Goal: Task Accomplishment & Management: Use online tool/utility

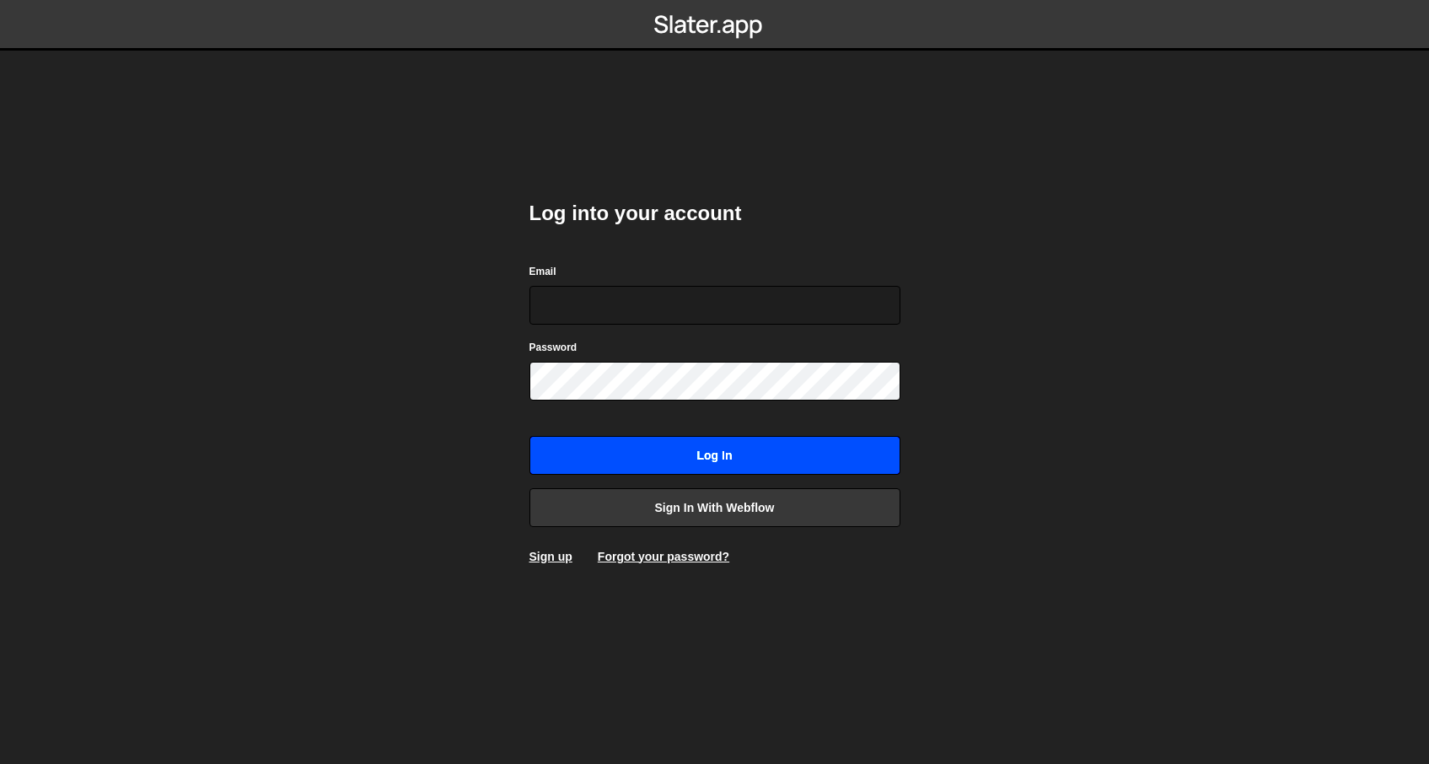
type input "[EMAIL_ADDRESS][DOMAIN_NAME]"
click at [704, 442] on input "Log in" at bounding box center [714, 455] width 371 height 39
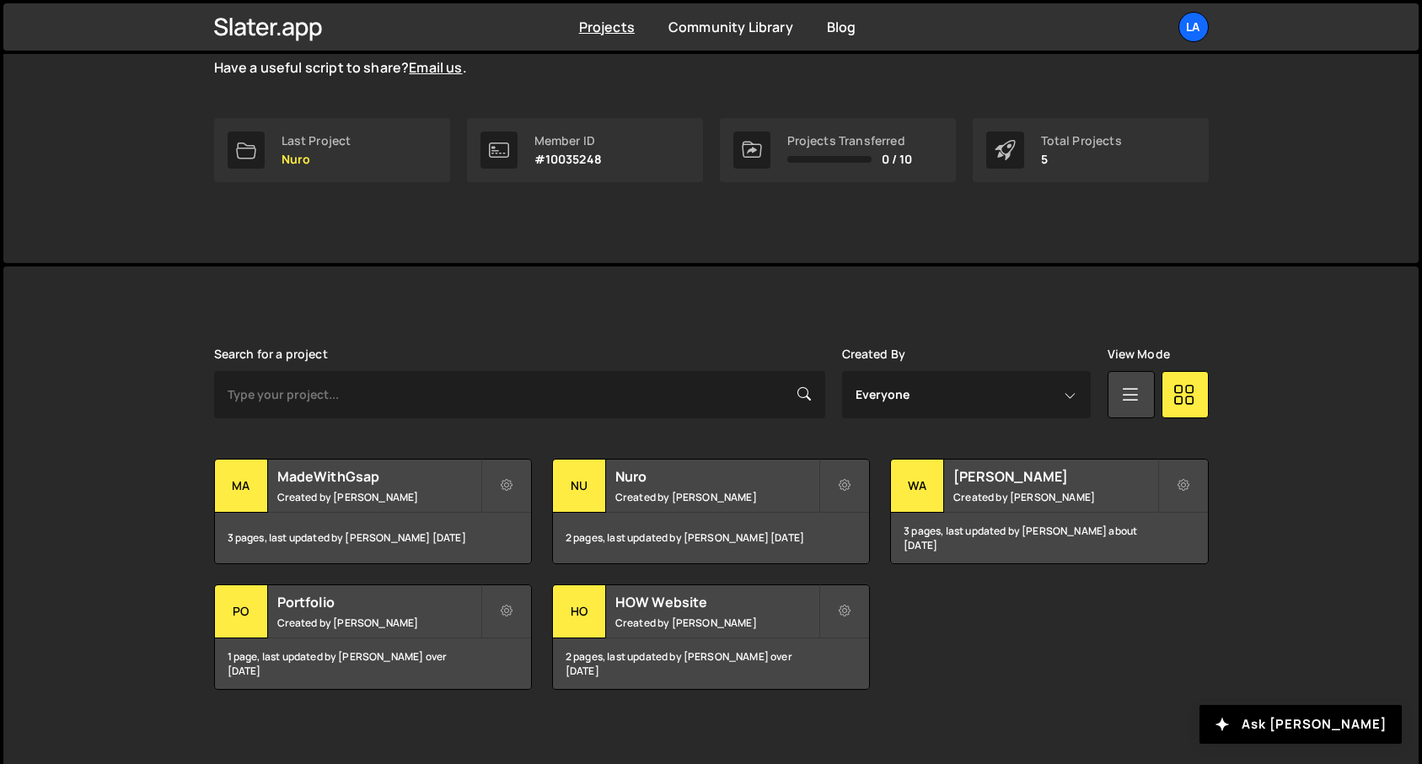
scroll to position [229, 0]
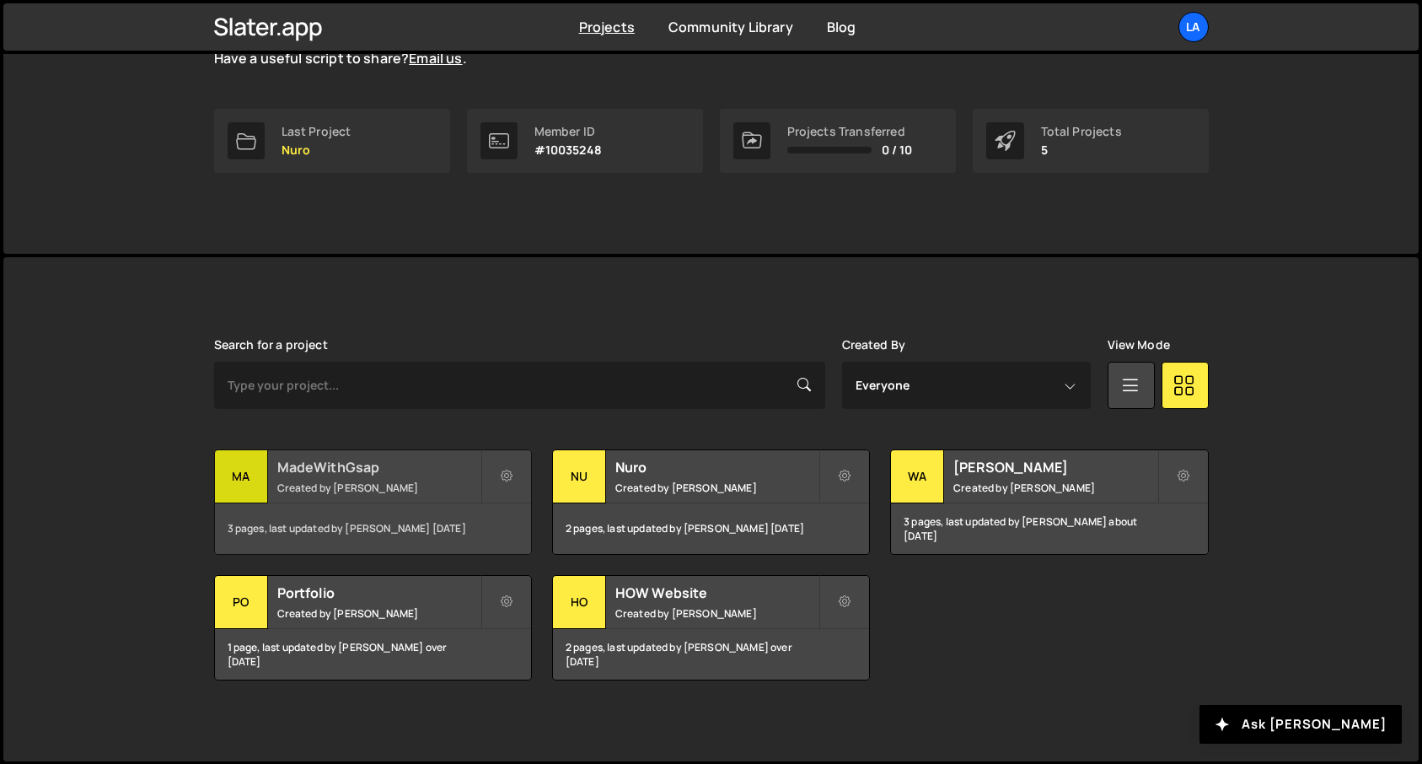
click at [289, 477] on div "MadeWithGsap Created by Lawrence Weyman Jones" at bounding box center [373, 476] width 316 height 52
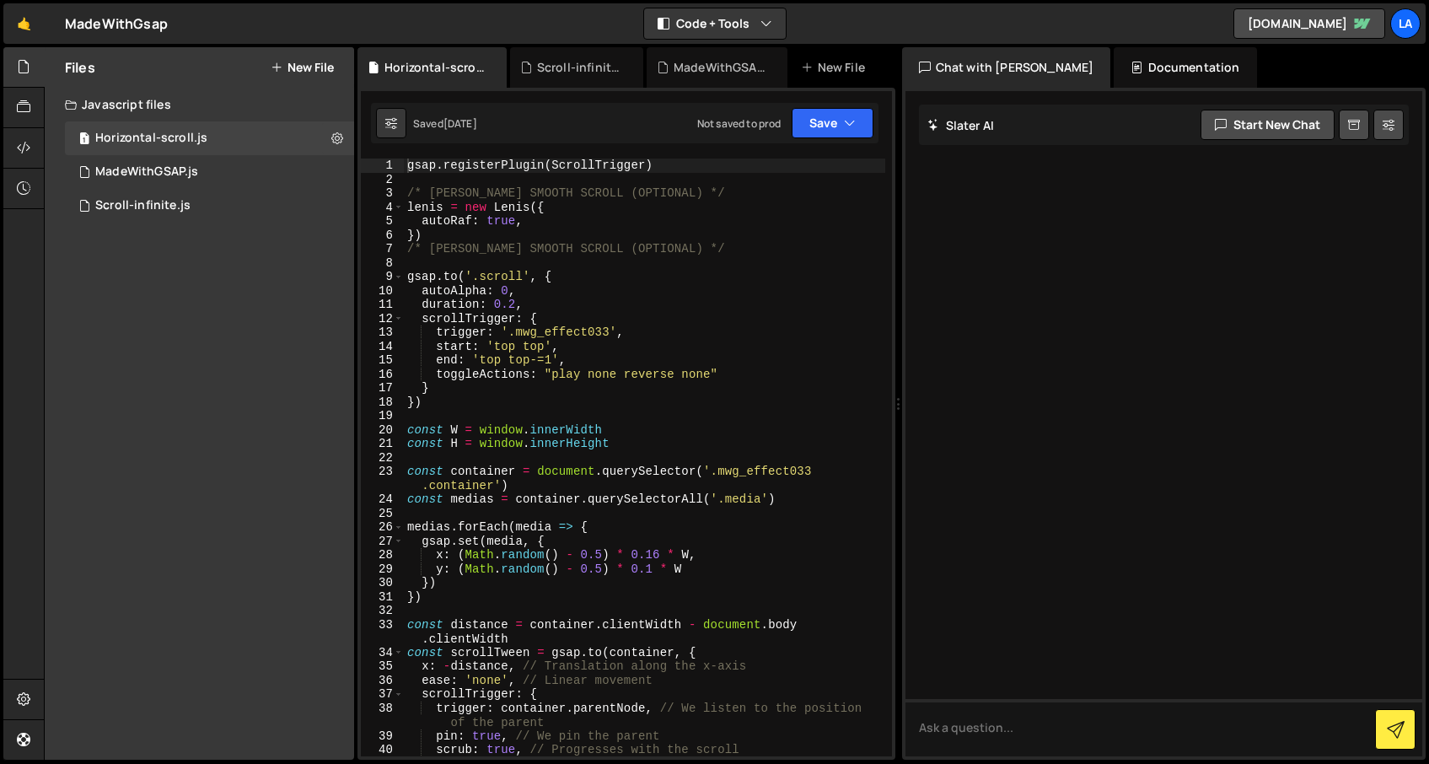
click at [306, 72] on button "New File" at bounding box center [302, 67] width 63 height 13
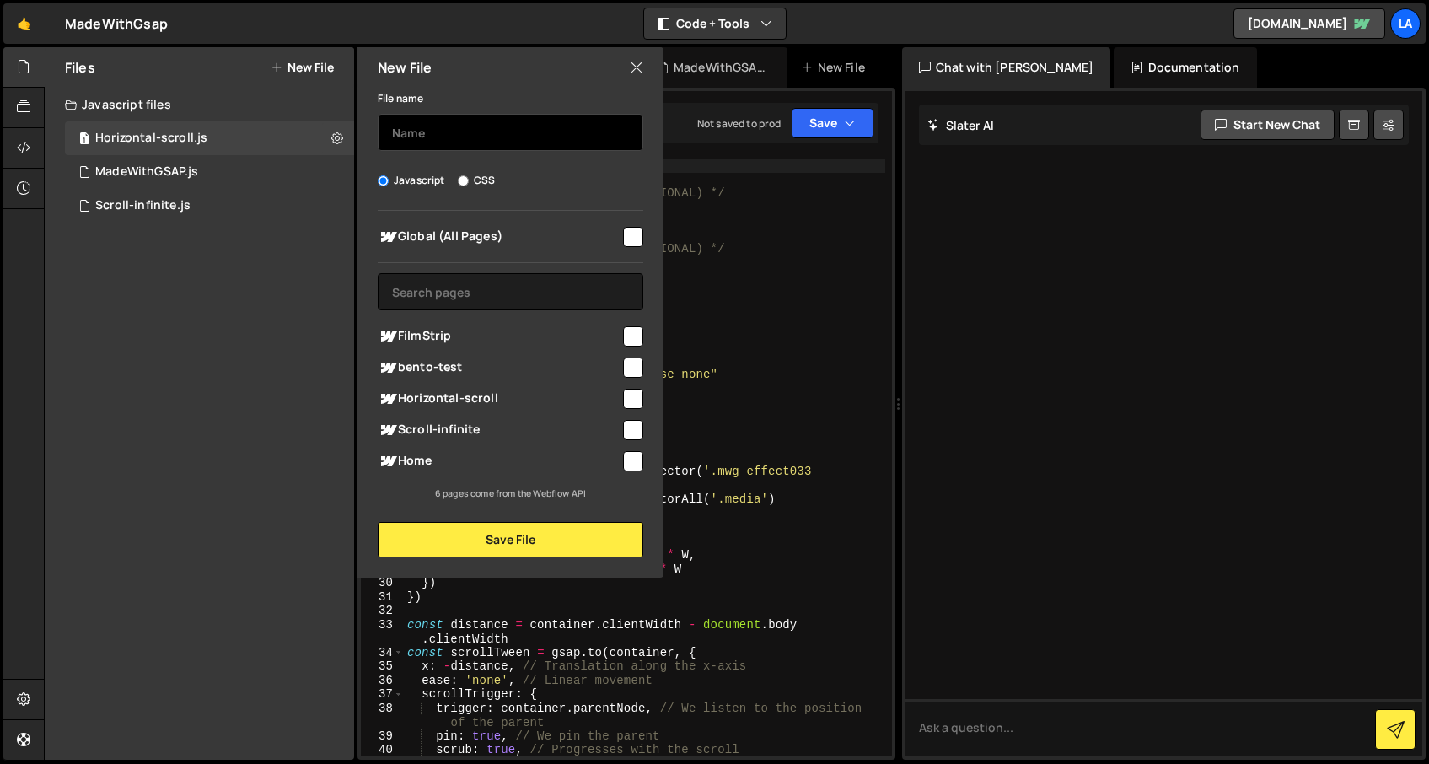
click at [418, 118] on input "text" at bounding box center [511, 132] width 266 height 37
type input "Filmstrip"
click at [641, 335] on input "checkbox" at bounding box center [633, 336] width 20 height 20
checkbox input "true"
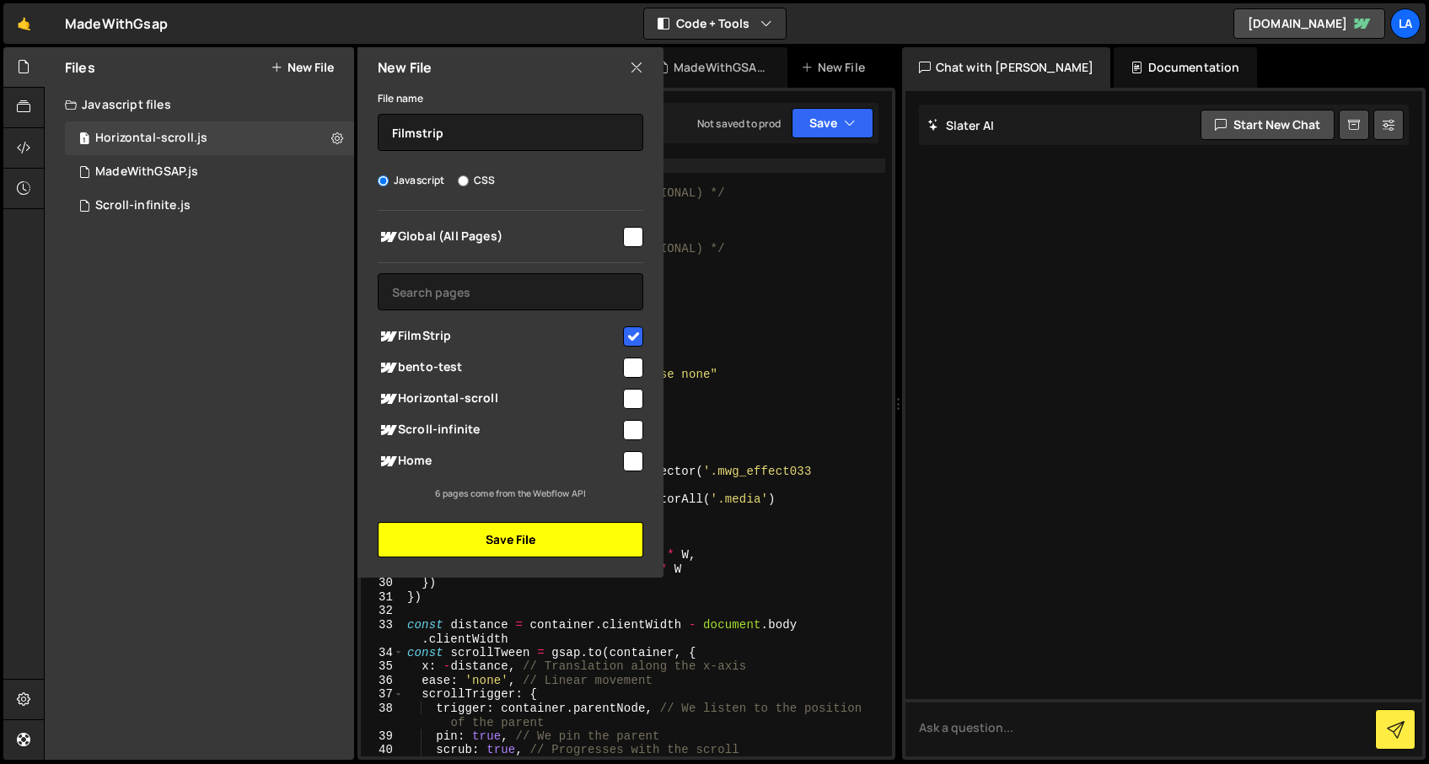
click at [571, 528] on button "Save File" at bounding box center [511, 539] width 266 height 35
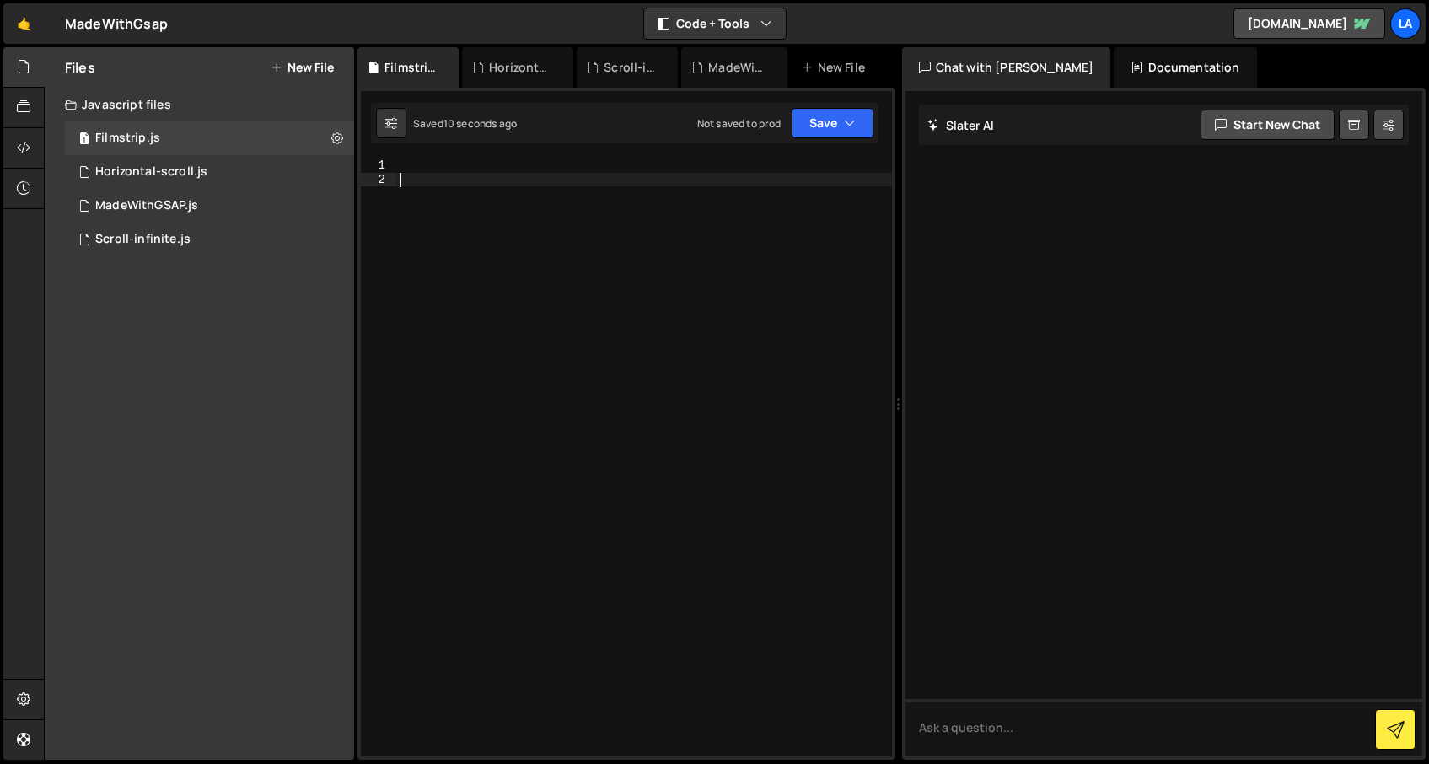
click at [485, 207] on div at bounding box center [644, 472] width 496 height 626
paste textarea "}"
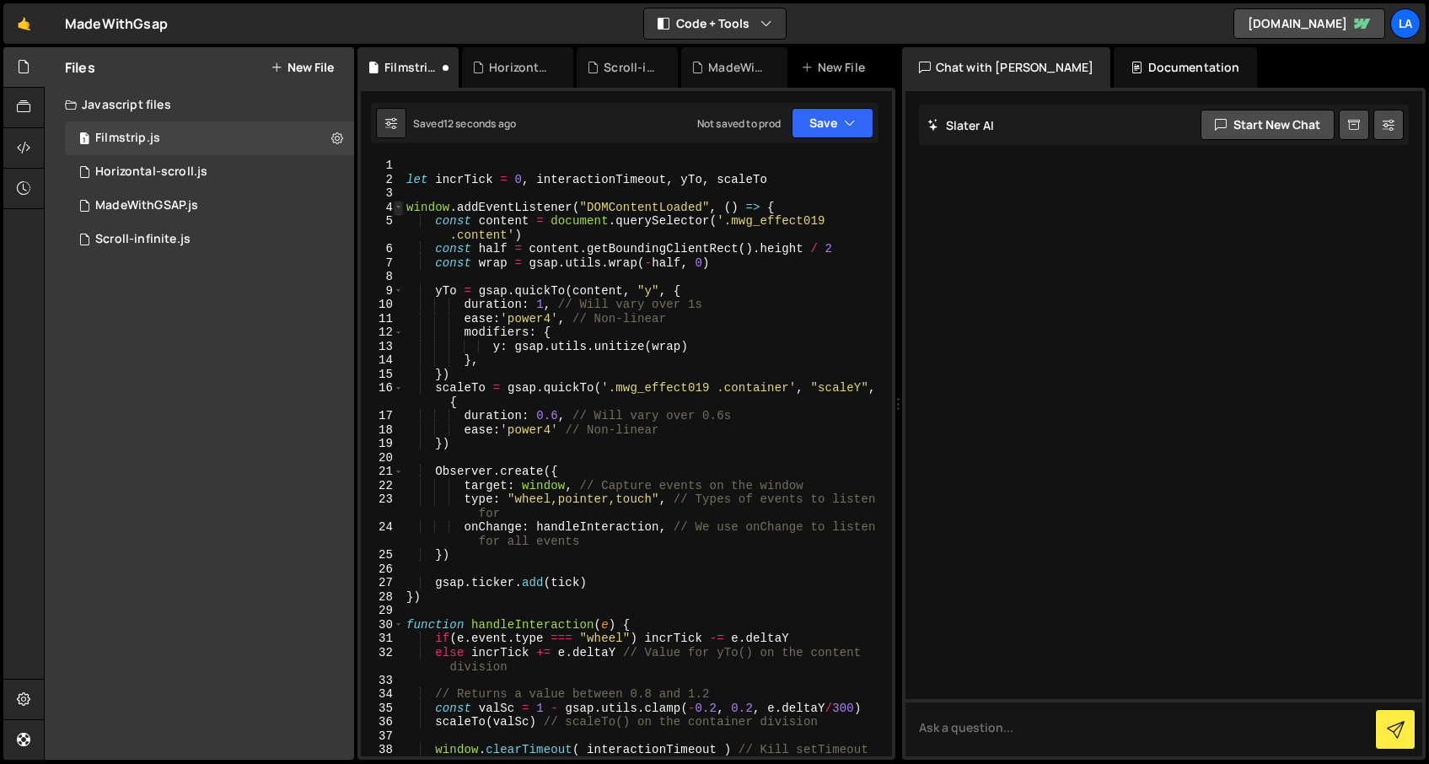
click at [400, 207] on span at bounding box center [398, 208] width 9 height 14
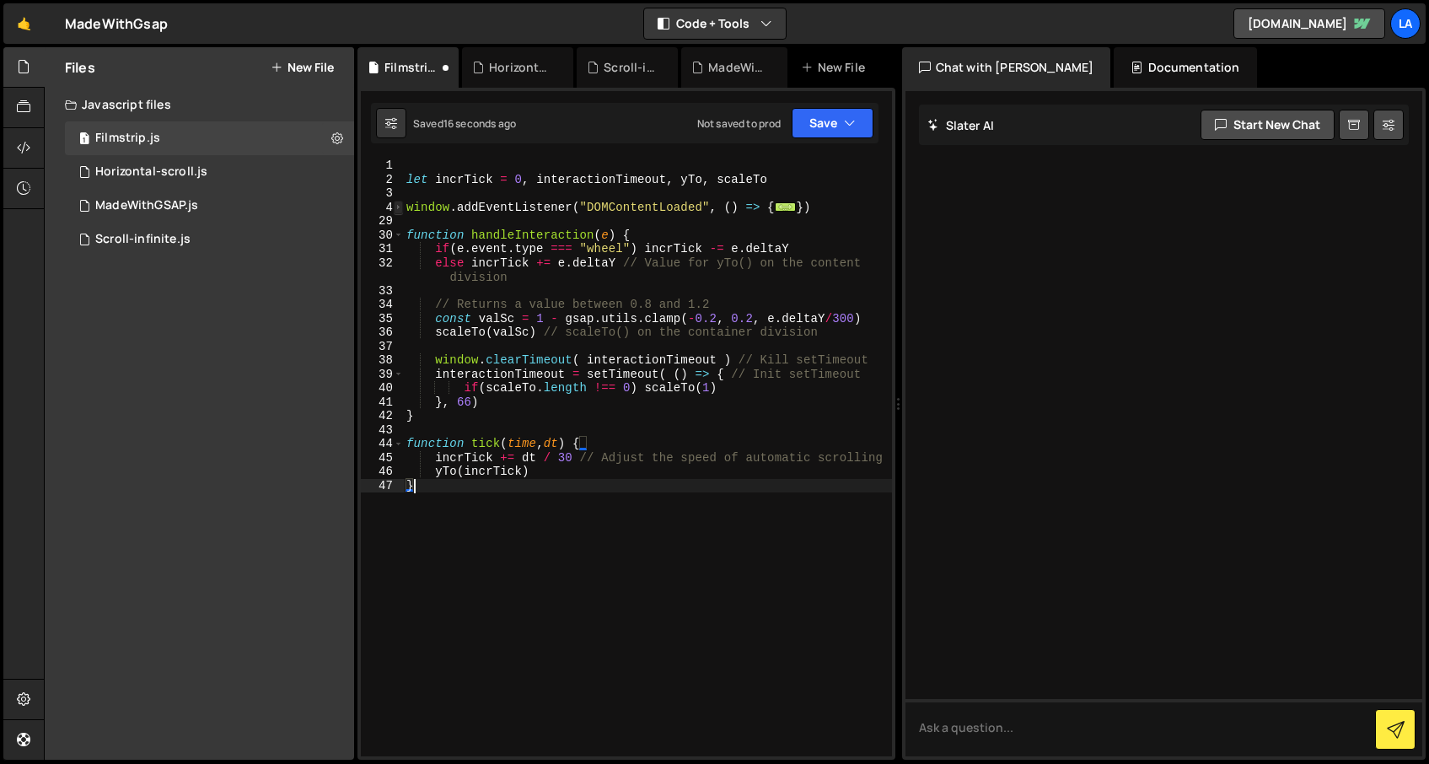
click at [400, 207] on span at bounding box center [398, 208] width 9 height 14
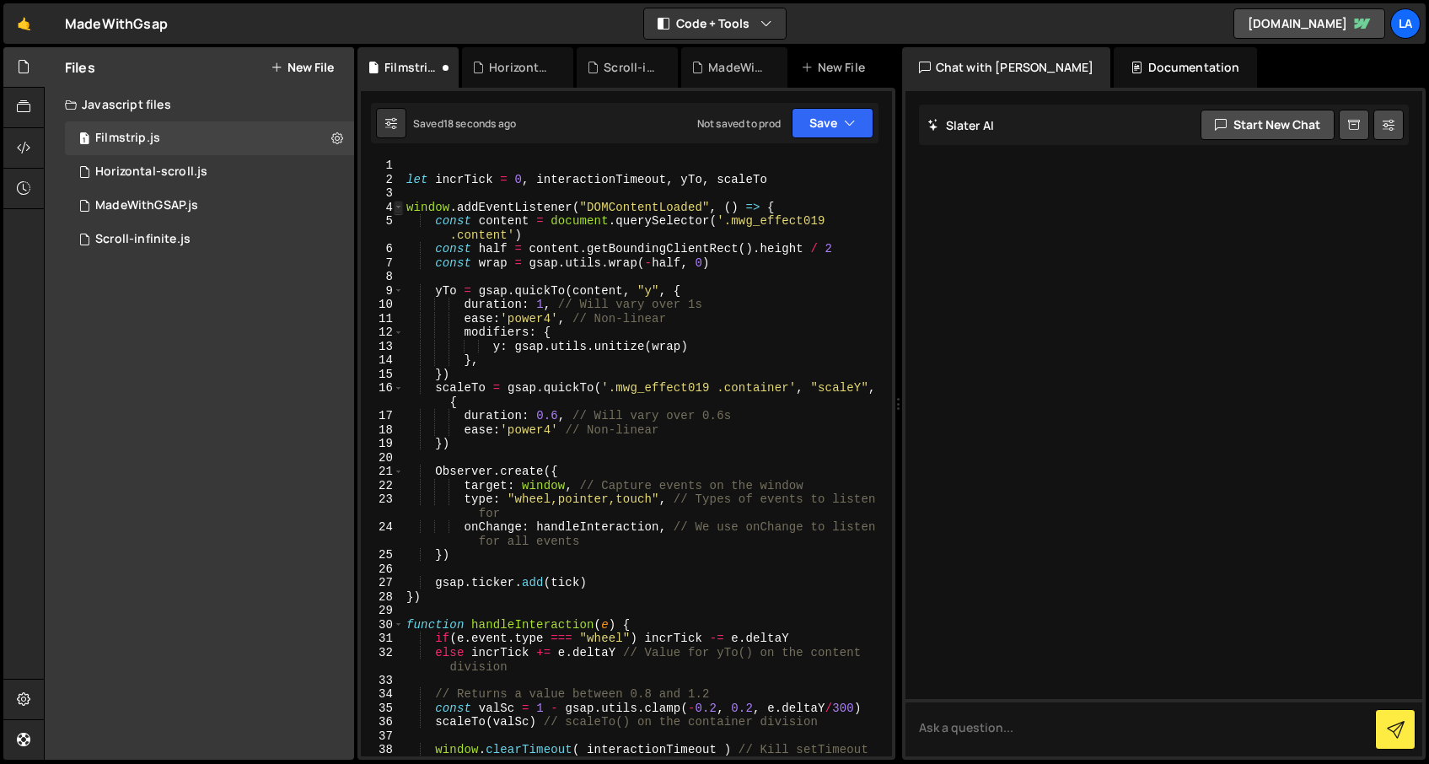
click at [400, 207] on span at bounding box center [398, 208] width 9 height 14
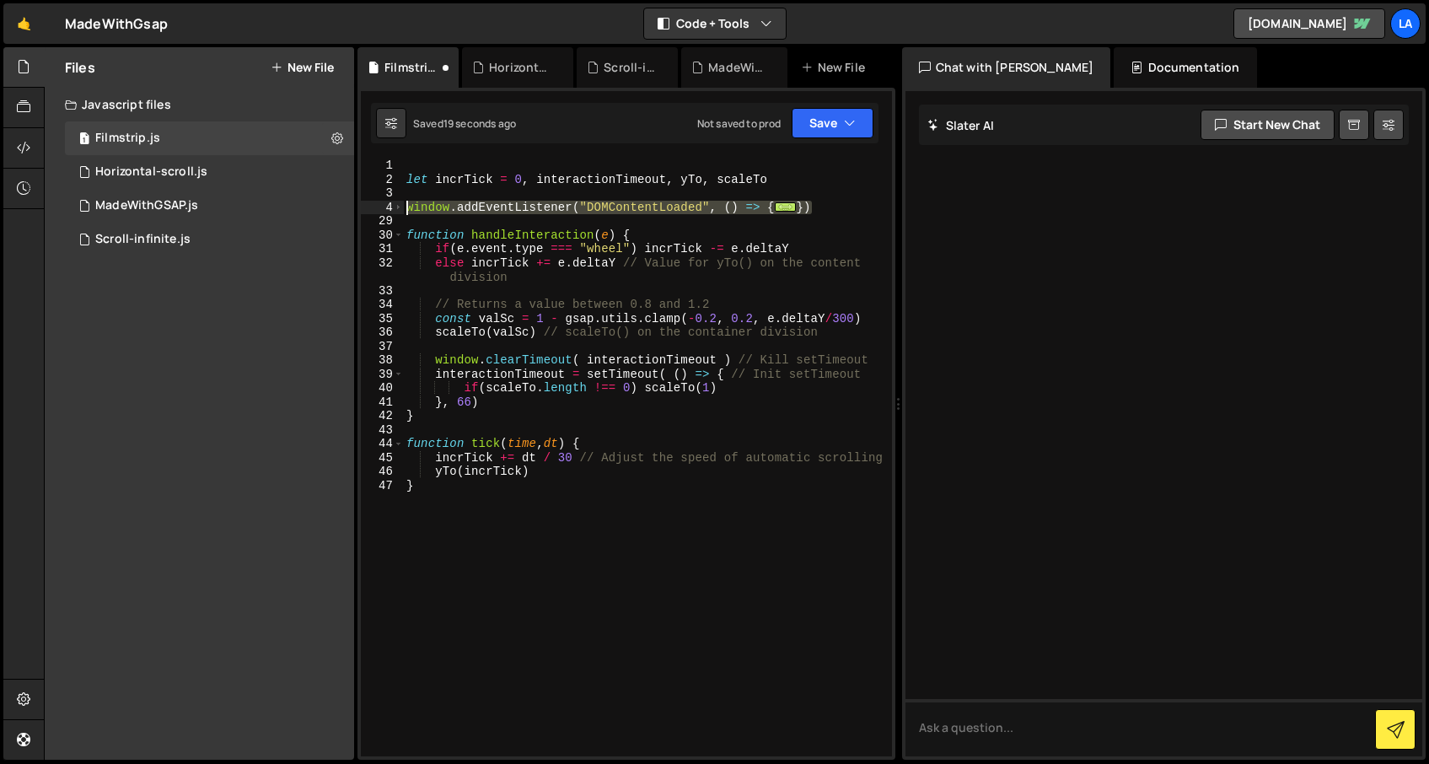
drag, startPoint x: 663, startPoint y: 201, endPoint x: 372, endPoint y: 204, distance: 290.9
click at [372, 204] on div "} 1 2 3 4 29 30 31 32 33 34 35 36 37 38 39 40 41 42 43 44 45 46 47 let incrTick…" at bounding box center [626, 458] width 531 height 598
type textarea "window.addEventListener("DOMContentLoaded", () => { const content = document.qu…"
type textarea "gsap.ticker.add(tick) })"
click at [666, 218] on div "let incrTick = 0 , interactionTimeout , yTo , scaleTo window . addEventListener…" at bounding box center [647, 472] width 489 height 626
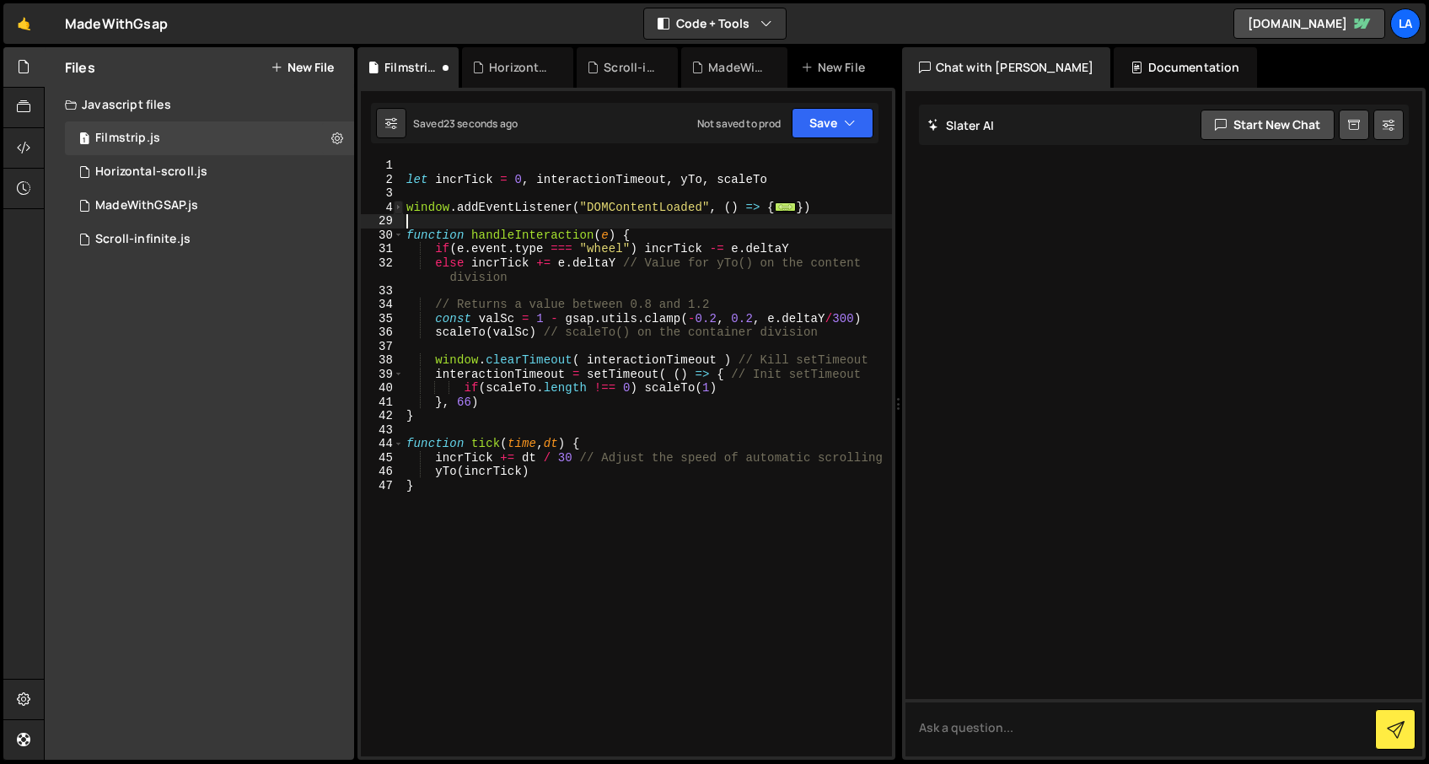
click at [397, 207] on span at bounding box center [398, 208] width 9 height 14
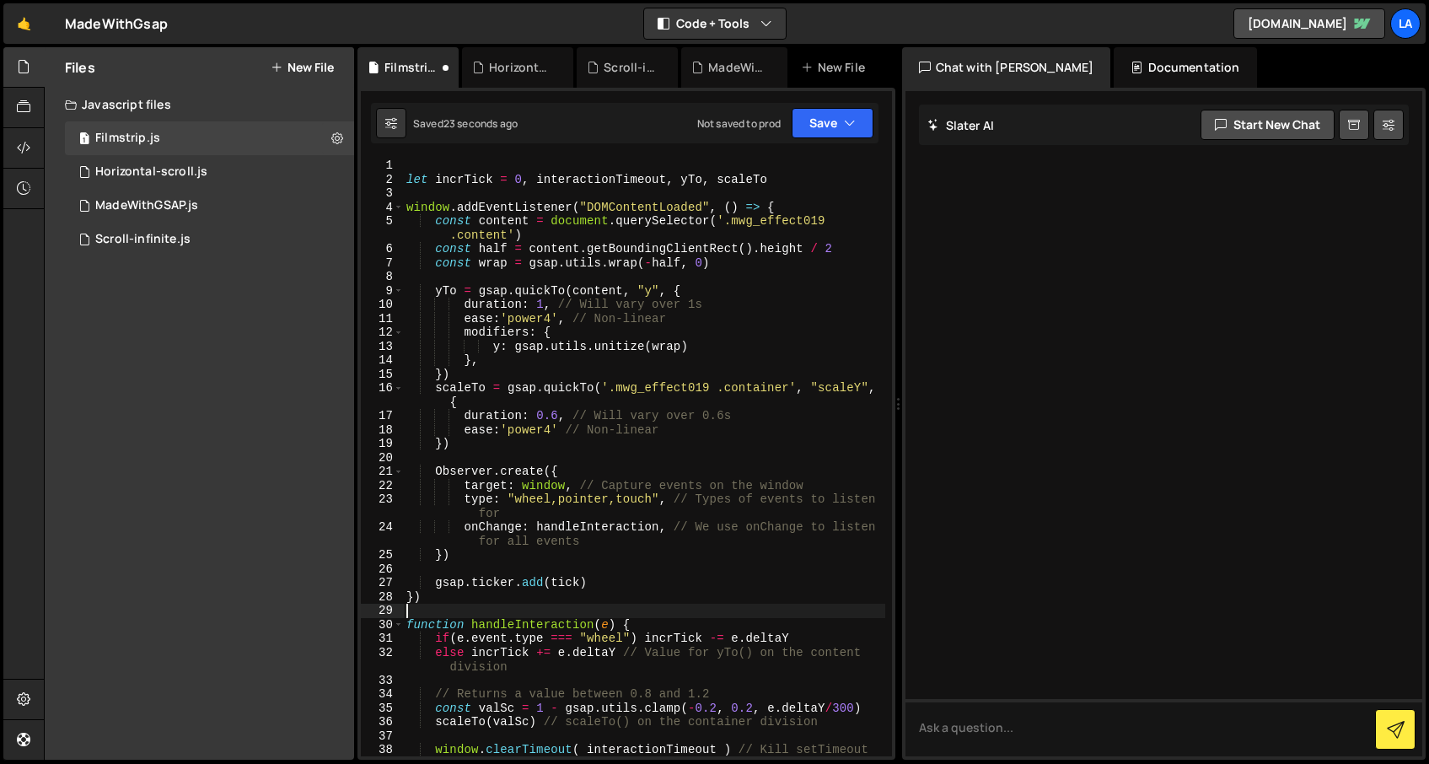
click at [552, 206] on div "let incrTick = 0 , interactionTimeout , yTo , scaleTo window . addEventListener…" at bounding box center [644, 472] width 482 height 626
type textarea "window.addEventListener("DOMContentLoaded", () => {"
click at [400, 206] on span at bounding box center [398, 208] width 9 height 14
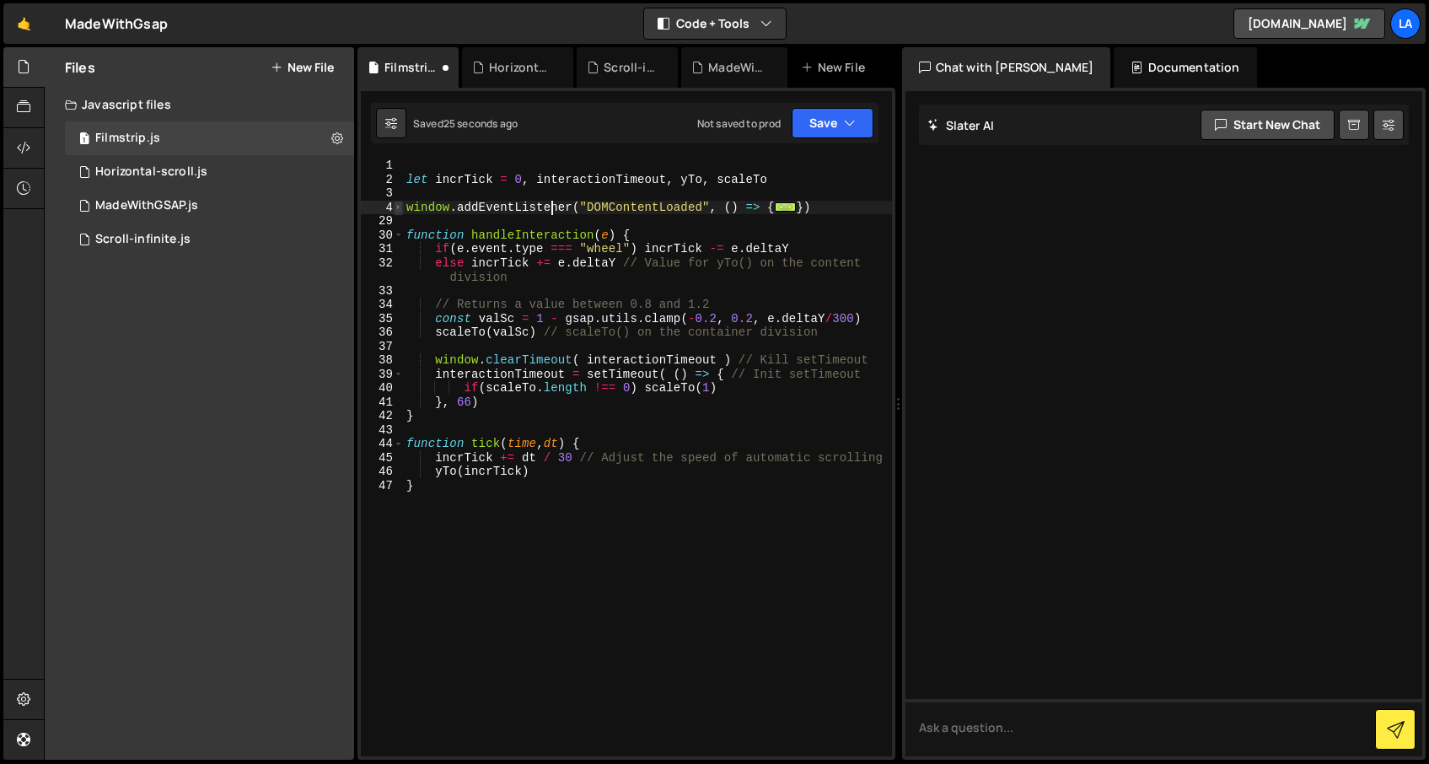
click at [400, 206] on span at bounding box center [398, 208] width 9 height 14
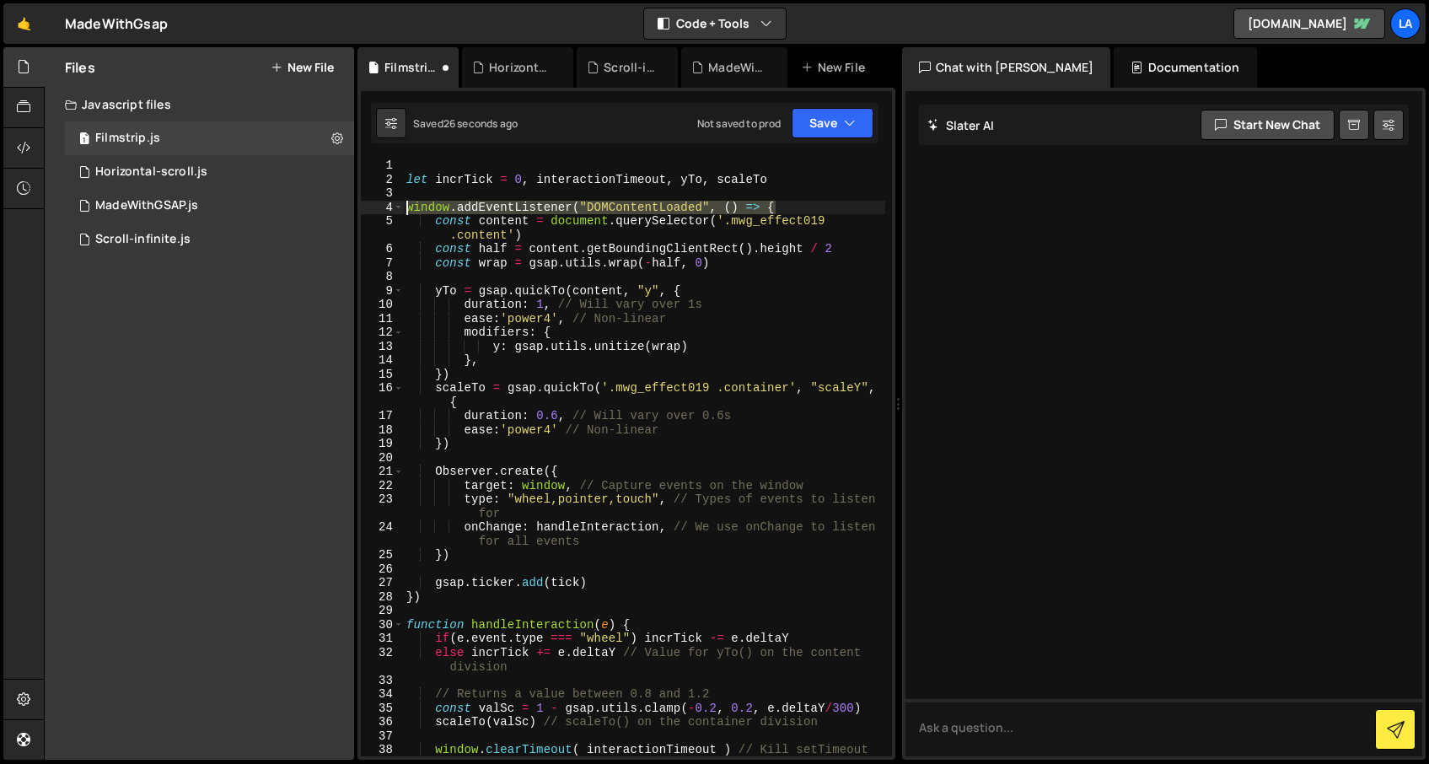
drag, startPoint x: 787, startPoint y: 208, endPoint x: 370, endPoint y: 207, distance: 416.5
click at [370, 207] on div "window.addEventListener("DOMContentLoaded", () => { 1 2 3 4 5 6 7 8 9 10 11 12 …" at bounding box center [626, 458] width 531 height 598
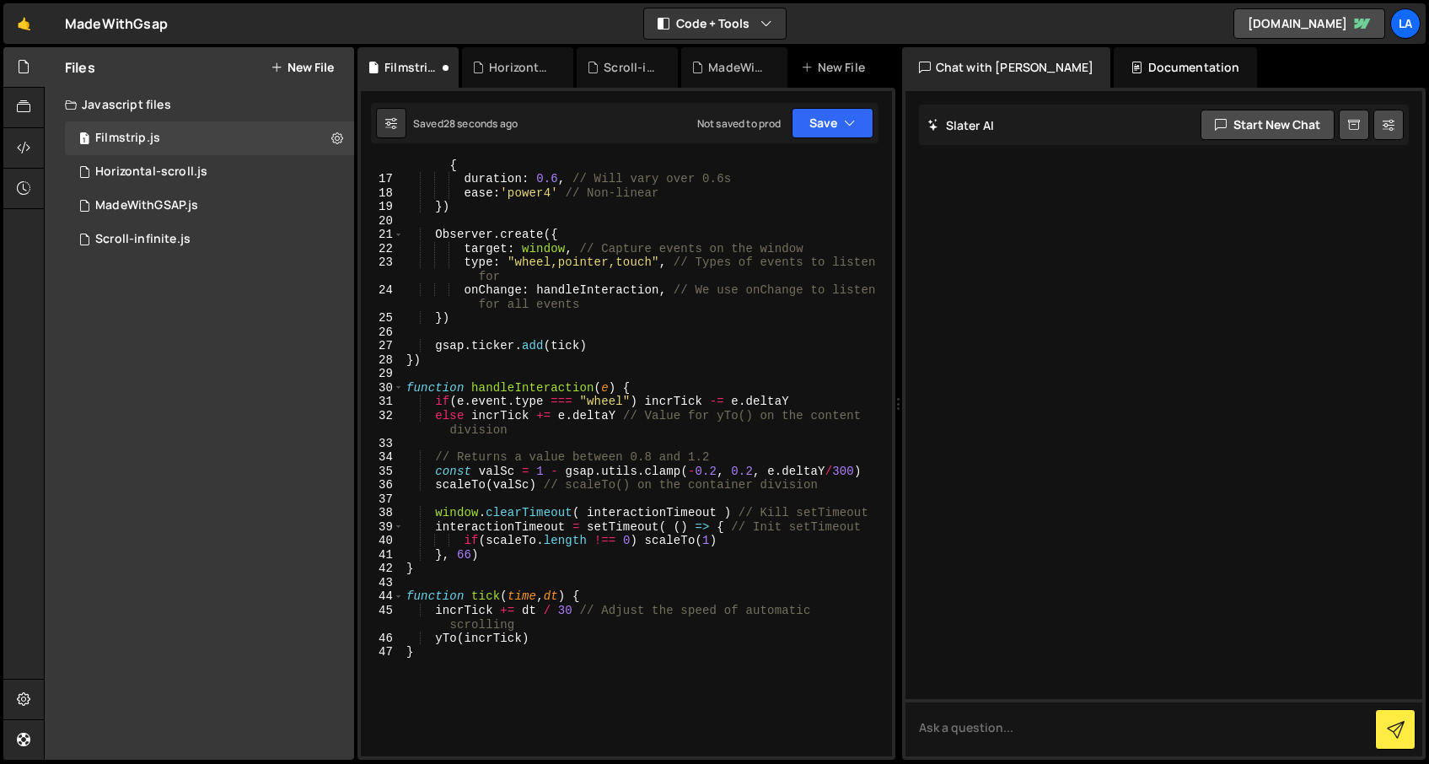
scroll to position [278, 0]
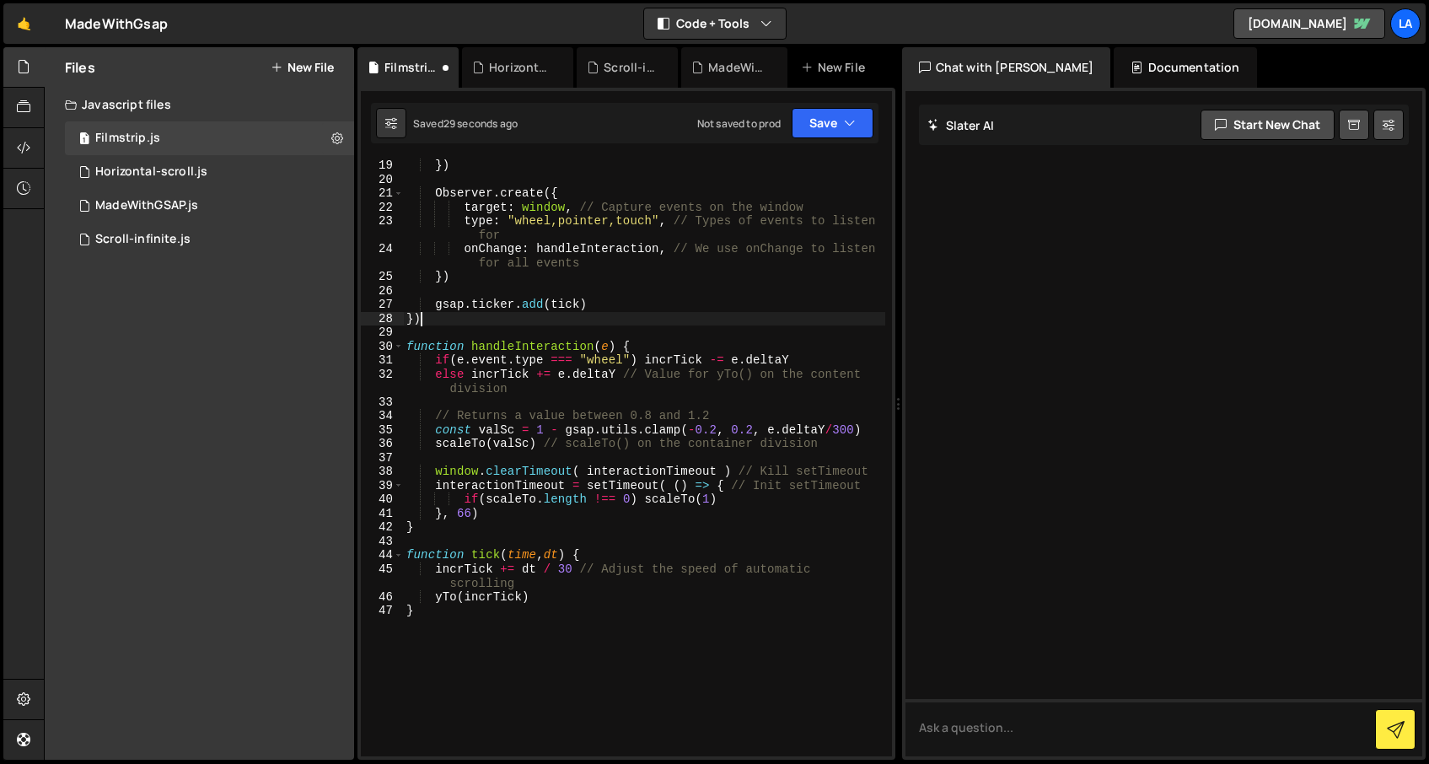
drag, startPoint x: 445, startPoint y: 317, endPoint x: 376, endPoint y: 317, distance: 69.1
click at [376, 317] on div "19 20 21 22 23 24 25 26 27 28 29 30 31 32 33 34 35 36 37 38 39 40 41 42 43 44 4…" at bounding box center [626, 458] width 531 height 598
type textarea "})"
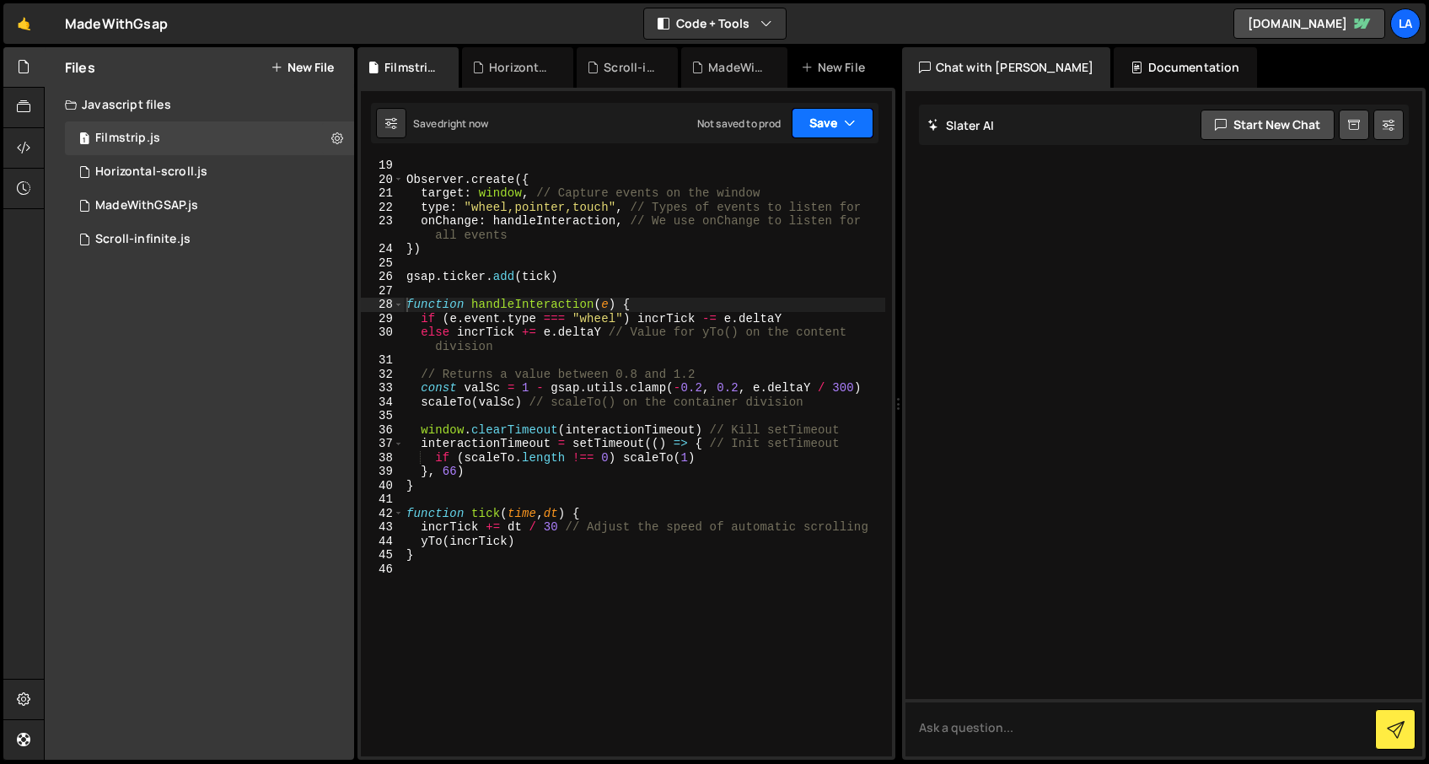
click at [819, 126] on button "Save" at bounding box center [833, 123] width 82 height 30
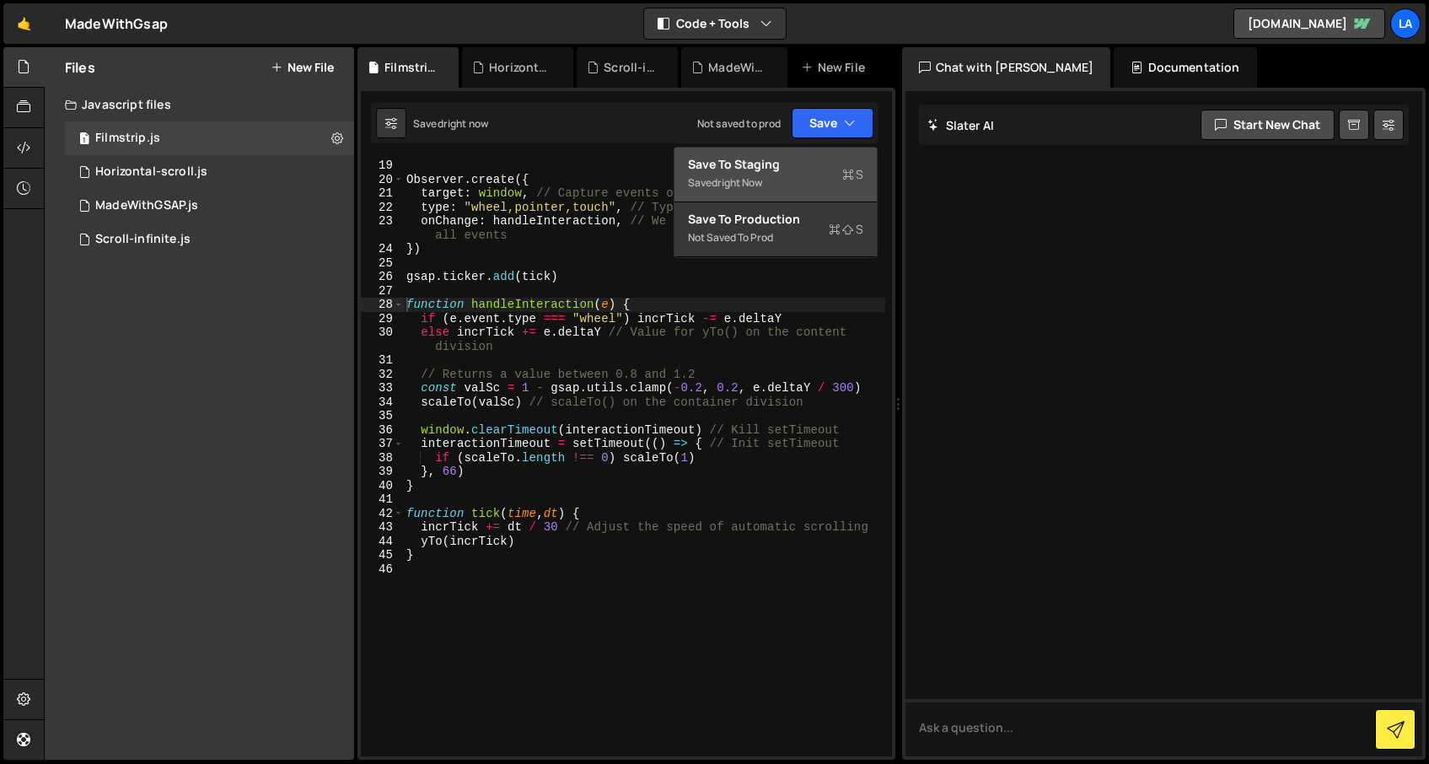
click at [780, 166] on div "Save to Staging S" at bounding box center [775, 164] width 175 height 17
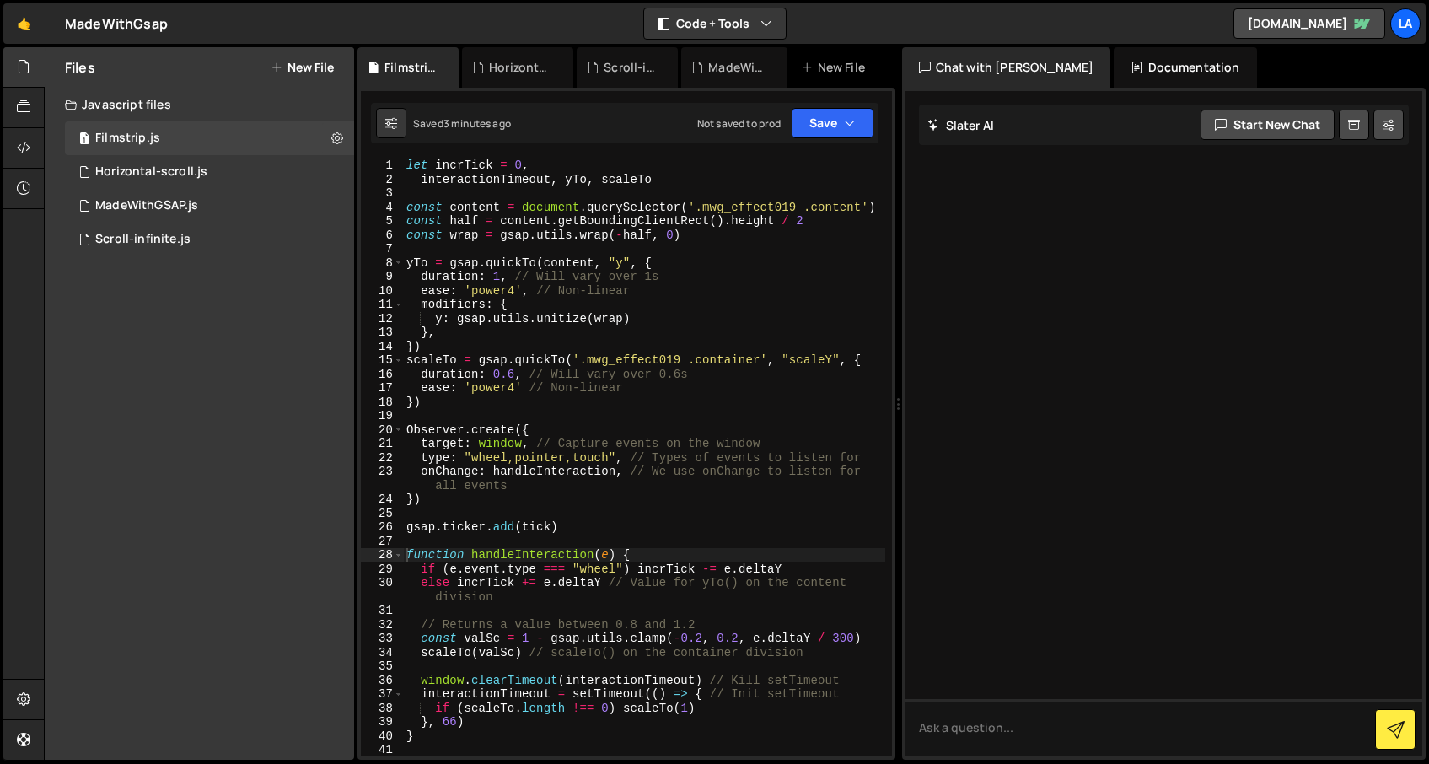
scroll to position [0, 0]
drag, startPoint x: 747, startPoint y: 222, endPoint x: 373, endPoint y: 220, distance: 373.5
click at [373, 220] on div "const half = content.getBoundingClientRect().height / 2 1 2 3 4 5 6 7 8 9 10 11…" at bounding box center [626, 458] width 531 height 598
click at [647, 234] on div "let incrTick = 0 , interactionTimeout , yTo , scaleTo const content = document …" at bounding box center [644, 472] width 482 height 626
type textarea "}"
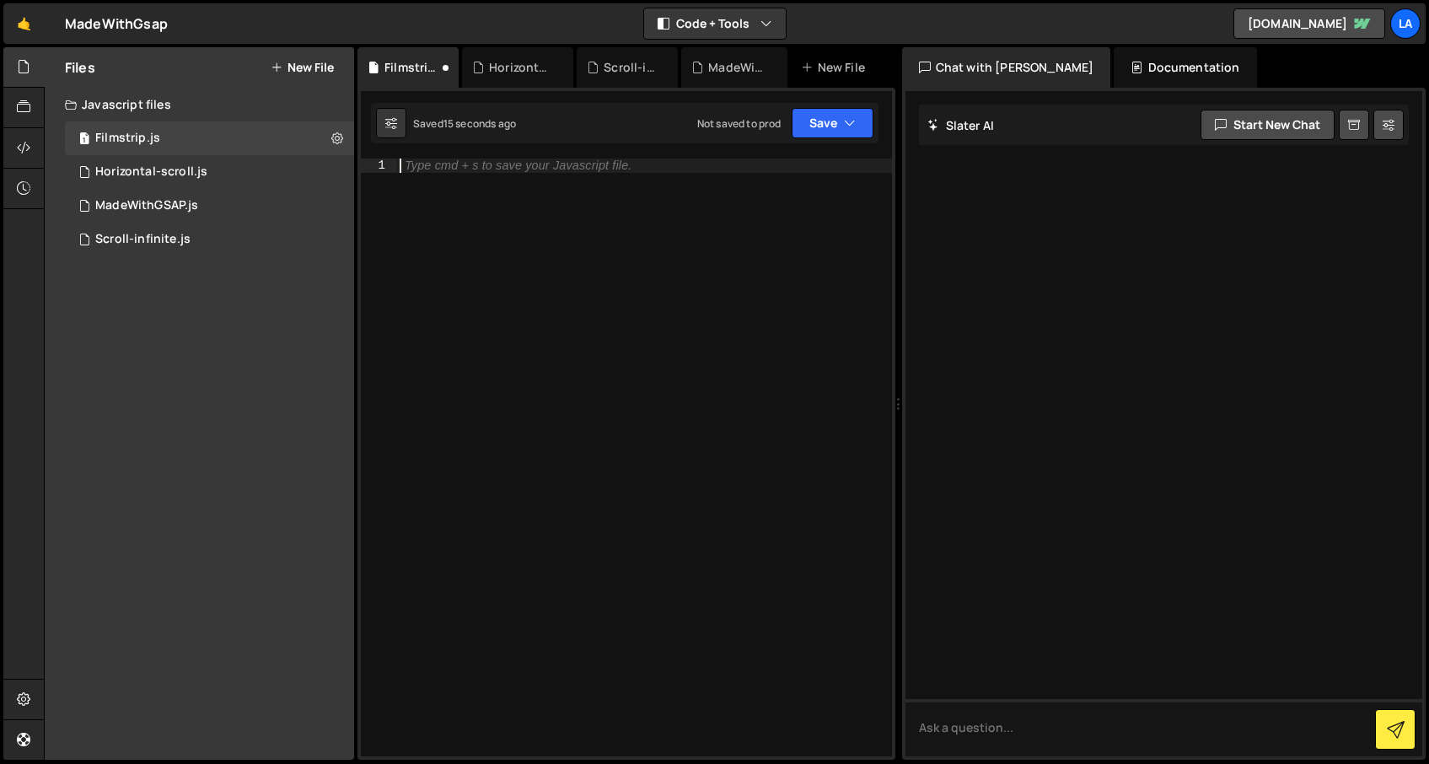
paste textarea "}"
type textarea "}"
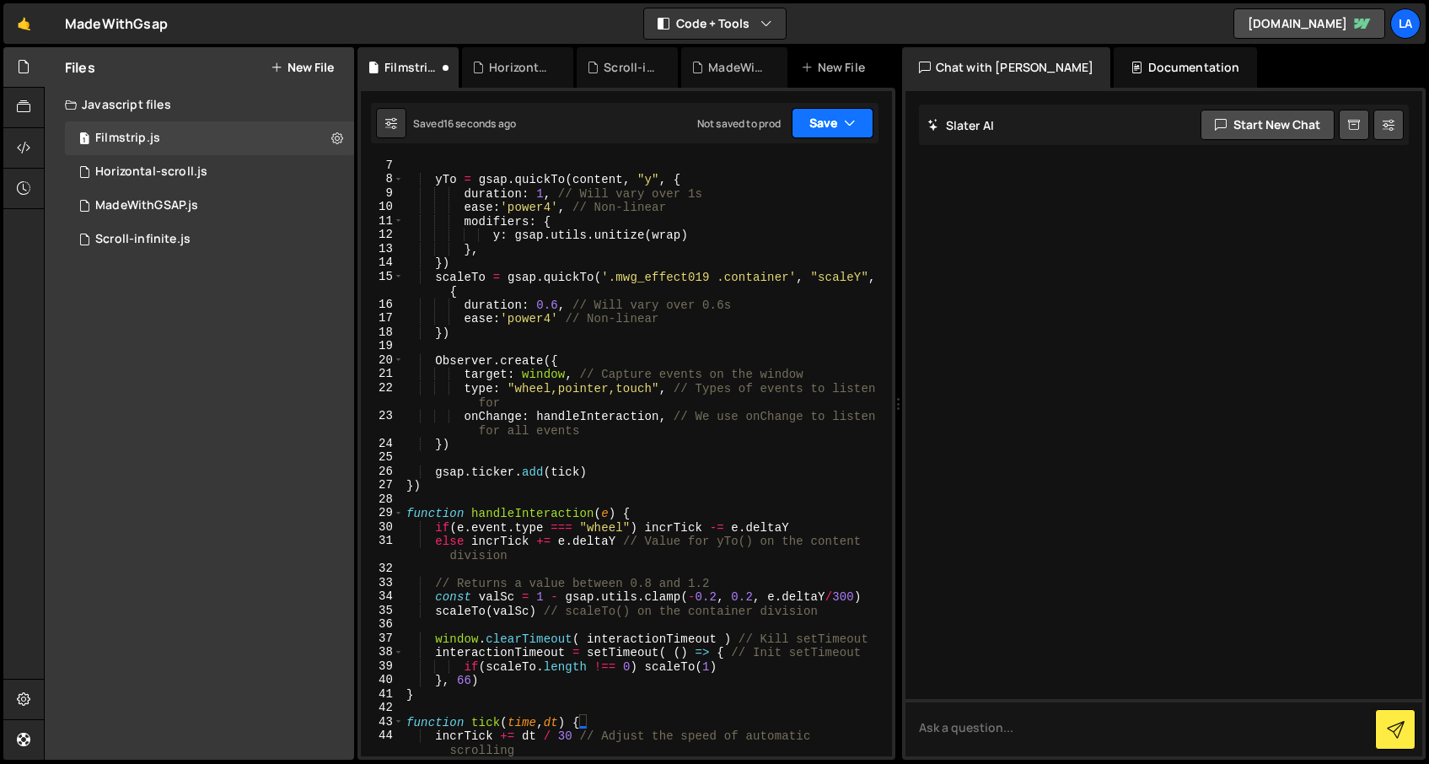
click at [820, 133] on button "Save" at bounding box center [833, 123] width 82 height 30
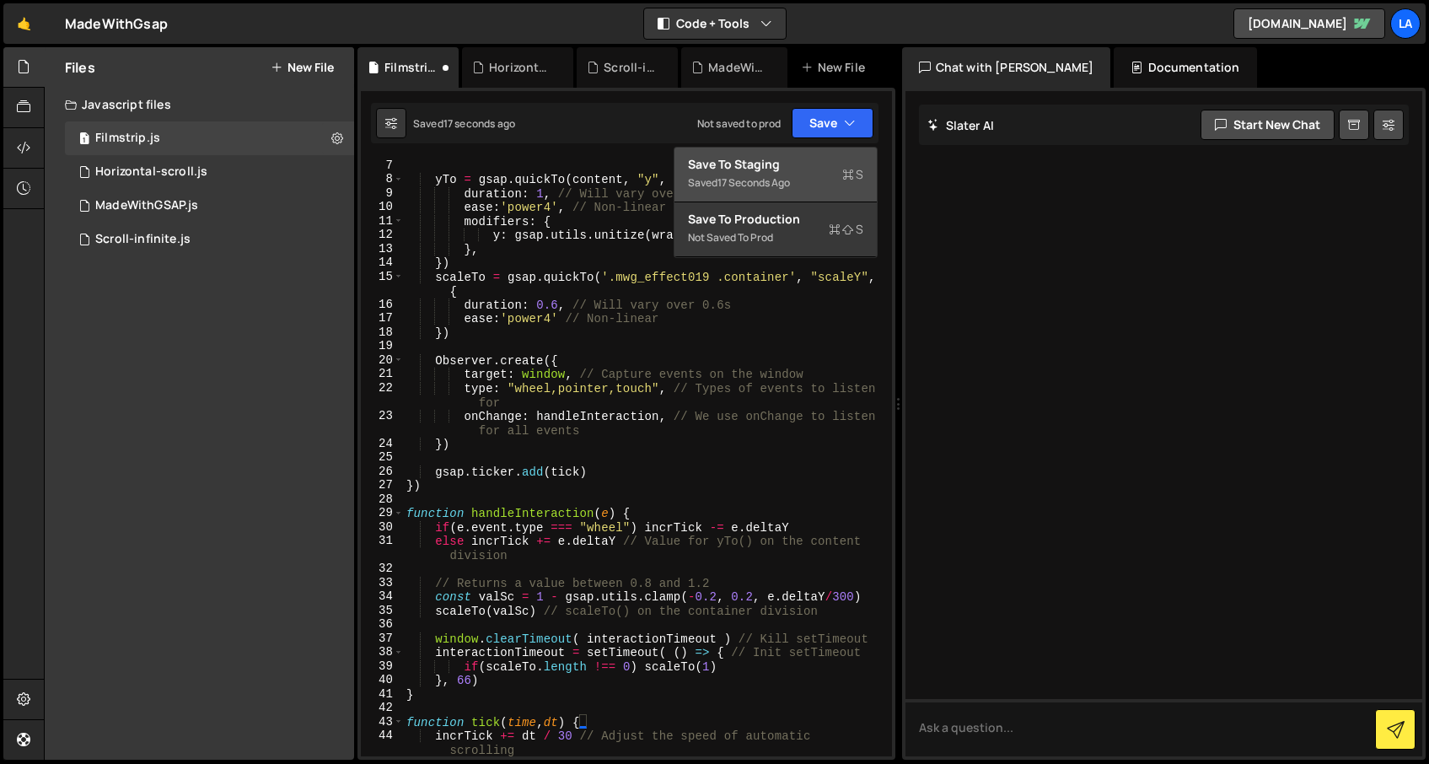
click at [787, 171] on div "Save to Staging S" at bounding box center [775, 164] width 175 height 17
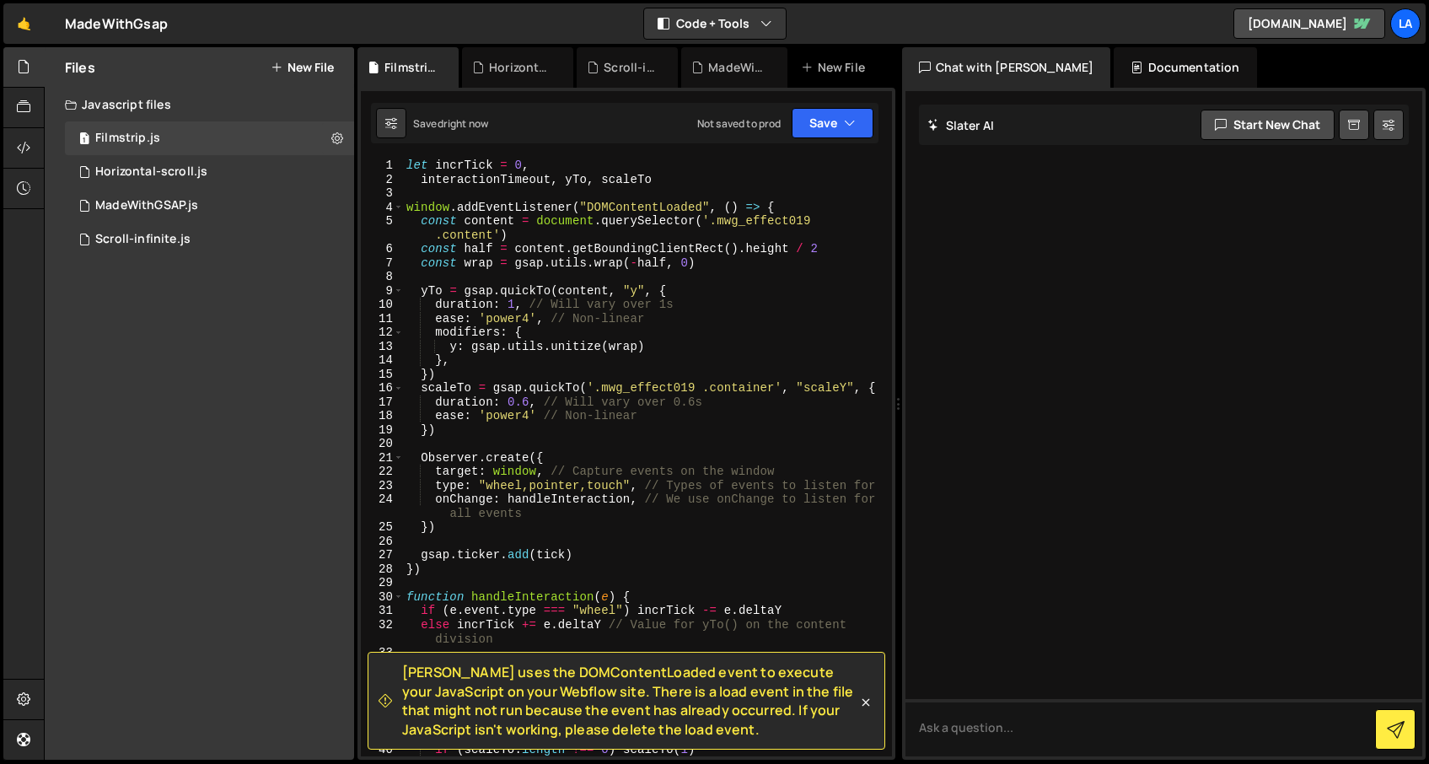
scroll to position [0, 0]
click at [598, 277] on div "let incrTick = 0 , interactionTimeout , yTo , scaleTo window . addEventListener…" at bounding box center [644, 472] width 482 height 626
click at [821, 123] on button "Save" at bounding box center [833, 123] width 82 height 30
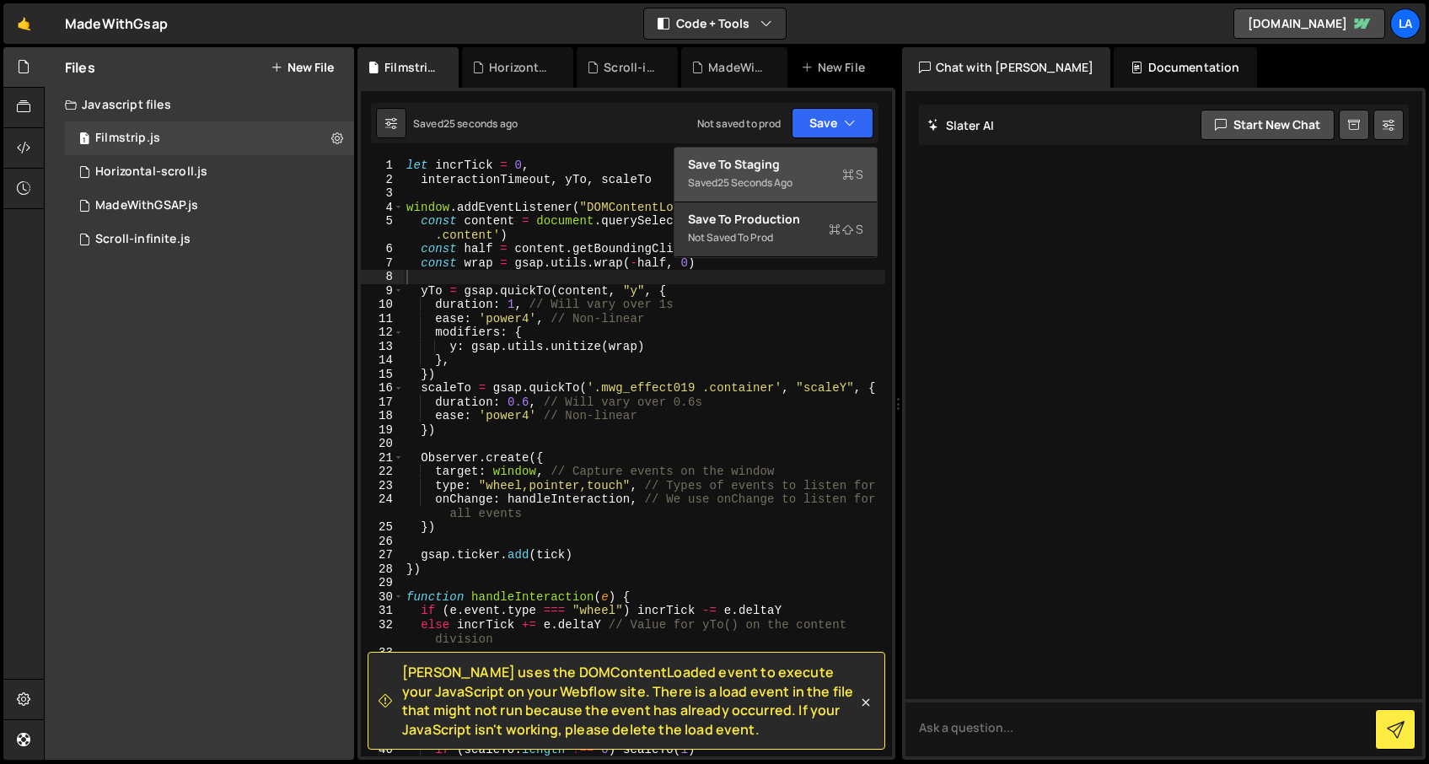
click at [787, 166] on div "Save to Staging S" at bounding box center [775, 164] width 175 height 17
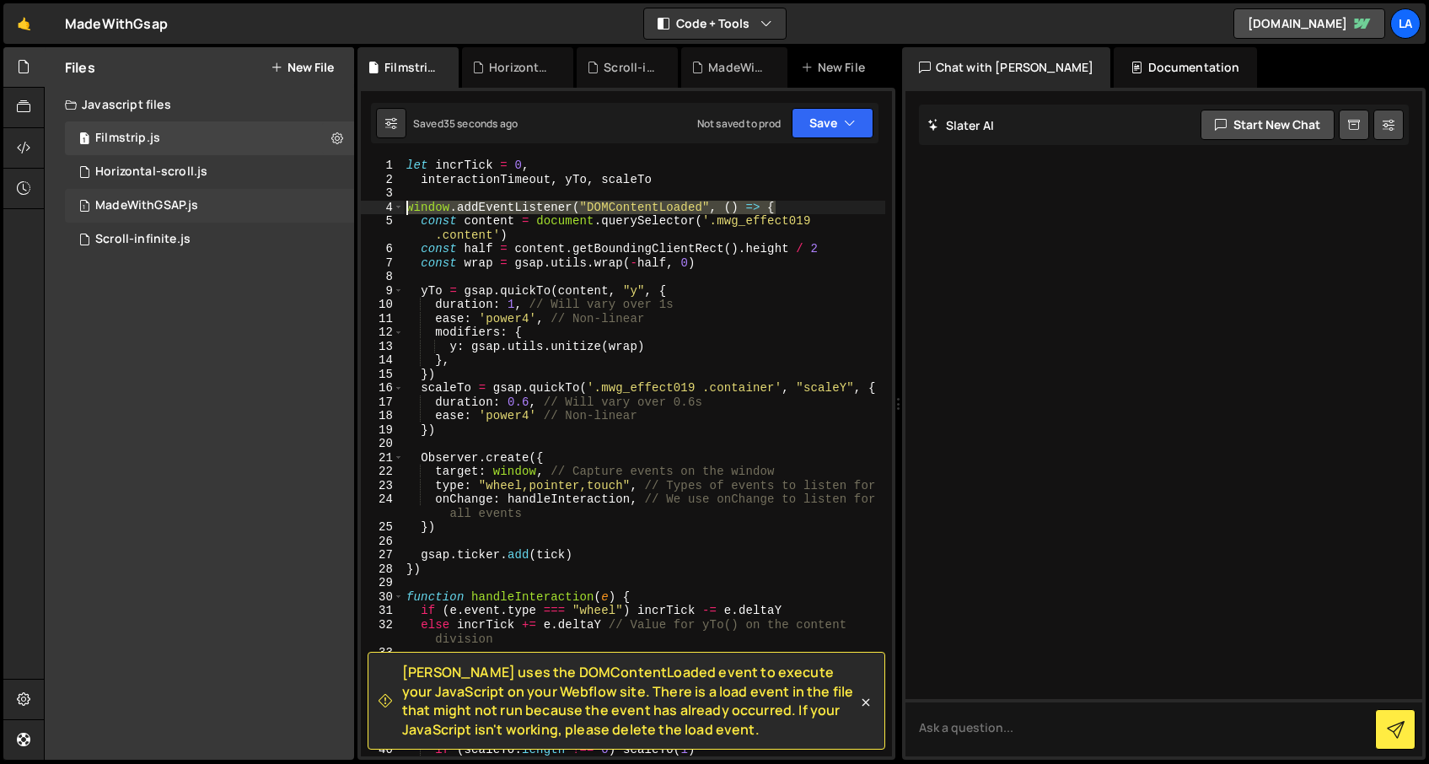
drag, startPoint x: 693, startPoint y: 204, endPoint x: 345, endPoint y: 203, distance: 348.2
click at [345, 203] on div "Files New File Javascript files 1 Filmstrip.js 0 1 Horizontal-scroll.js 0 1 Mad…" at bounding box center [736, 403] width 1385 height 713
click at [398, 205] on span at bounding box center [398, 208] width 9 height 14
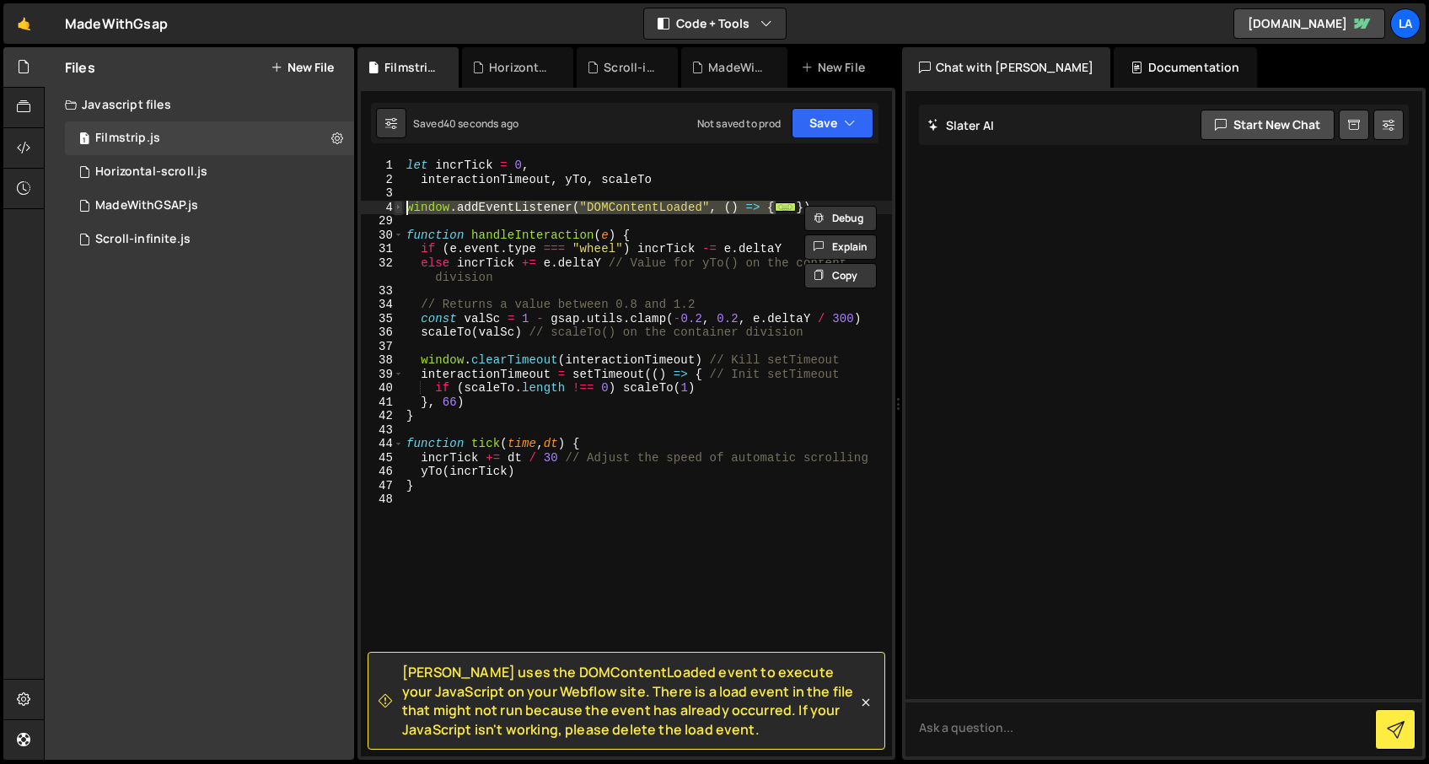
click at [399, 205] on span at bounding box center [398, 208] width 9 height 14
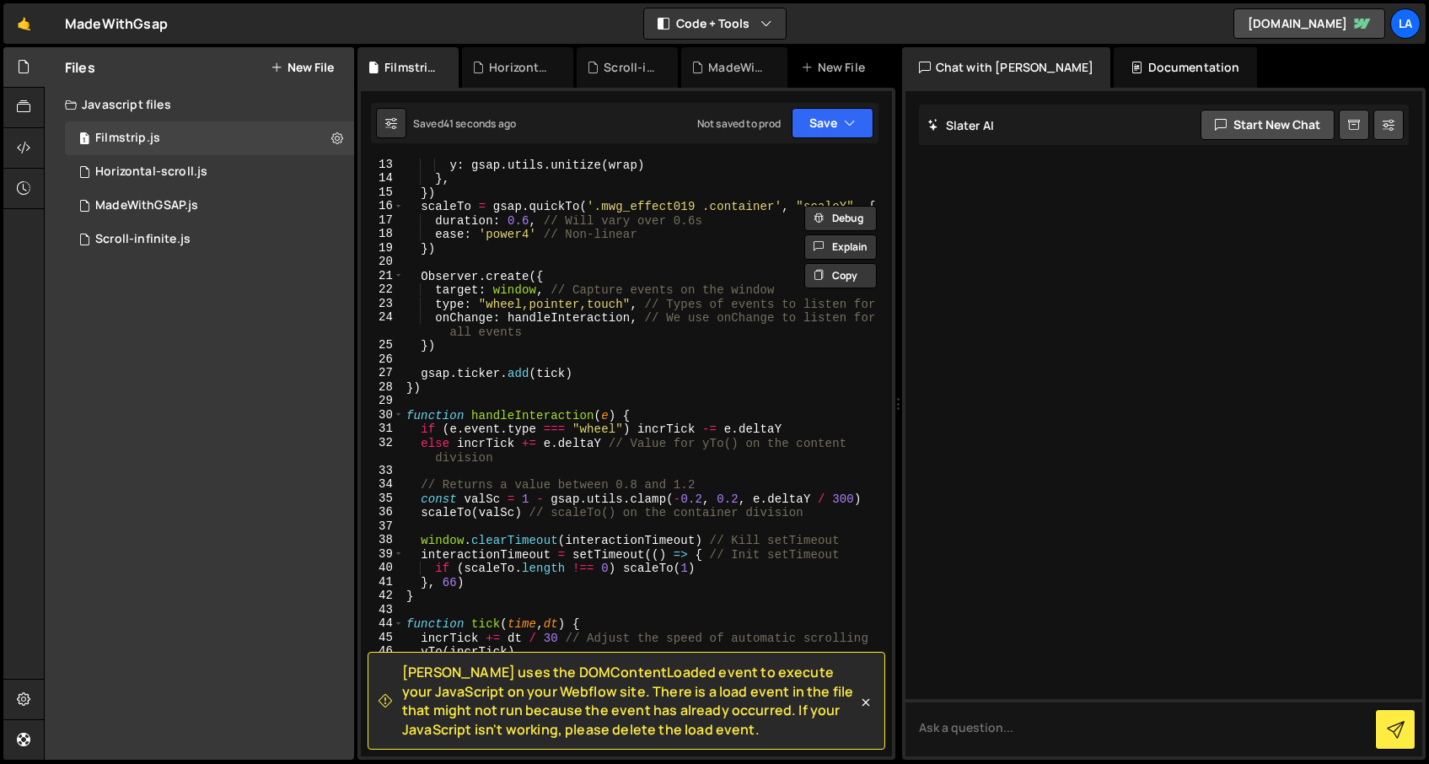
scroll to position [207, 0]
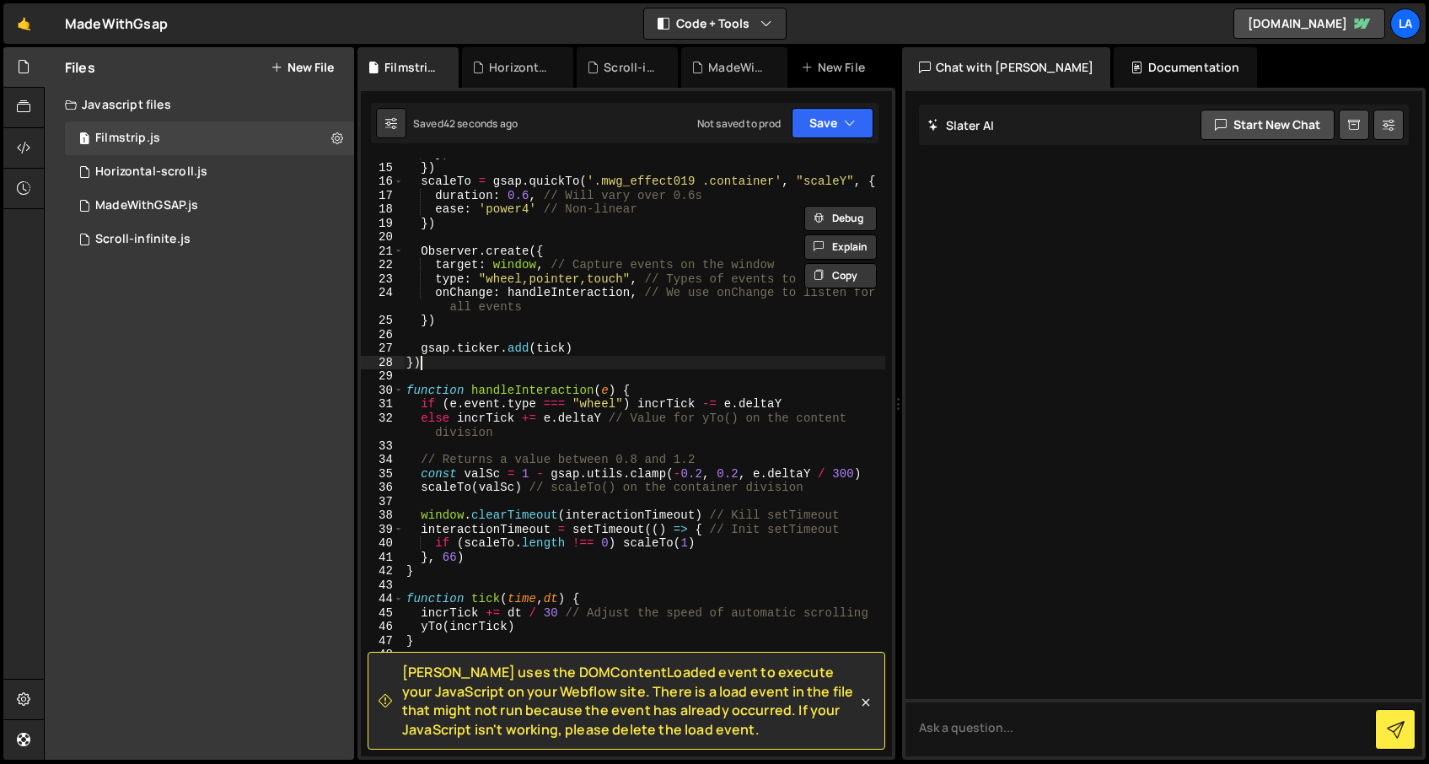
click at [502, 368] on div "} , }) scaleTo = gsap . quickTo ( '.mwg_effect019 .container' , "scaleY" , { du…" at bounding box center [644, 460] width 482 height 626
click at [437, 361] on div "} , }) scaleTo = gsap . quickTo ( '.mwg_effect019 .container' , "scaleY" , { du…" at bounding box center [644, 460] width 482 height 626
type textarea "}"
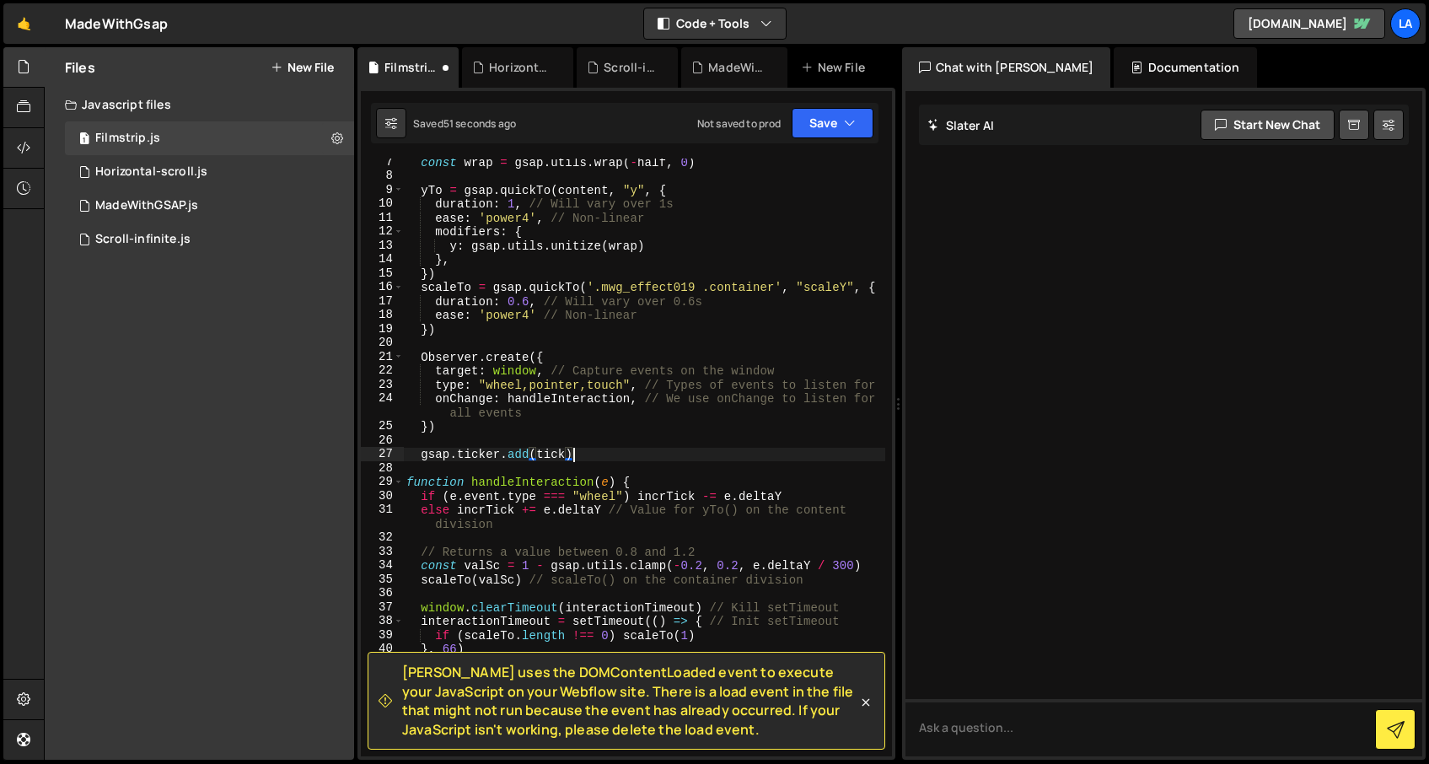
scroll to position [0, 0]
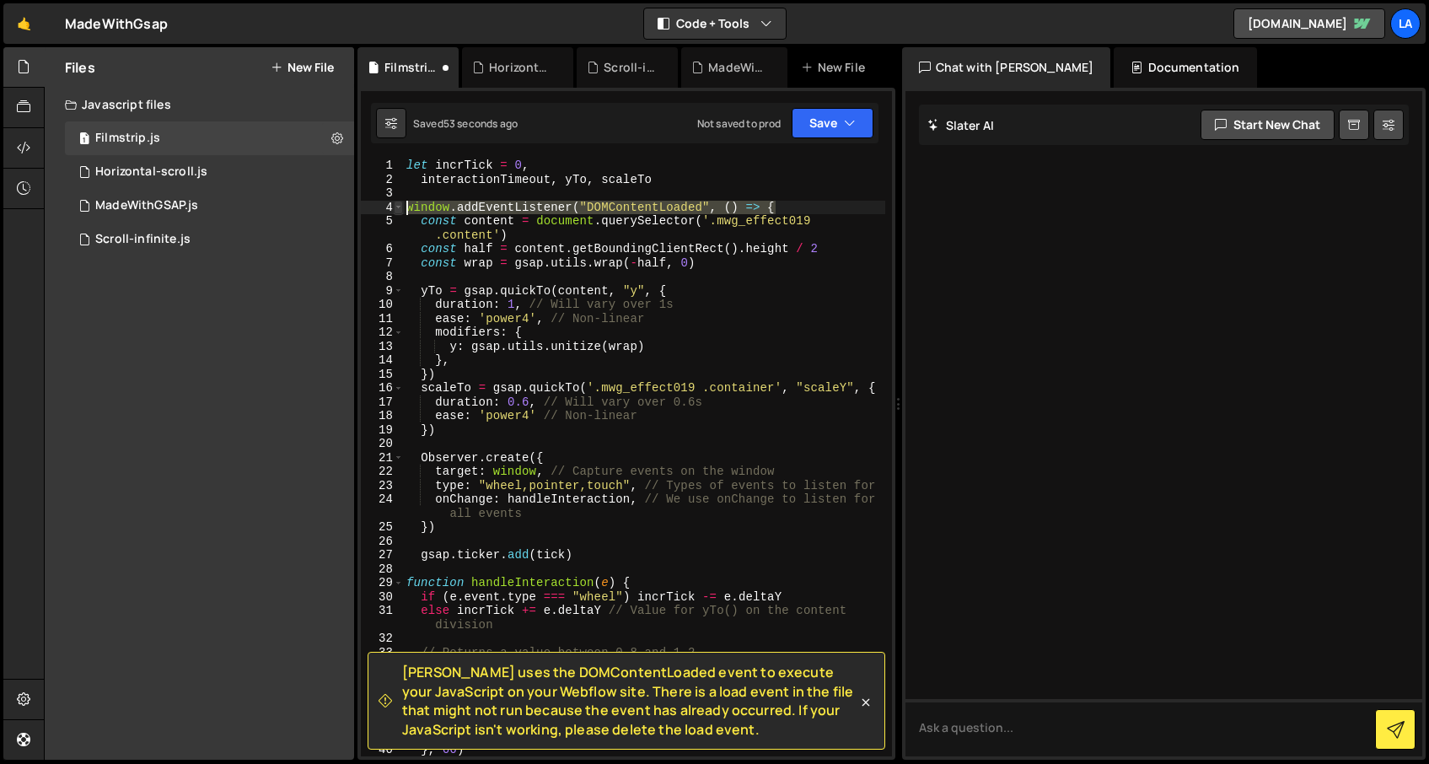
drag, startPoint x: 703, startPoint y: 201, endPoint x: 398, endPoint y: 205, distance: 305.2
click at [398, 205] on div "gsap.ticker.add(tick) 1 2 3 4 5 6 7 8 9 10 11 12 13 14 15 16 17 18 19 20 21 22 …" at bounding box center [626, 458] width 531 height 598
type textarea "window.addEventListener("DOMContentLoaded", () => {"
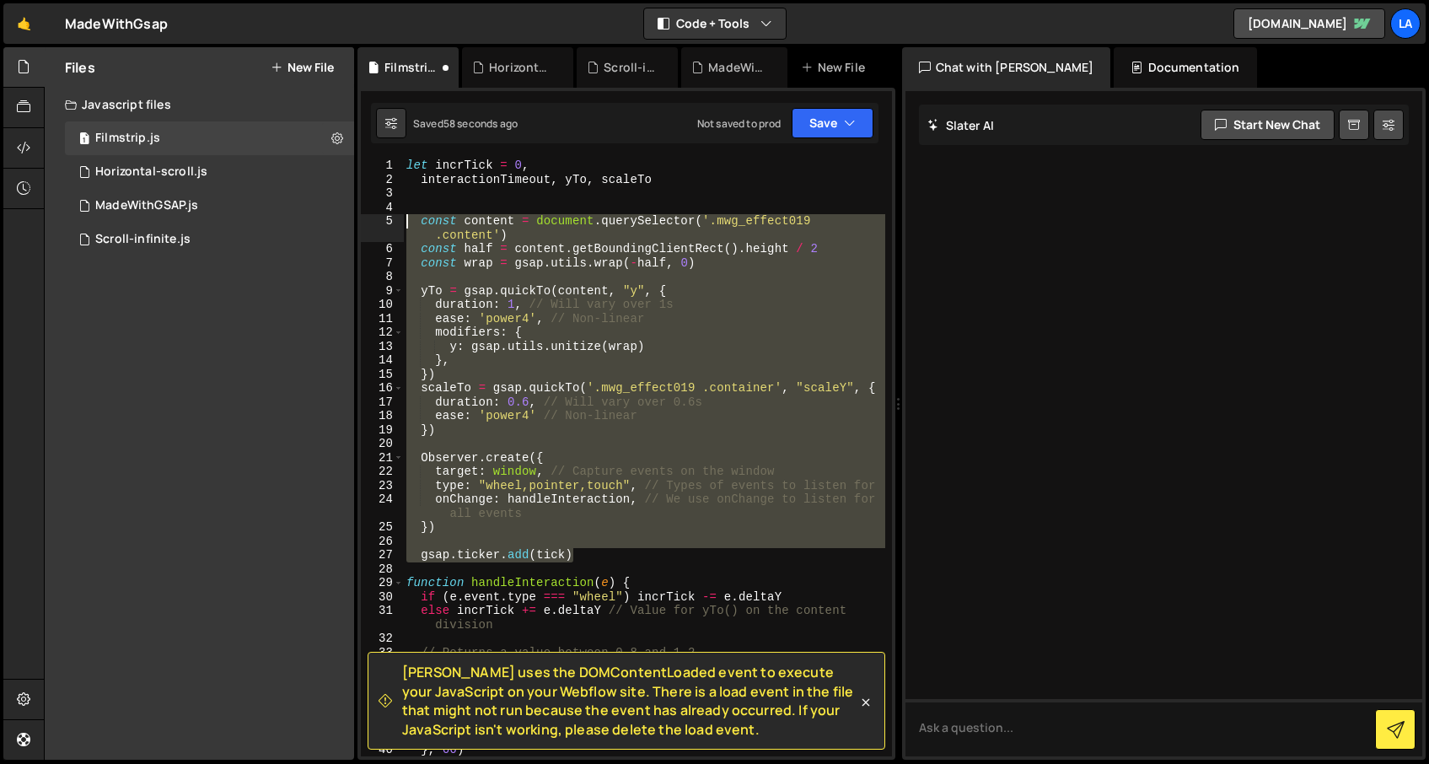
drag, startPoint x: 602, startPoint y: 556, endPoint x: 370, endPoint y: 219, distance: 409.2
click at [370, 219] on div "1 2 3 4 5 6 7 8 9 10 11 12 13 14 15 16 17 18 19 20 21 22 23 24 25 26 27 28 29 3…" at bounding box center [626, 458] width 531 height 598
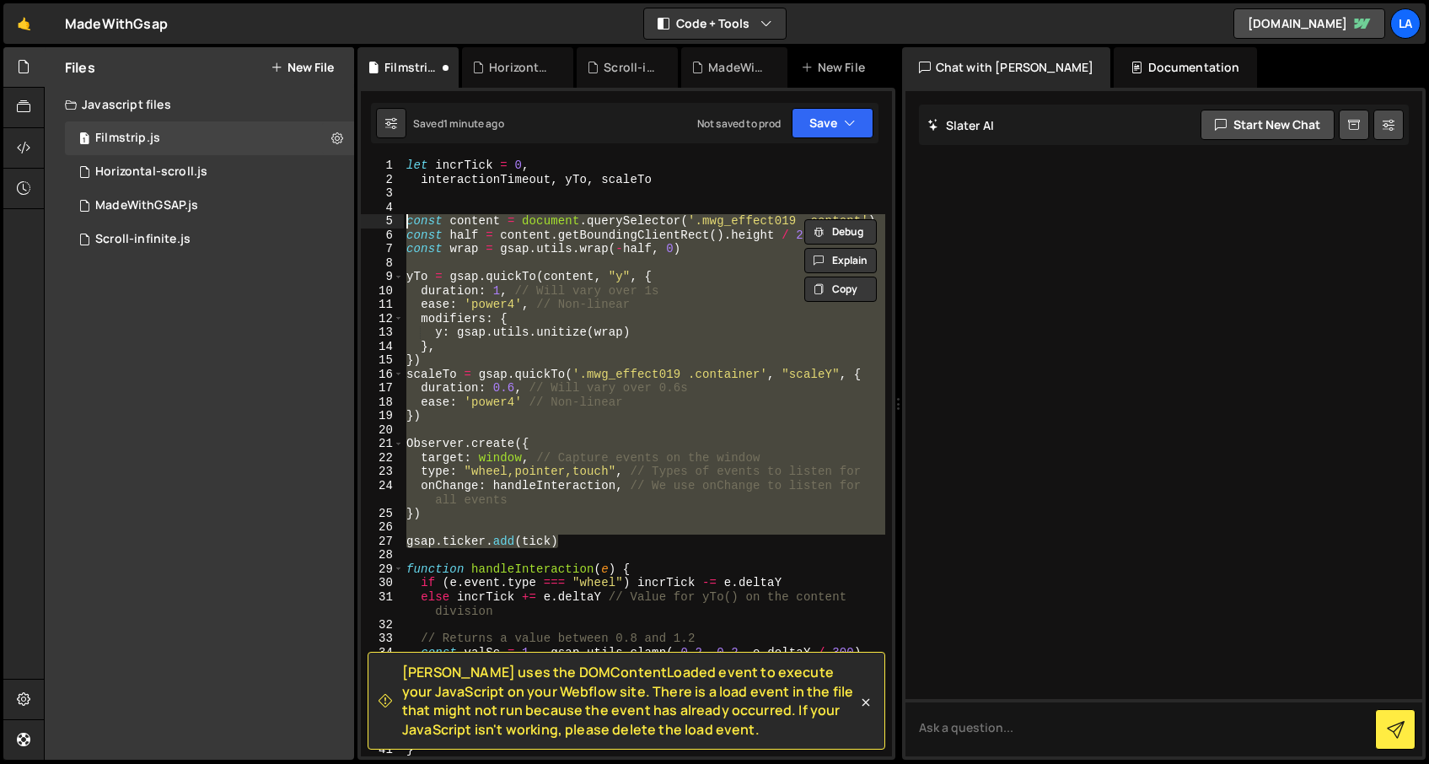
click at [646, 422] on div "let incrTick = 0 , interactionTimeout , yTo , scaleTo const content = document …" at bounding box center [643, 458] width 481 height 598
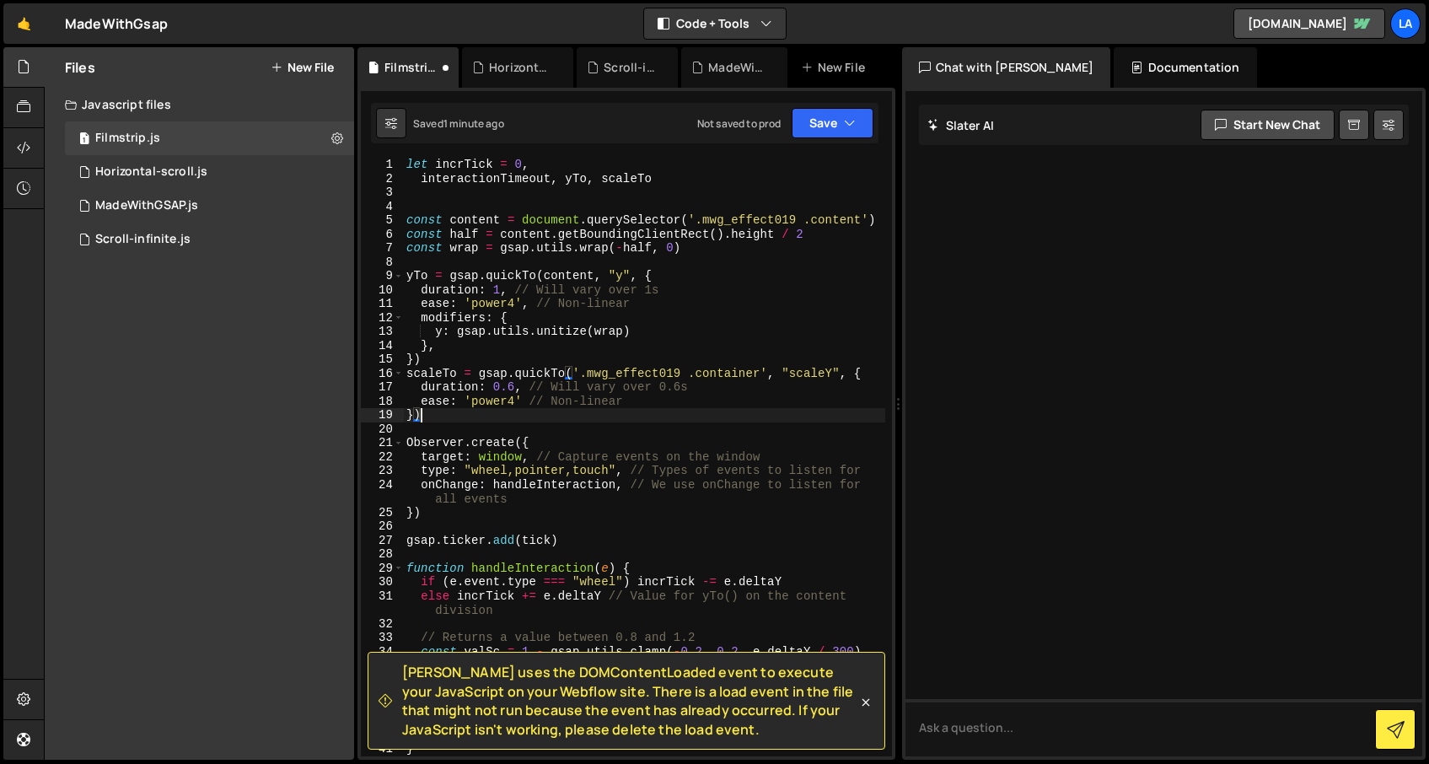
click at [820, 139] on div "Saved 1 minute ago Not saved to prod Upgrade to Edit Save Save to Staging S Sav…" at bounding box center [625, 123] width 508 height 40
click at [821, 130] on button "Save" at bounding box center [833, 123] width 82 height 30
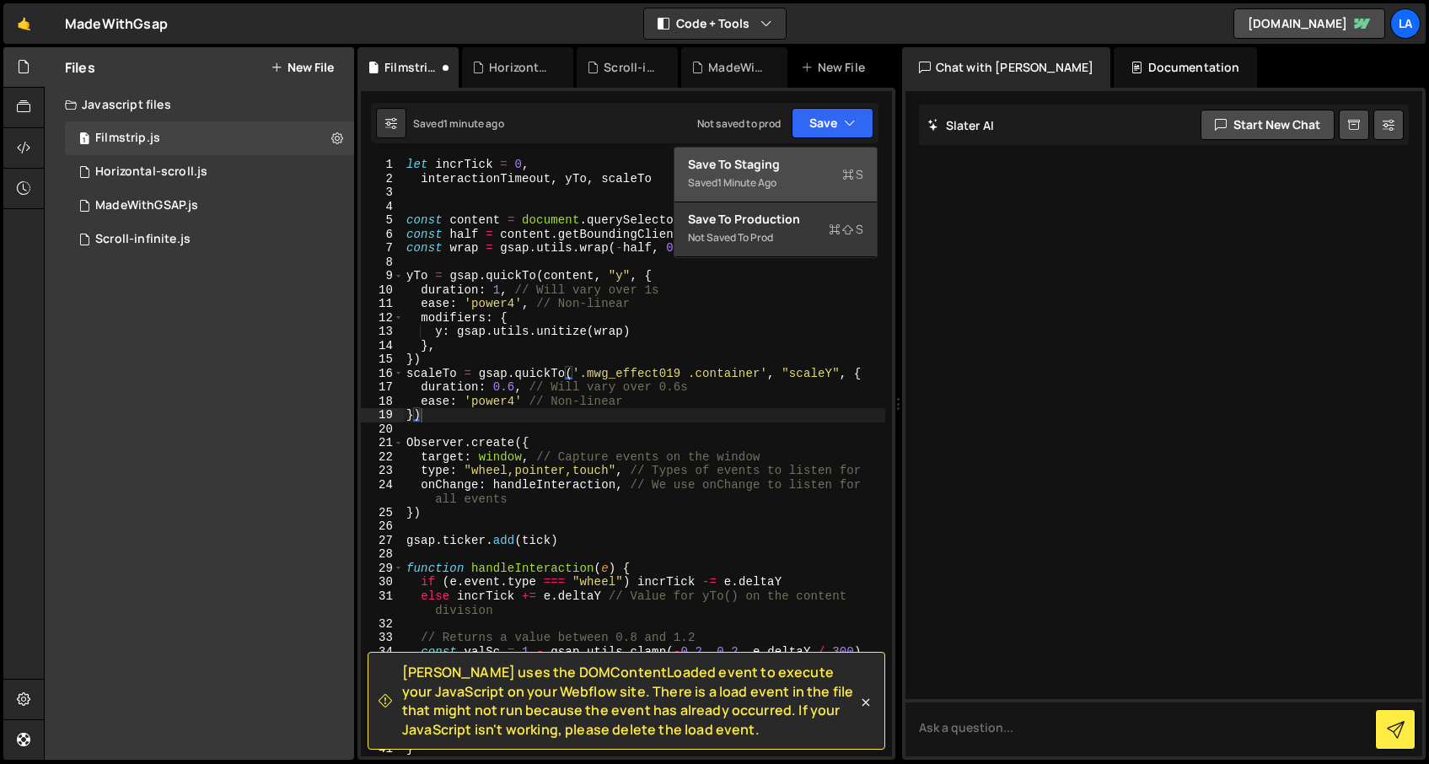
click at [804, 168] on div "Save to Staging S" at bounding box center [775, 164] width 175 height 17
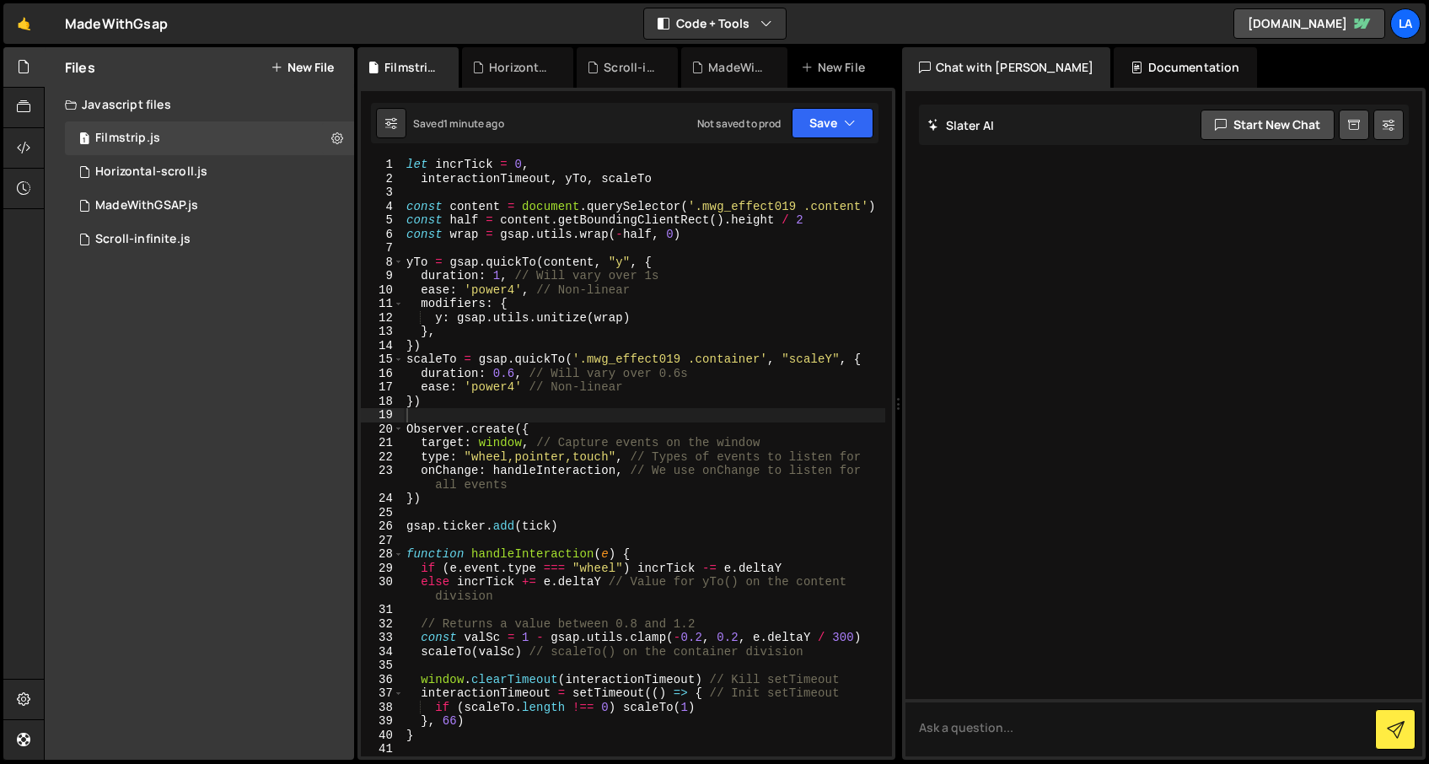
click at [535, 223] on div "let incrTick = 0 , interactionTimeout , yTo , scaleTo const content = document …" at bounding box center [644, 471] width 482 height 626
type textarea "}"
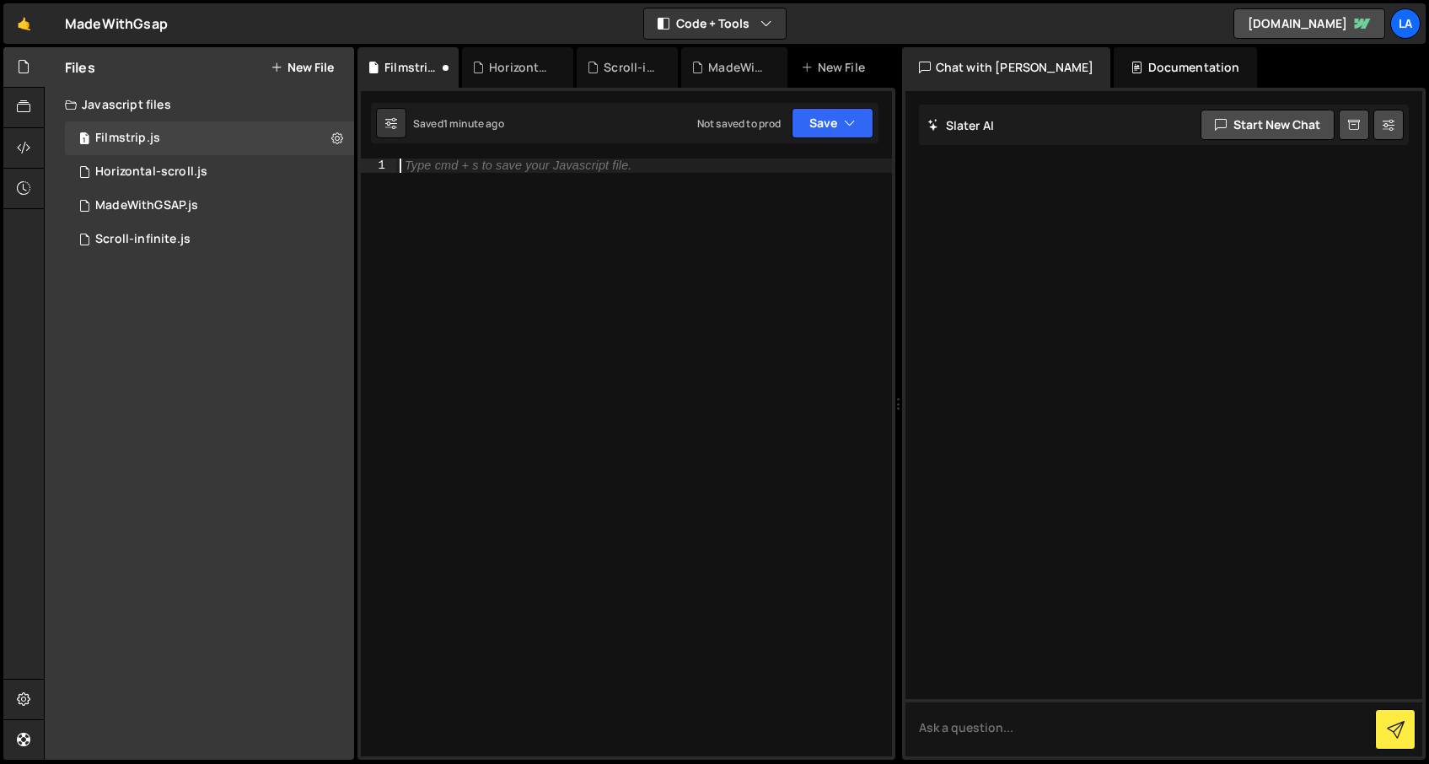
paste textarea "}"
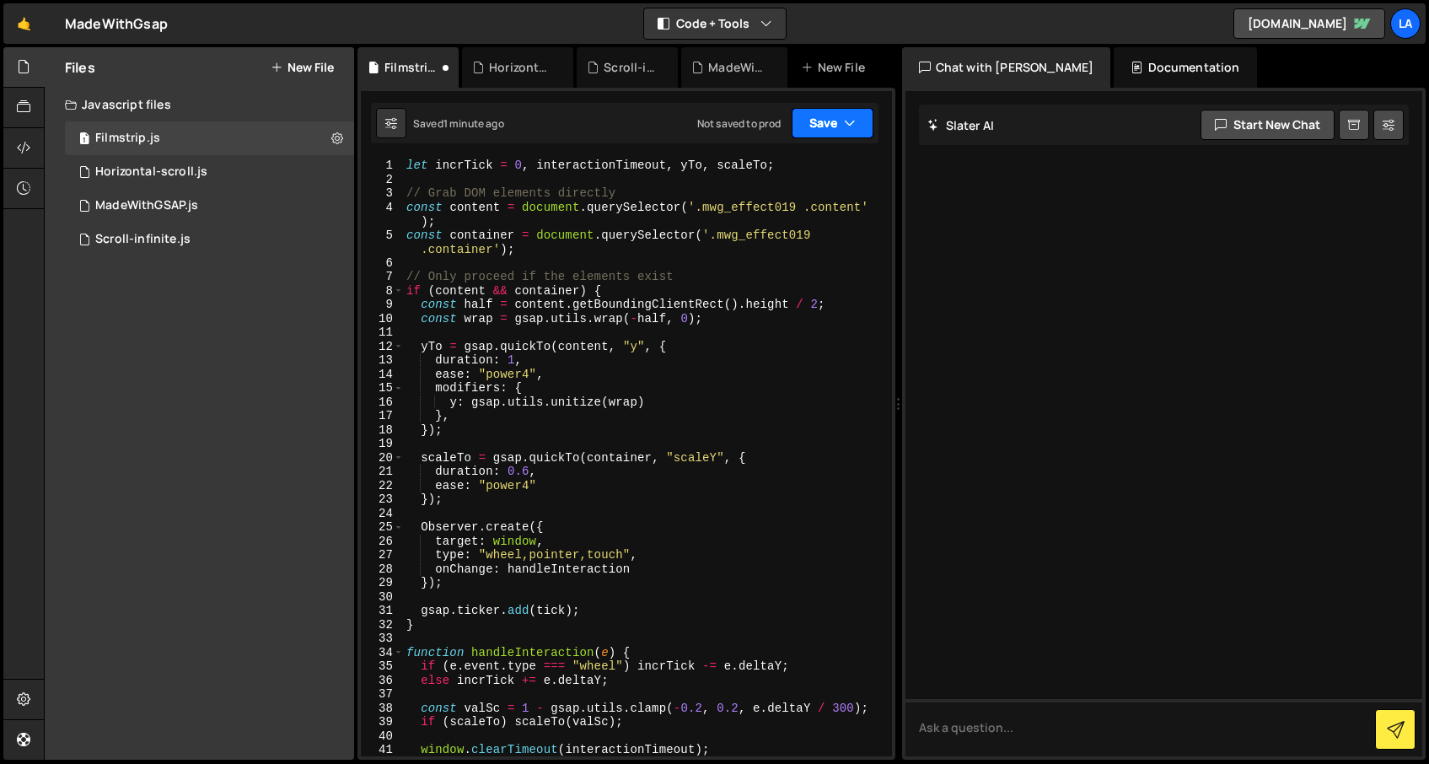
click at [830, 121] on button "Save" at bounding box center [833, 123] width 82 height 30
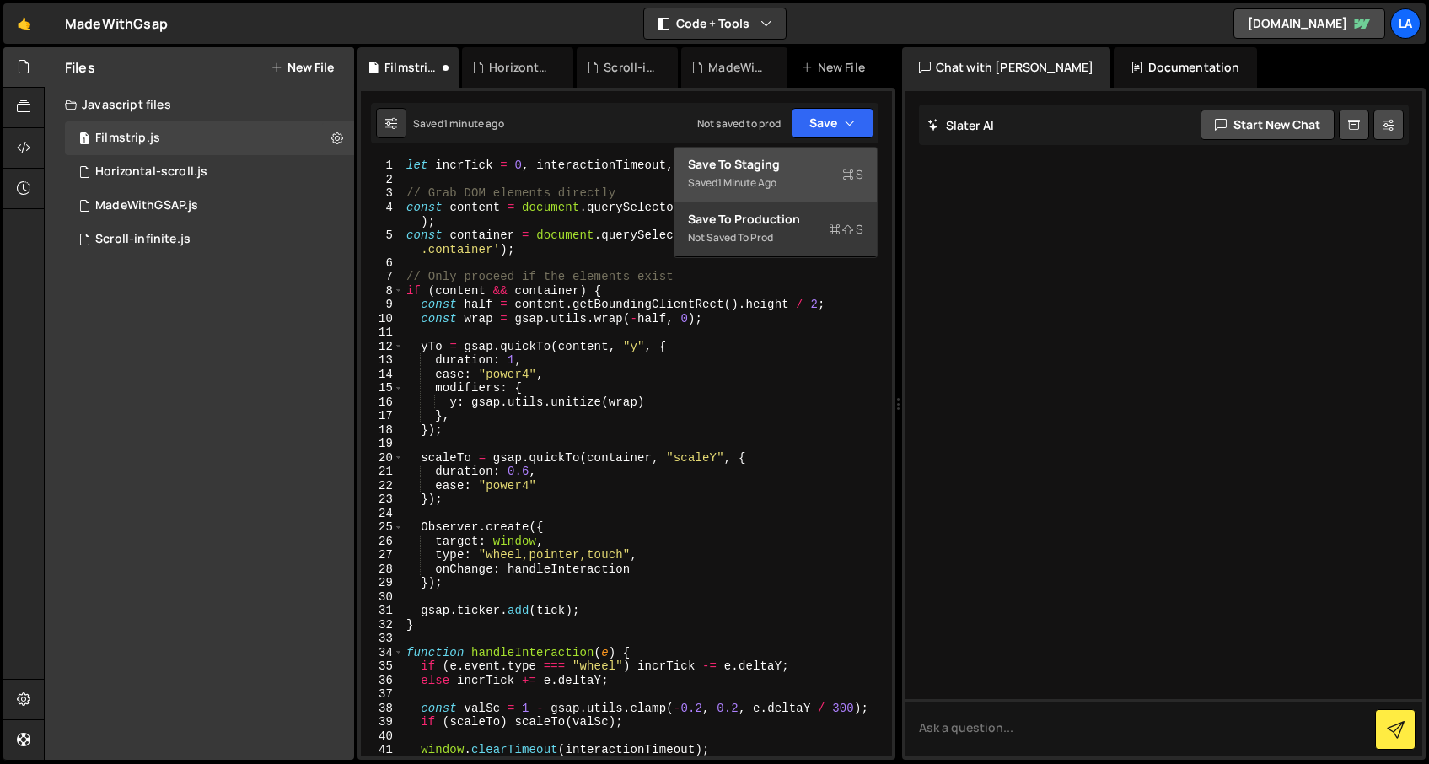
click at [797, 176] on div "Saved 1 minute ago" at bounding box center [775, 183] width 175 height 20
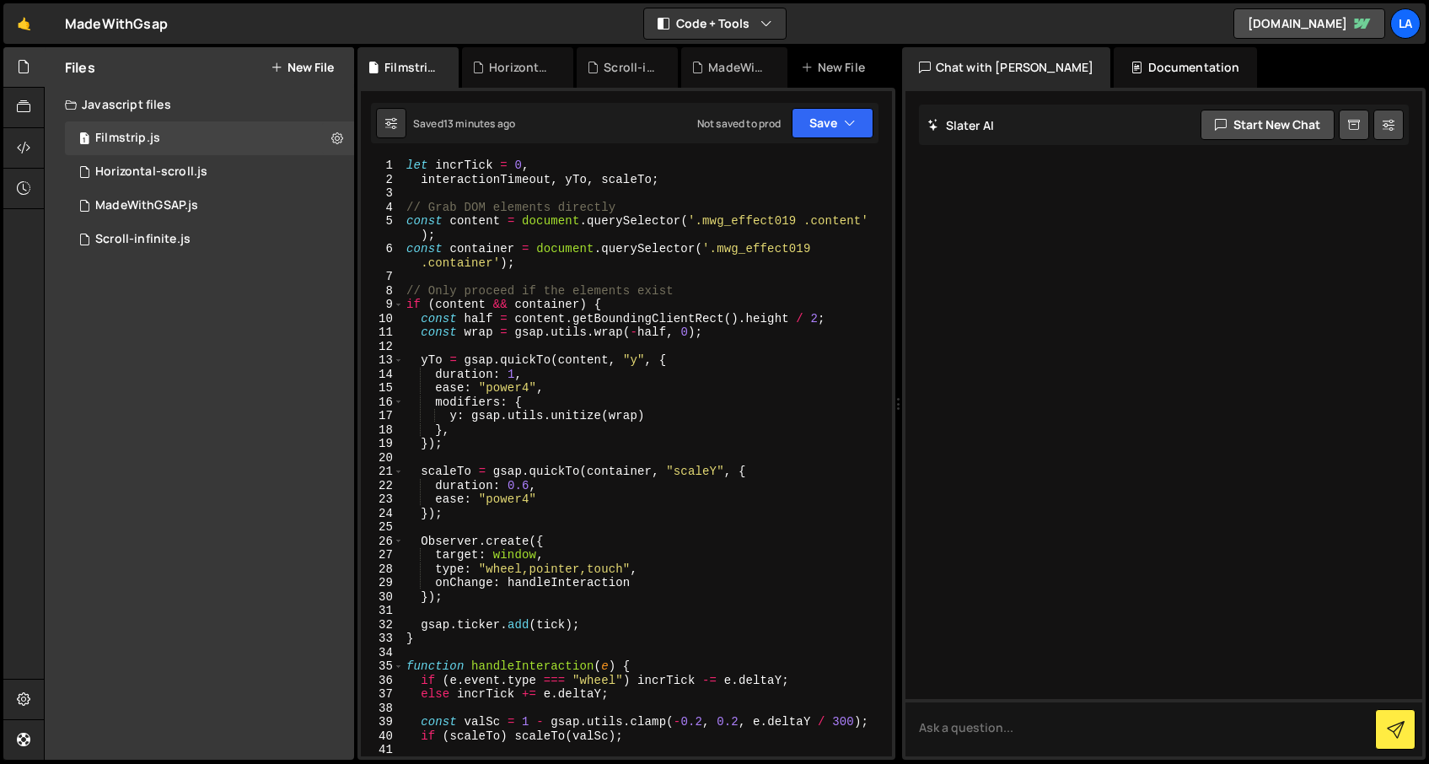
click at [586, 170] on div "let incrTick = 0 , interactionTimeout , yTo , scaleTo ; // Grab DOM elements di…" at bounding box center [644, 472] width 482 height 626
type textarea "}"
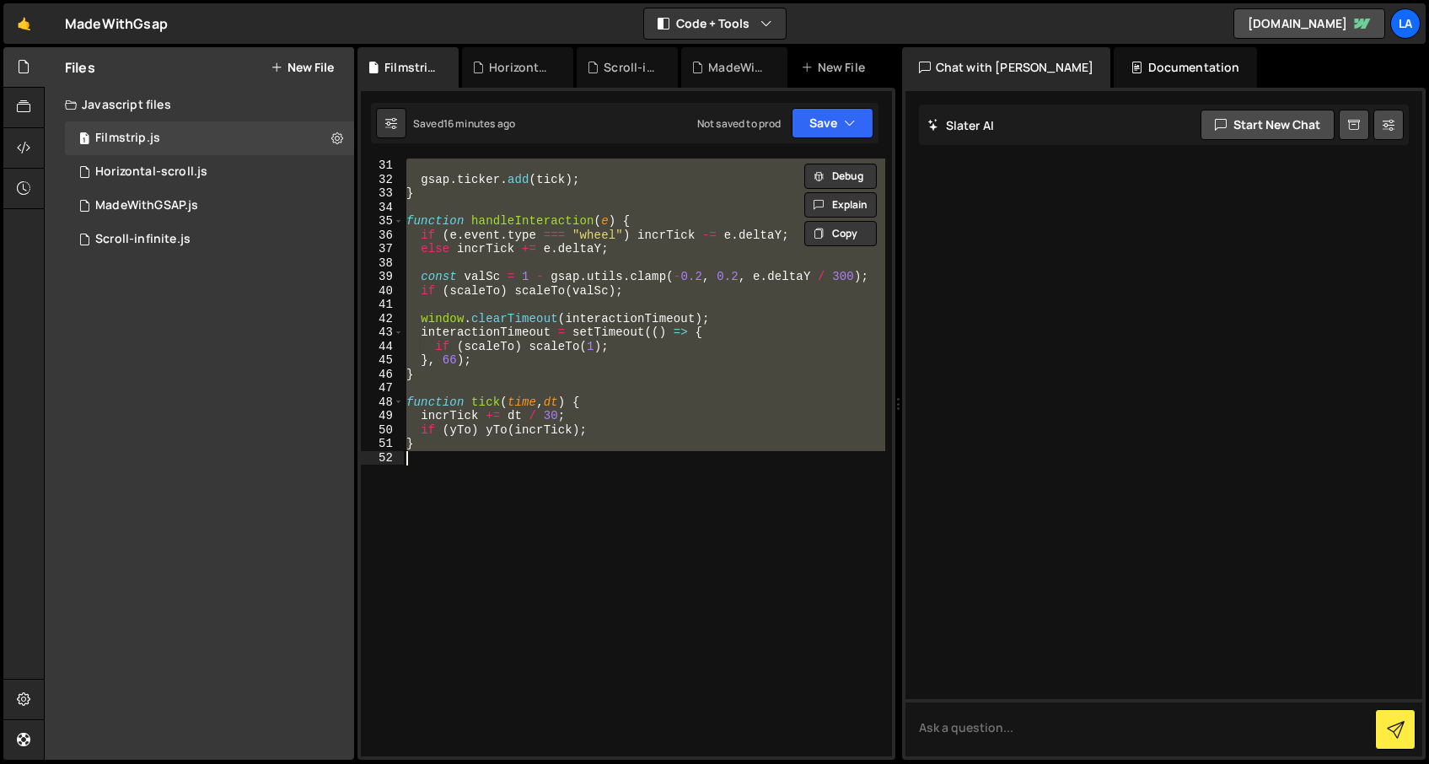
scroll to position [445, 0]
click at [497, 517] on div "gsap . ticker . add ( tick ) ; } function handleInteraction ( e ) { if ( e . ev…" at bounding box center [643, 458] width 481 height 598
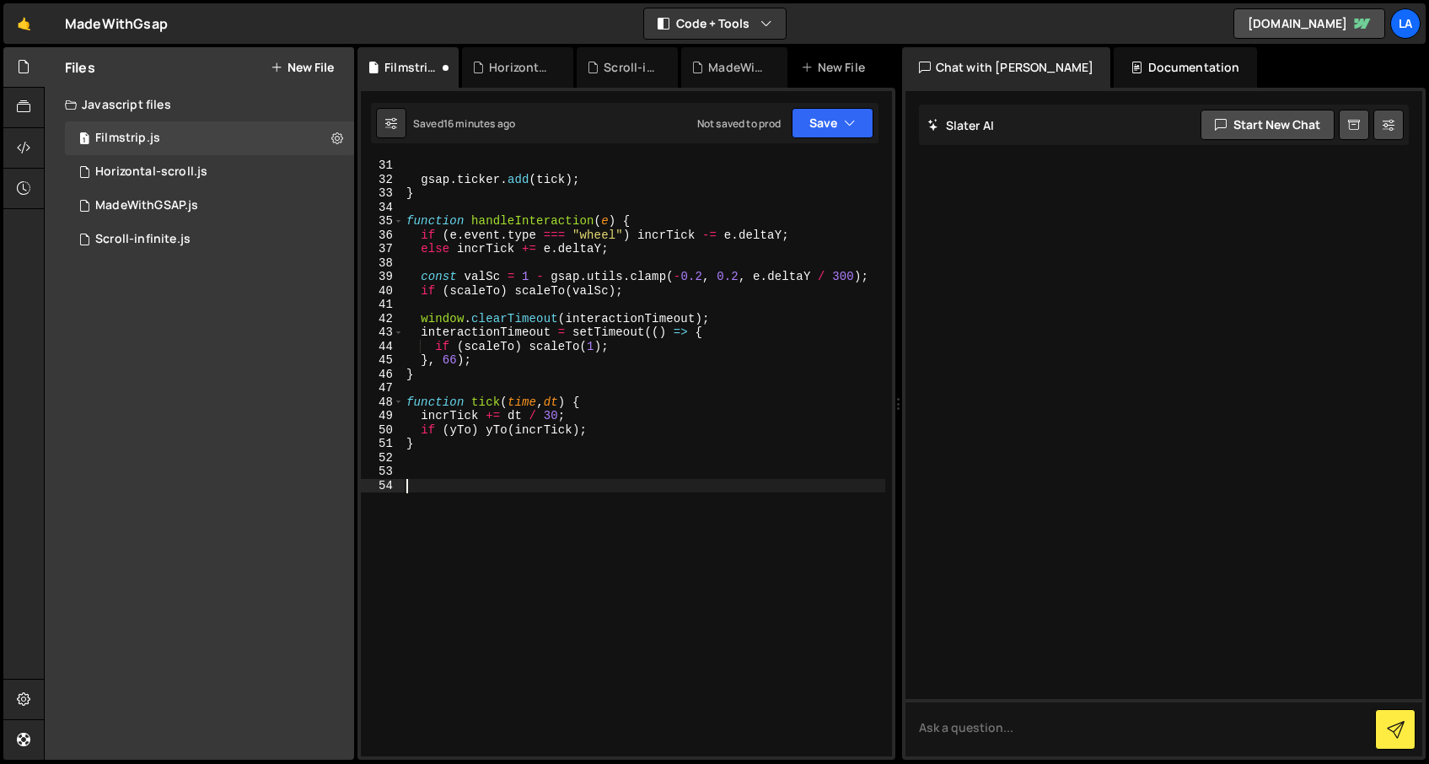
paste textarea "}"
type textarea "}"
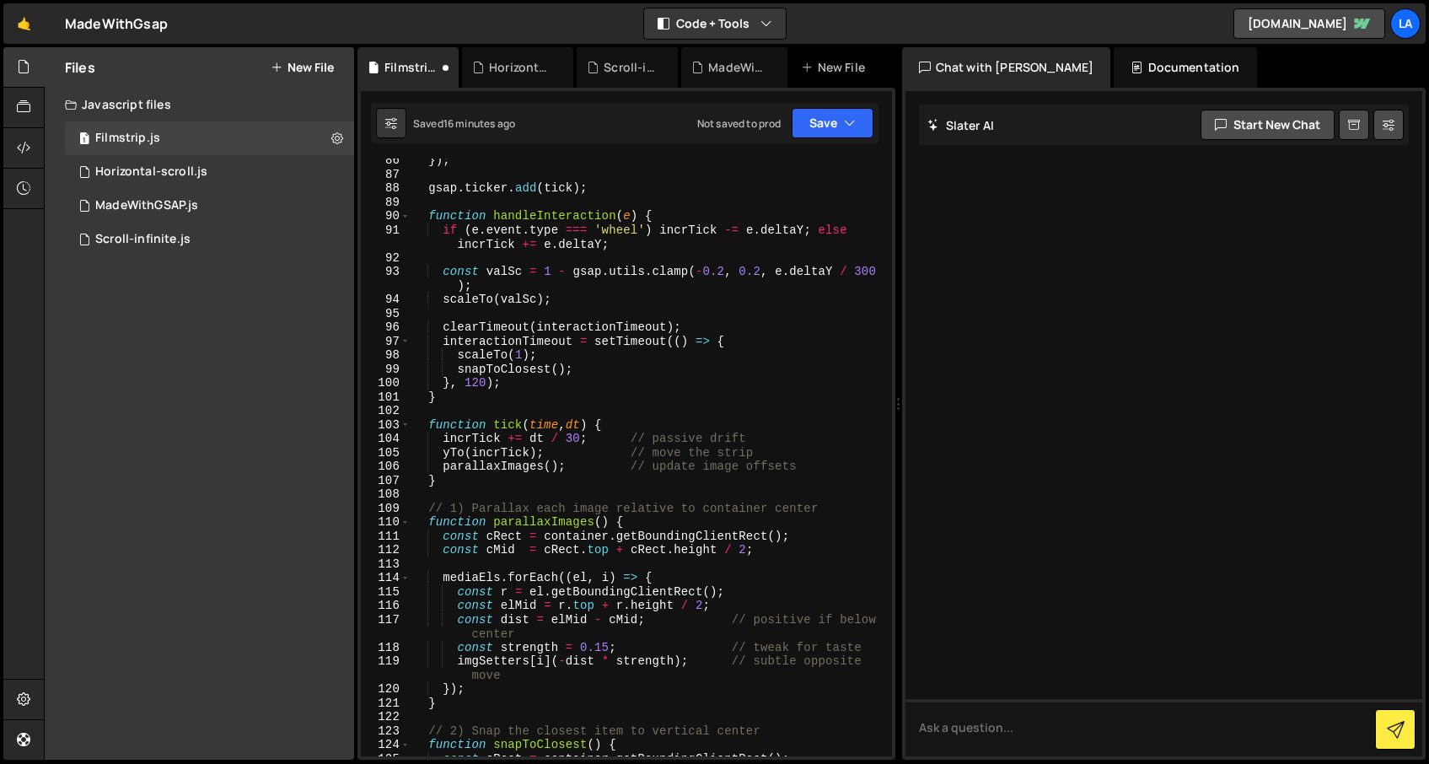
scroll to position [1257, 0]
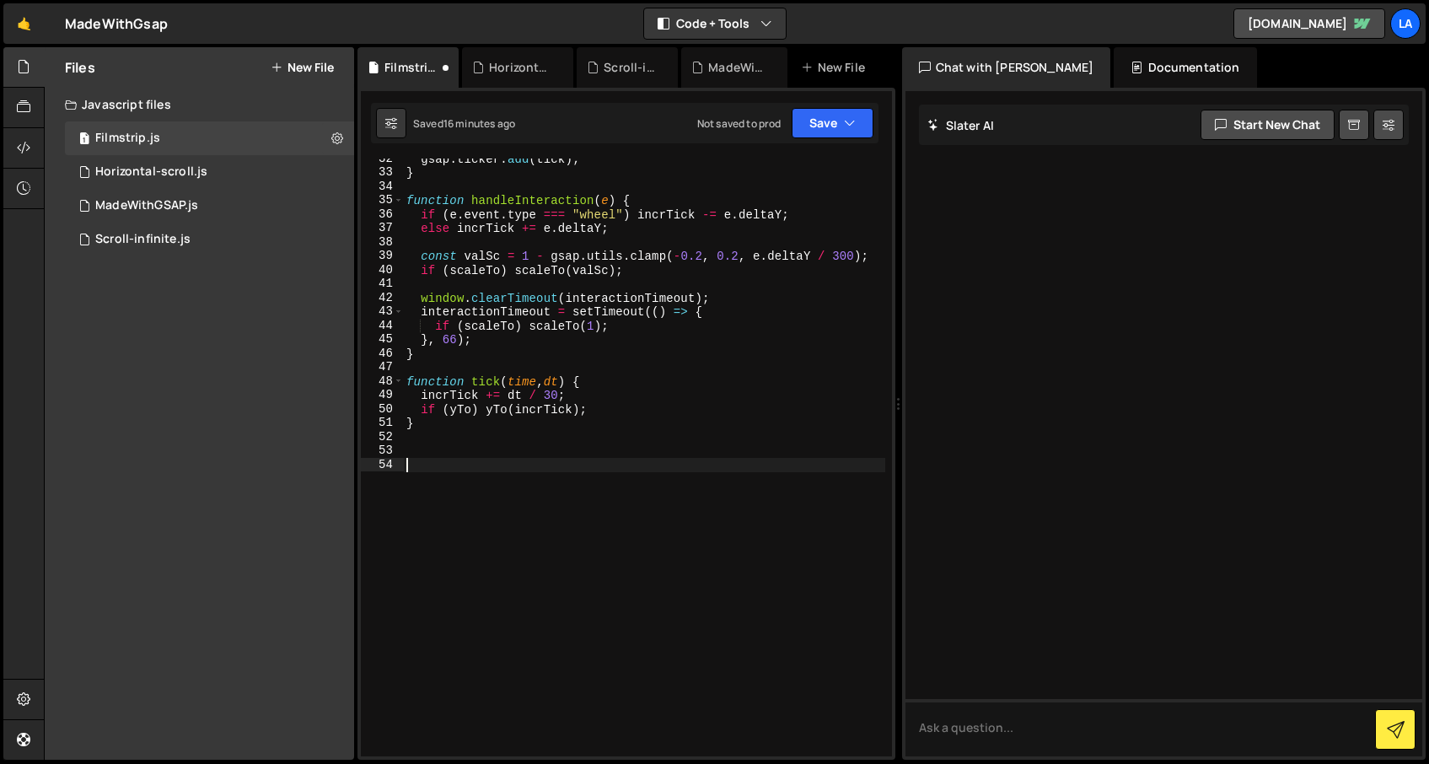
paste textarea "}"
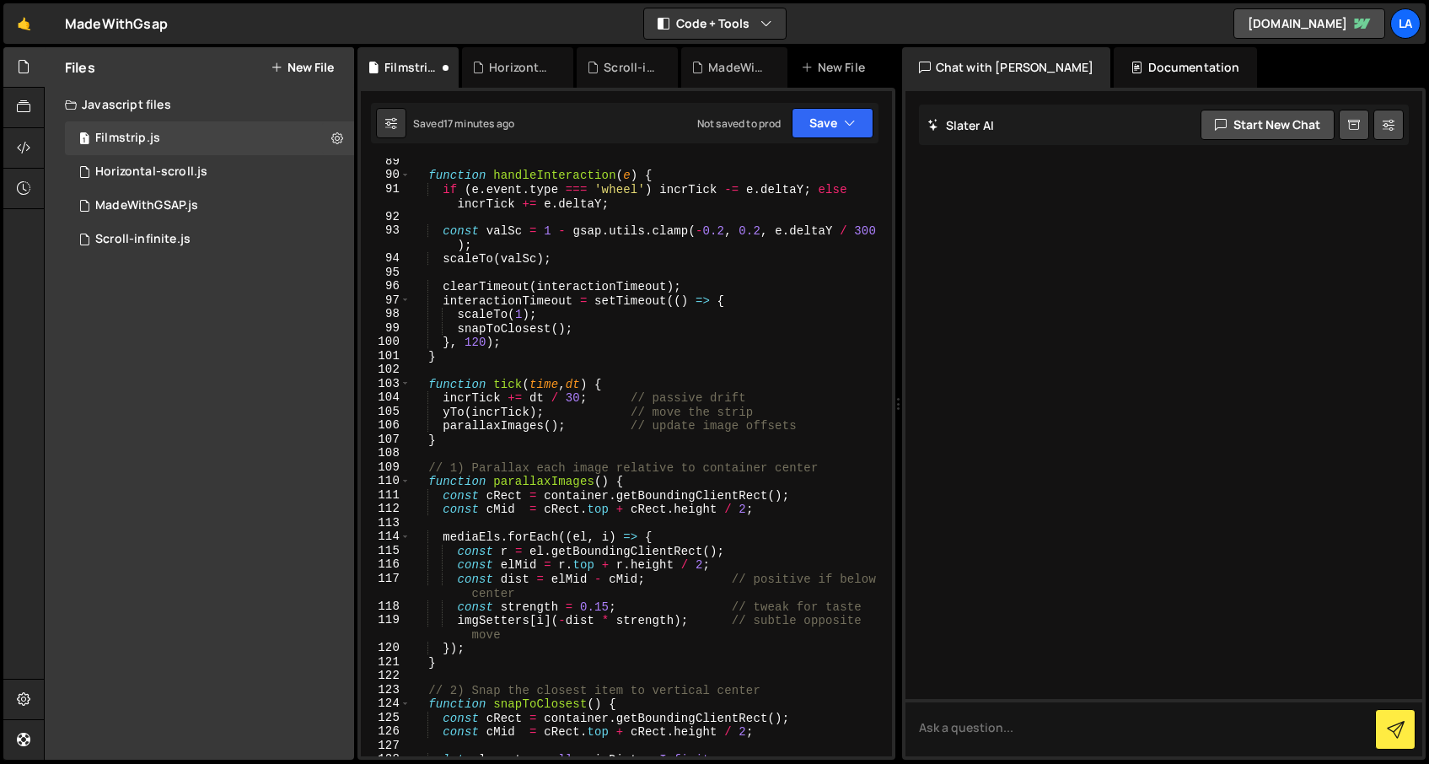
scroll to position [1294, 0]
type textarea "}"
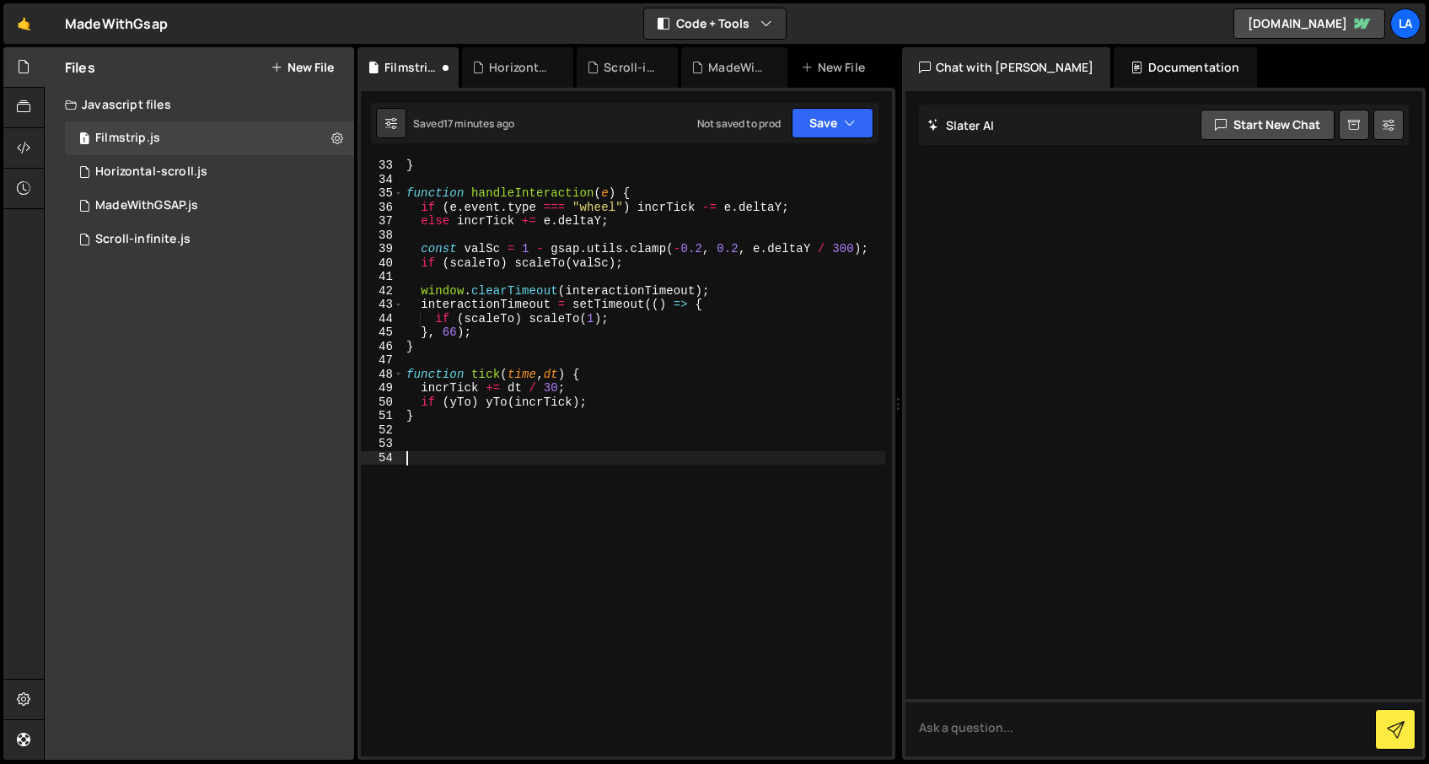
scroll to position [473, 0]
click at [455, 450] on div "} function handleInteraction ( e ) { if ( e . event . type === "wheel" ) incrTi…" at bounding box center [644, 472] width 482 height 626
type textarea "-"
type textarea "//--------------------"
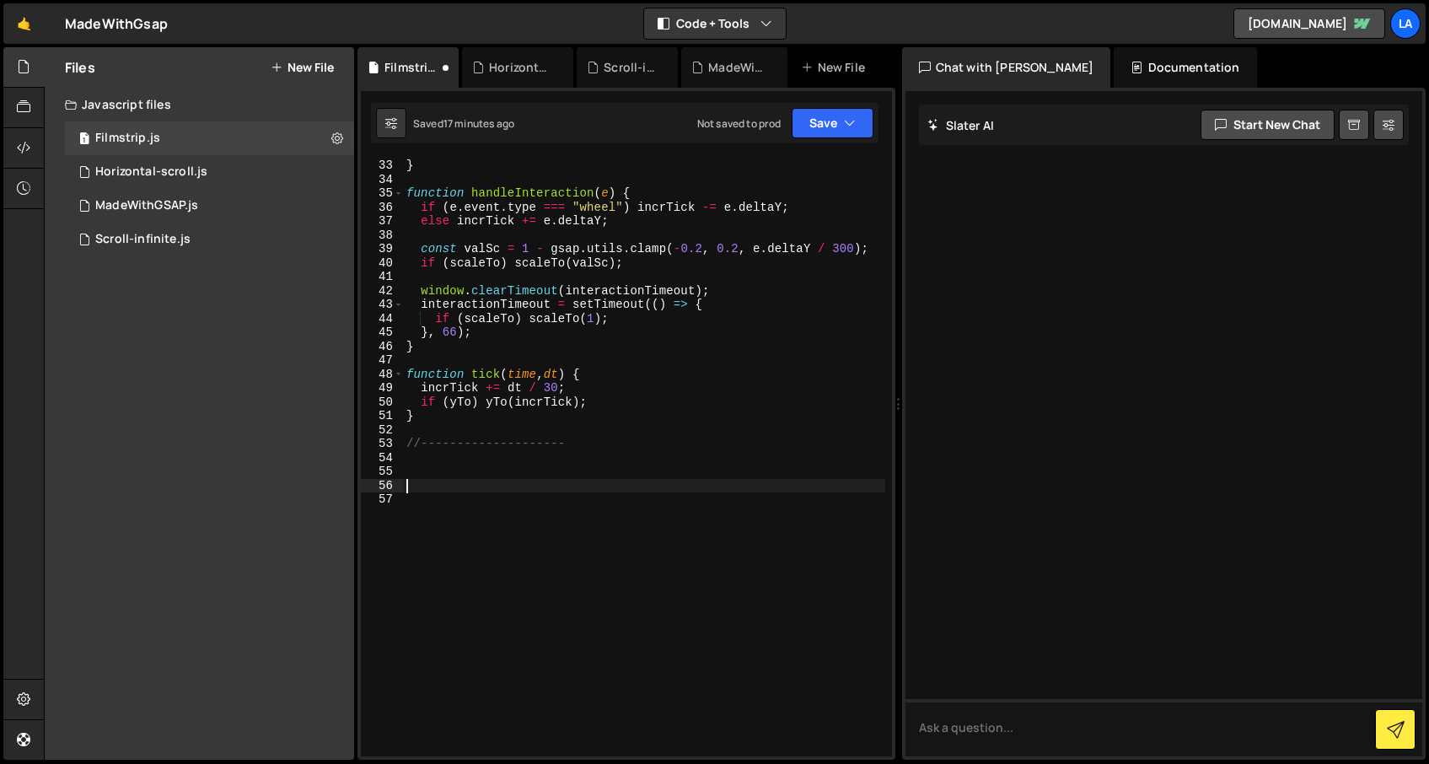
paste textarea "}"
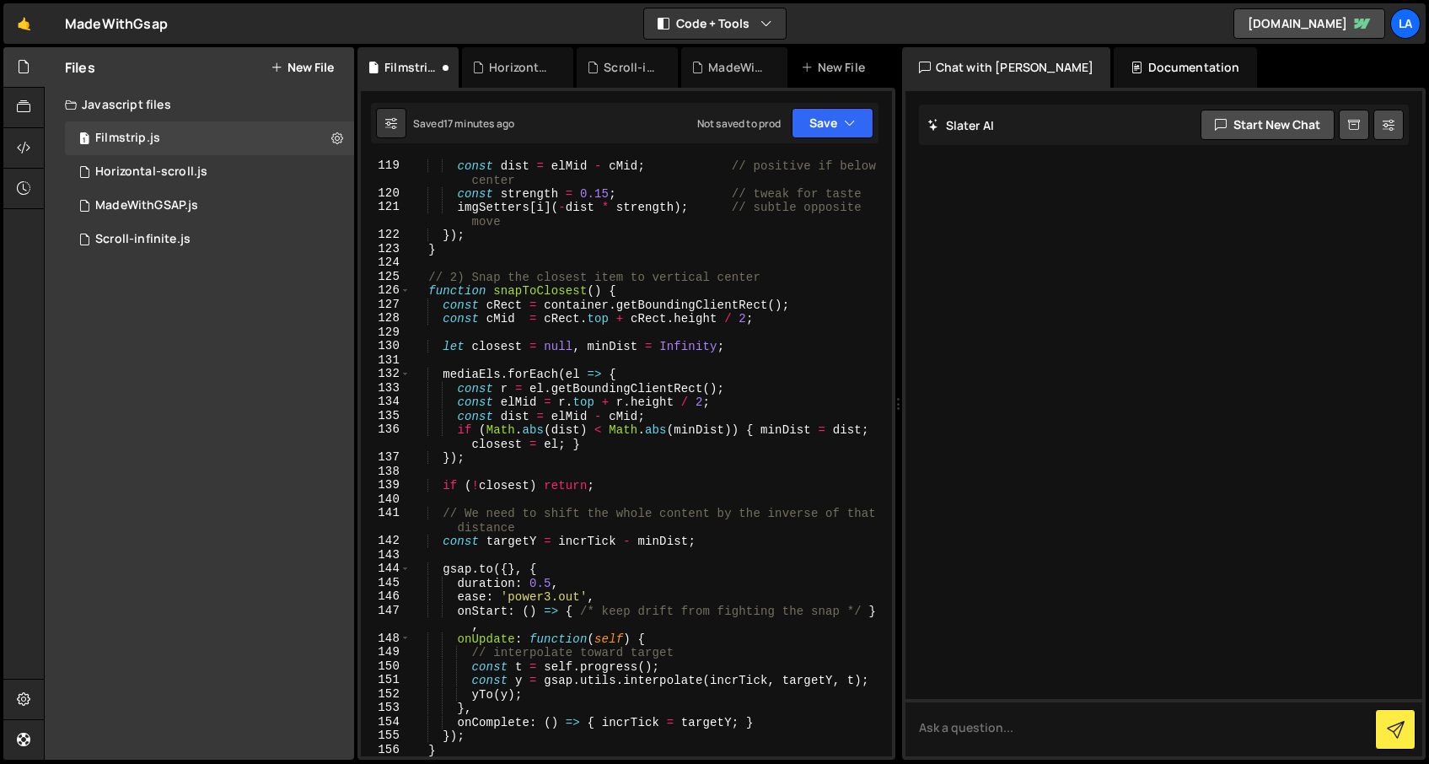
scroll to position [1725, 0]
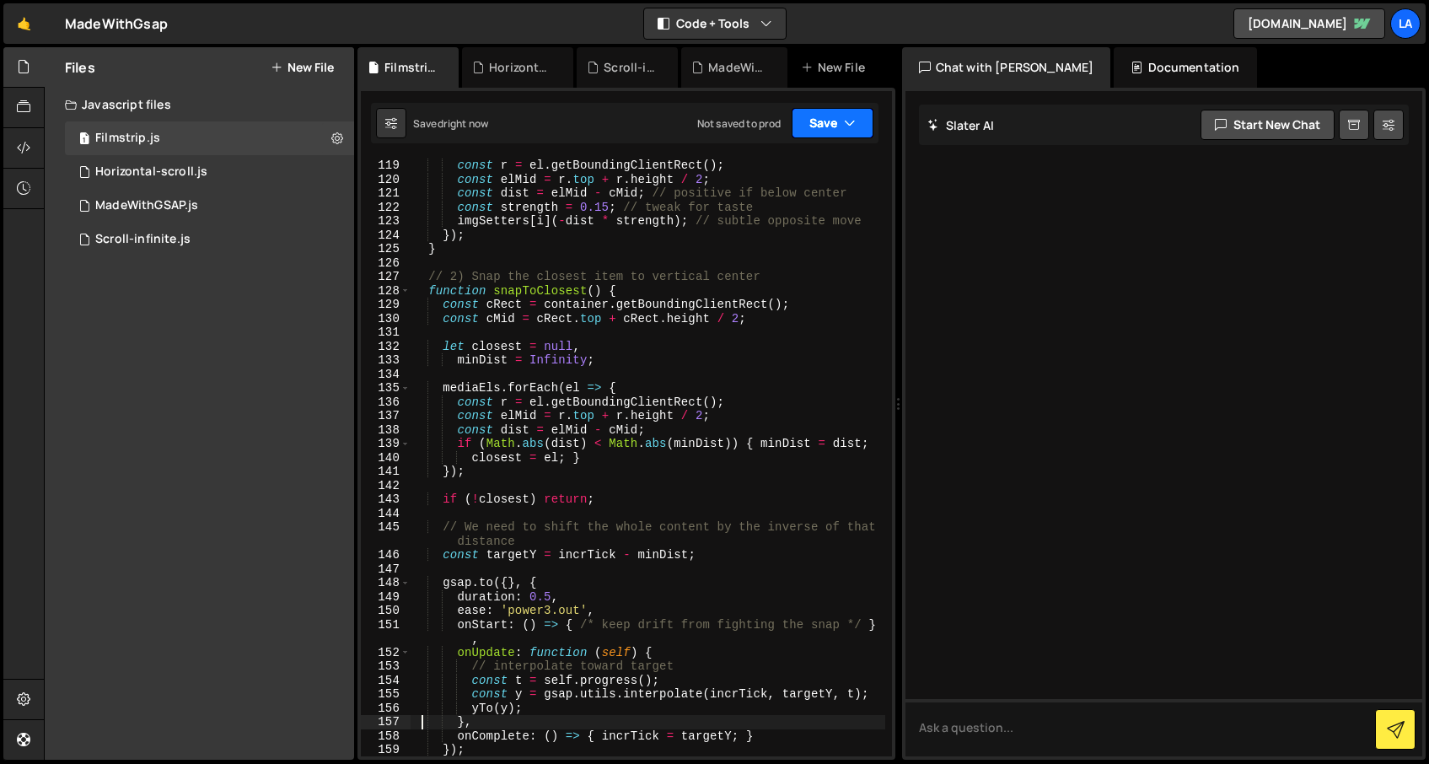
click at [844, 125] on icon "button" at bounding box center [850, 123] width 12 height 17
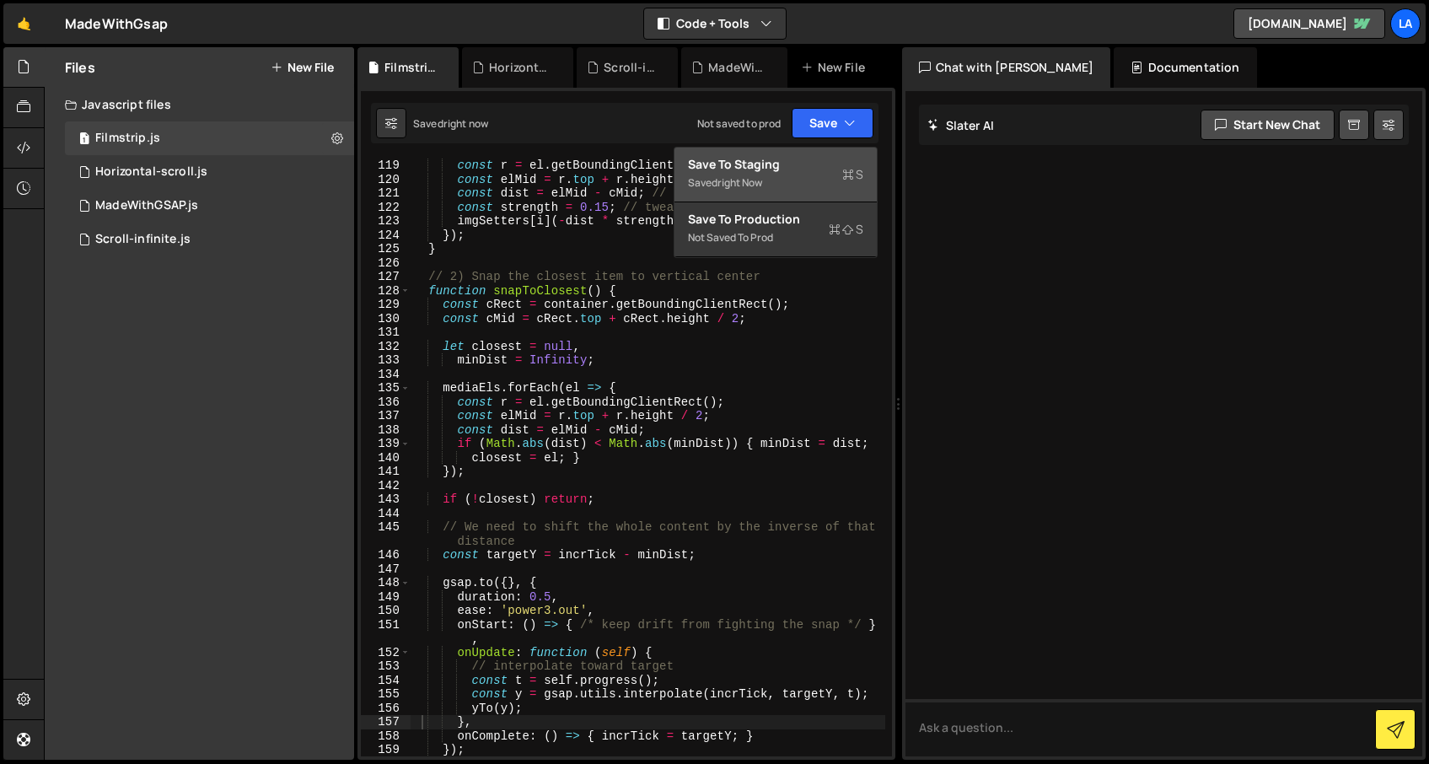
click at [800, 168] on div "Save to Staging S" at bounding box center [775, 164] width 175 height 17
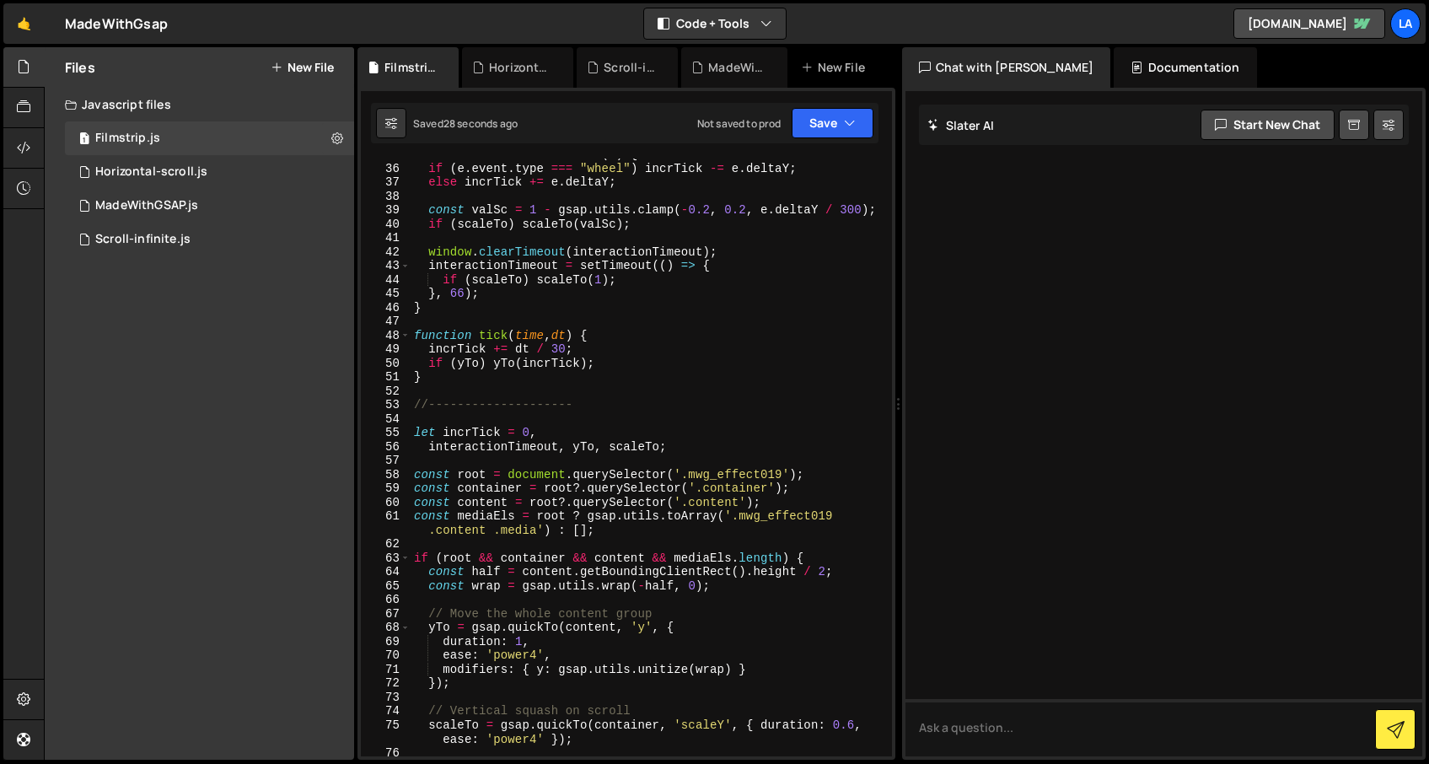
scroll to position [512, 0]
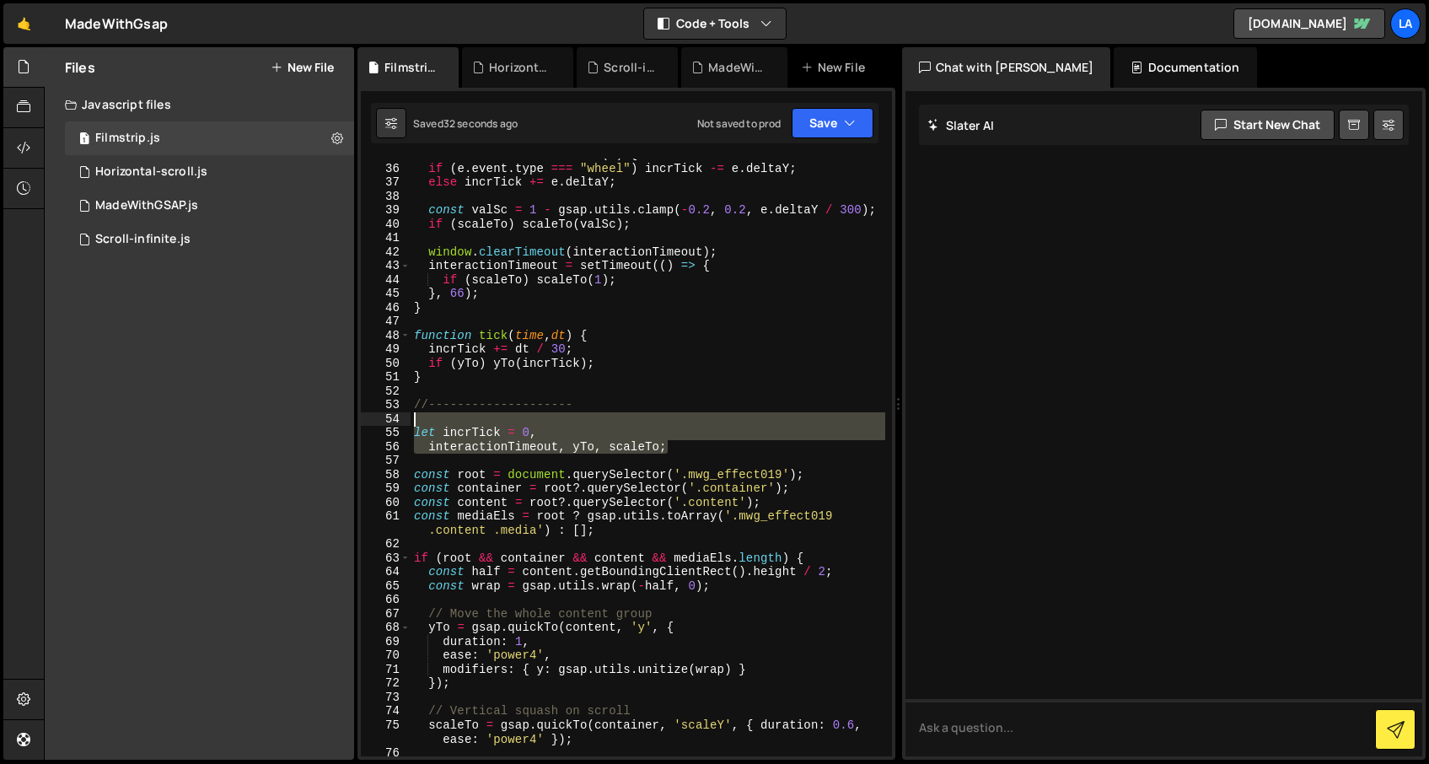
drag, startPoint x: 712, startPoint y: 451, endPoint x: 357, endPoint y: 425, distance: 355.9
click at [357, 425] on div "XXXXXXXXXXXXXXXXXXXXXXXXXXXXXXXXXXXXXXXXXXXXXXXXXXXXXXXXXXXXXXXXXXXXXXXXXXXXXXX…" at bounding box center [626, 424] width 538 height 672
type textarea "let incrTick = 0,"
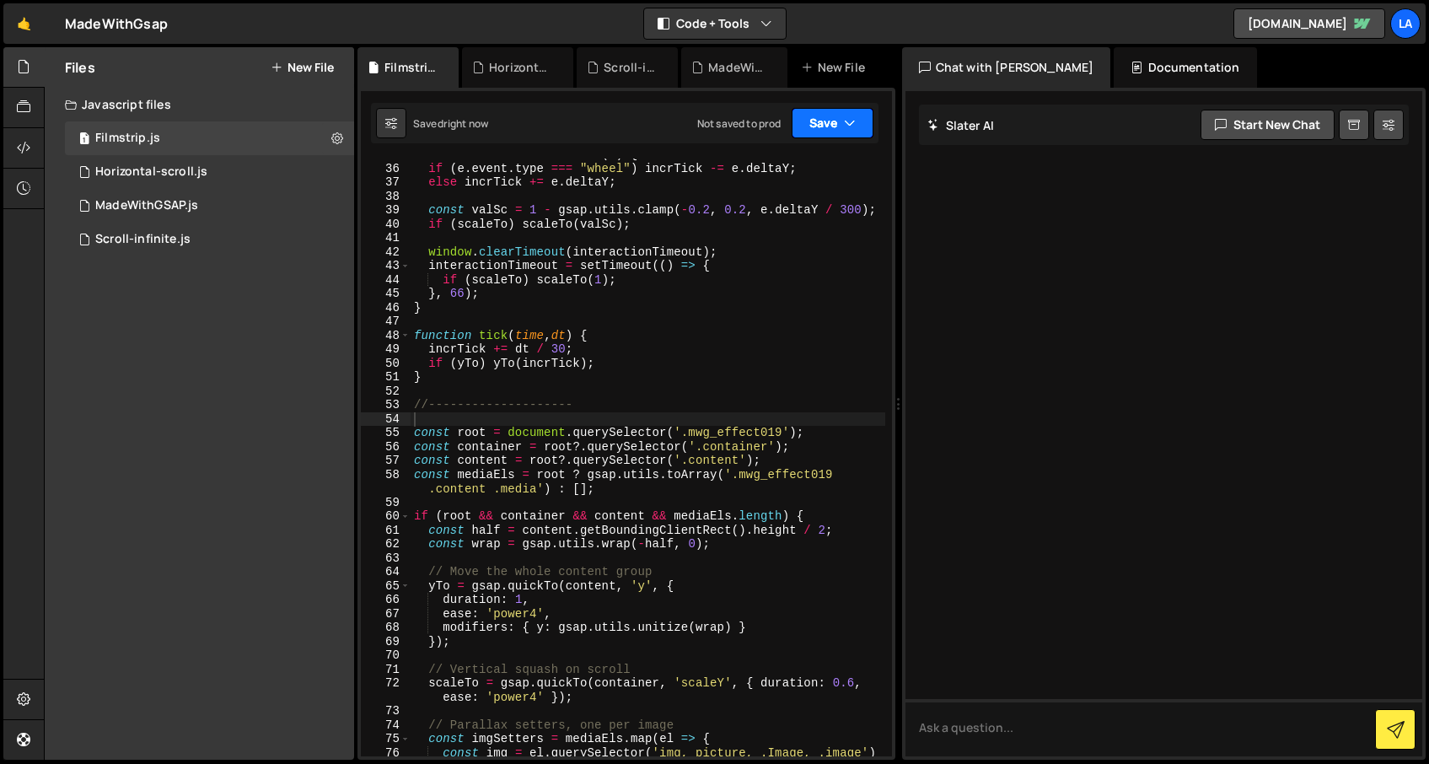
click at [819, 111] on button "Save" at bounding box center [833, 123] width 82 height 30
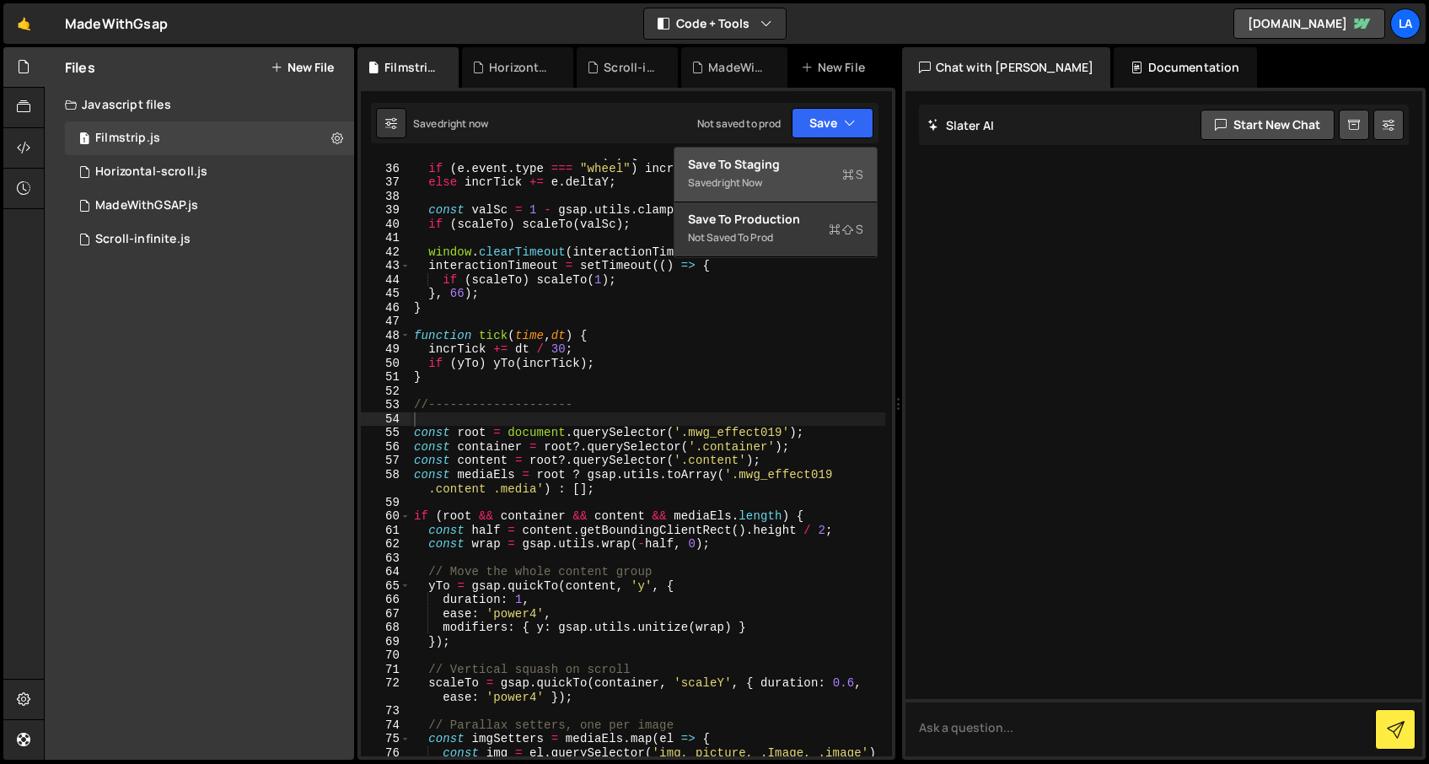
click at [760, 168] on div "Save to Staging S" at bounding box center [775, 164] width 175 height 17
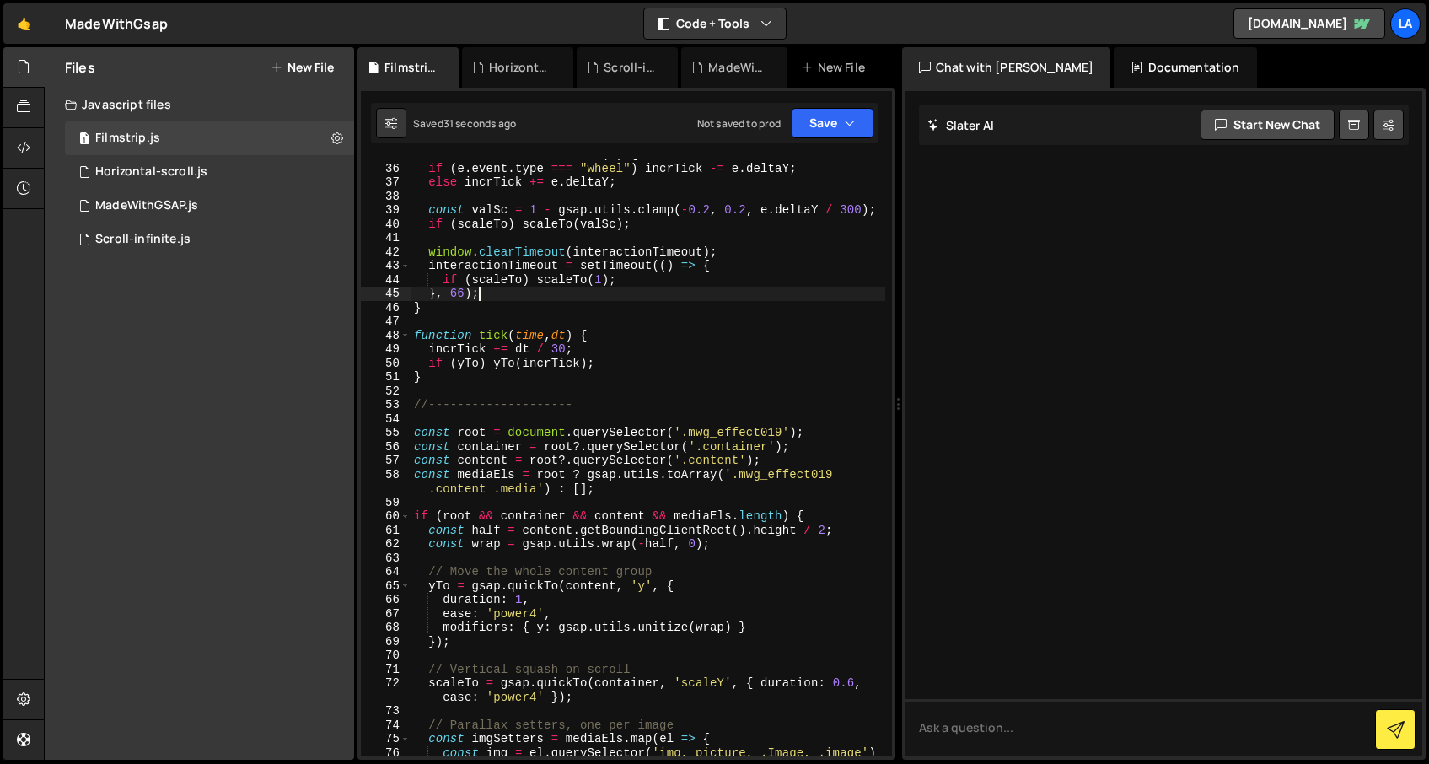
click at [683, 299] on div "function handleInteraction ( e ) { if ( e . event . type === "wheel" ) incrTick…" at bounding box center [648, 468] width 475 height 640
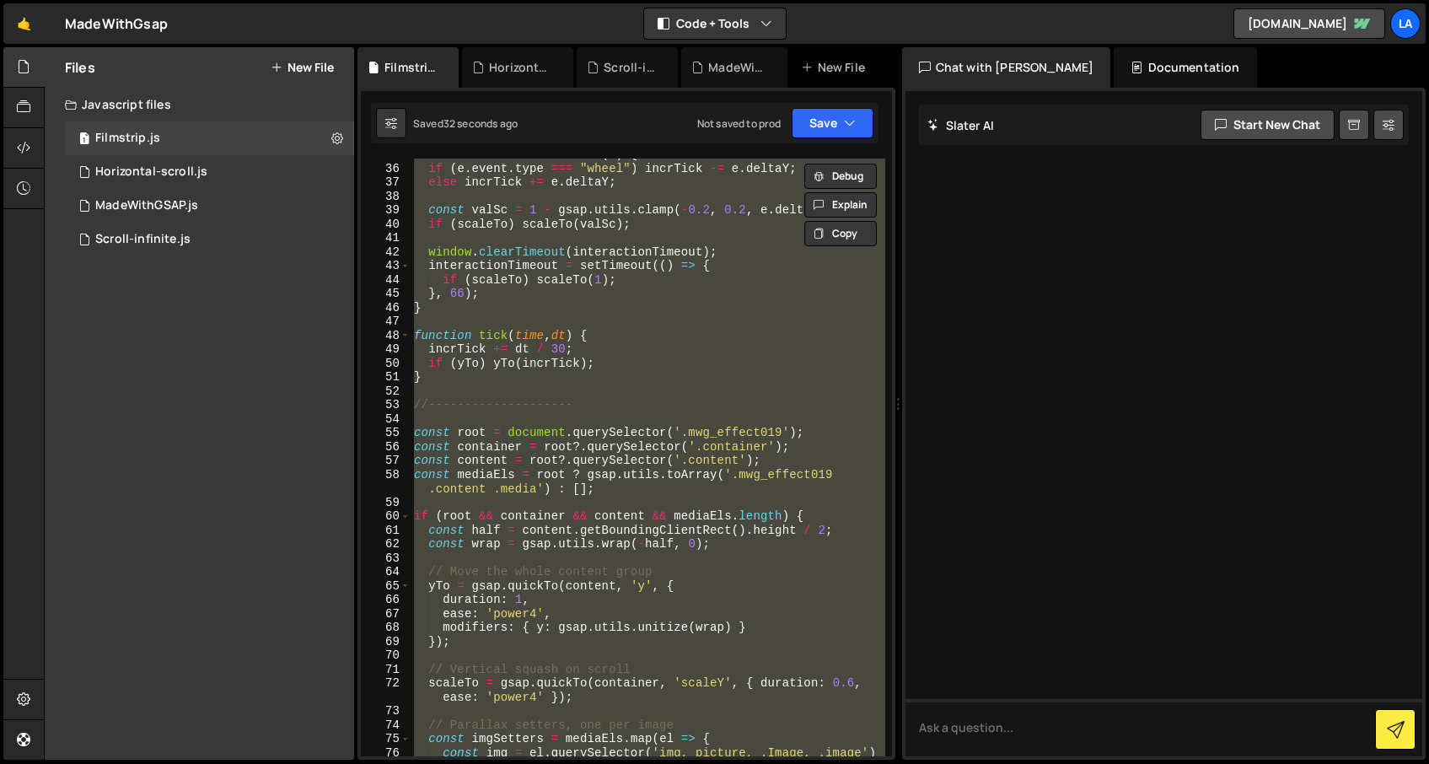
paste textarea
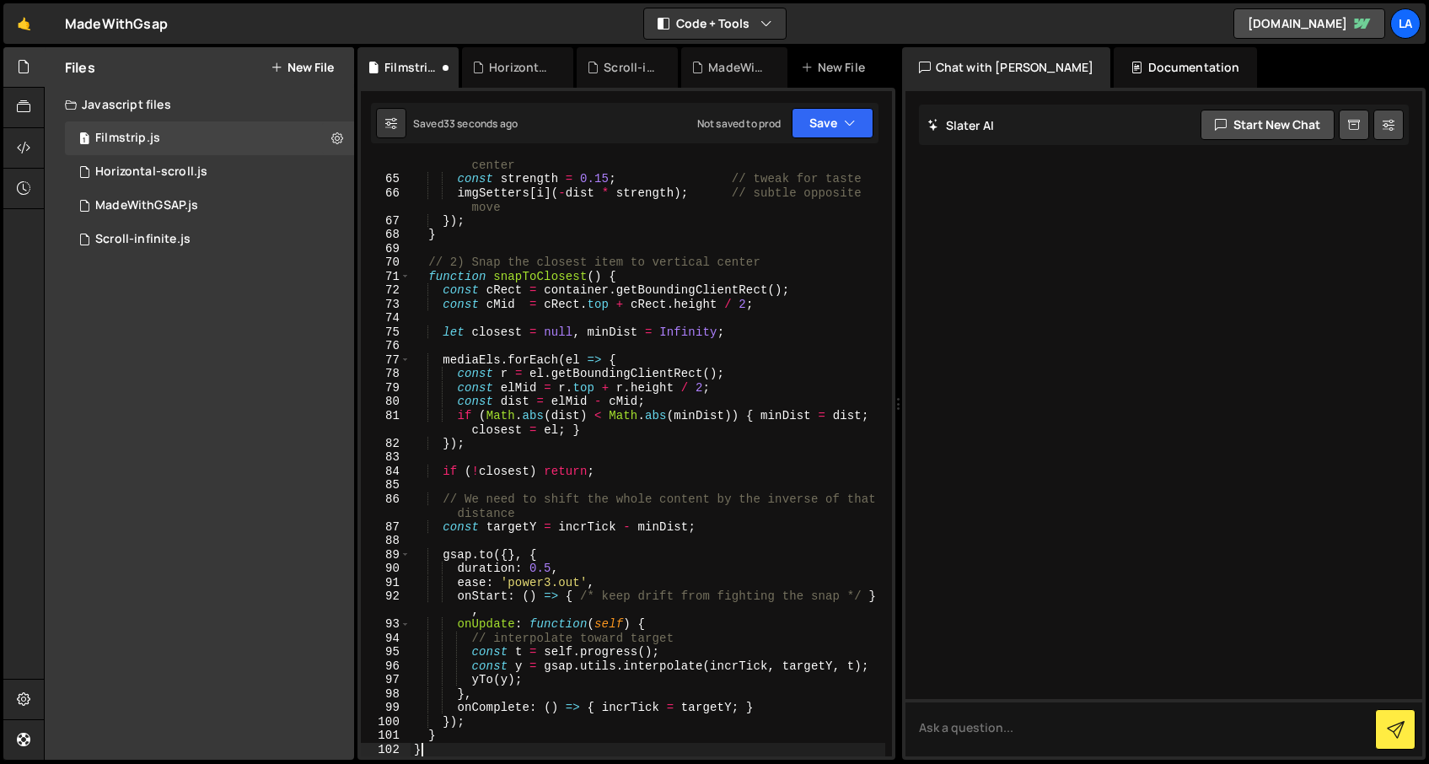
scroll to position [960, 0]
type textarea "yTo(y);"
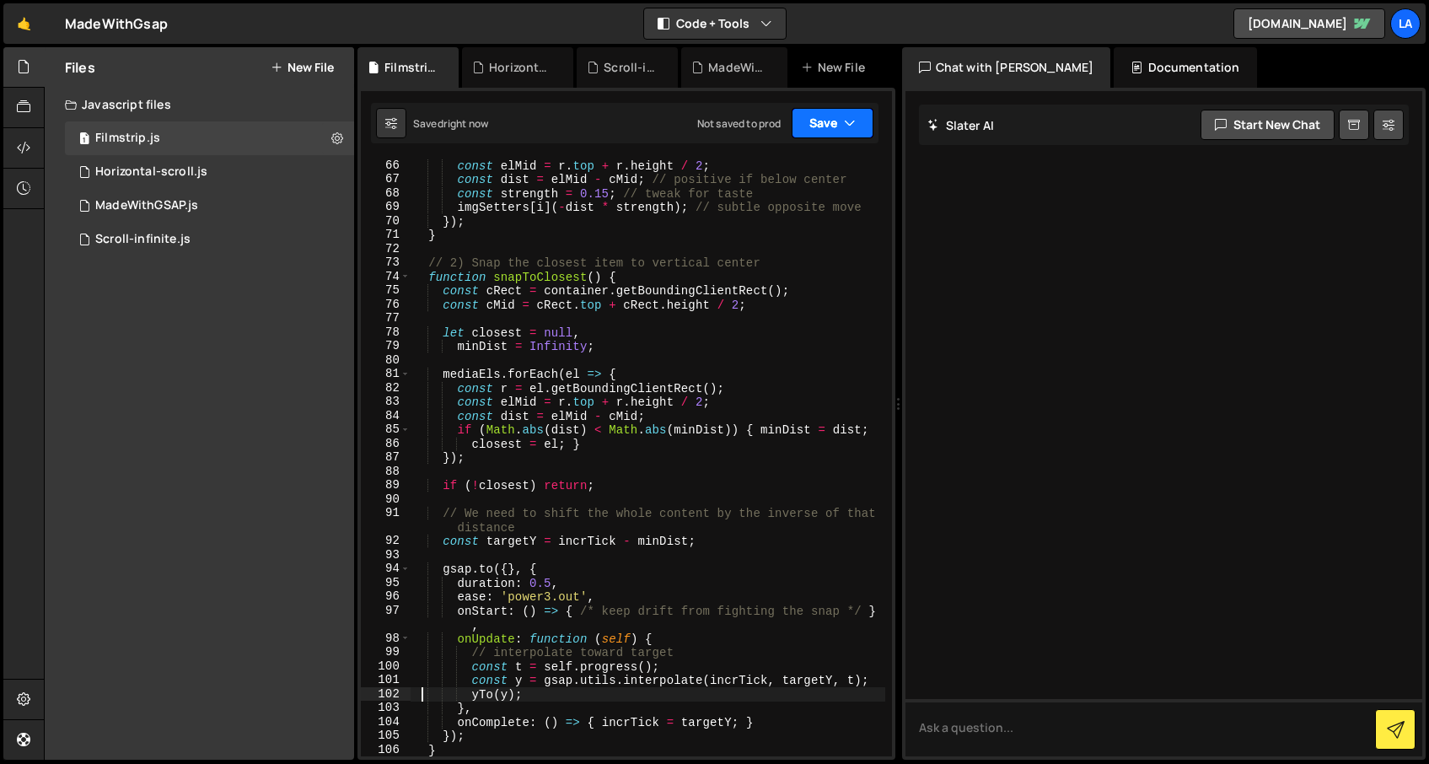
click at [825, 137] on button "Save" at bounding box center [833, 123] width 82 height 30
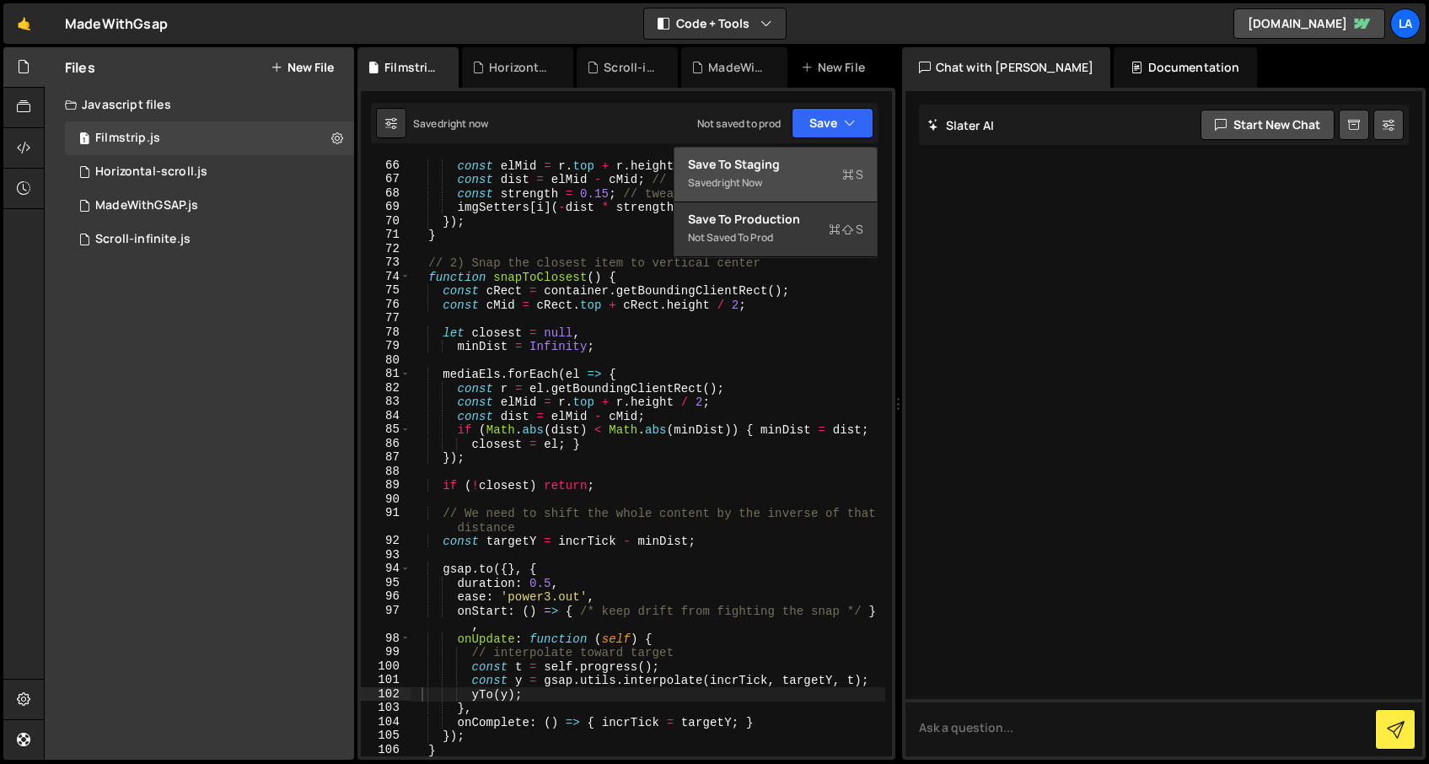
click at [799, 178] on div "Saved right now" at bounding box center [775, 183] width 175 height 20
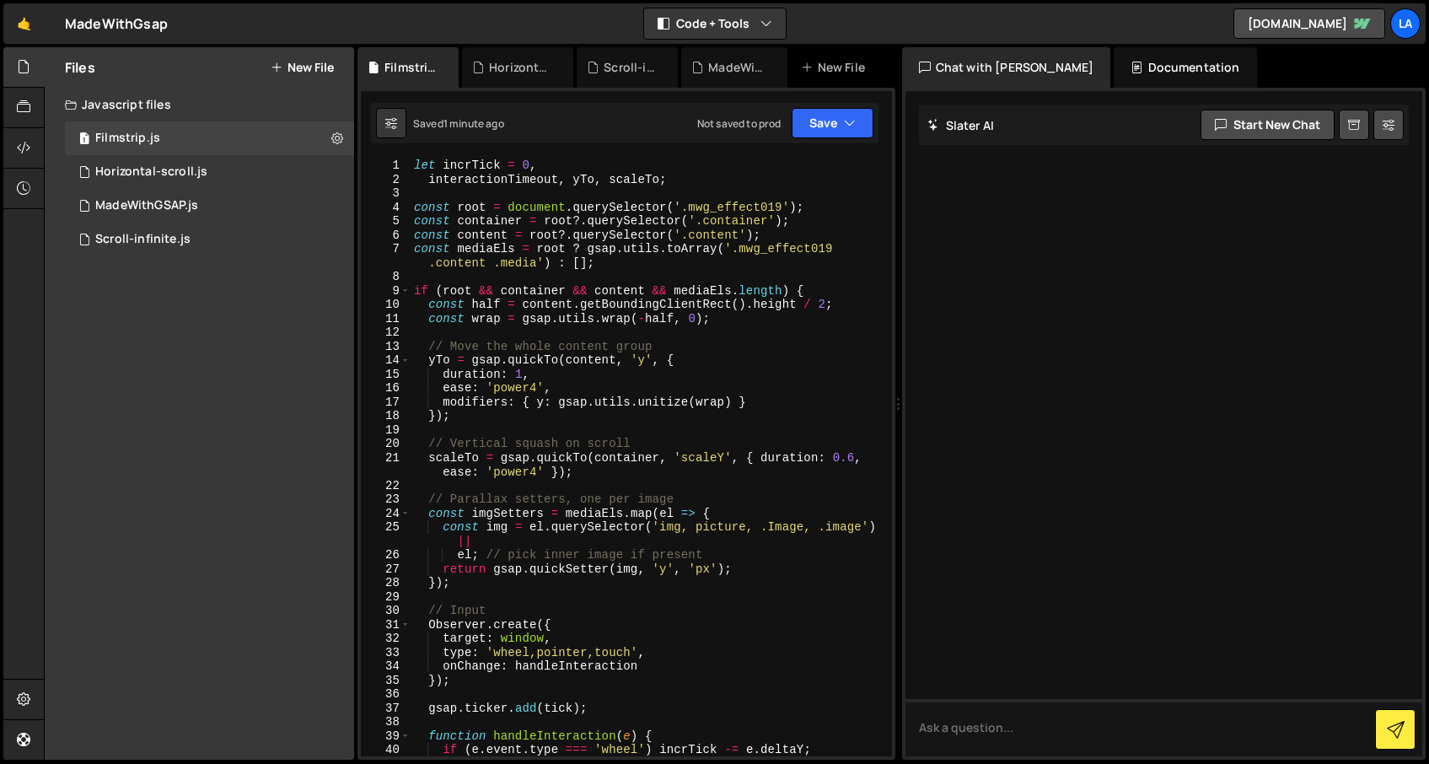
scroll to position [0, 0]
click at [639, 431] on div "let incrTick = 0 , interactionTimeout , yTo , scaleTo ; const root = document .…" at bounding box center [648, 472] width 475 height 626
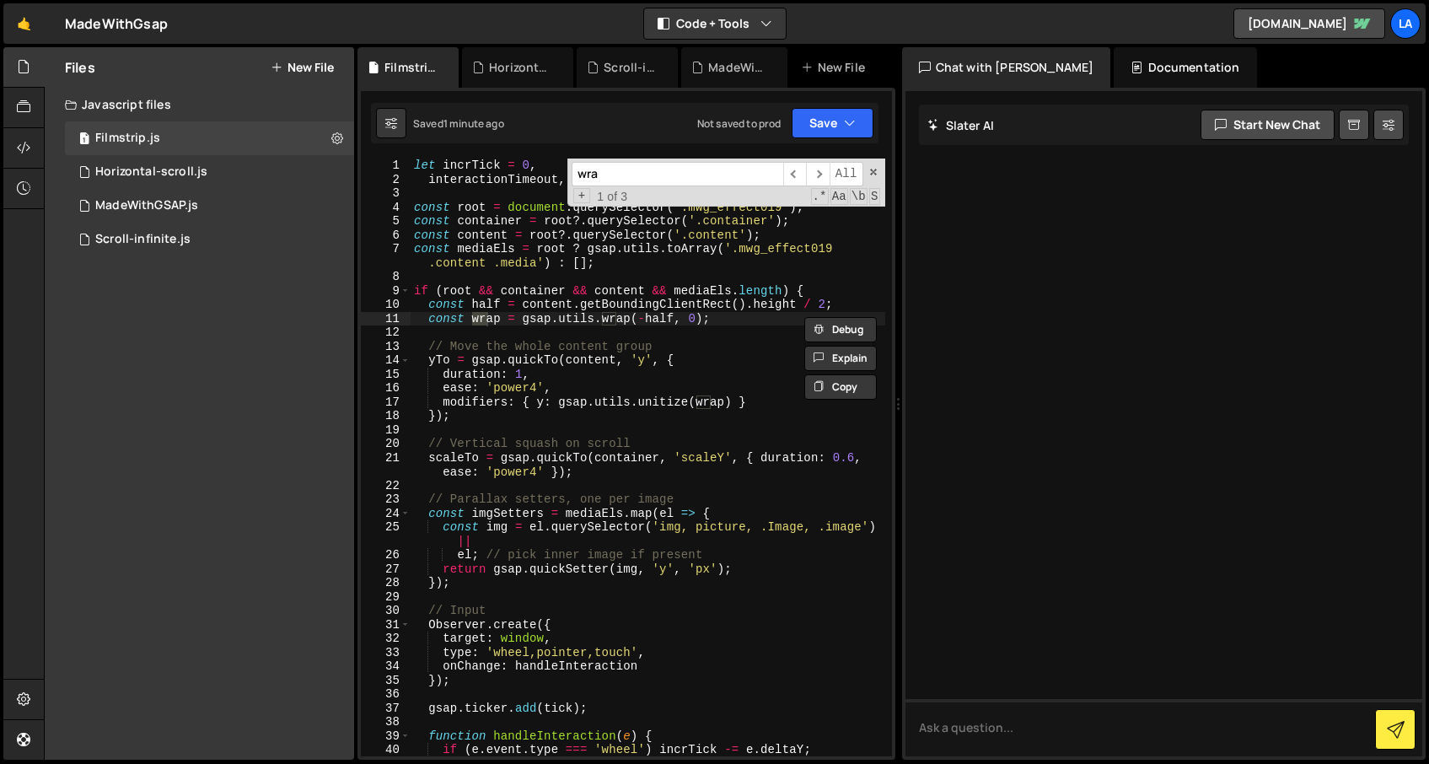
type input "wrap"
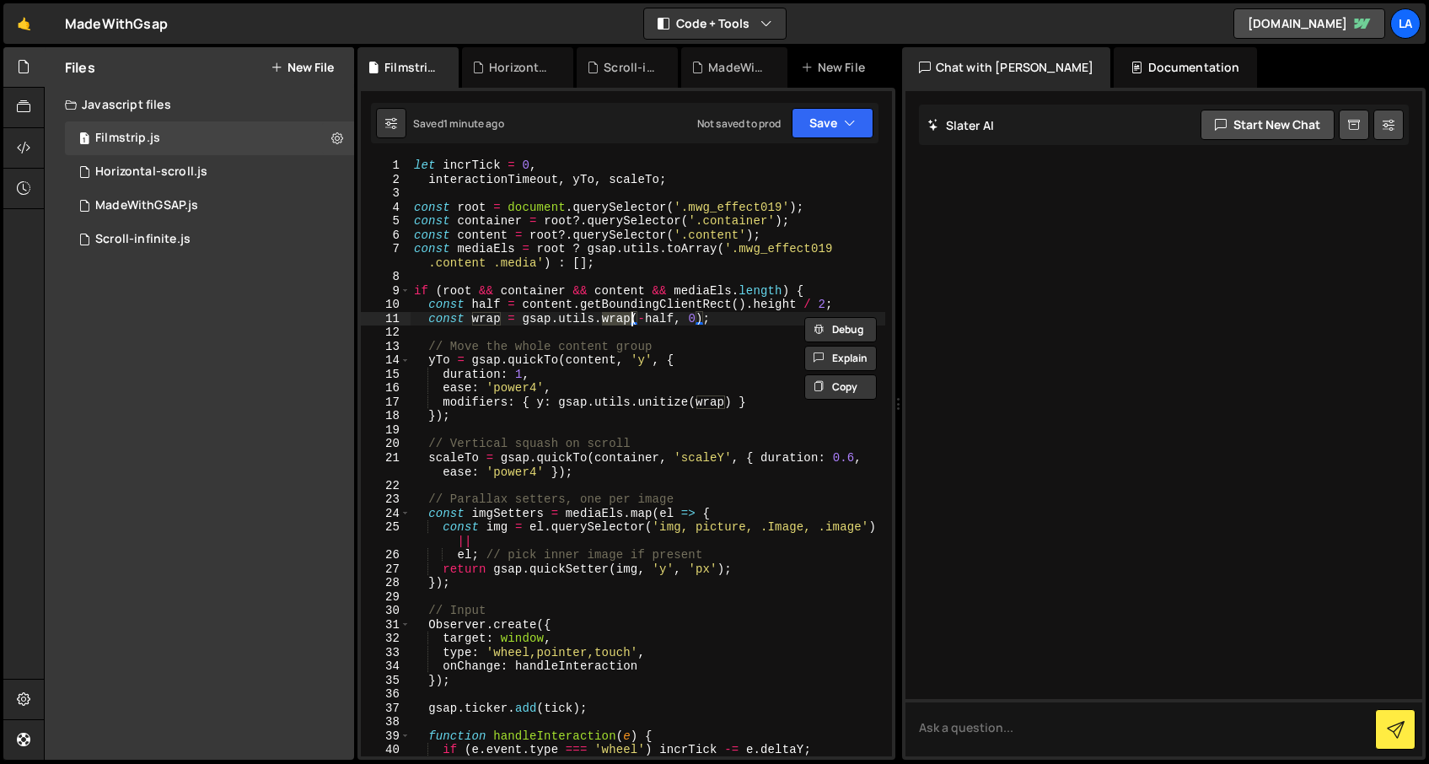
click at [481, 406] on div "let incrTick = 0 , interactionTimeout , yTo , scaleTo ; const root = document .…" at bounding box center [648, 472] width 475 height 626
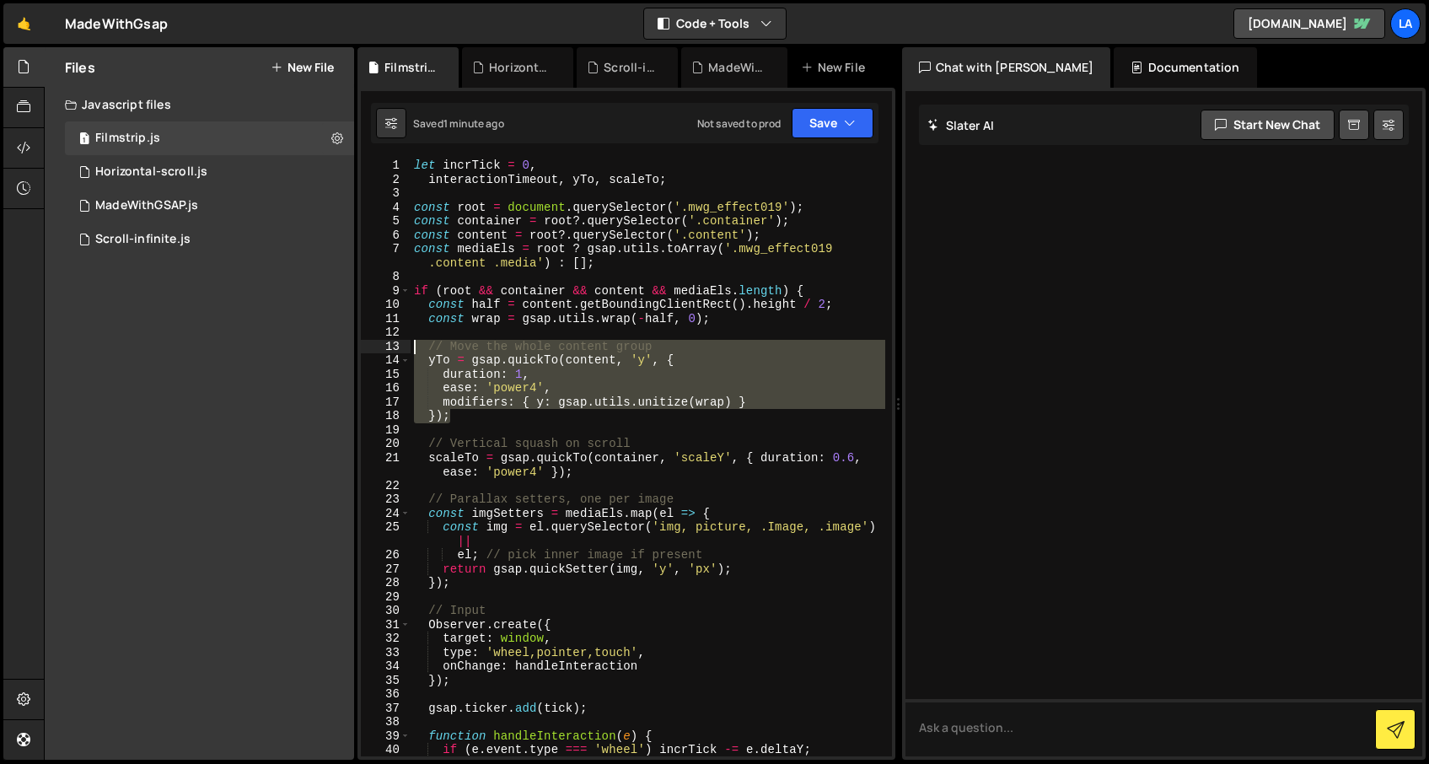
drag, startPoint x: 476, startPoint y: 415, endPoint x: 378, endPoint y: 347, distance: 118.8
click at [378, 347] on div "modifiers: { y: gsap.utils.unitize(wrap) } 1 2 3 4 5 6 7 8 9 10 11 12 13 14 15 …" at bounding box center [626, 458] width 531 height 598
paste textarea "});"
paste textarea
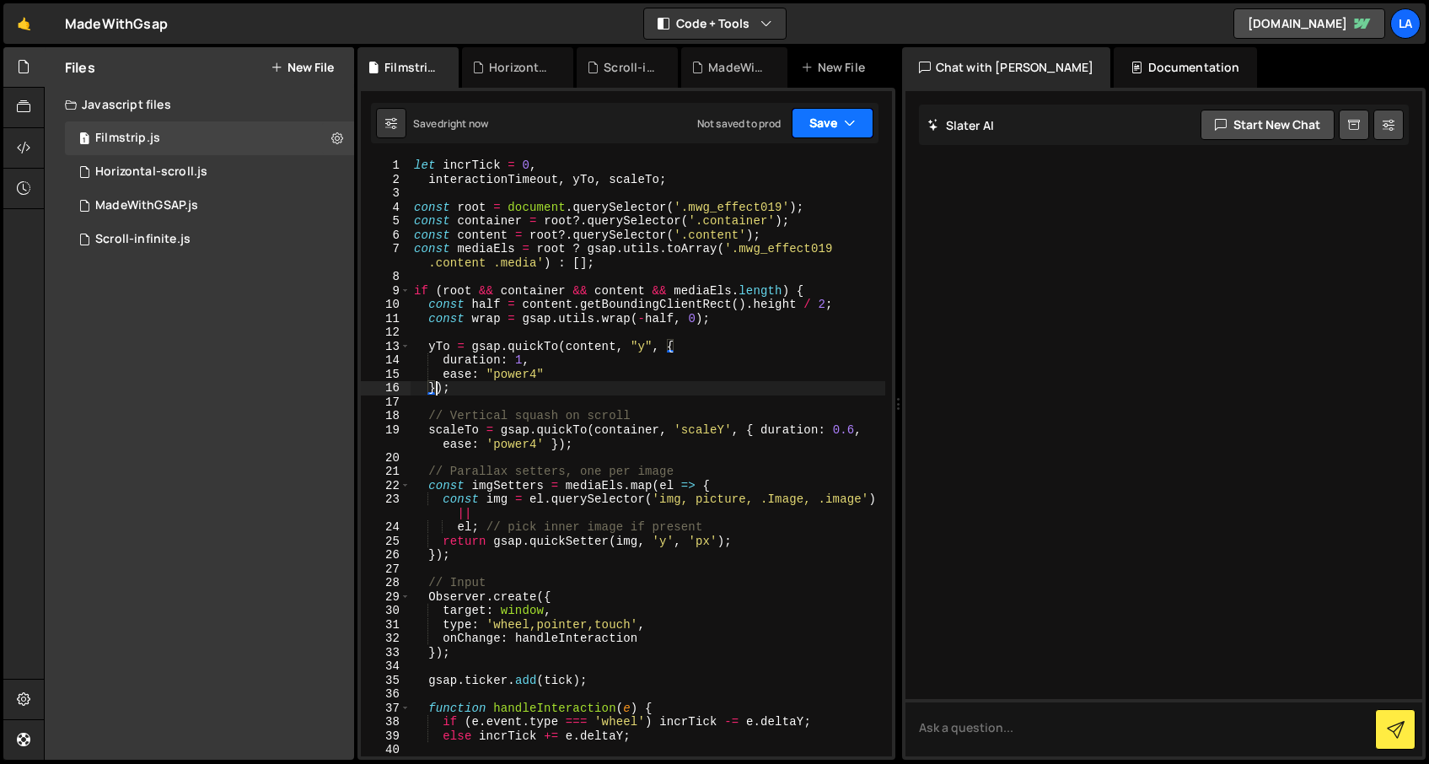
click at [838, 131] on button "Save" at bounding box center [833, 123] width 82 height 30
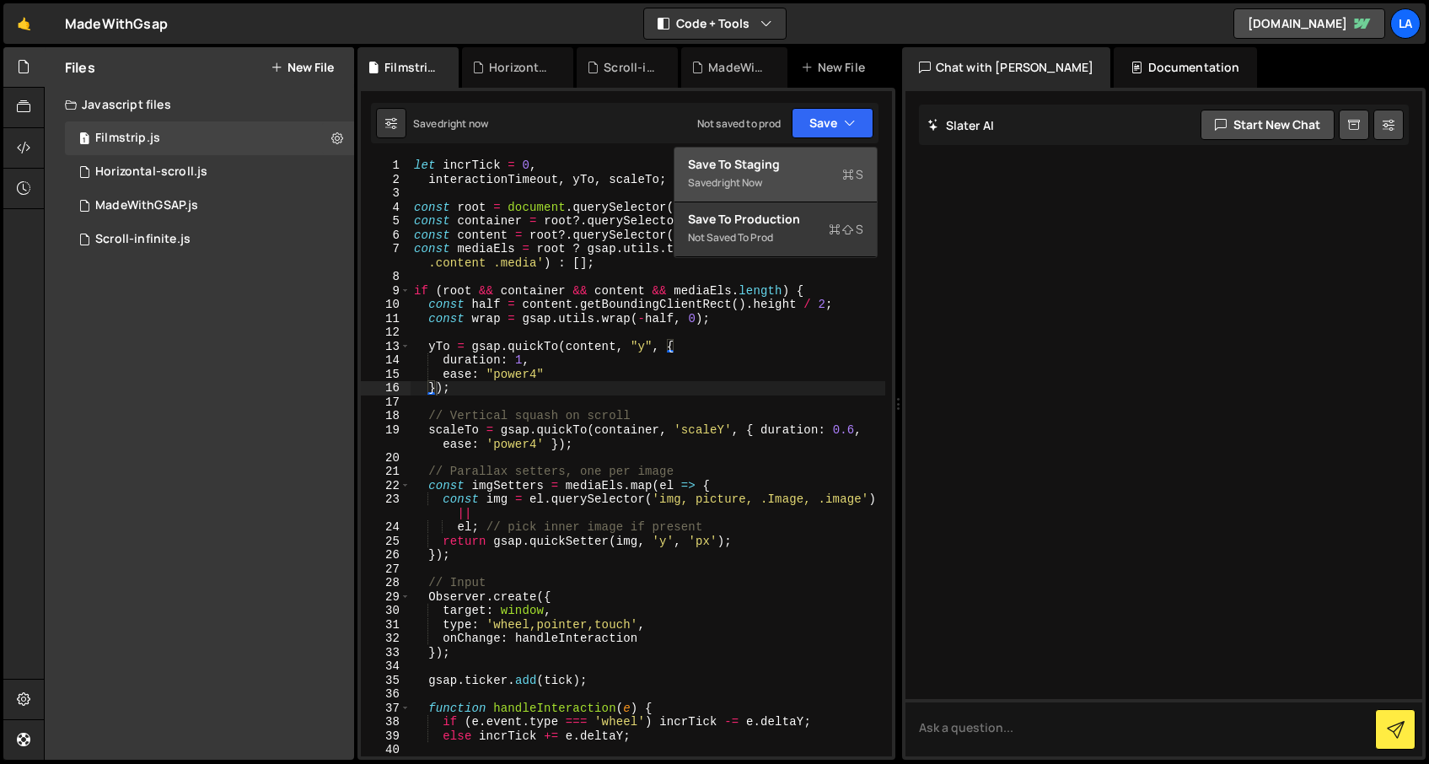
click at [814, 168] on div "Save to Staging S" at bounding box center [775, 164] width 175 height 17
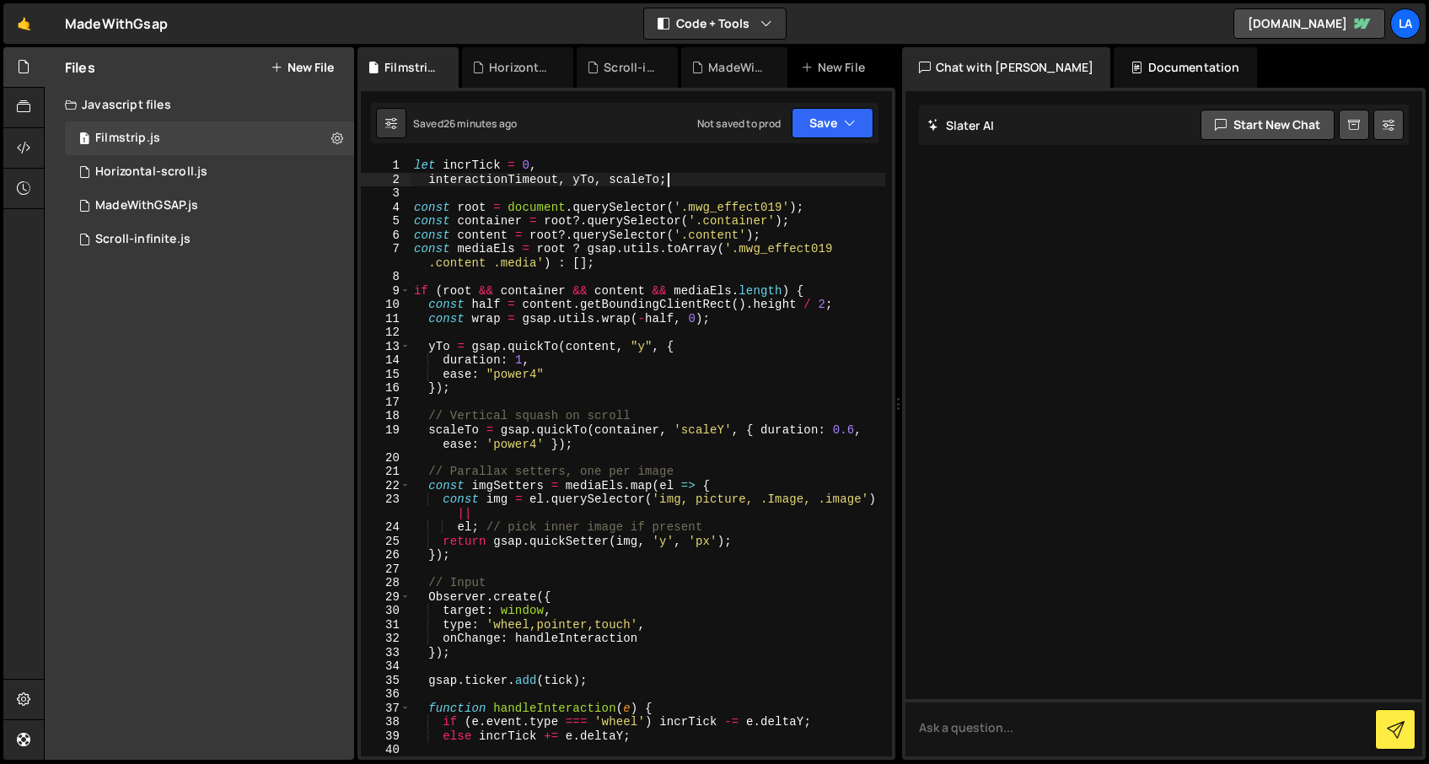
click at [702, 176] on div "let incrTick = 0 , interactionTimeout , yTo , scaleTo ; const root = document .…" at bounding box center [648, 479] width 475 height 640
type textarea "}"
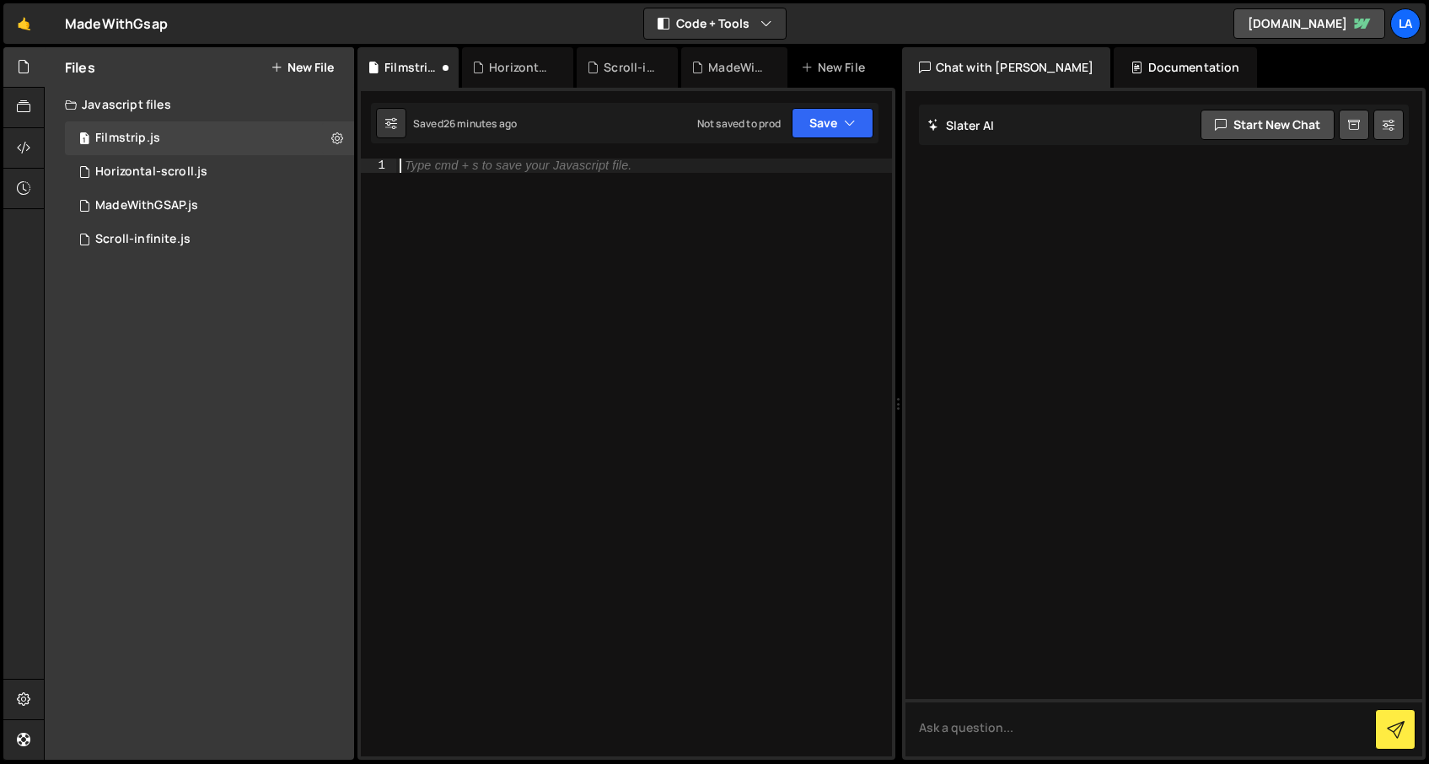
paste textarea "</script>"
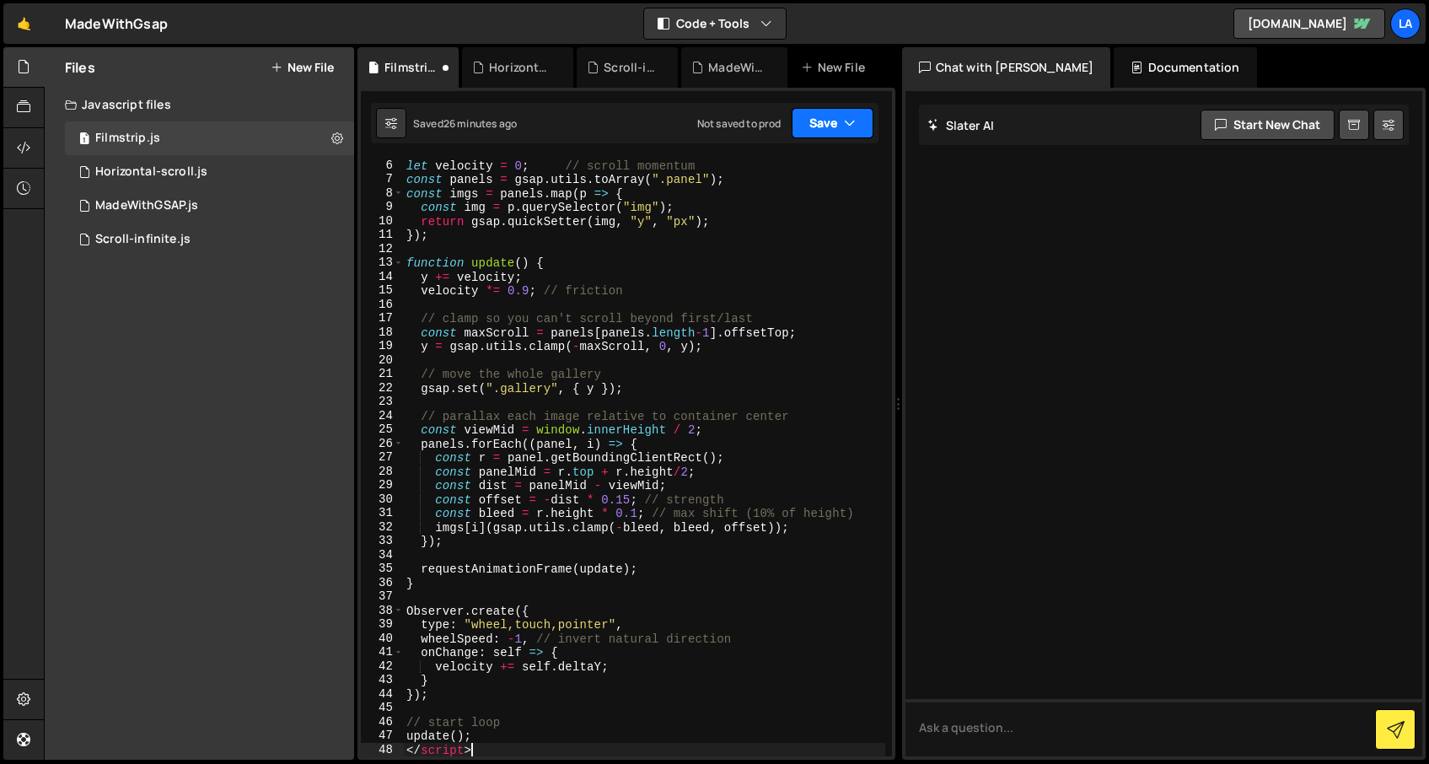
click at [798, 126] on button "Save" at bounding box center [833, 123] width 82 height 30
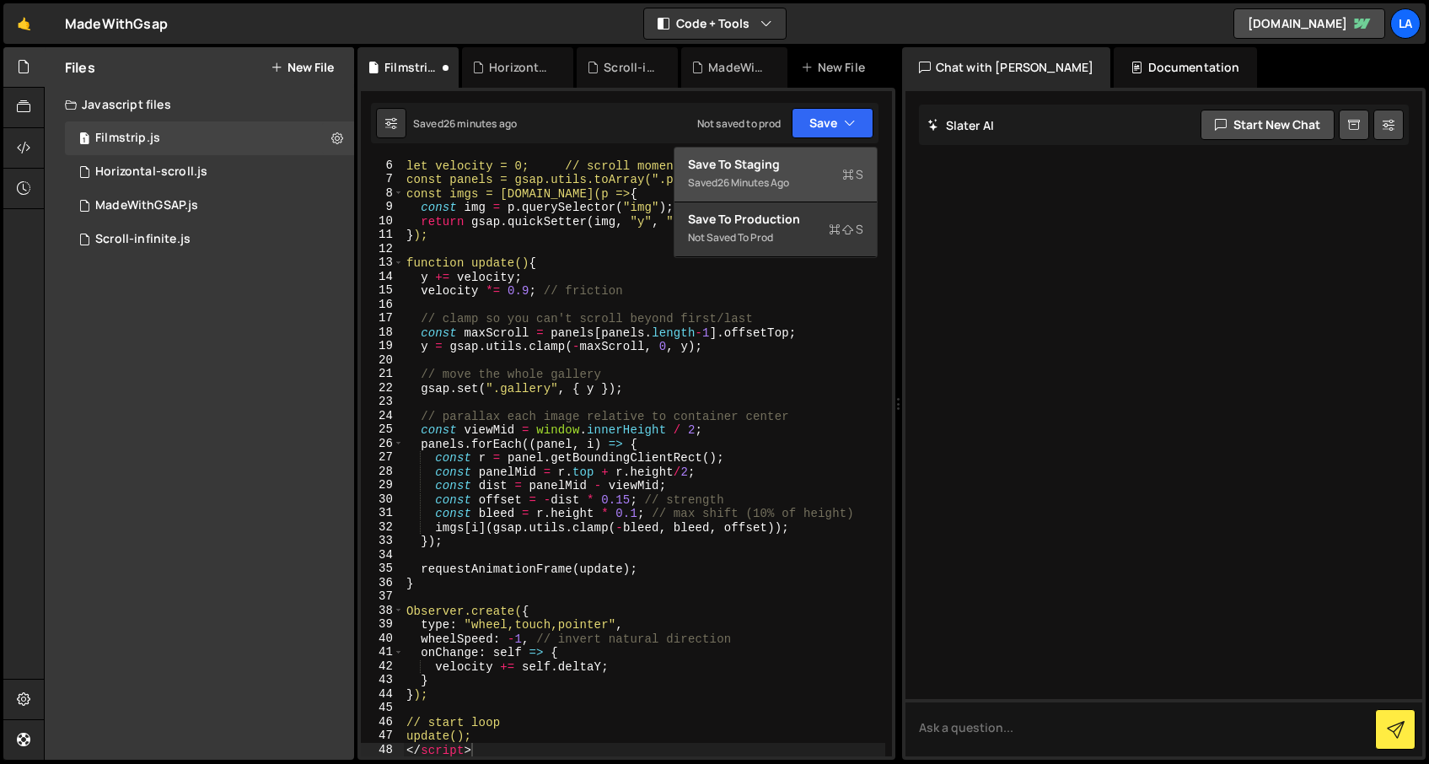
click at [764, 173] on div "Saved 26 minutes ago" at bounding box center [775, 183] width 175 height 20
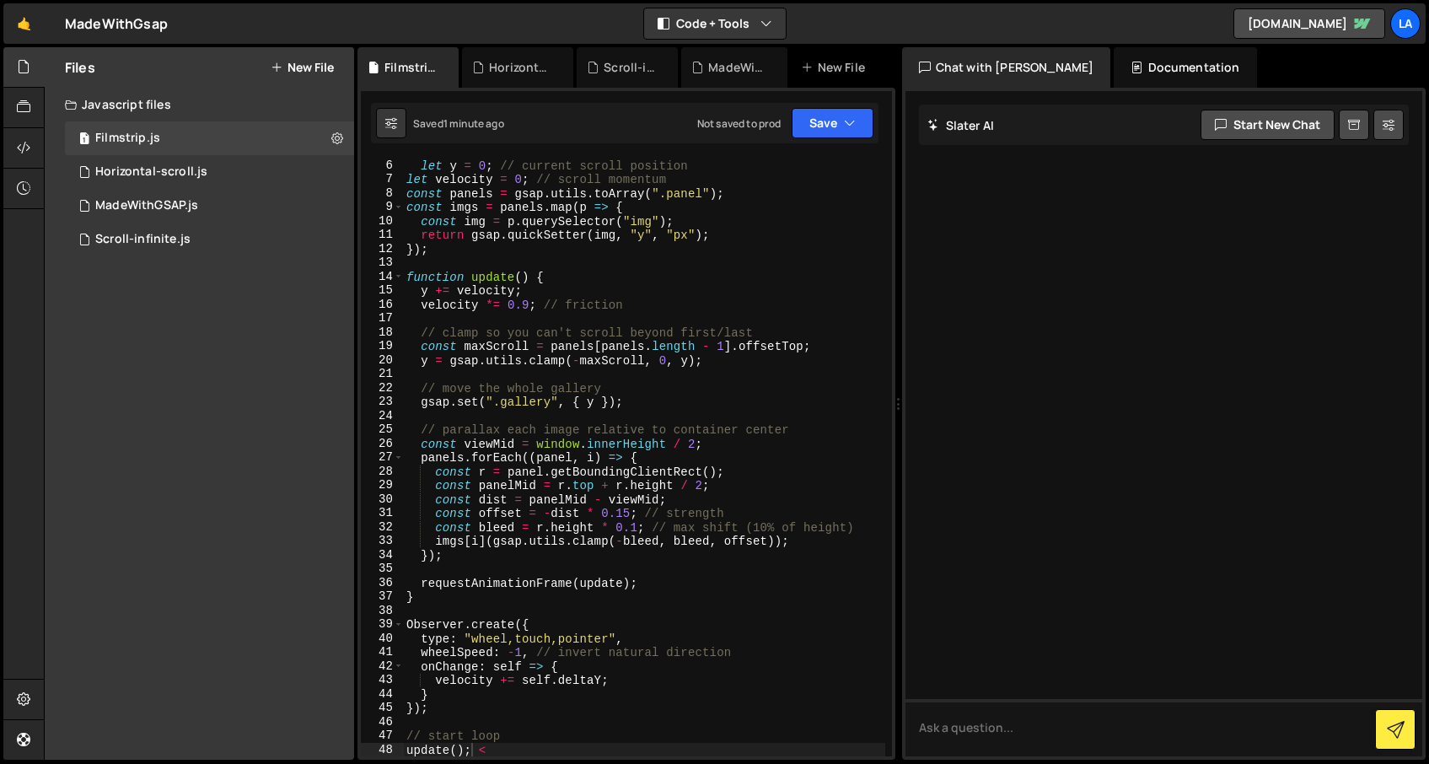
click at [583, 197] on div "let y = 0 ; // current scroll position let velocity = 0 ; // scroll momentum co…" at bounding box center [644, 472] width 482 height 626
type textarea "/script>"
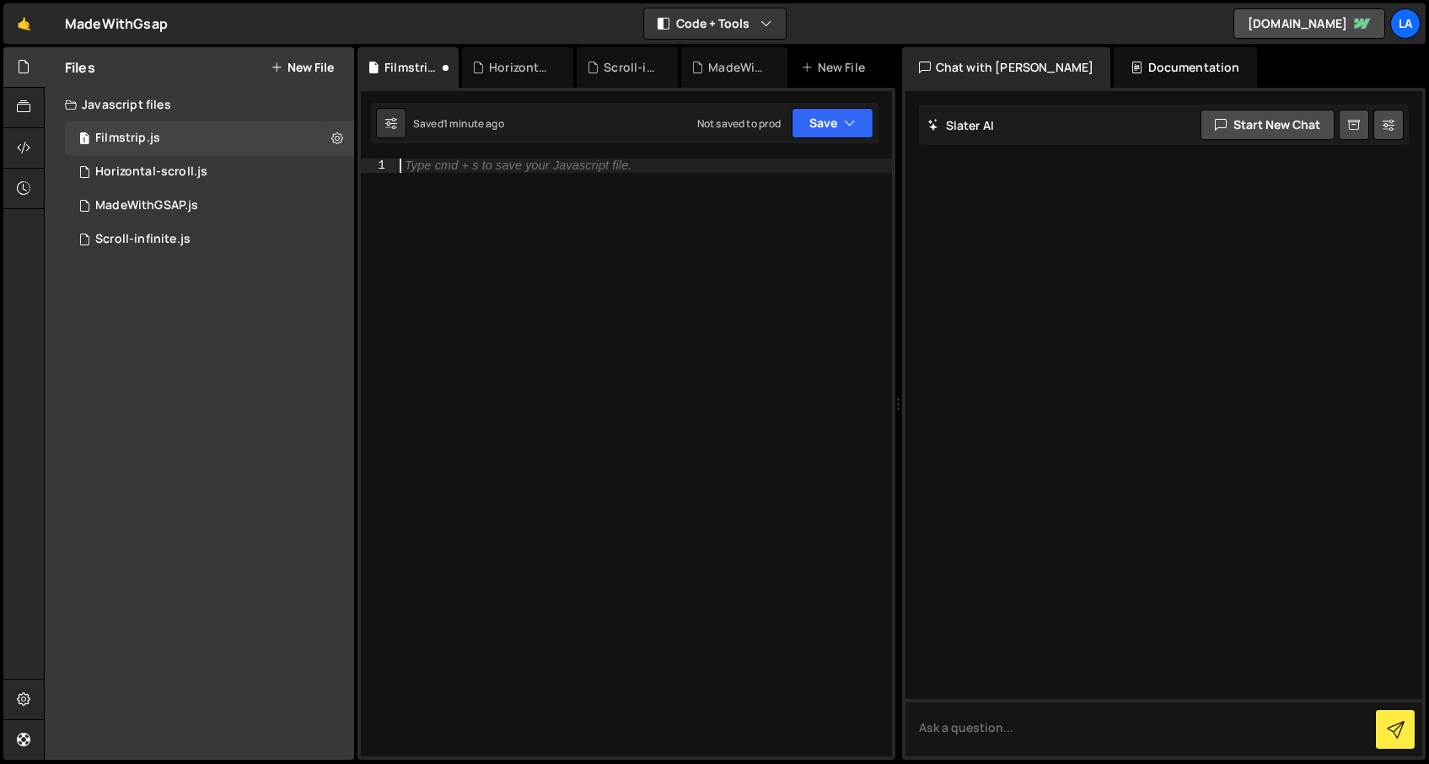
paste textarea "</script>"
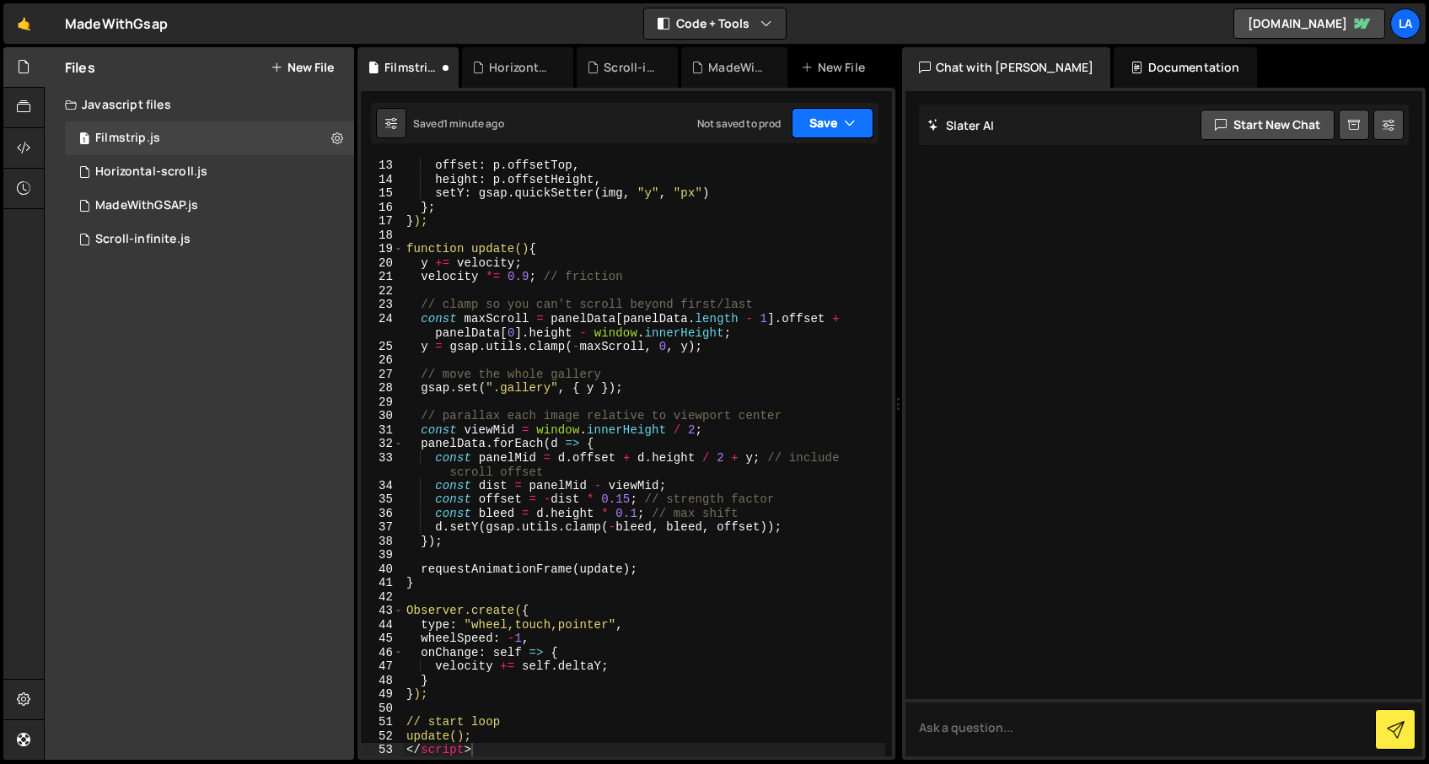
click at [824, 122] on button "Save" at bounding box center [833, 123] width 82 height 30
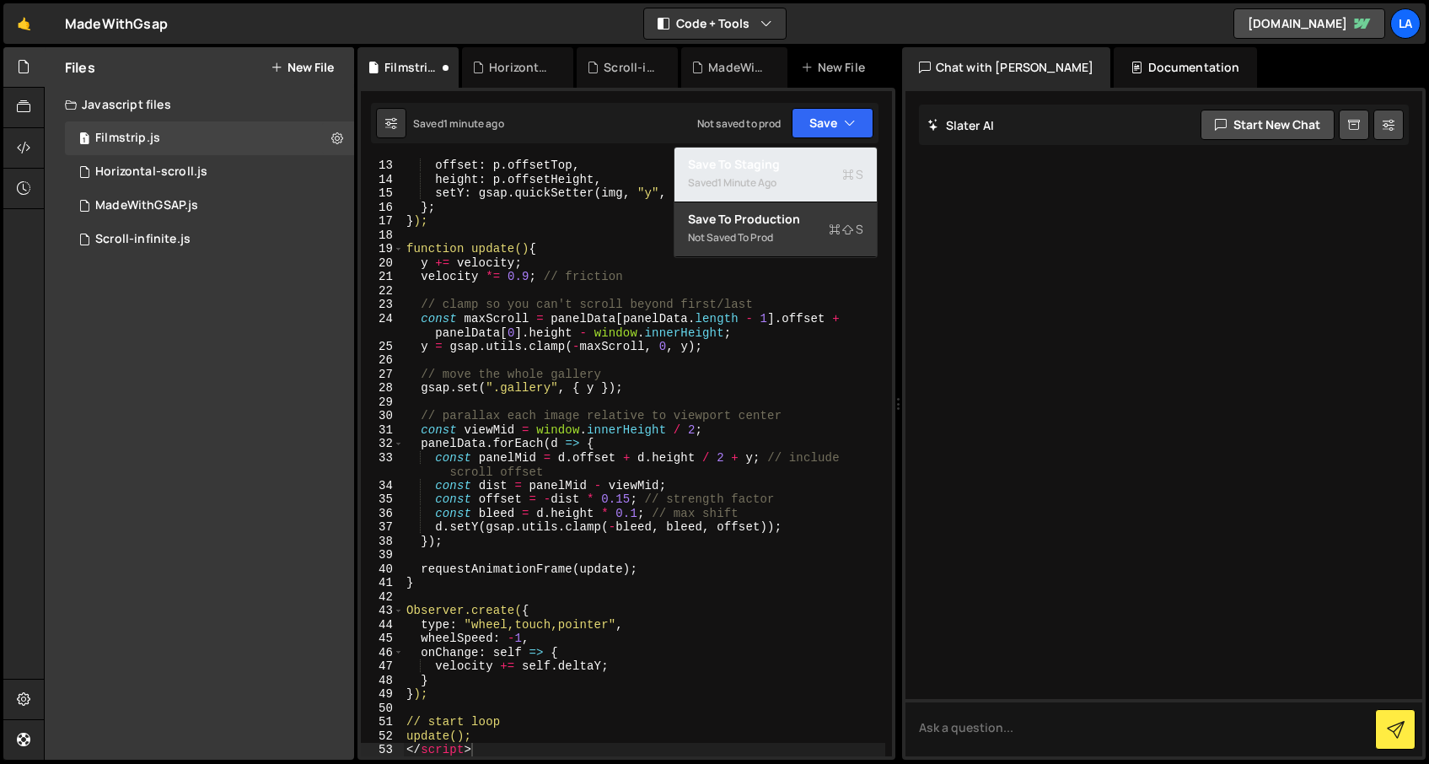
click at [813, 163] on div "Save to Staging S" at bounding box center [775, 164] width 175 height 17
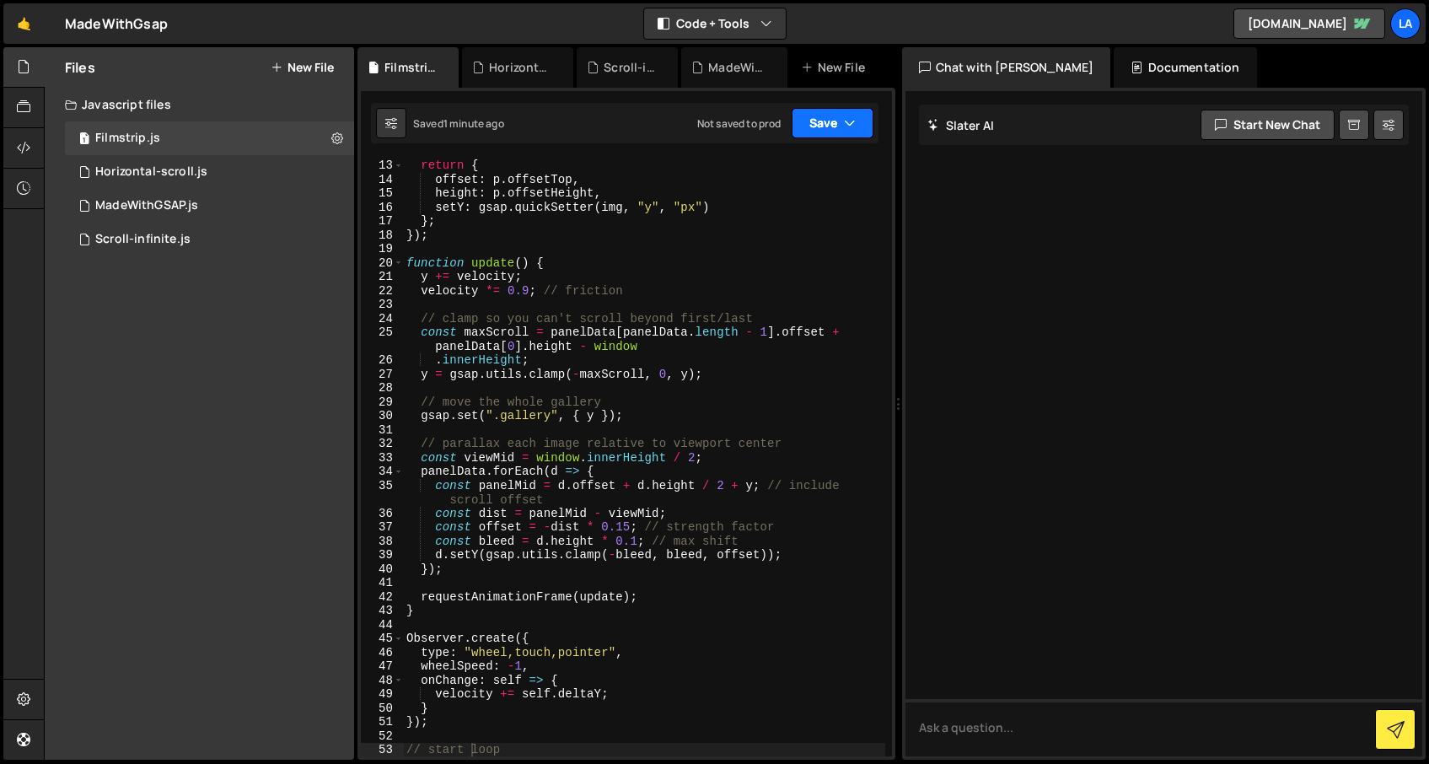
click at [841, 113] on button "Save" at bounding box center [833, 123] width 82 height 30
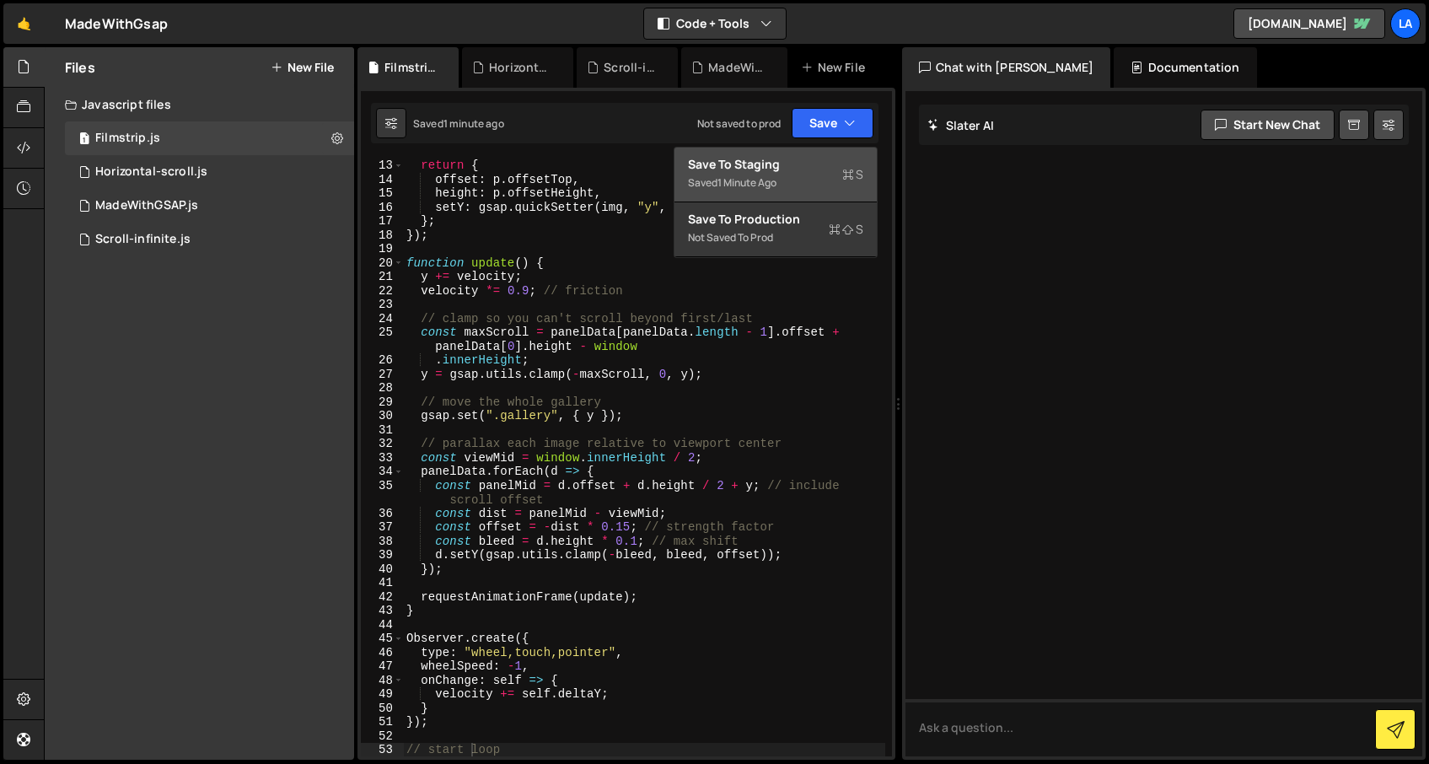
click at [825, 170] on div "Save to Staging S" at bounding box center [775, 164] width 175 height 17
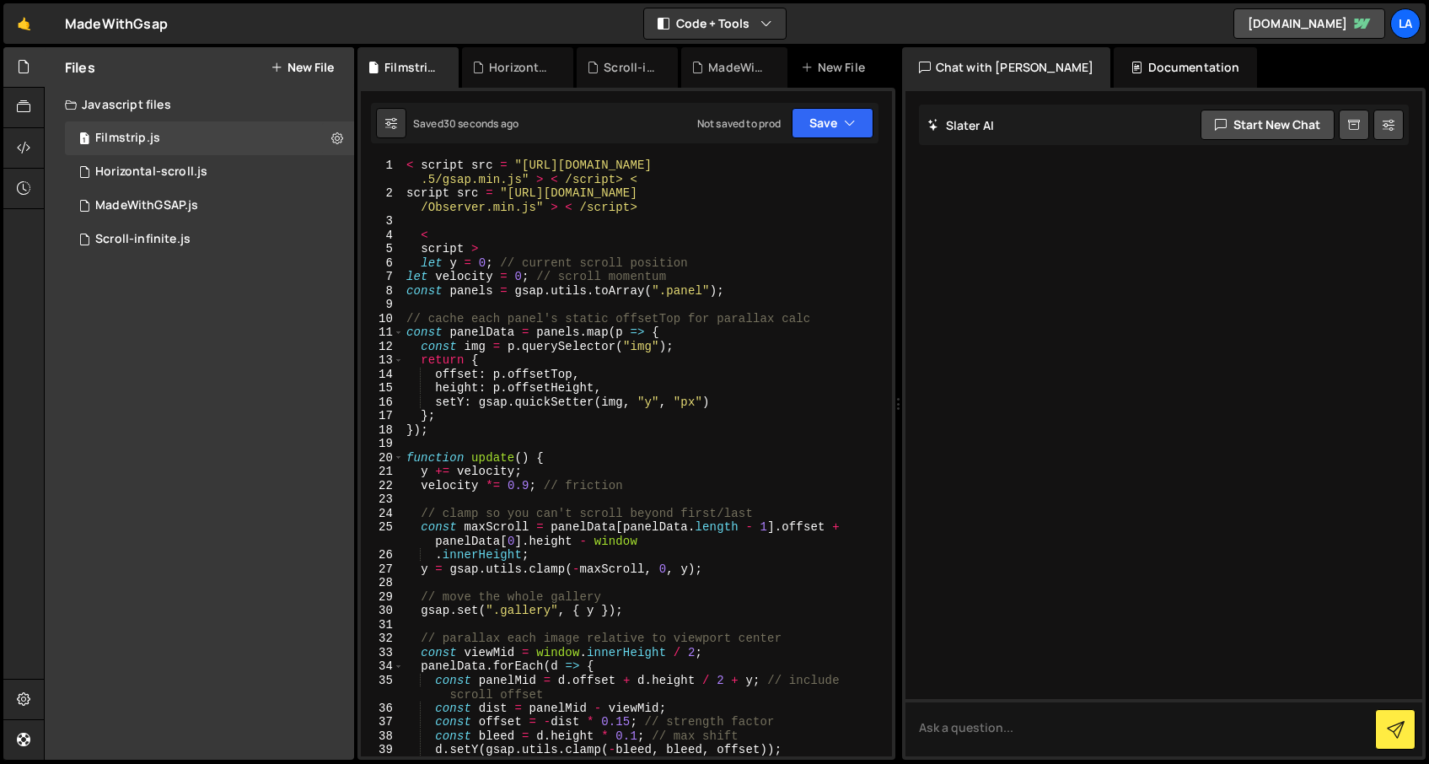
scroll to position [0, 0]
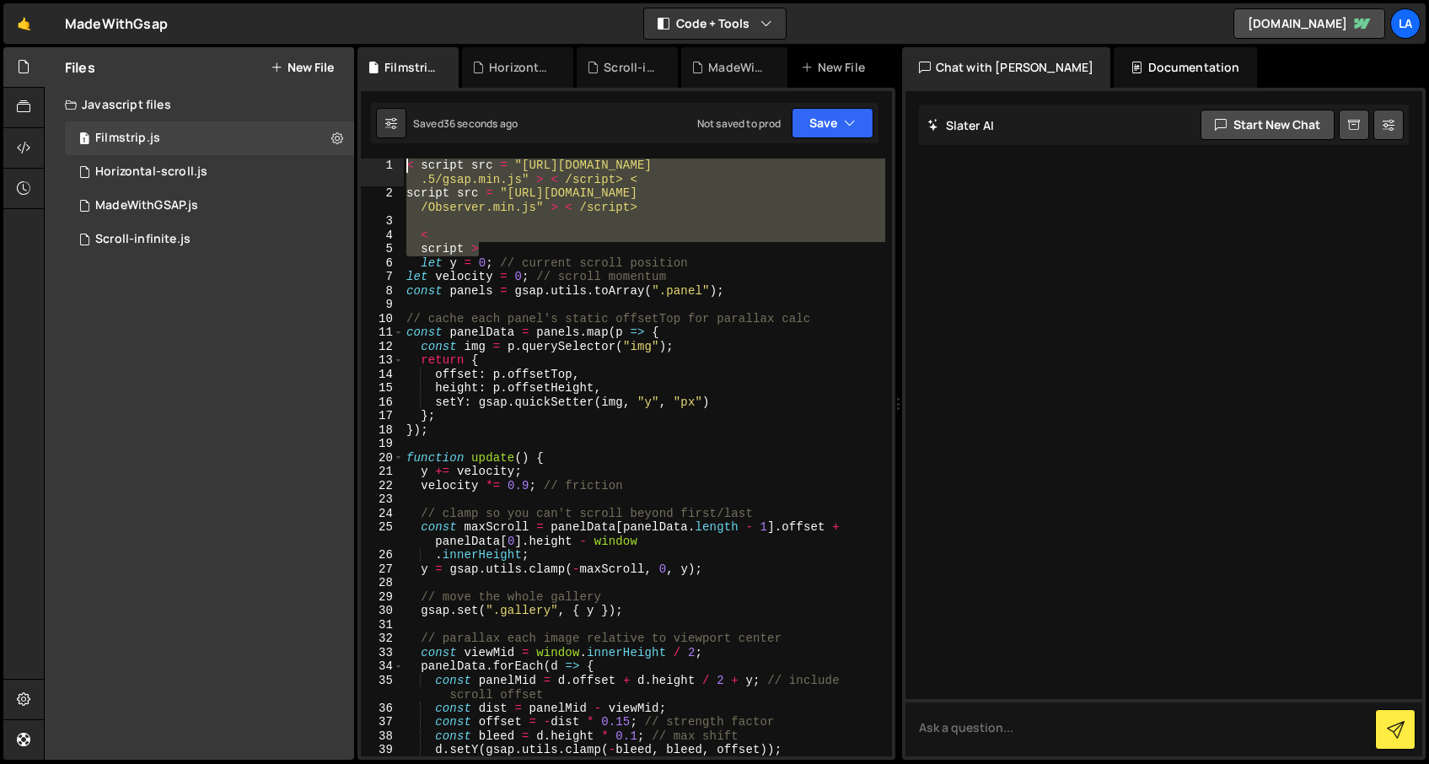
drag, startPoint x: 513, startPoint y: 247, endPoint x: 384, endPoint y: 165, distance: 152.7
click at [384, 165] on div "script > 1 2 3 4 5 6 7 8 9 10 11 12 13 14 15 16 17 18 19 20 21 22 23 24 25 26 2…" at bounding box center [626, 458] width 531 height 598
type textarea "< script src = "https://cdnjs.cloudflare.com/ajax/libs/gsap/3.12.5/gsap.min.js"…"
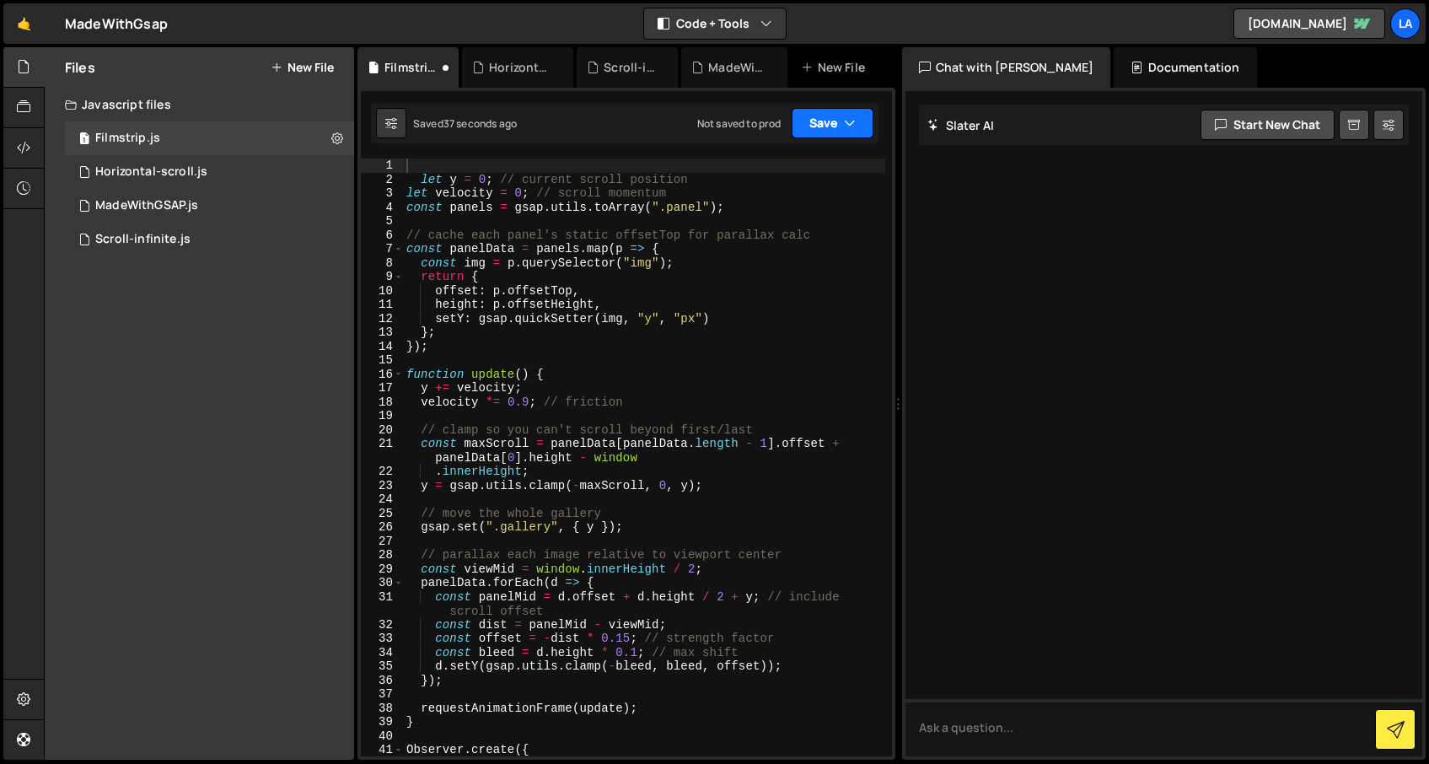
click at [818, 116] on button "Save" at bounding box center [833, 123] width 82 height 30
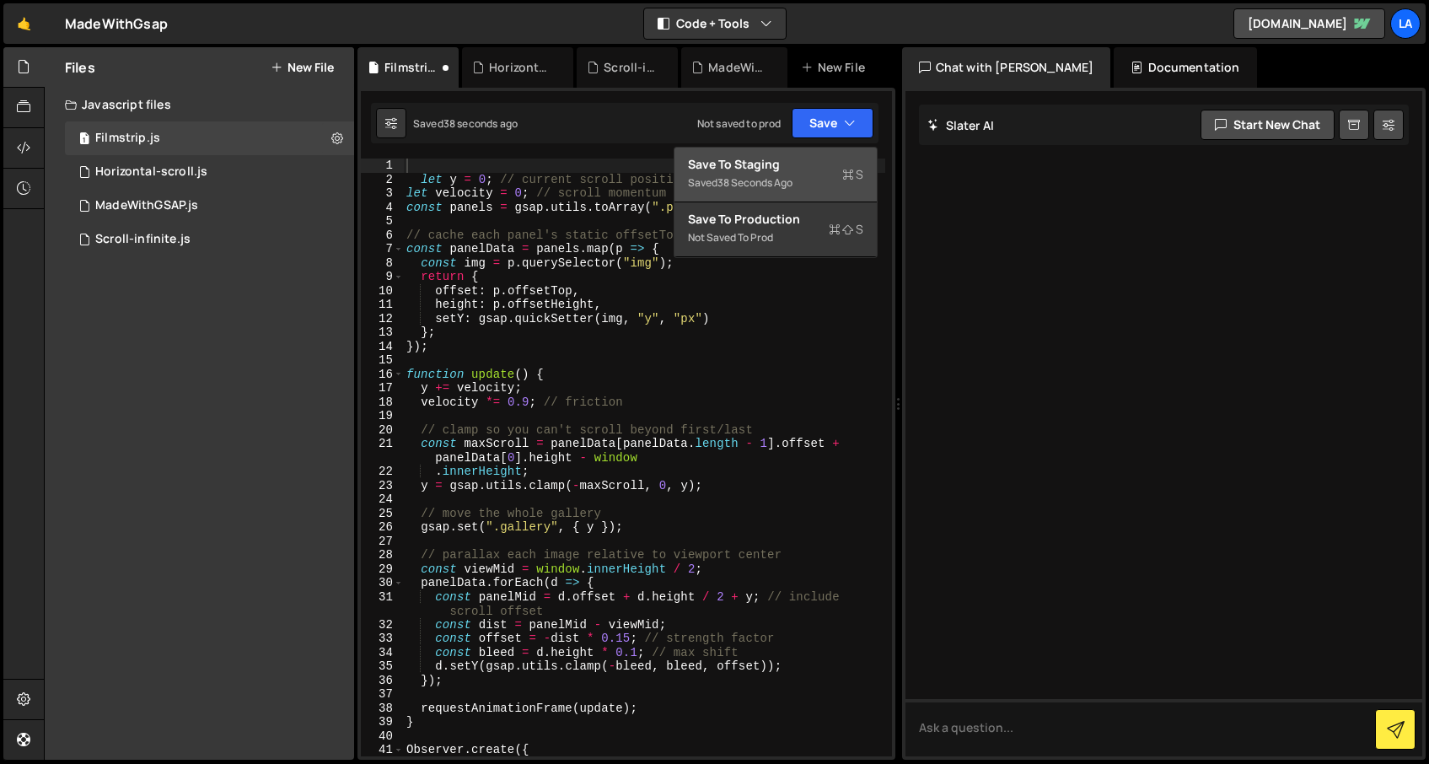
click at [793, 176] on div "38 seconds ago" at bounding box center [754, 182] width 75 height 14
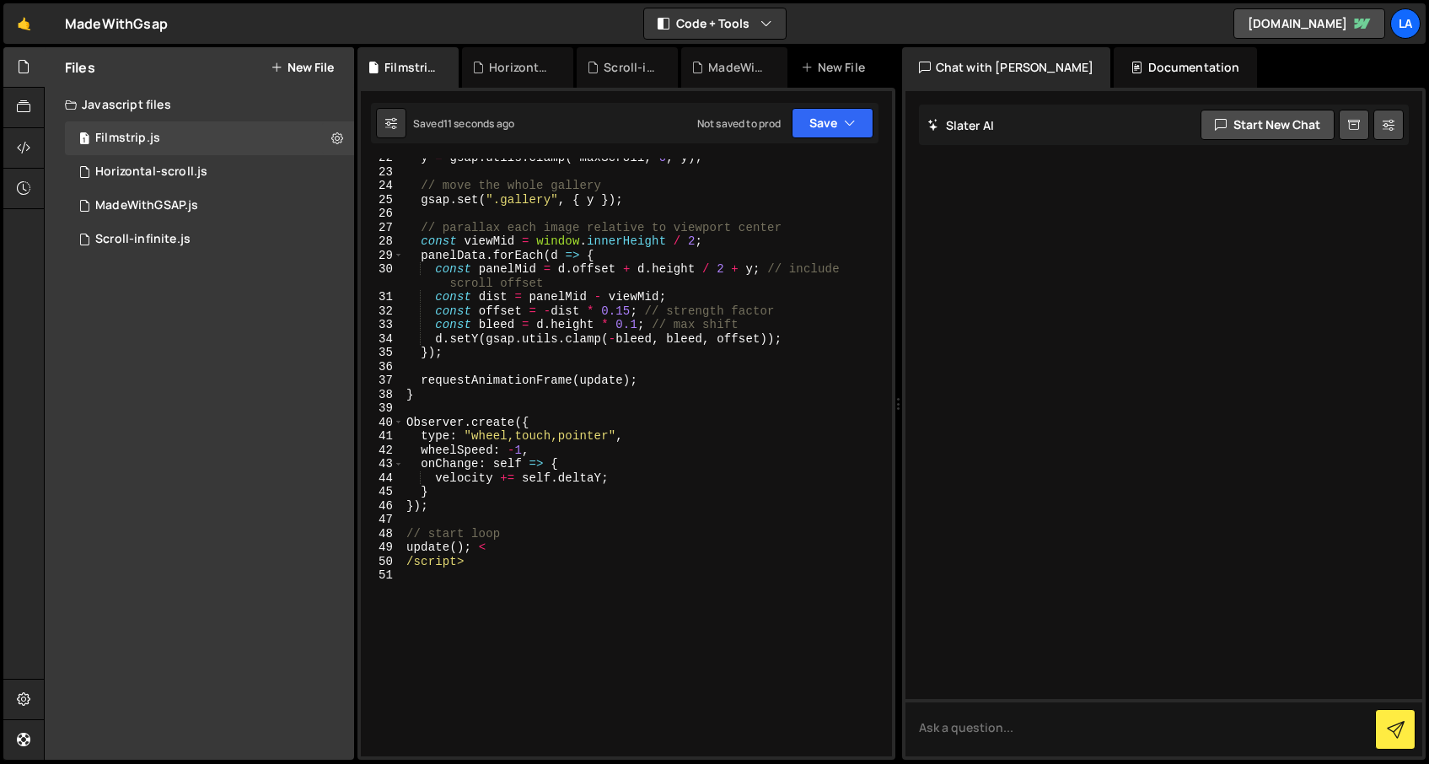
scroll to position [314, 0]
click at [585, 419] on div "y = gsap . utils . clamp ( - maxScroll , 0 , y ) ; // move the whole gallery gs…" at bounding box center [644, 464] width 482 height 626
type textarea "/script>"
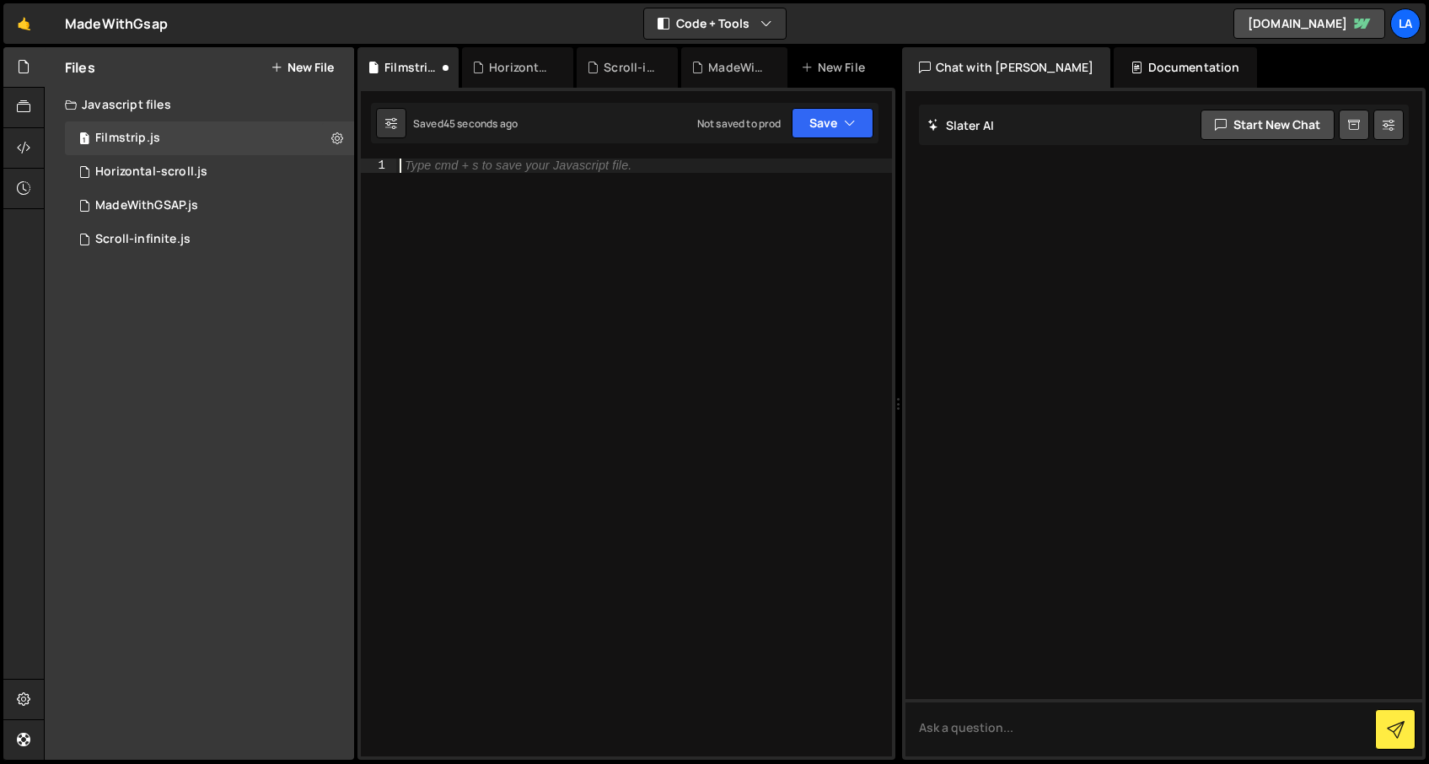
paste textarea "</script>"
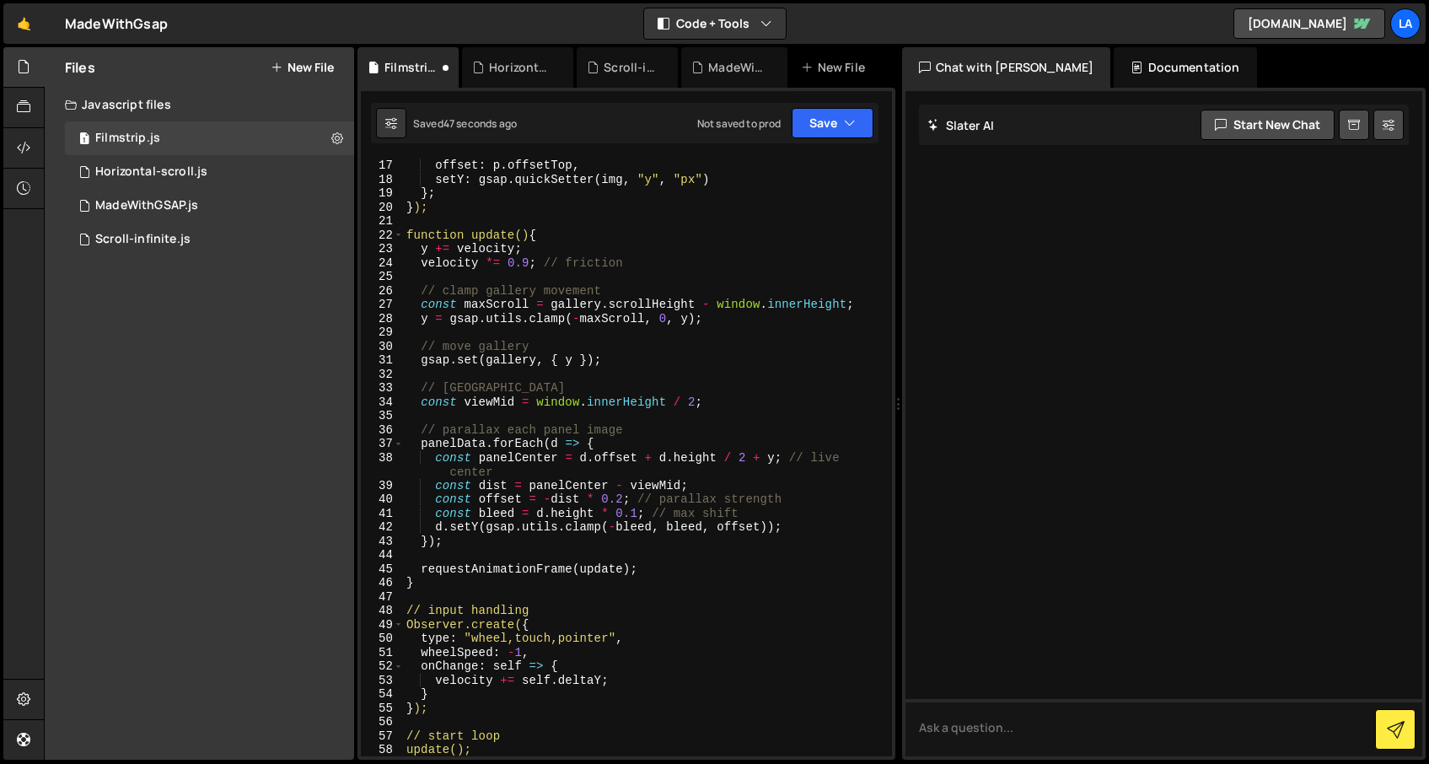
click at [819, 139] on div "Saved 47 seconds ago Not saved to prod Upgrade to Edit Save Save to Staging S S…" at bounding box center [625, 123] width 508 height 40
click at [815, 122] on button "Save" at bounding box center [833, 123] width 82 height 30
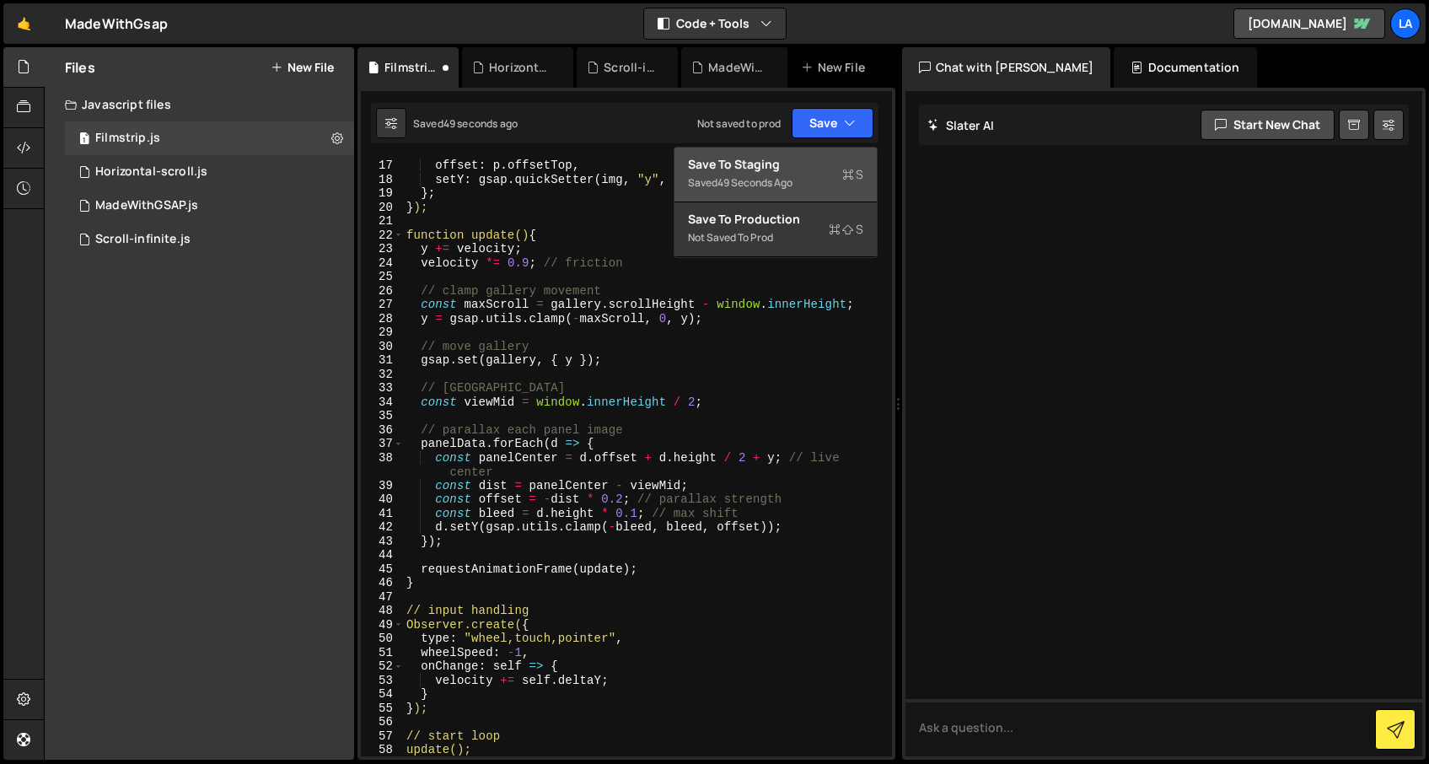
click at [767, 180] on div "49 seconds ago" at bounding box center [754, 182] width 75 height 14
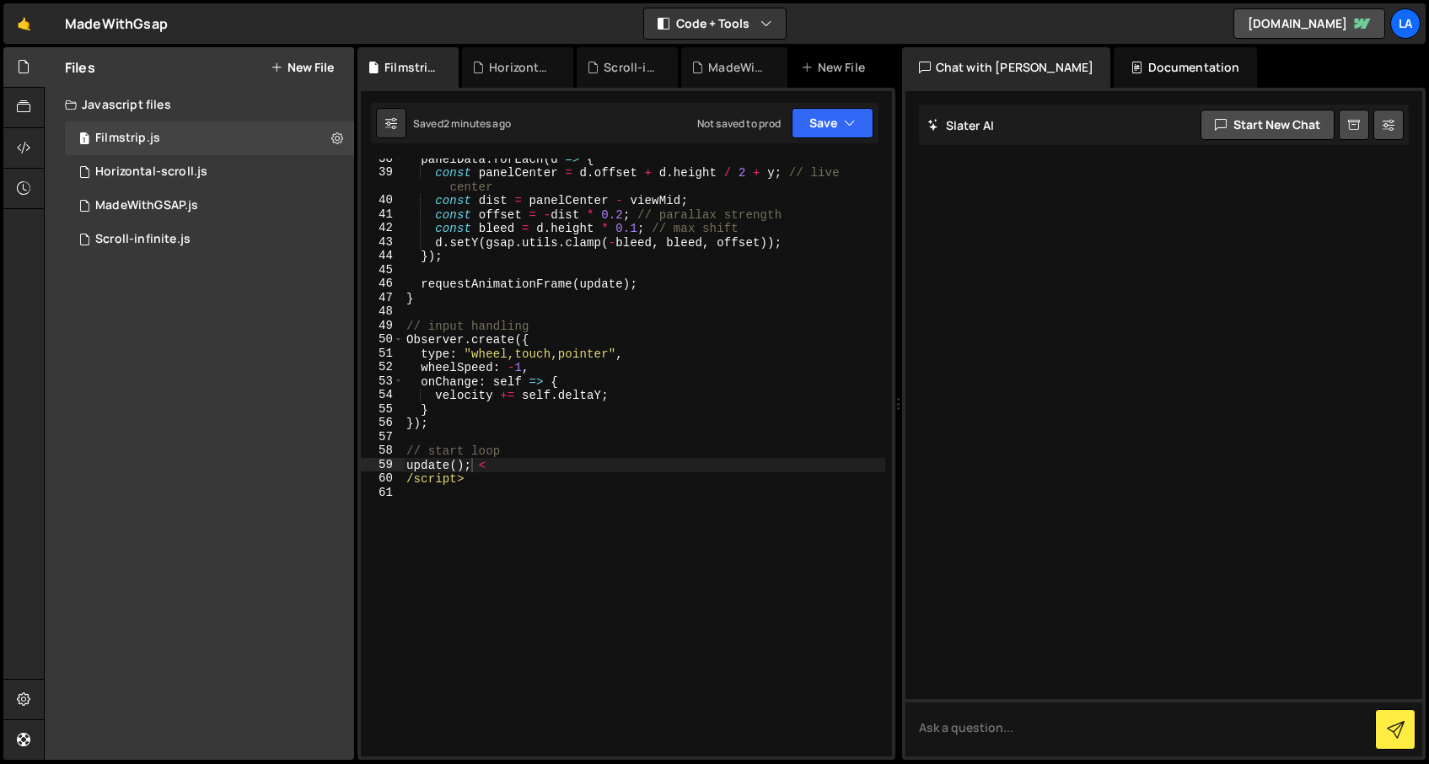
scroll to position [0, 0]
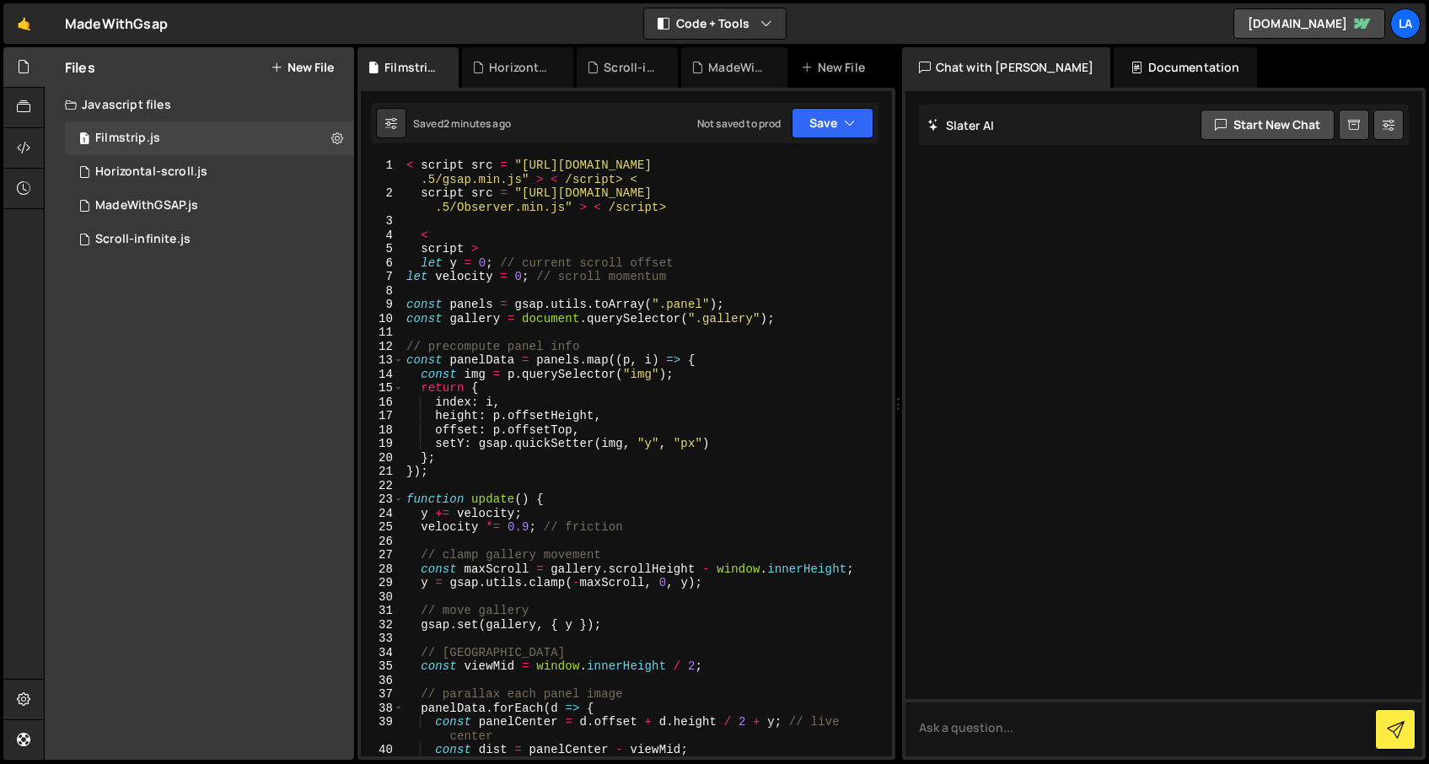
click at [487, 259] on div "< script src = "https://cdnjs.cloudflare.com/ajax/libs/gsap/3.12 .5/gsap.min.js…" at bounding box center [644, 479] width 482 height 640
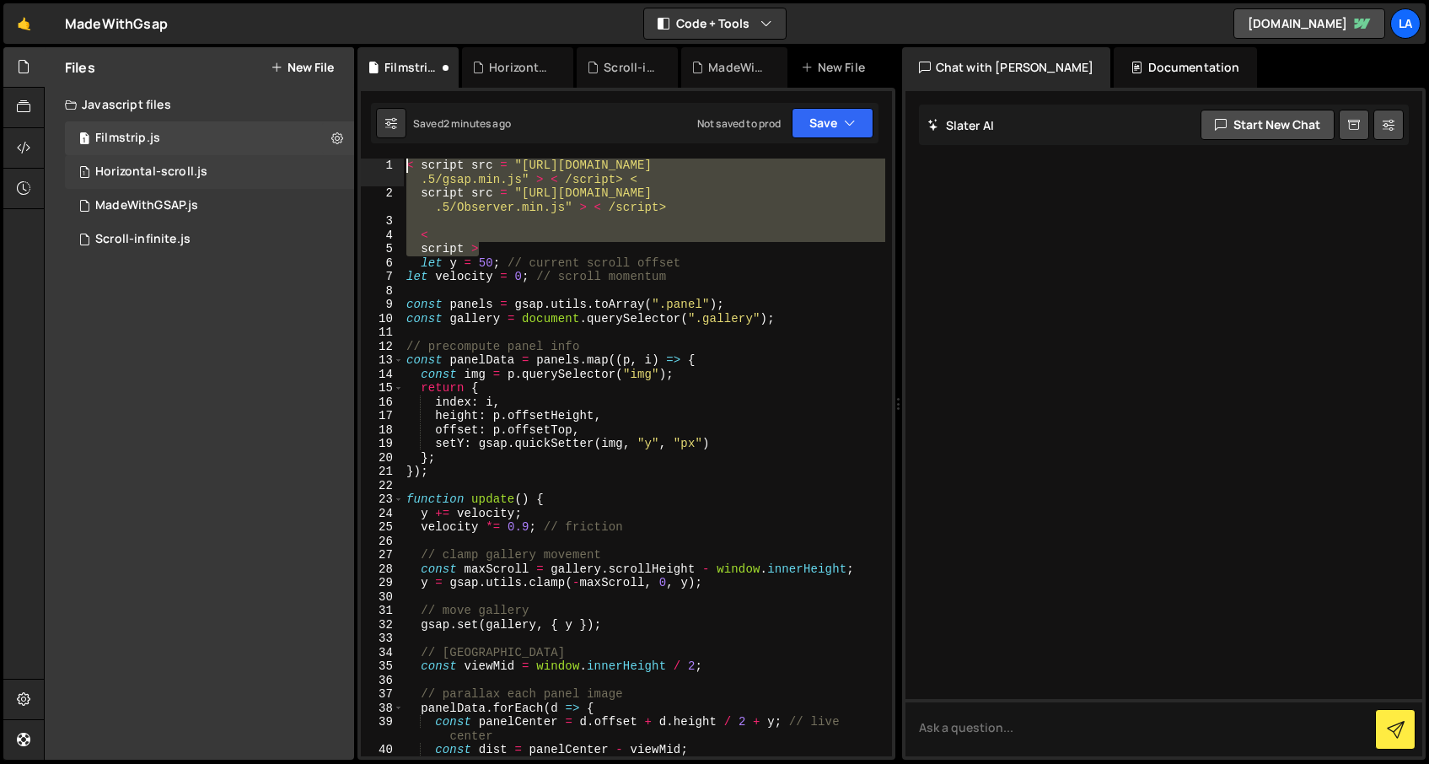
drag, startPoint x: 384, startPoint y: 227, endPoint x: 298, endPoint y: 157, distance: 110.9
click at [298, 157] on div "Files New File Javascript files 1 Filmstrip.js 0 1 Horizontal-scroll.js 0 1 Mad…" at bounding box center [736, 403] width 1385 height 713
type textarea "< script src = "https://cdnjs.cloudflare.com/ajax/libs/gsap/3.12.5/gsap.min.js"…"
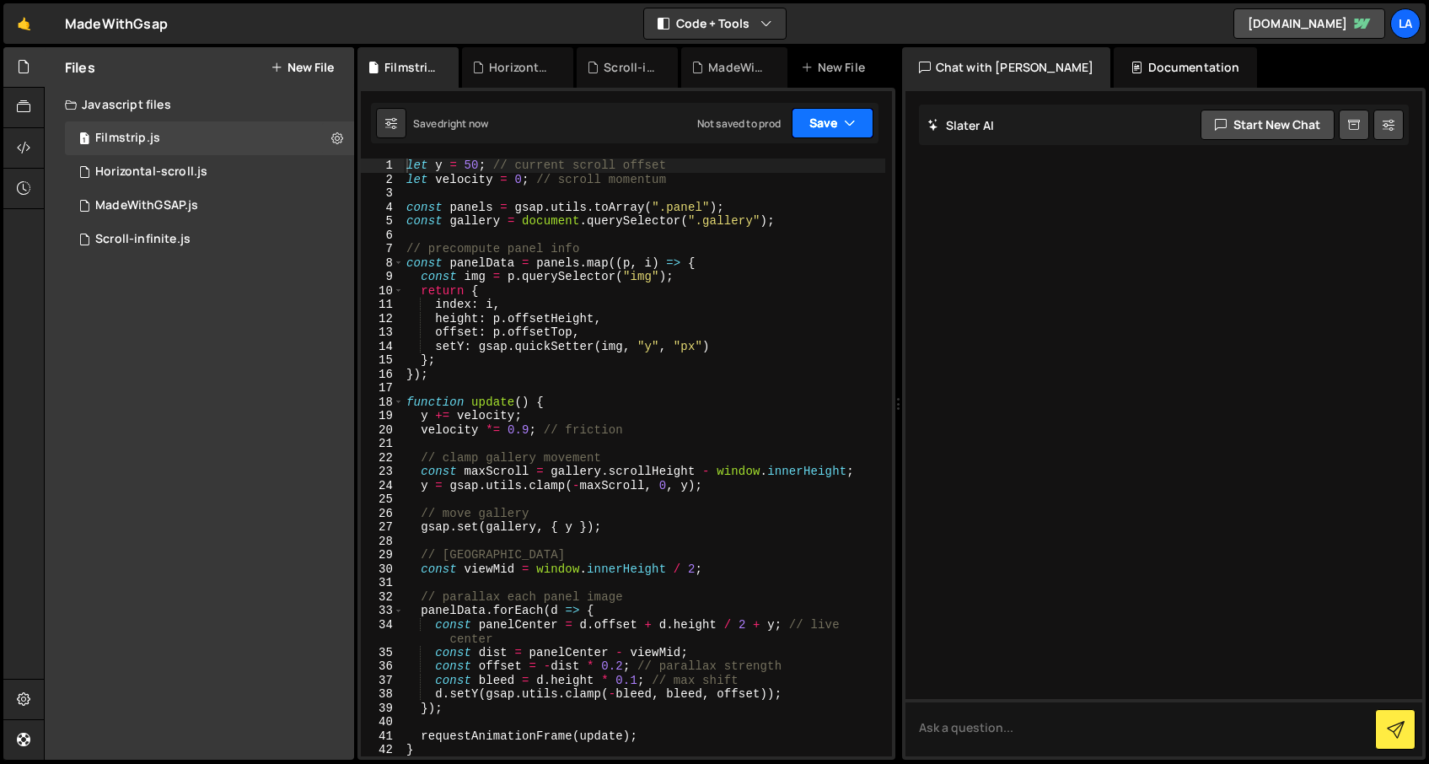
click at [825, 129] on button "Save" at bounding box center [833, 123] width 82 height 30
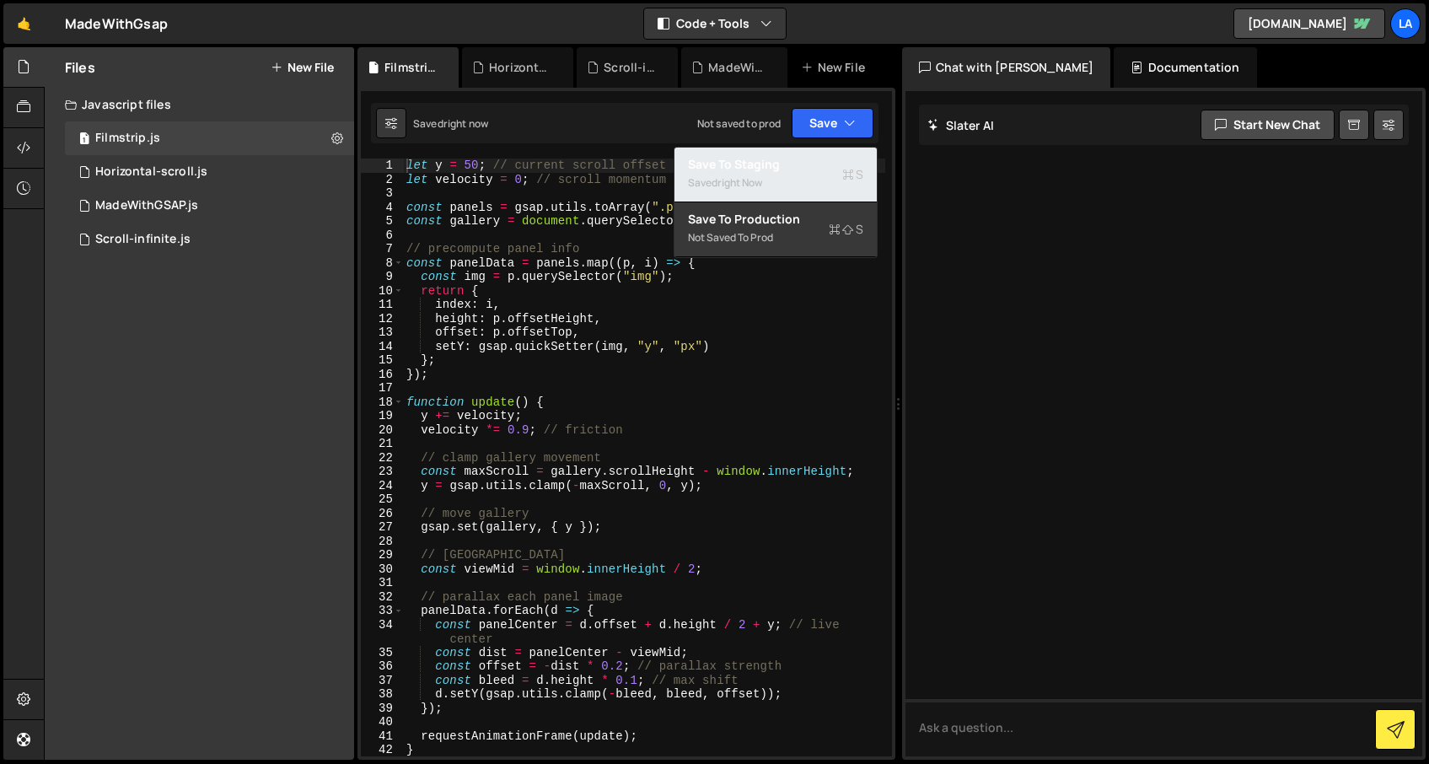
click at [808, 176] on div "Saved right now" at bounding box center [775, 183] width 175 height 20
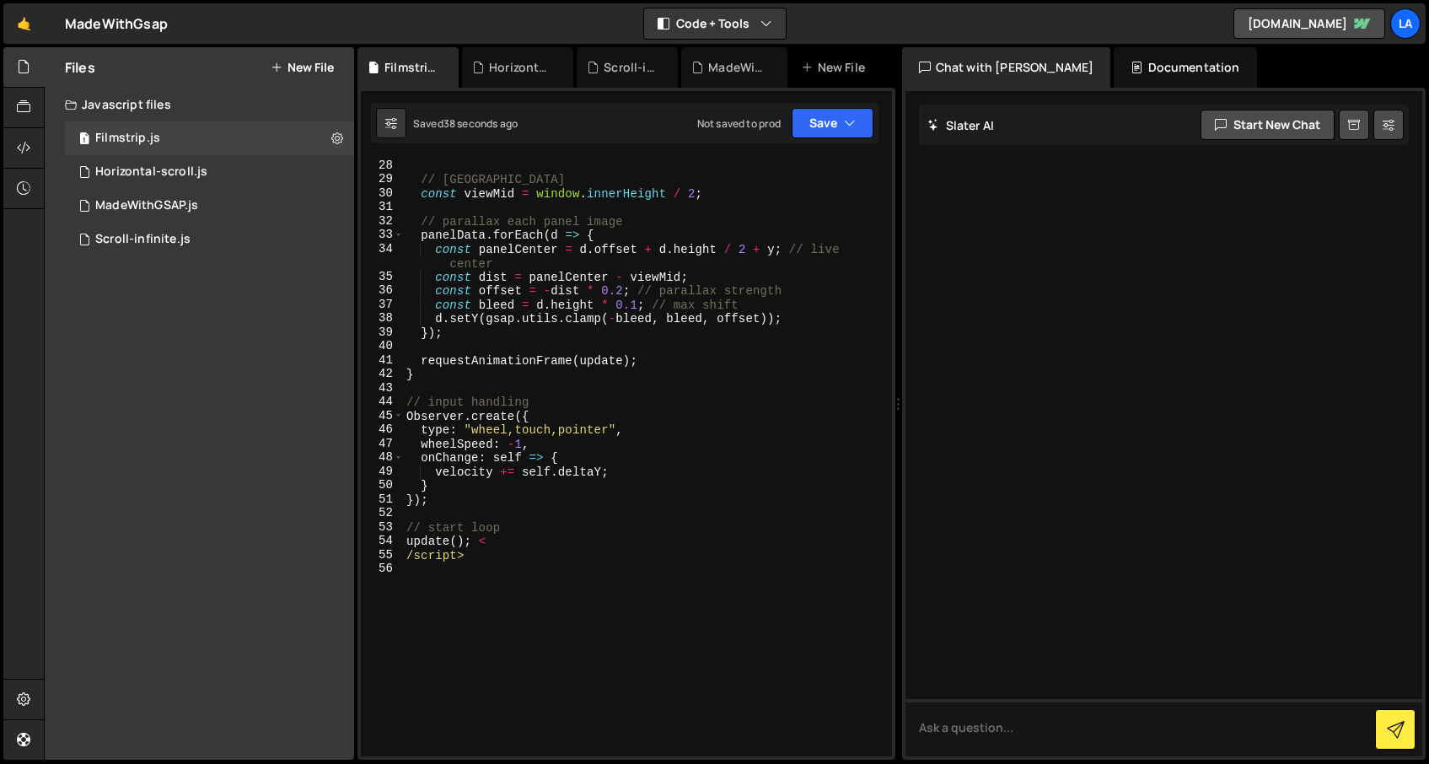
scroll to position [487, 0]
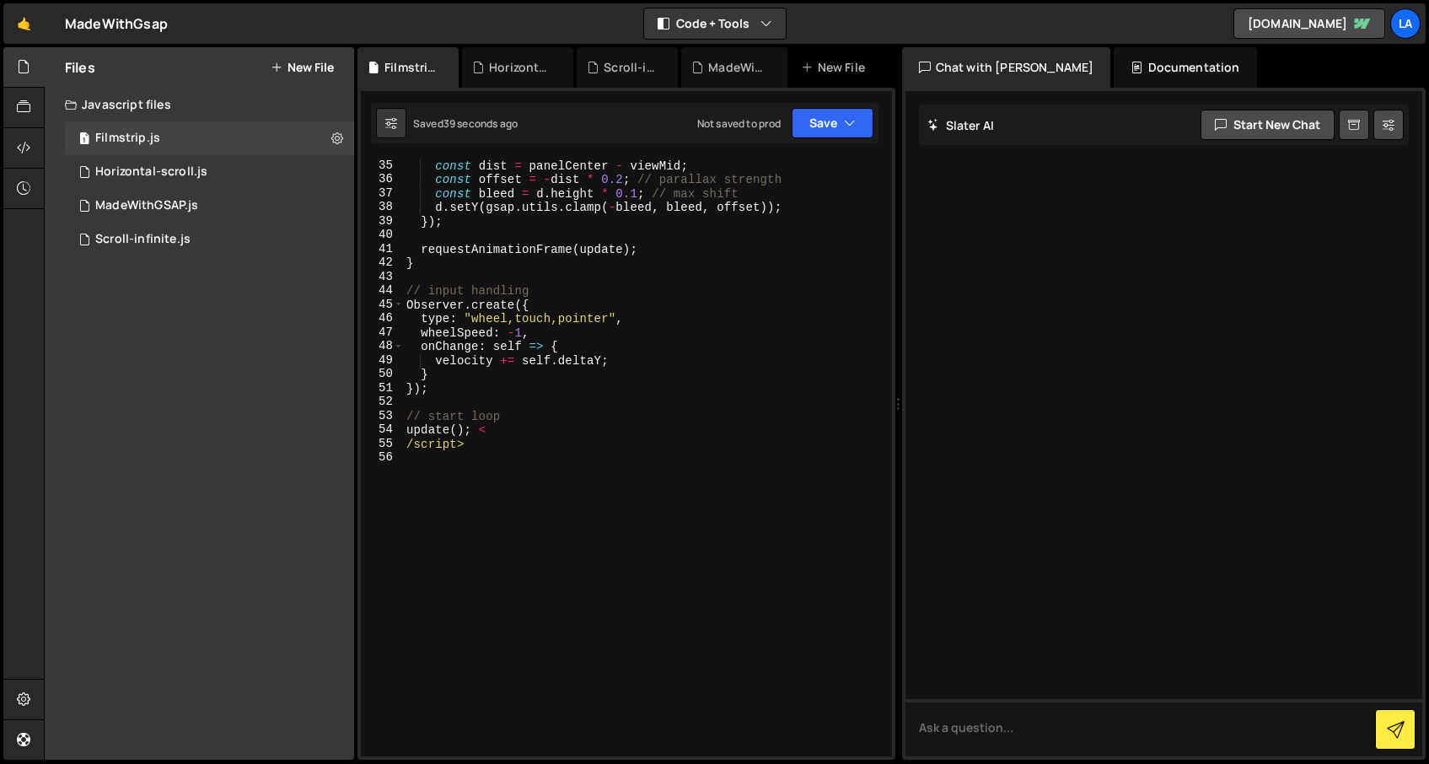
type textarea "/script>"
drag, startPoint x: 520, startPoint y: 449, endPoint x: 369, endPoint y: 445, distance: 151.0
click at [369, 445] on div "/script> 35 36 37 38 39 40 41 42 43 44 45 46 47 48 49 50 51 52 53 54 55 56 cons…" at bounding box center [626, 458] width 531 height 598
click at [506, 428] on div "const dist = panelCenter - viewMid ; const offset = - dist * 0.2 ; // parallax …" at bounding box center [644, 472] width 482 height 626
click at [795, 129] on button "Save" at bounding box center [833, 123] width 82 height 30
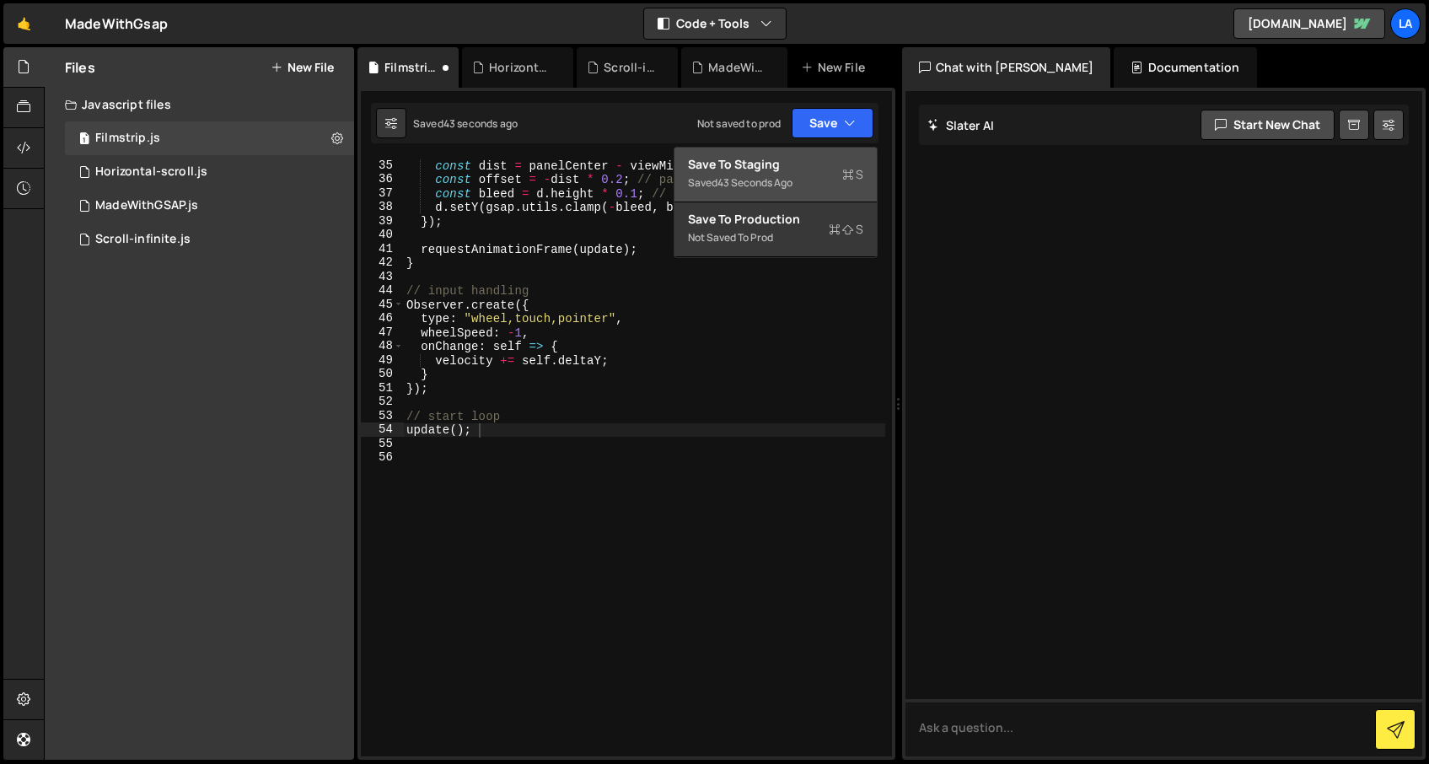
click at [809, 163] on div "Save to Staging S" at bounding box center [775, 164] width 175 height 17
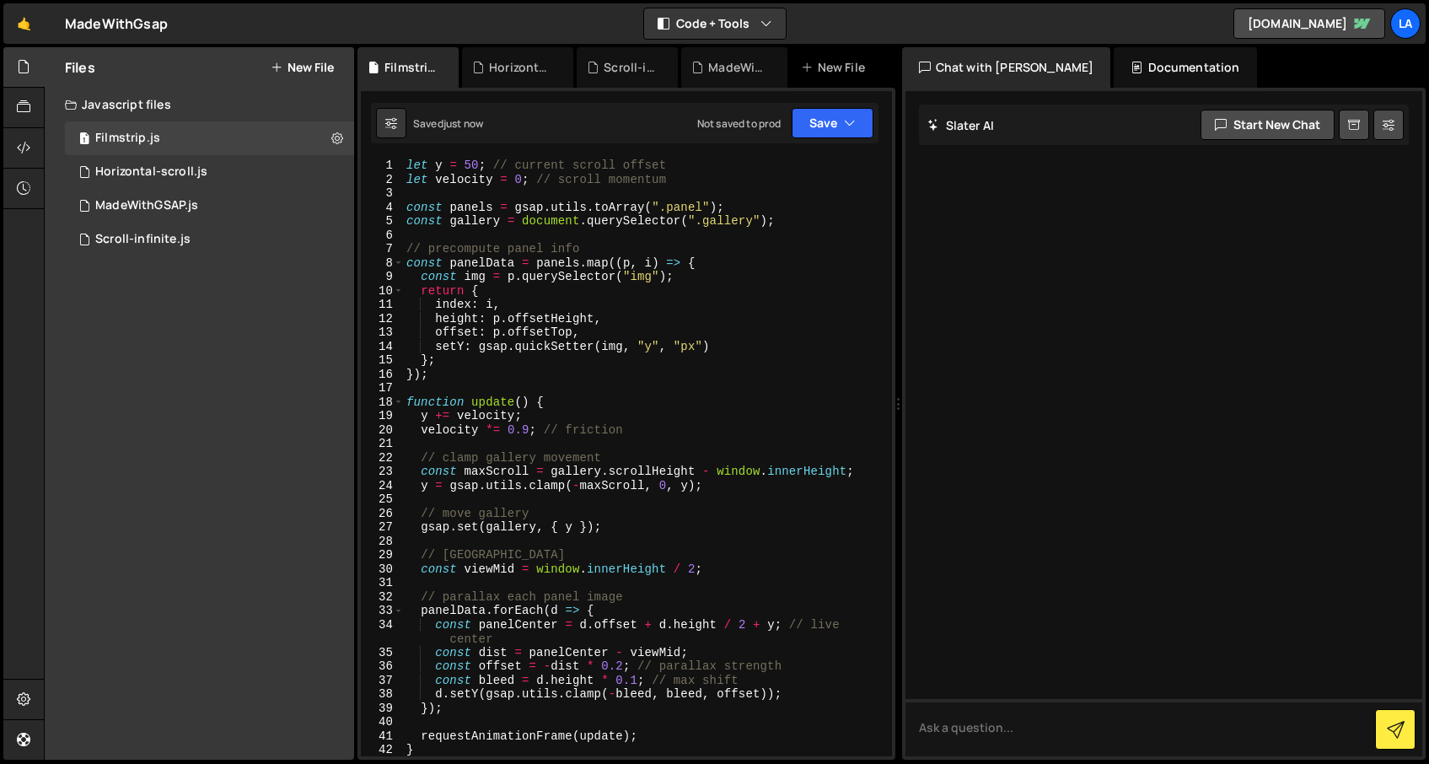
scroll to position [0, 0]
click at [476, 159] on div "let y = 50 ; // current scroll offset let velocity = 0 ; // scroll momentum con…" at bounding box center [644, 472] width 482 height 626
type textarea "let y = 0; // current scroll offset"
click at [809, 117] on button "Save" at bounding box center [833, 123] width 82 height 30
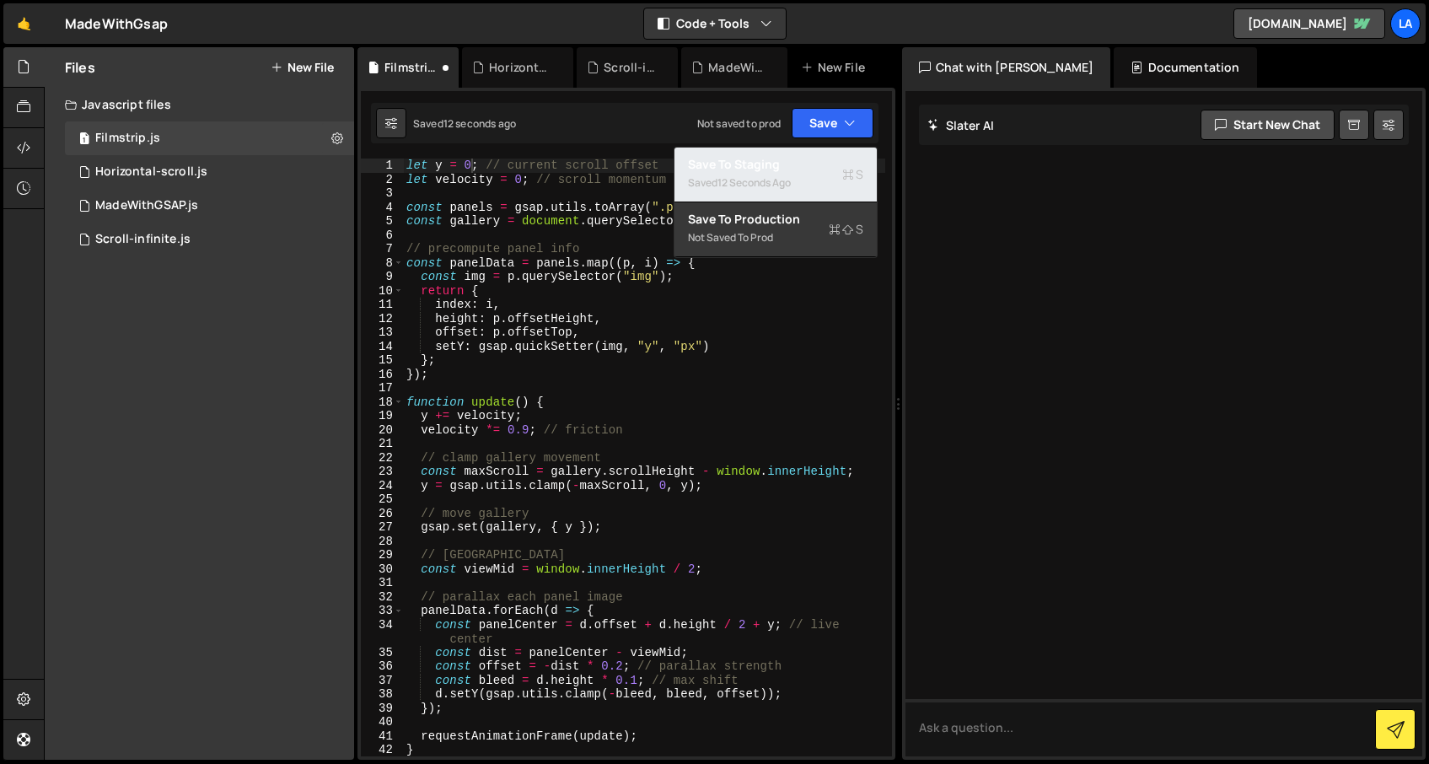
click at [801, 178] on div "Saved 12 seconds ago" at bounding box center [775, 183] width 175 height 20
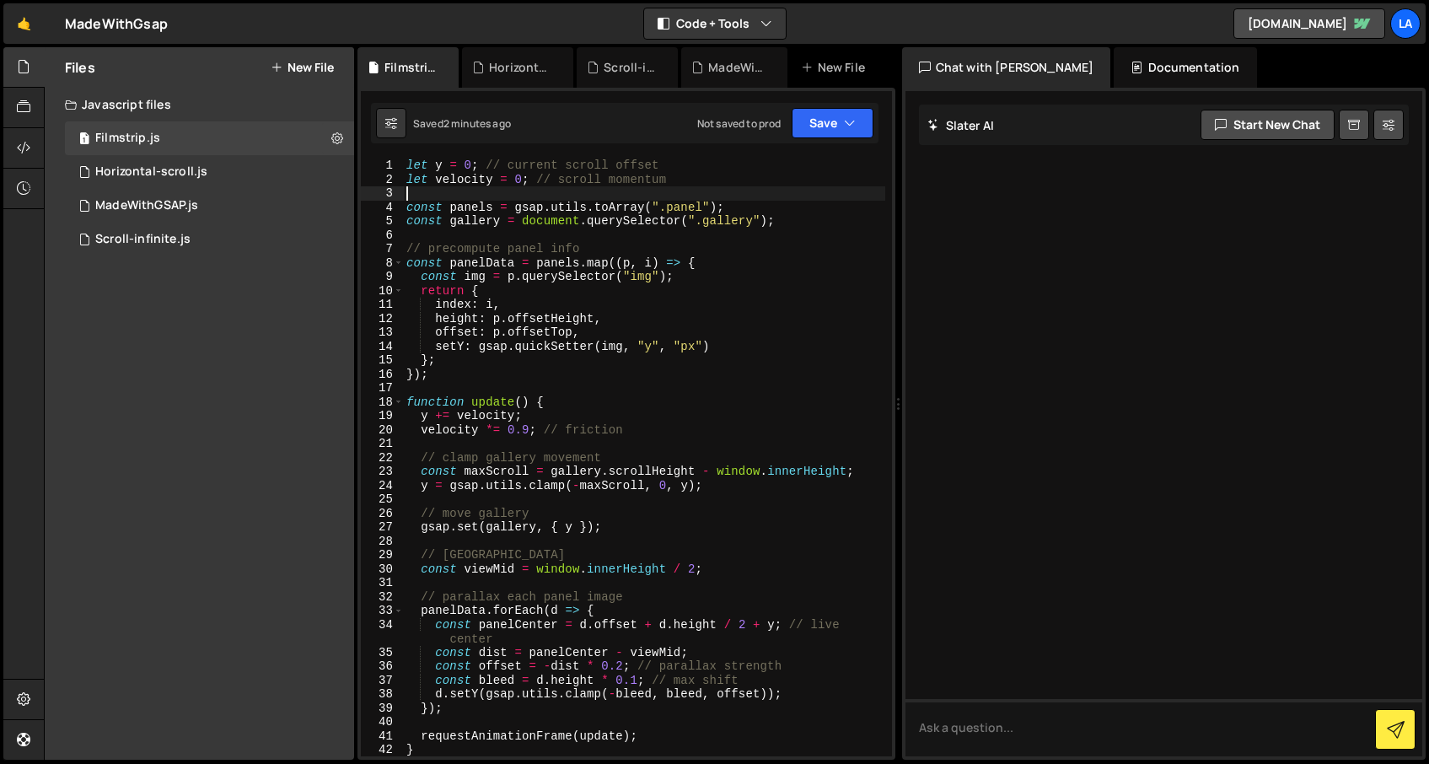
scroll to position [0, 0]
click at [602, 198] on div "let y = 0 ; // current scroll offset let velocity = 0 ; // scroll momentum cons…" at bounding box center [644, 472] width 482 height 626
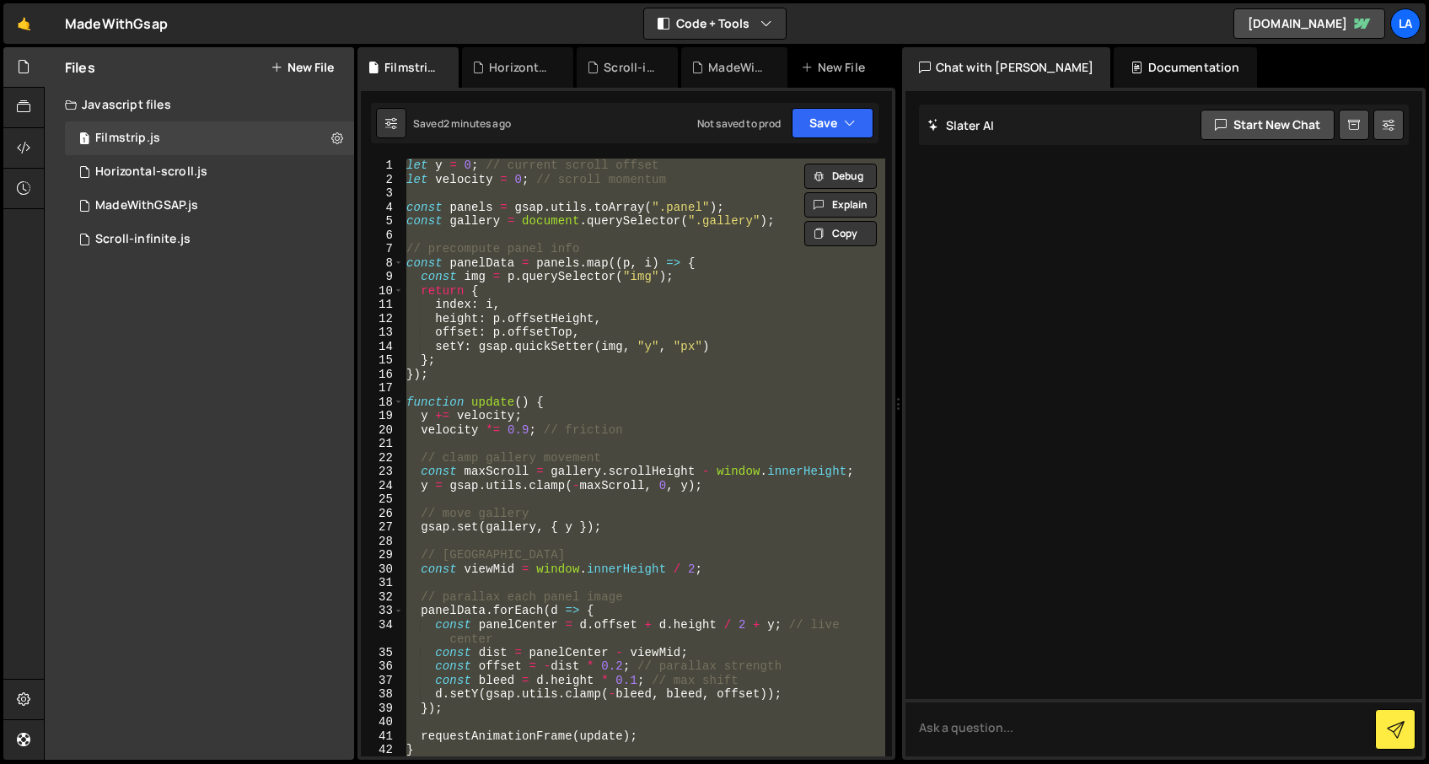
paste textarea
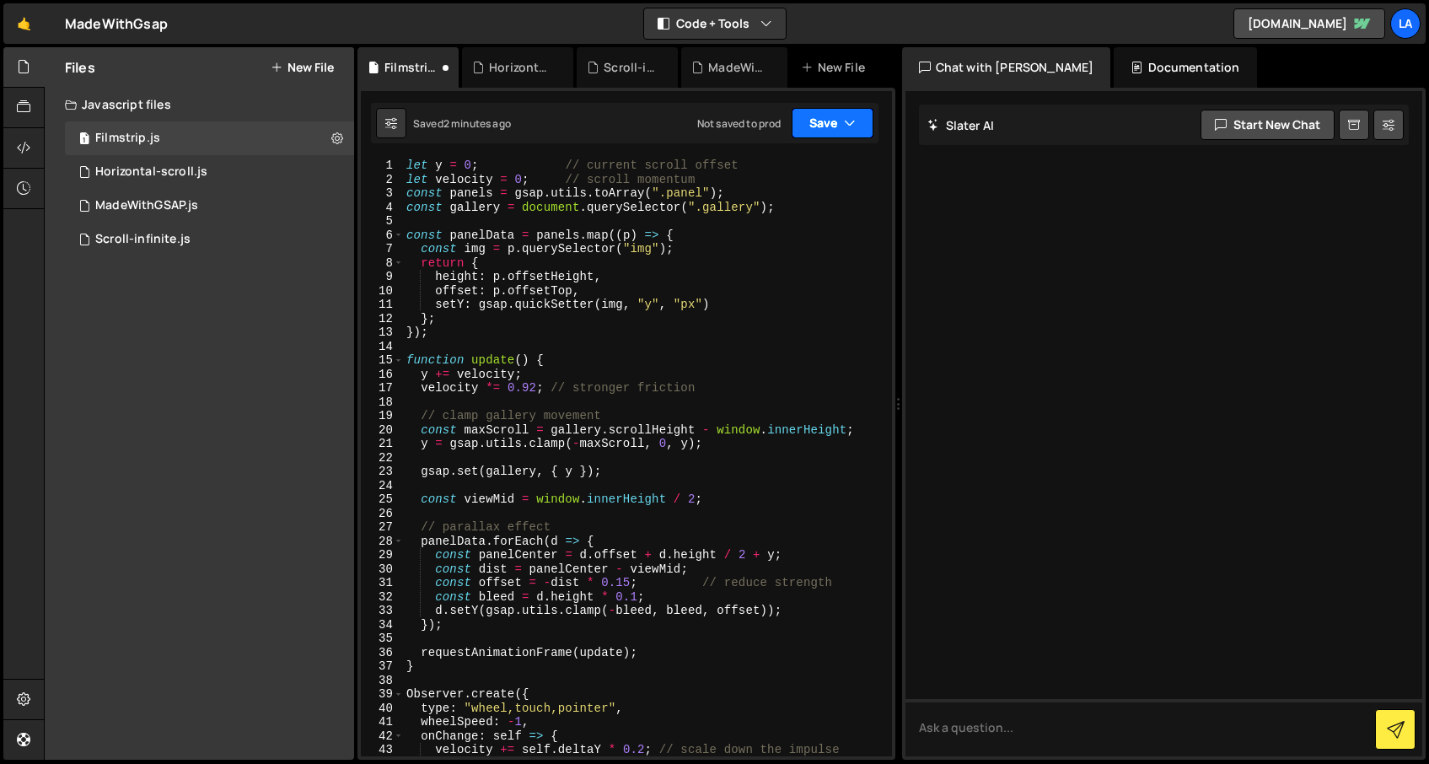
click at [824, 120] on button "Save" at bounding box center [833, 123] width 82 height 30
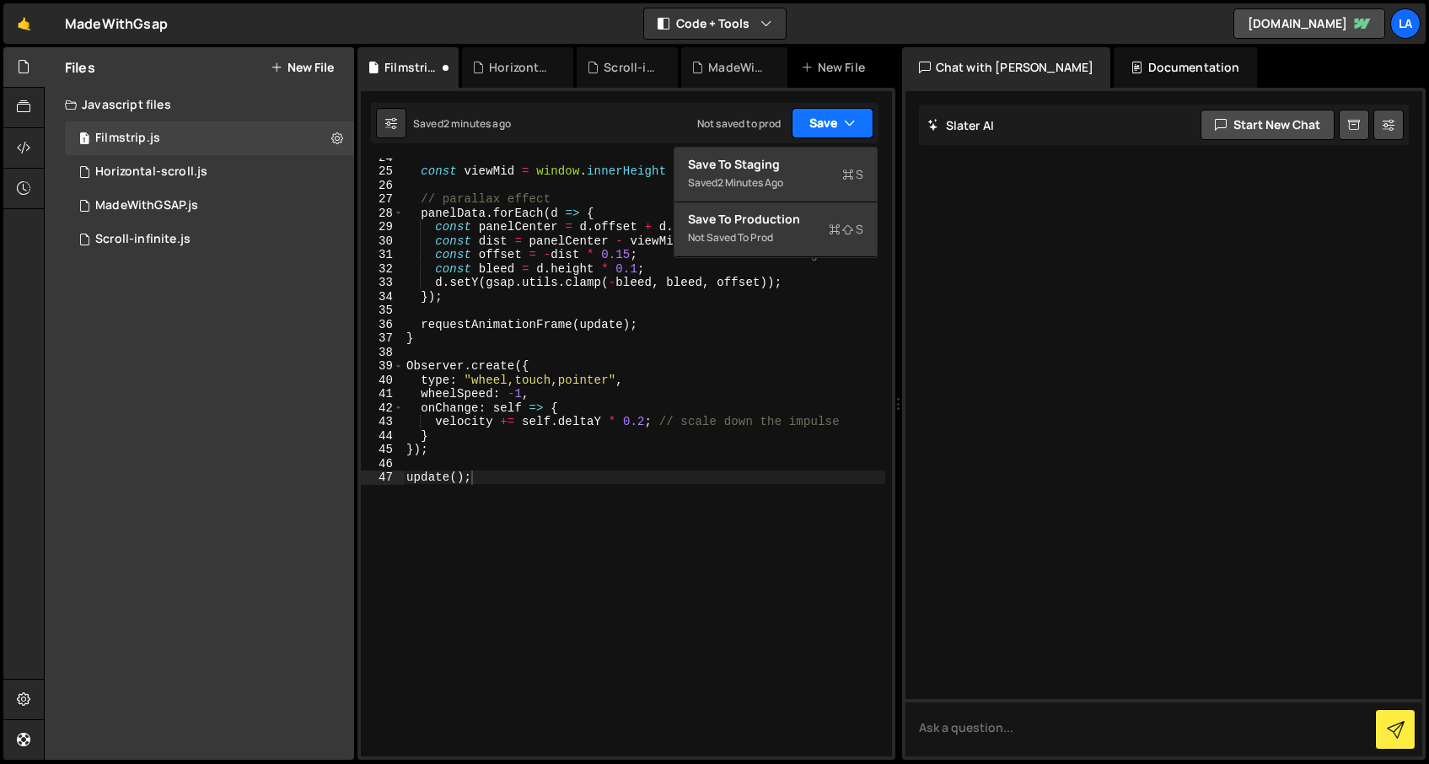
scroll to position [348, 0]
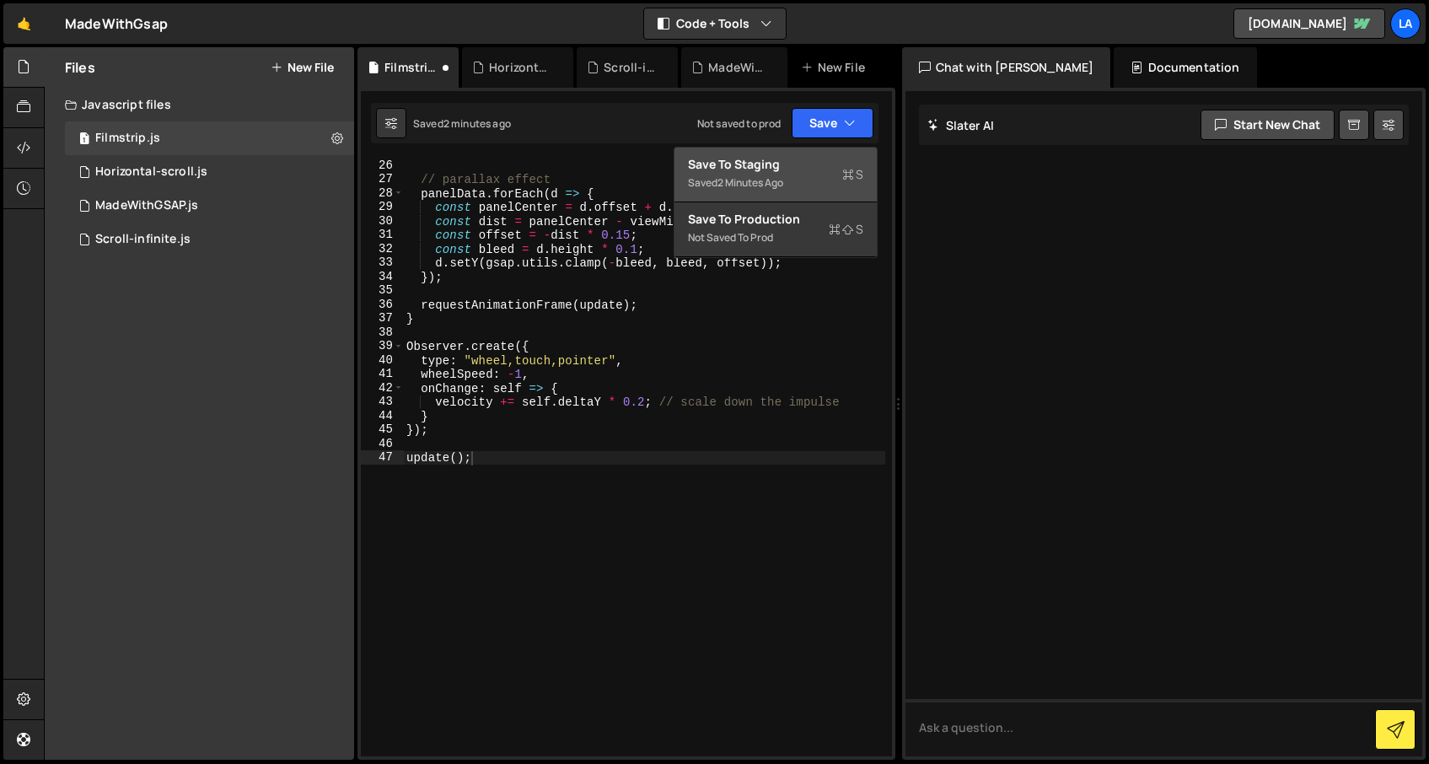
click at [715, 164] on div "Save to Staging S" at bounding box center [775, 164] width 175 height 17
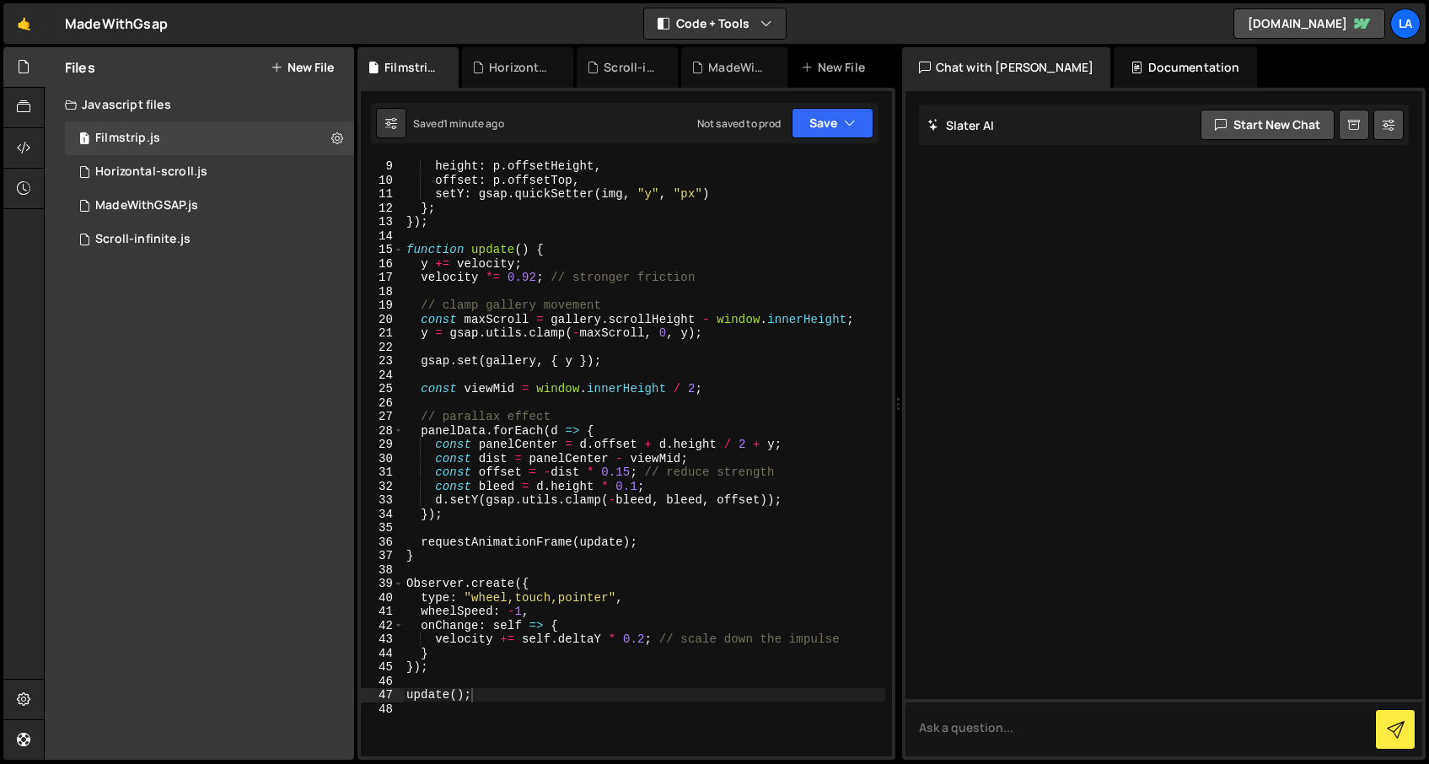
scroll to position [151, 0]
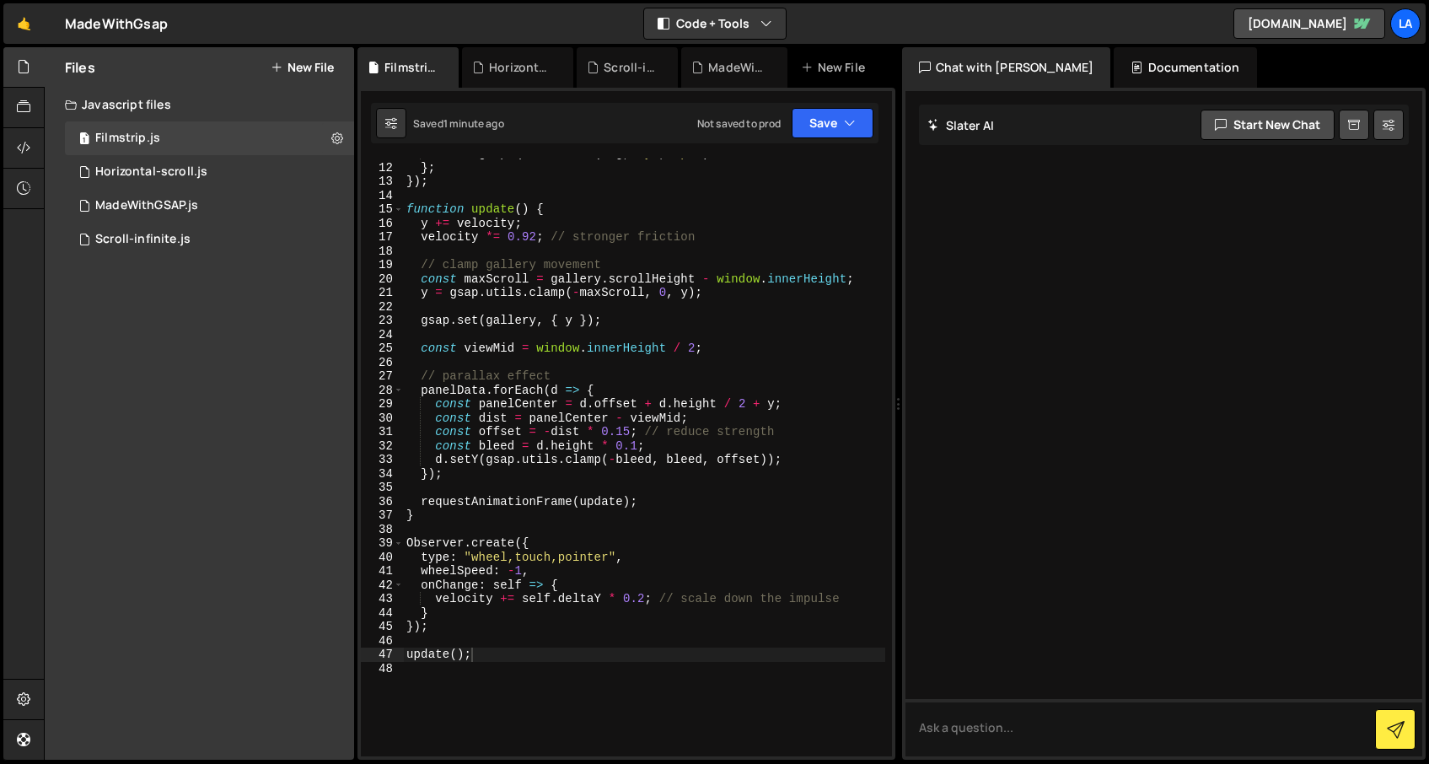
click at [636, 443] on div "setY : gsap . quickSetter ( img , "y" , "px" ) } ; }) ; function update ( ) { y…" at bounding box center [644, 460] width 482 height 626
click at [625, 430] on div "setY : gsap . quickSetter ( img , "y" , "px" ) } ; }) ; function update ( ) { y…" at bounding box center [644, 460] width 482 height 626
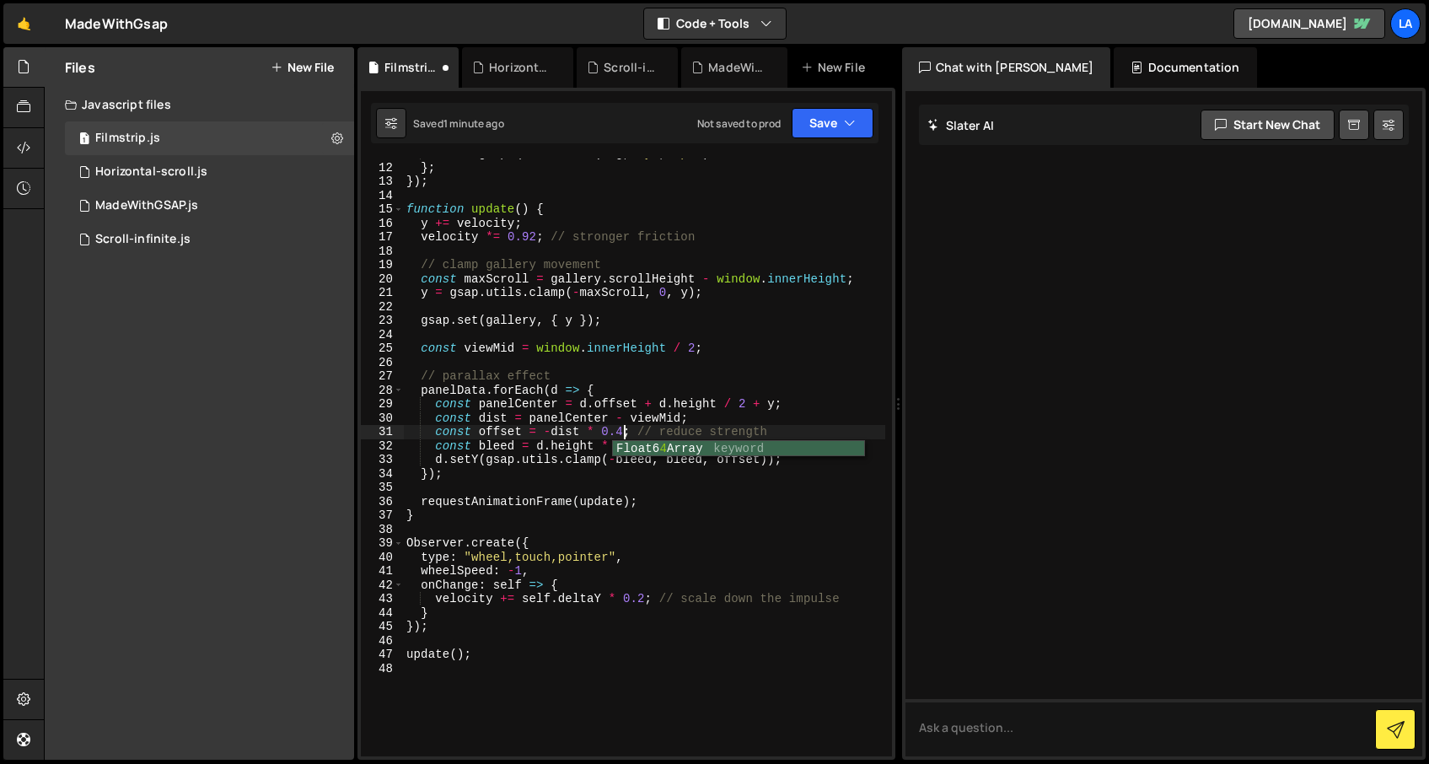
scroll to position [0, 14]
click at [768, 370] on div "setY : gsap . quickSetter ( img , "y" , "px" ) } ; }) ; function update ( ) { y…" at bounding box center [644, 460] width 482 height 626
type textarea "// parallax effect"
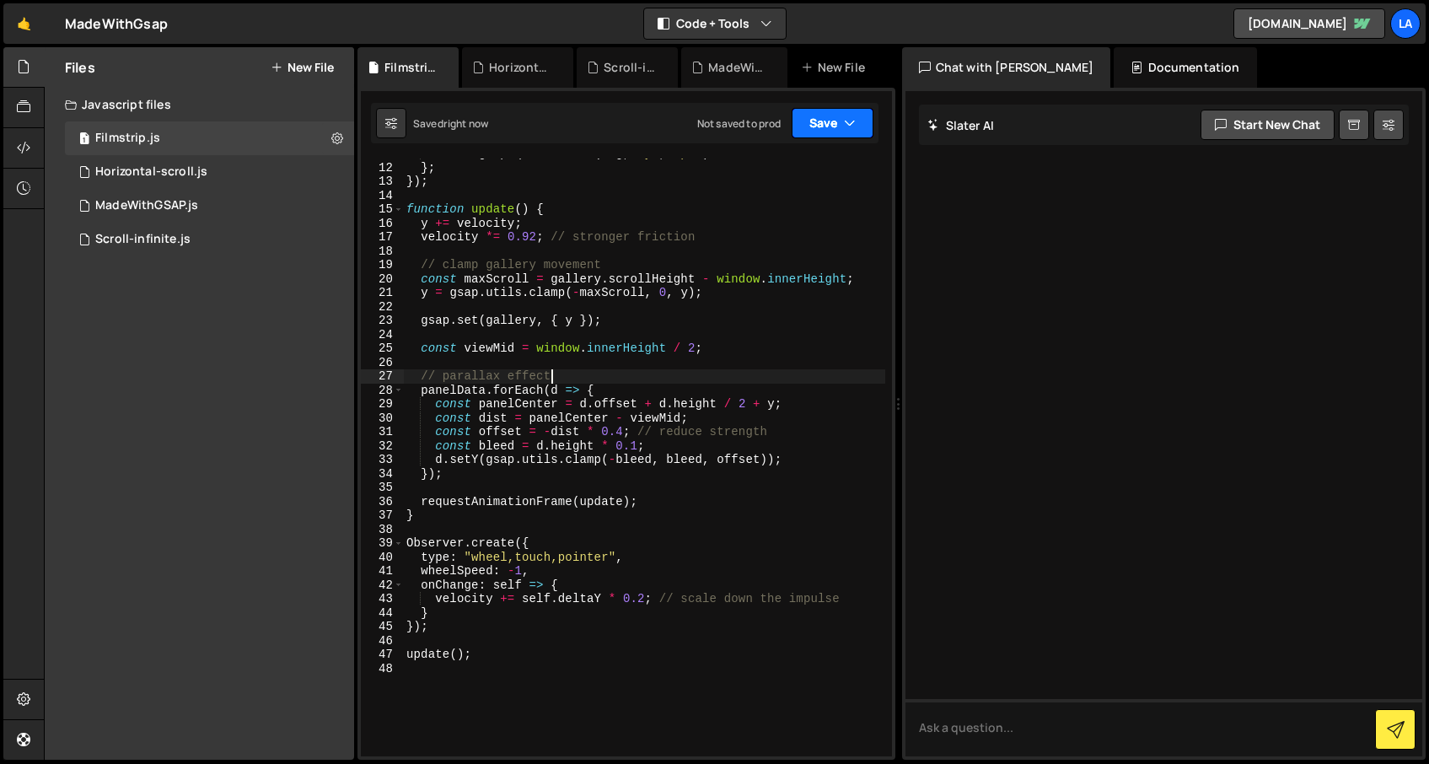
click at [814, 121] on button "Save" at bounding box center [833, 123] width 82 height 30
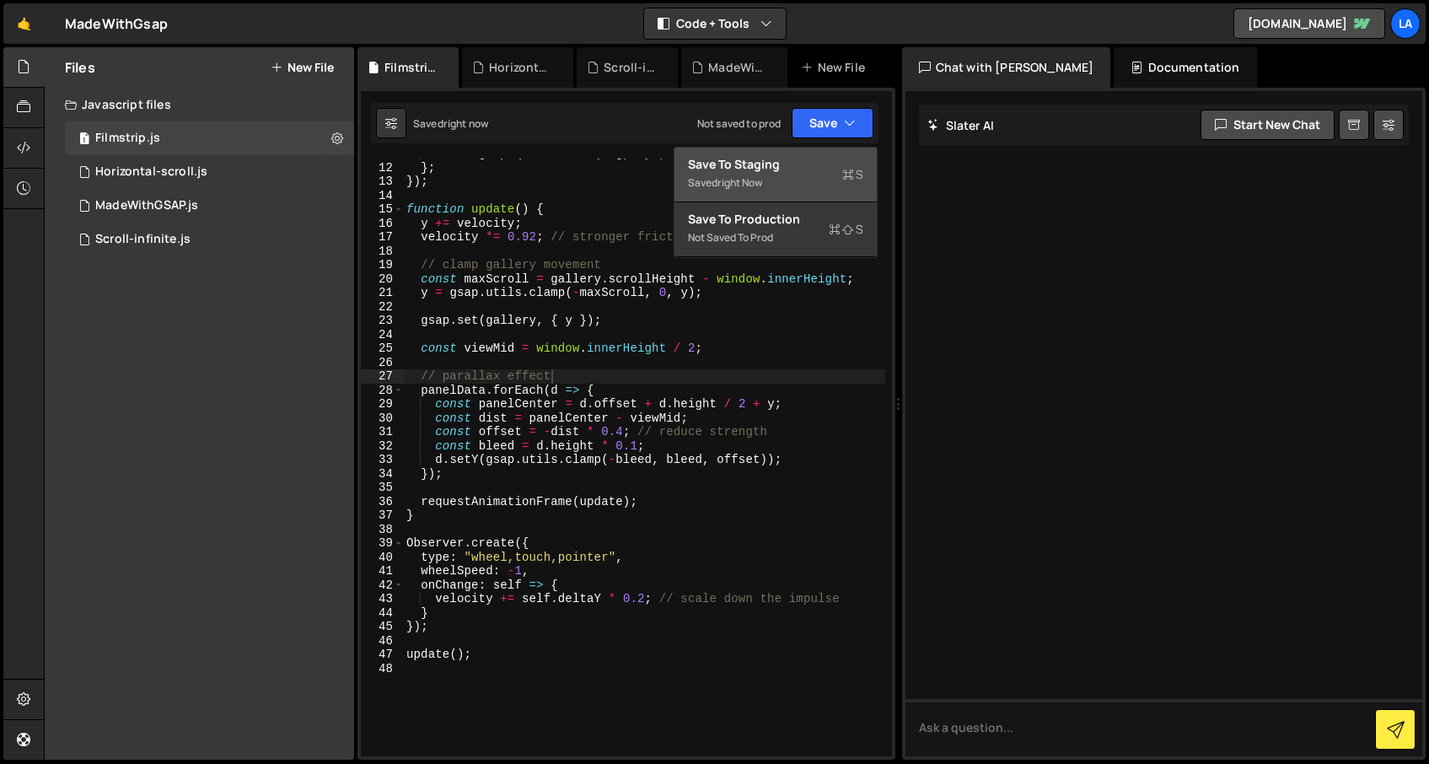
click at [805, 160] on div "Save to Staging S" at bounding box center [775, 164] width 175 height 17
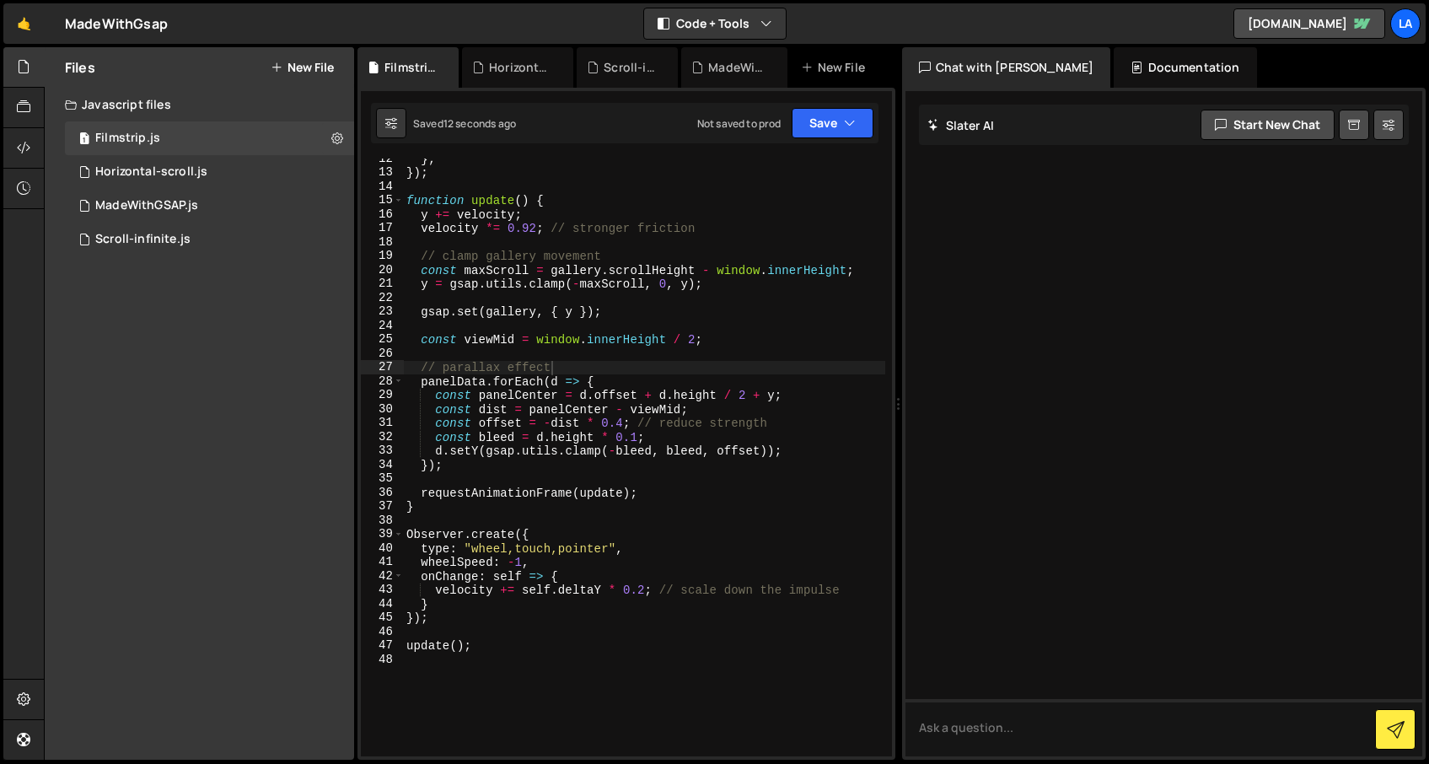
scroll to position [162, 0]
click at [631, 329] on div "} ; }) ; function update ( ) { y += velocity ; velocity *= 0.92 ; // stronger f…" at bounding box center [644, 465] width 482 height 626
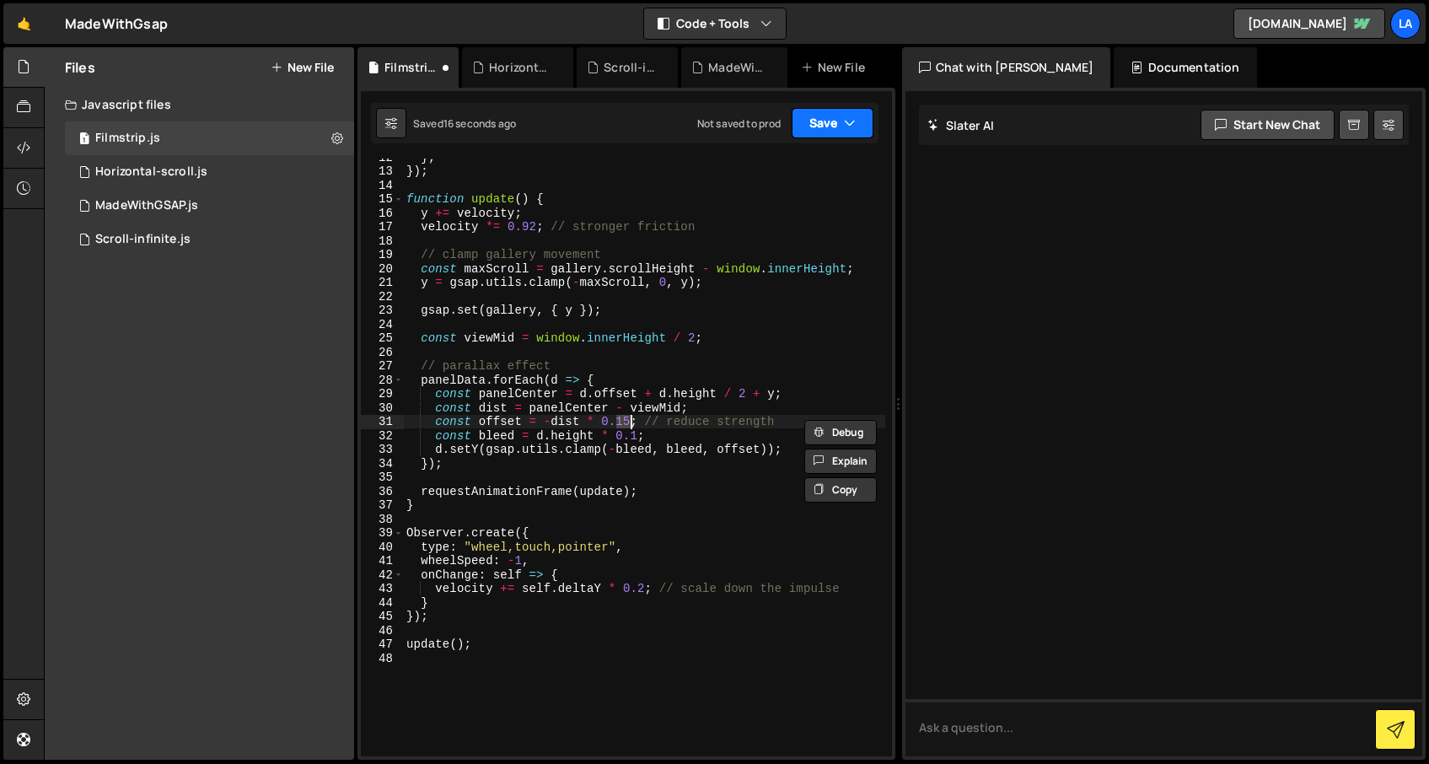
click at [845, 125] on icon "button" at bounding box center [850, 123] width 12 height 17
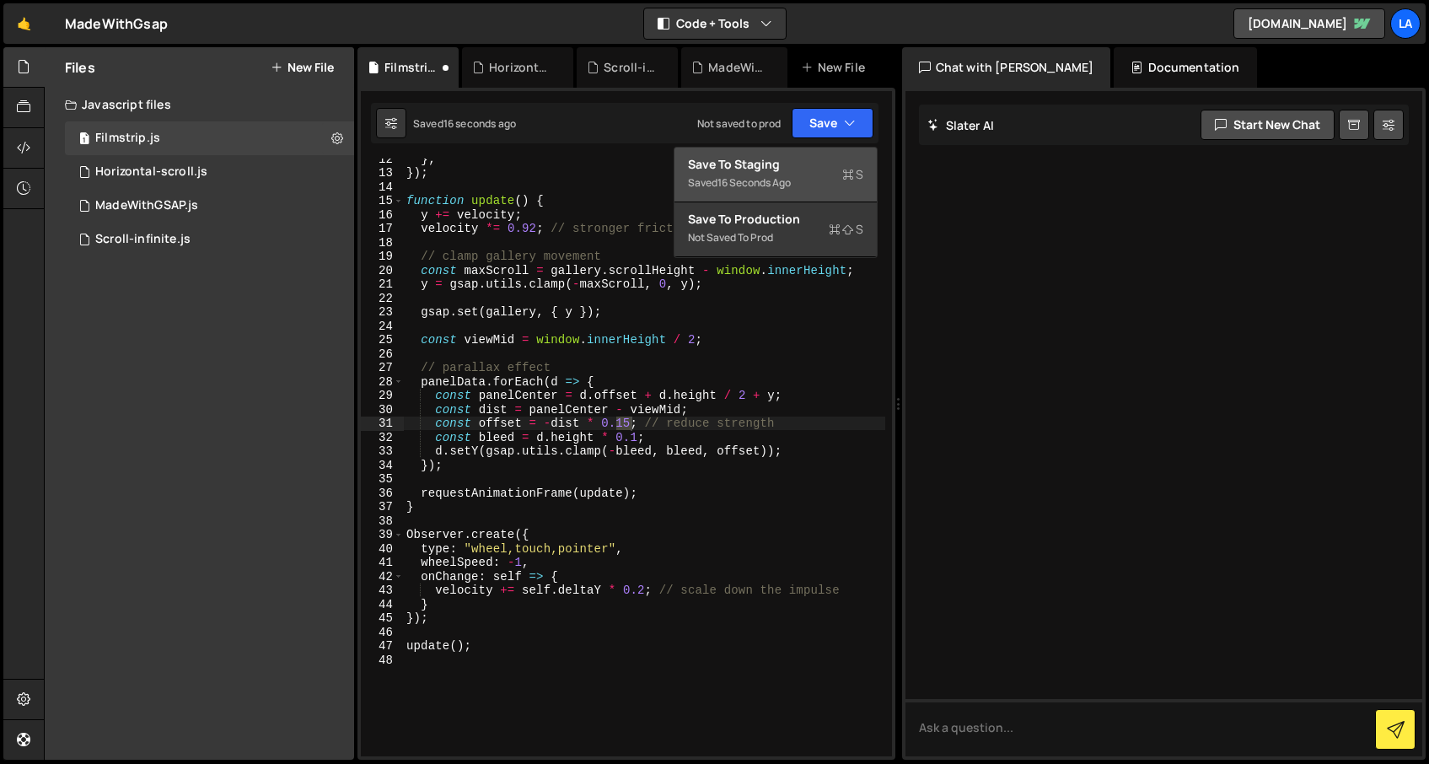
click at [809, 194] on button "Save to Staging S Saved 16 seconds ago" at bounding box center [775, 175] width 202 height 55
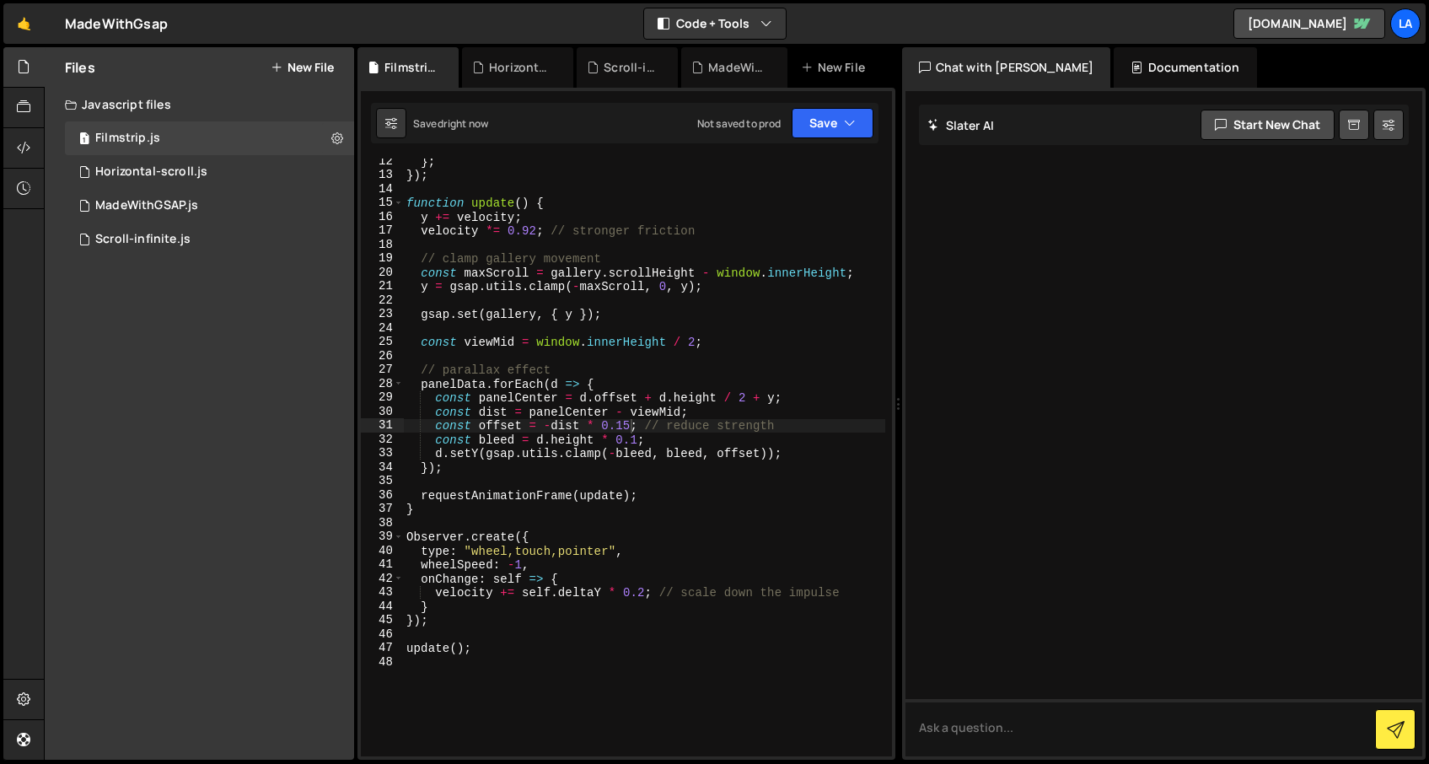
scroll to position [156, 0]
click at [631, 426] on div "} ; }) ; function update ( ) { y += velocity ; velocity *= 0.92 ; // stronger f…" at bounding box center [644, 468] width 482 height 626
type textarea "const offset = -dist * 0.2; // reduce strength"
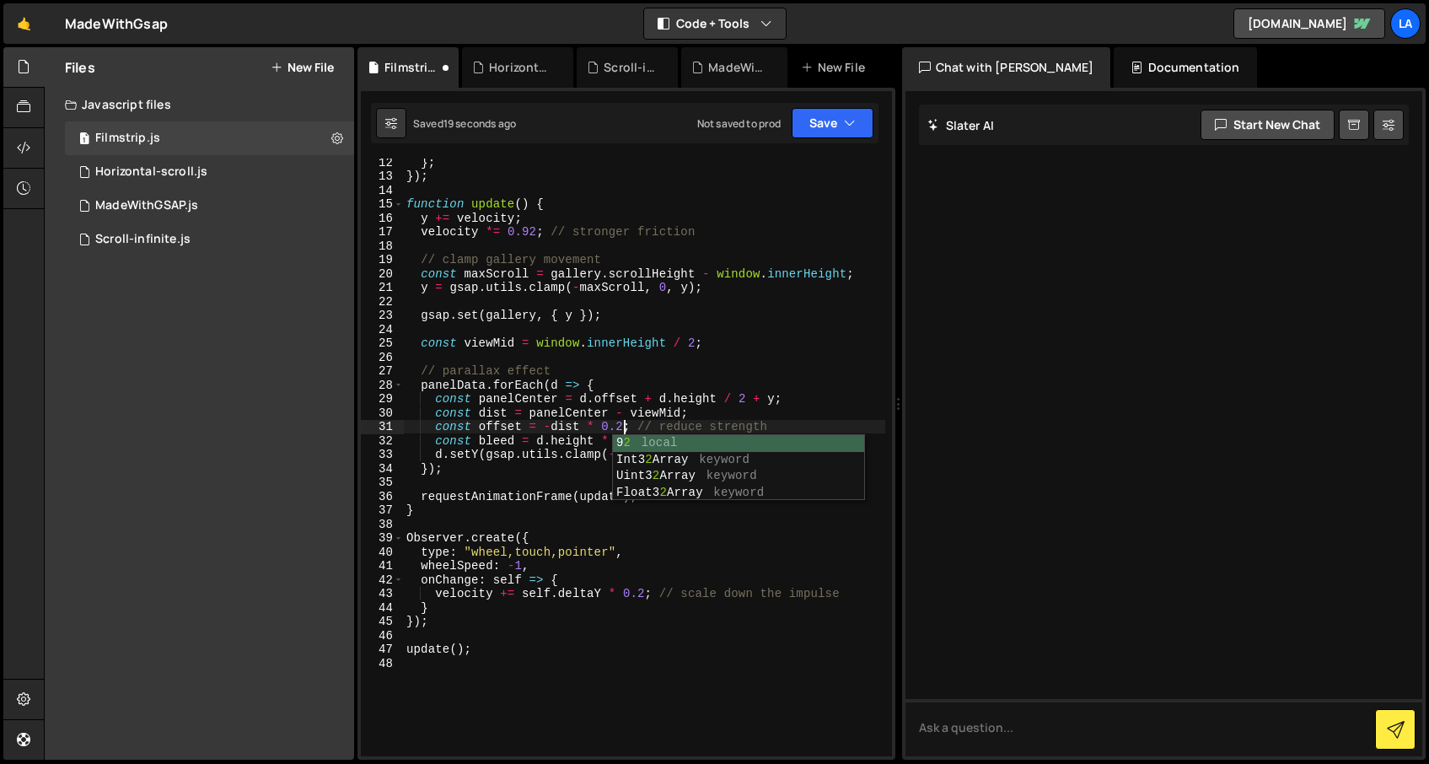
scroll to position [0, 14]
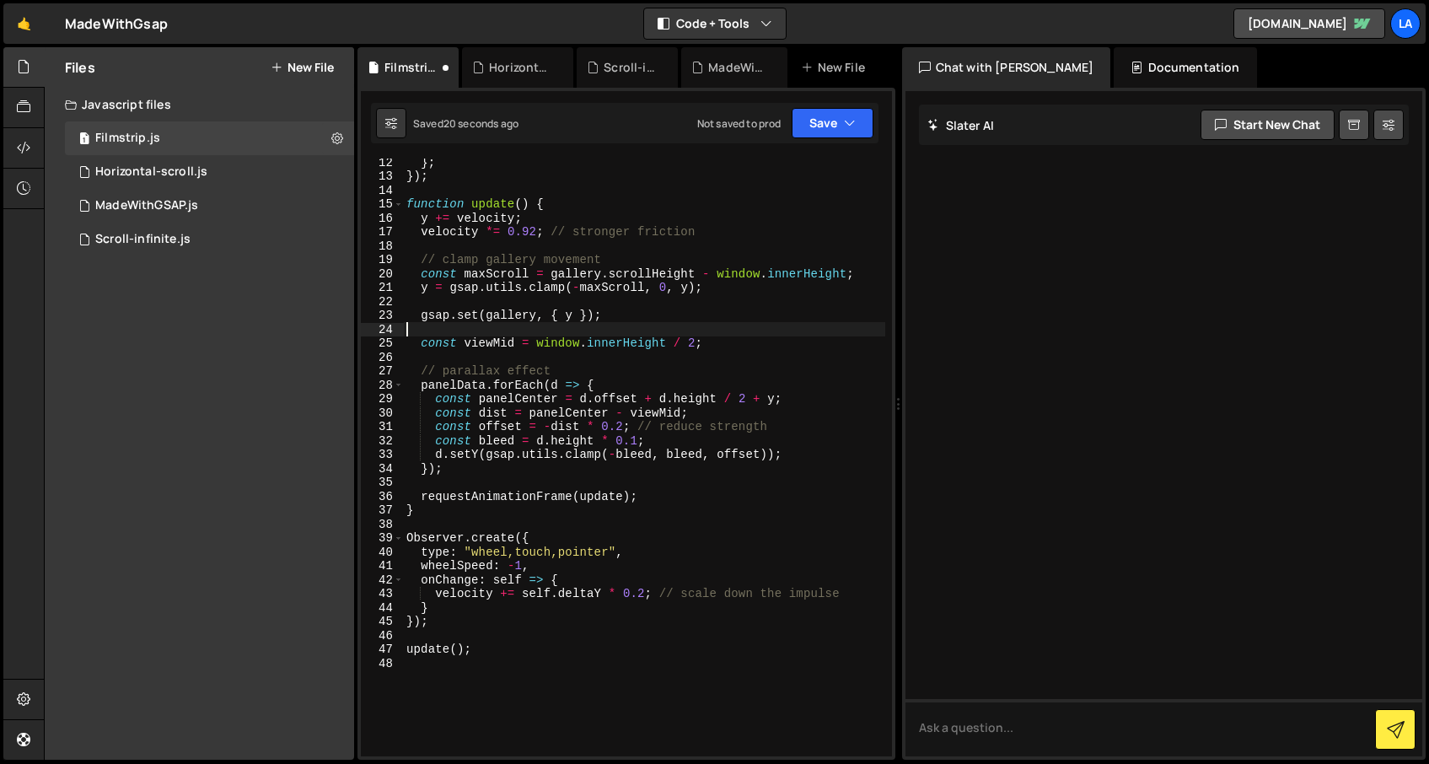
click at [835, 328] on div "} ; }) ; function update ( ) { y += velocity ; velocity *= 0.92 ; // stronger f…" at bounding box center [644, 468] width 482 height 626
click at [636, 439] on div "} ; }) ; function update ( ) { y += velocity ; velocity *= 0.92 ; // stronger f…" at bounding box center [644, 468] width 482 height 626
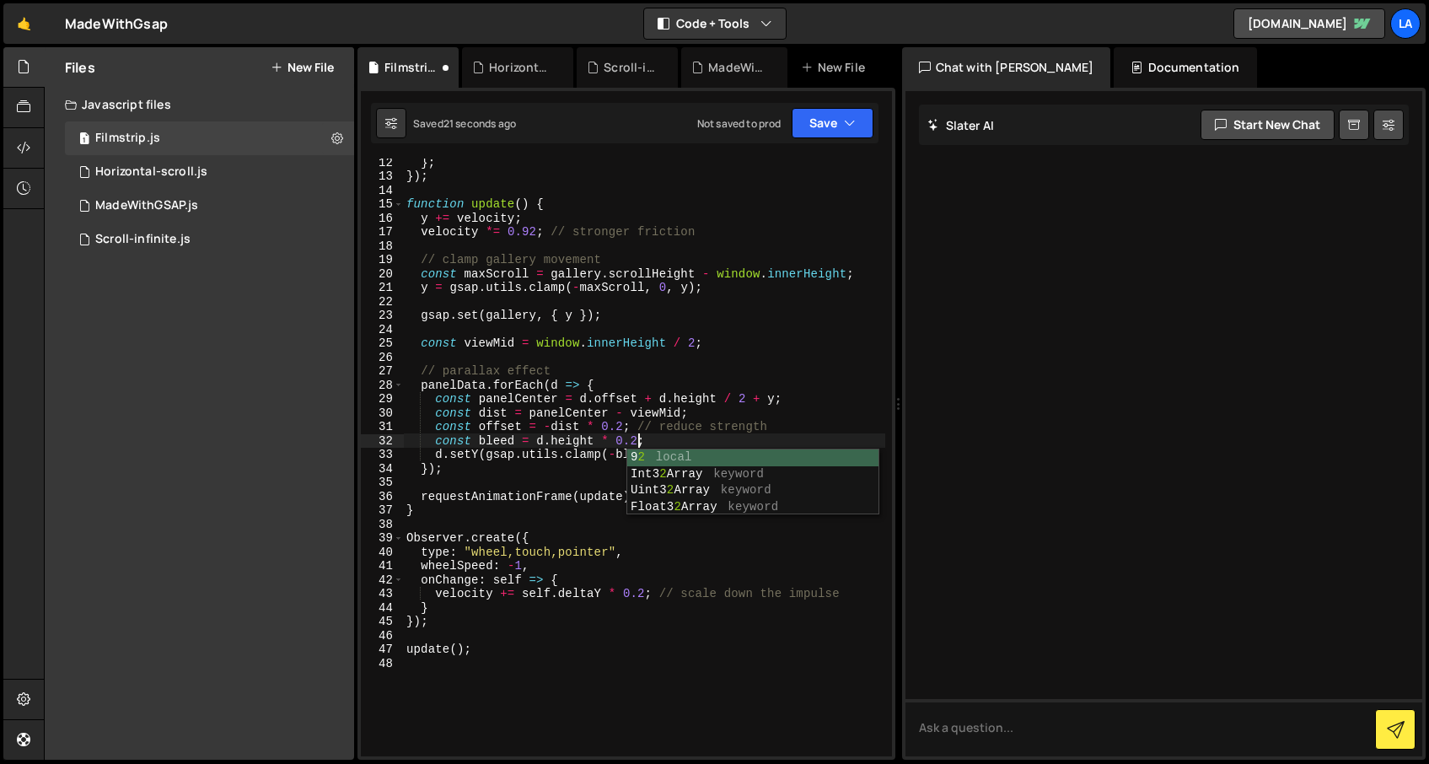
scroll to position [0, 15]
click at [816, 146] on div "XXXXXXXXXXXXXXXXXXXXXXXXXXXXXXXXXXXXXXXXXXXXXXXXXXXXXXXXXXXXXXXXXXXXXXXXXXXXXXX…" at bounding box center [626, 424] width 538 height 672
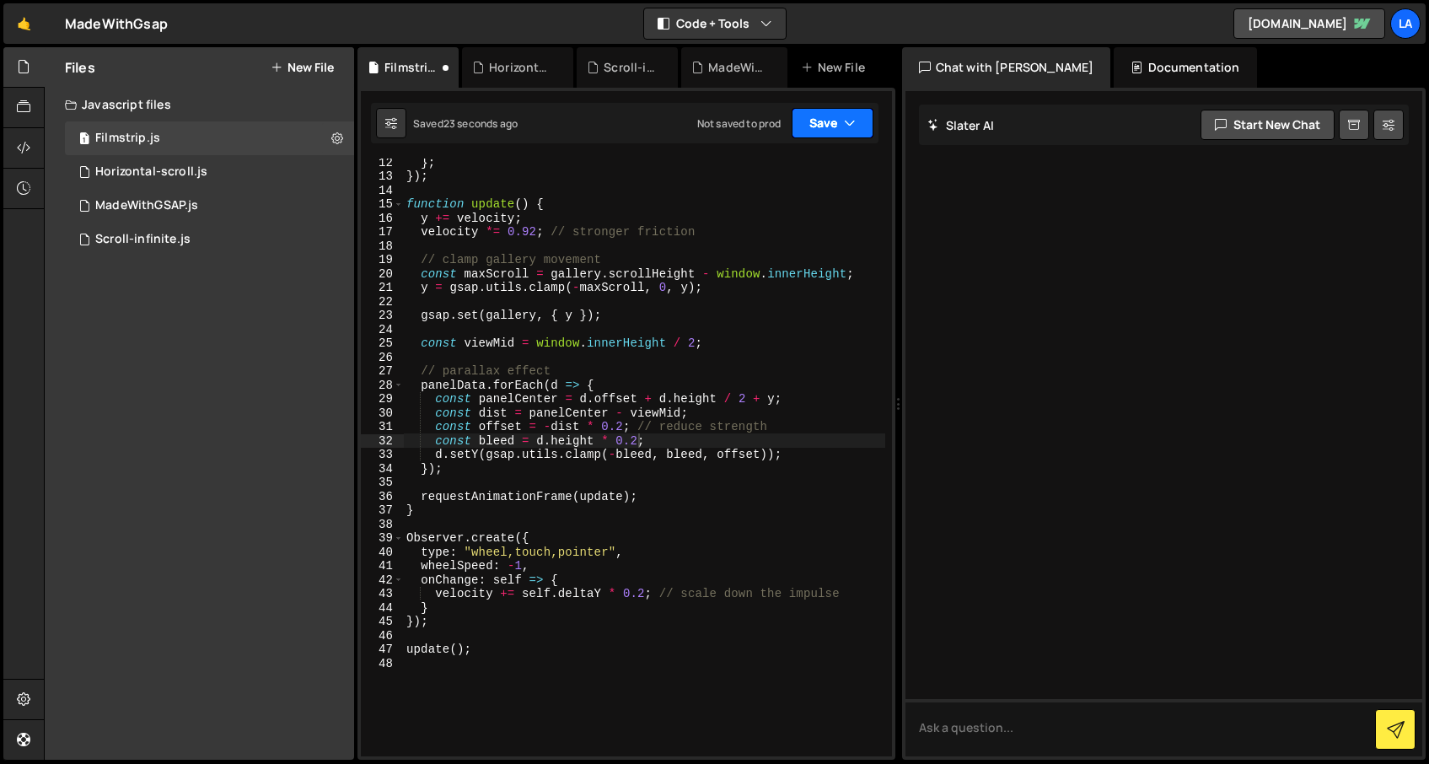
click at [816, 132] on button "Save" at bounding box center [833, 123] width 82 height 30
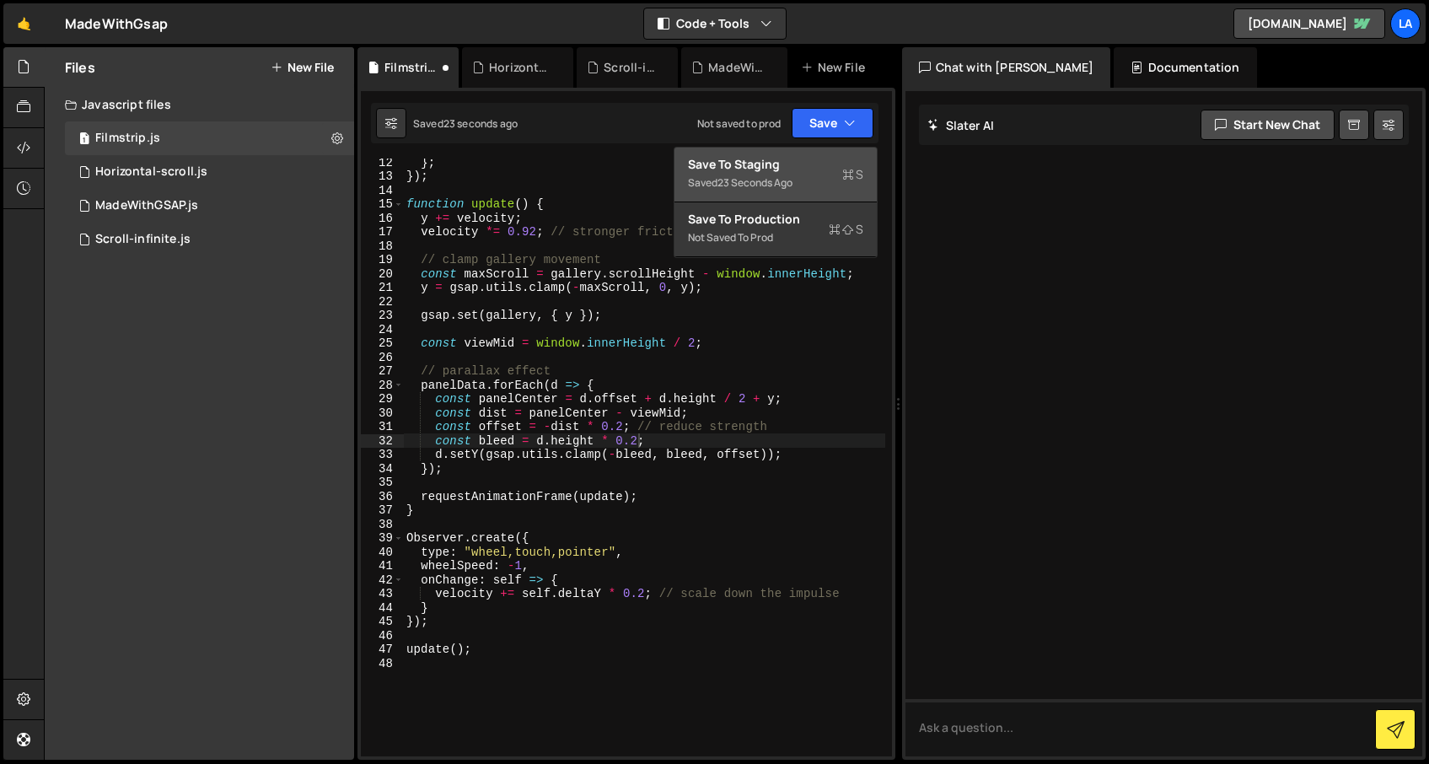
click at [795, 167] on div "Save to Staging S" at bounding box center [775, 164] width 175 height 17
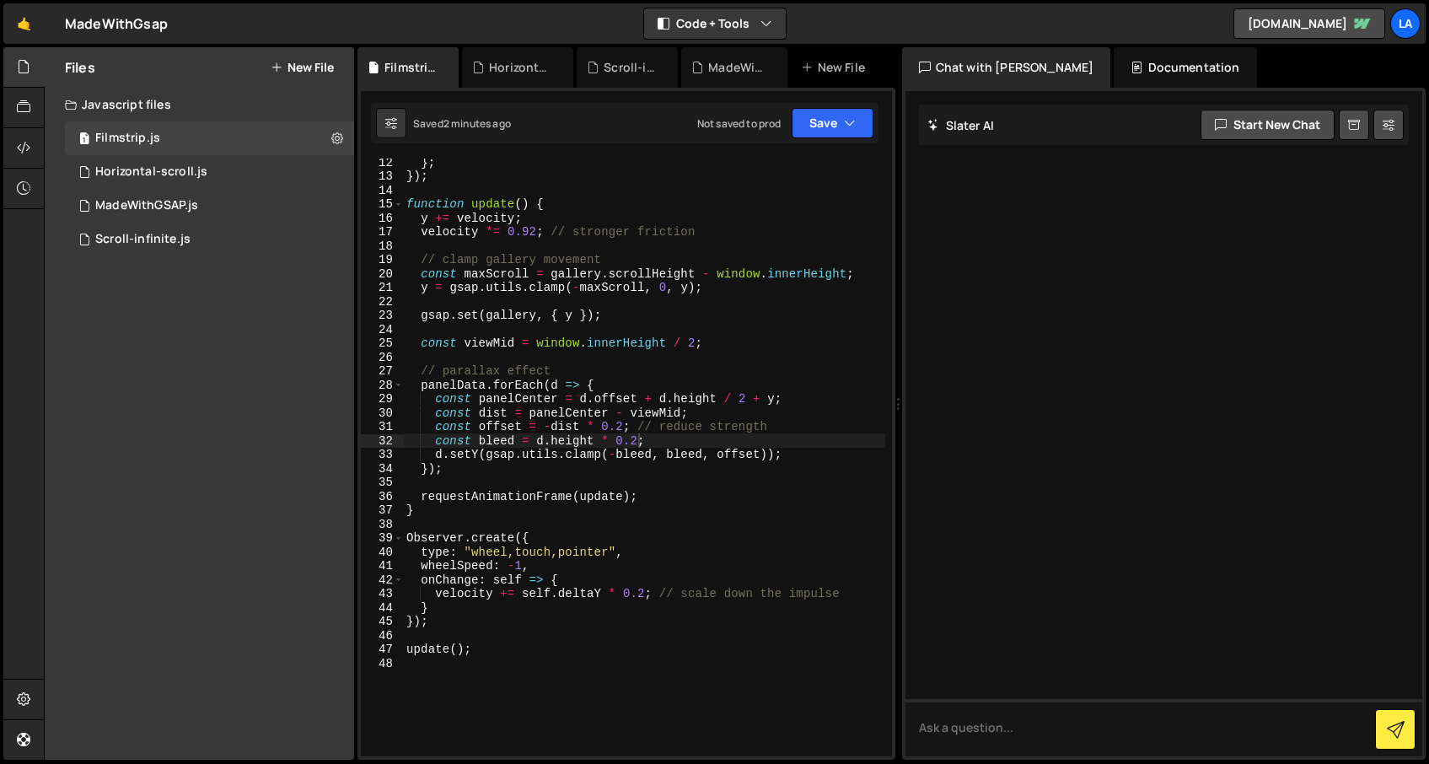
click at [621, 422] on div "} ; }) ; function update ( ) { y += velocity ; velocity *= 0.92 ; // stronger f…" at bounding box center [644, 468] width 482 height 626
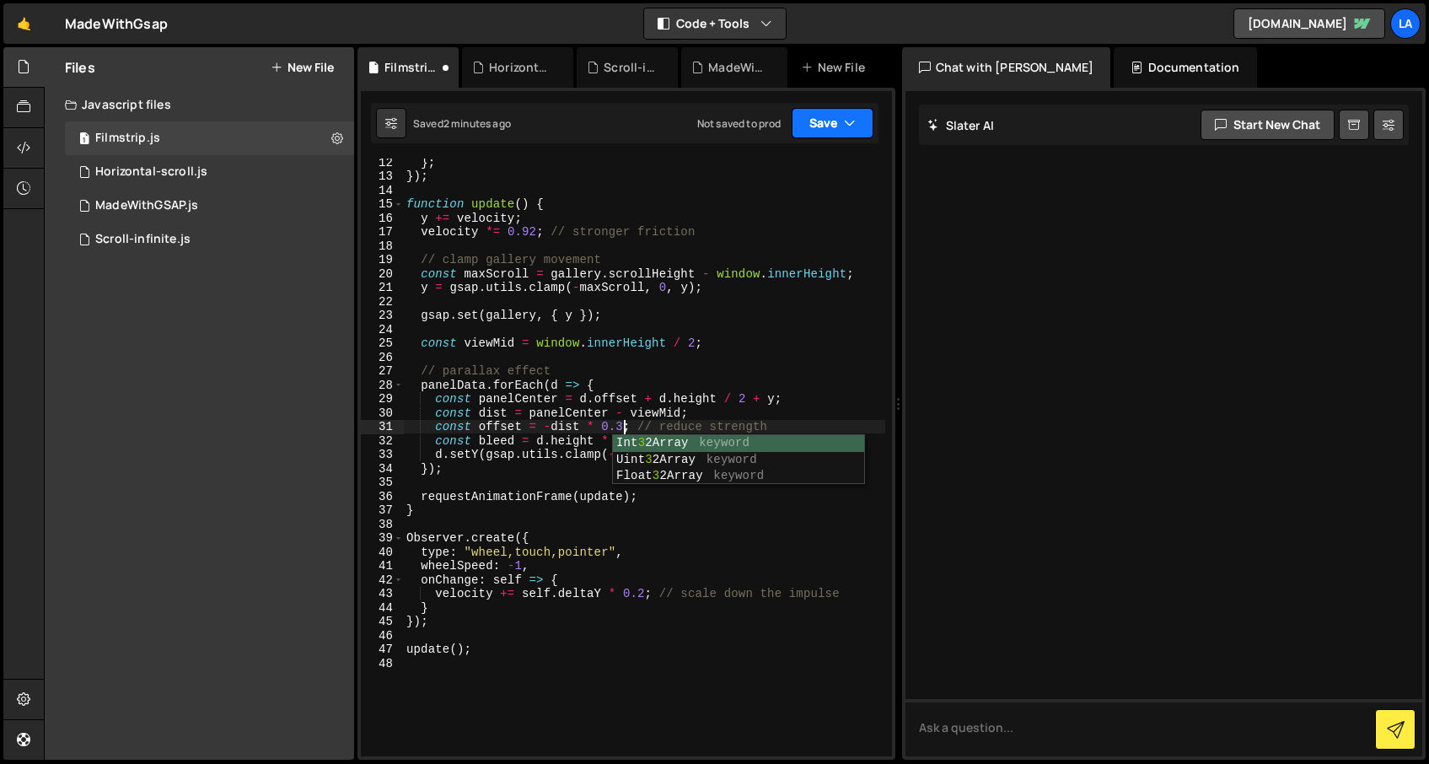
click at [799, 111] on button "Save" at bounding box center [833, 123] width 82 height 30
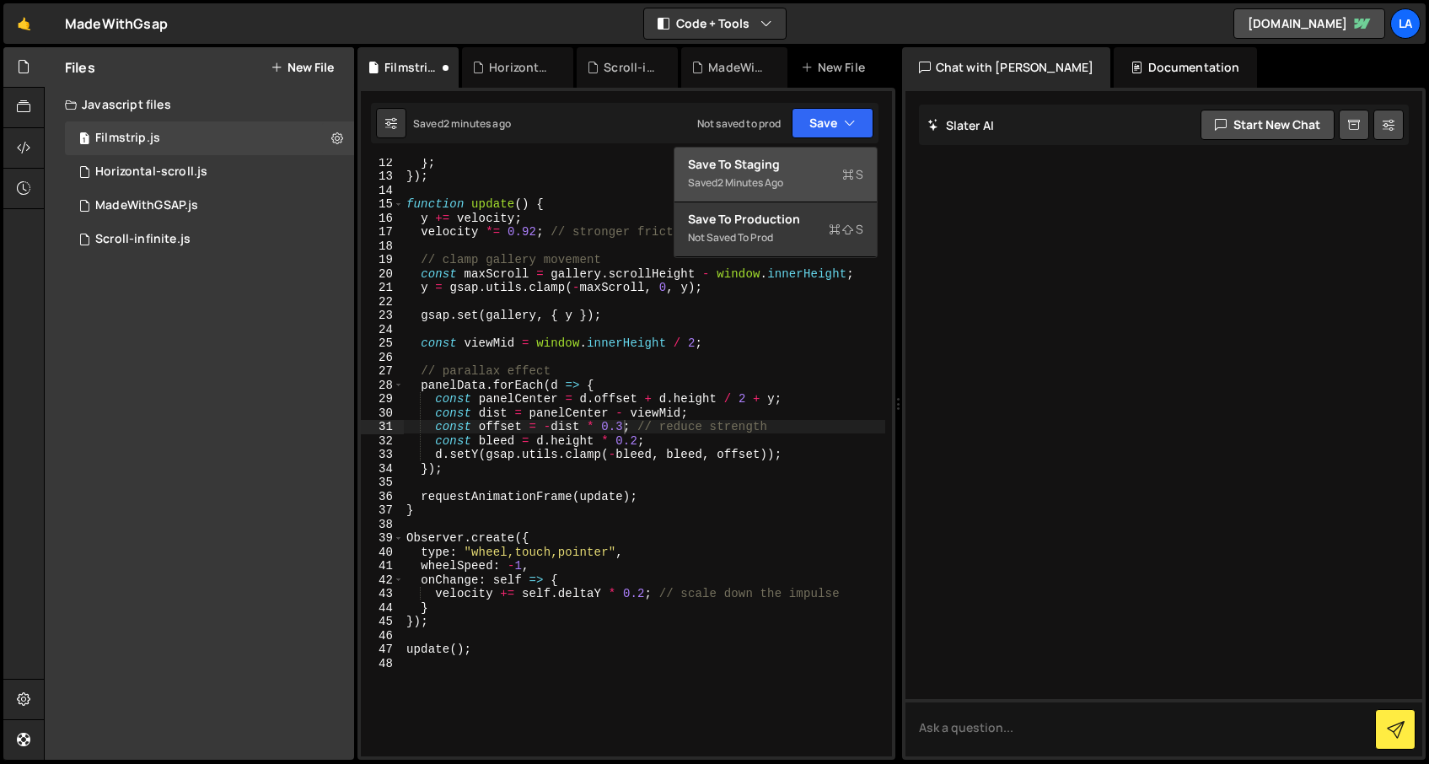
click at [796, 168] on div "Save to Staging S" at bounding box center [775, 164] width 175 height 17
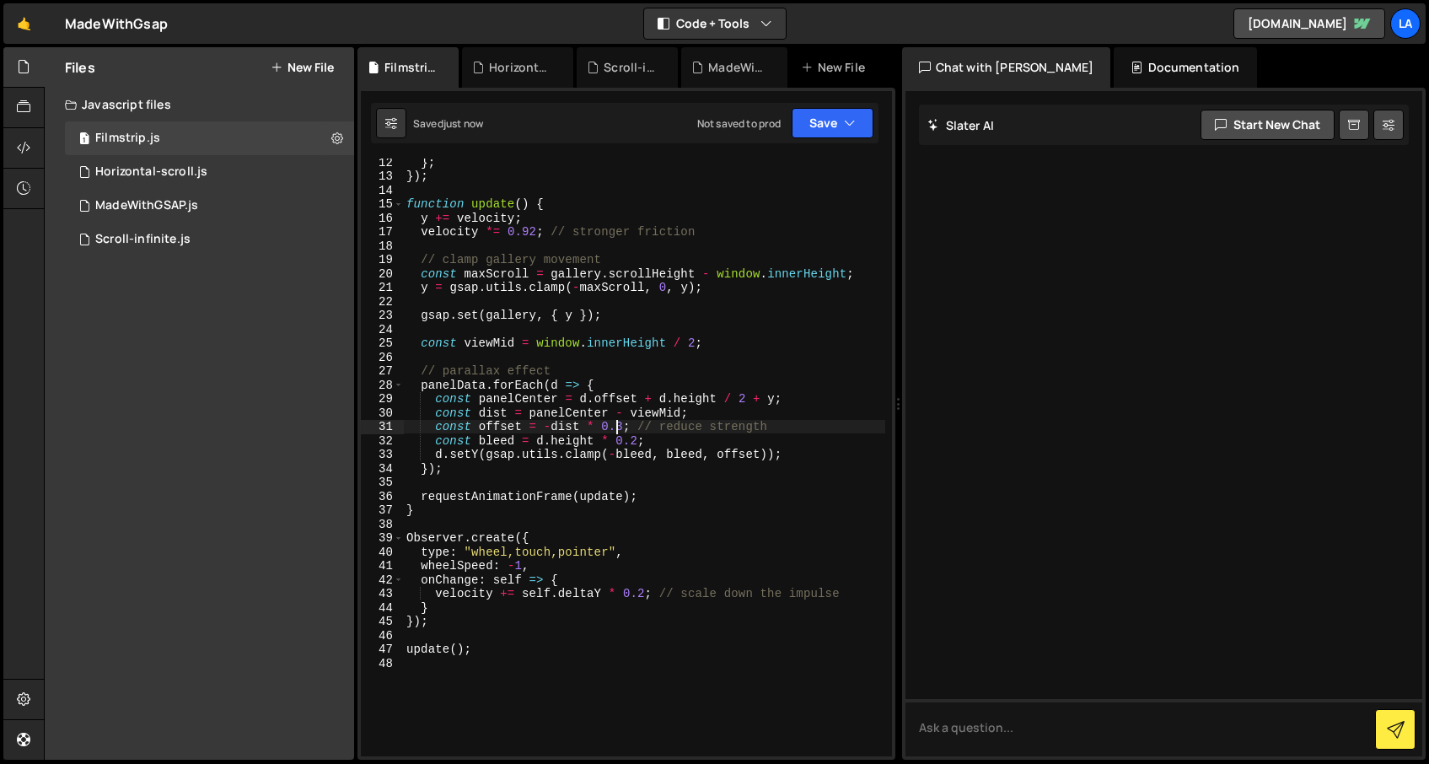
click at [619, 427] on div "} ; }) ; function update ( ) { y += velocity ; velocity *= 0.92 ; // stronger f…" at bounding box center [644, 468] width 482 height 626
click at [744, 347] on div "} ; }) ; function update ( ) { y += velocity ; velocity *= 0.92 ; // stronger f…" at bounding box center [644, 468] width 482 height 626
click at [622, 424] on div "} ; }) ; function update ( ) { y += velocity ; velocity *= 0.92 ; // stronger f…" at bounding box center [644, 468] width 482 height 626
type textarea "const offset = -dist * 0.05; // reduce strength"
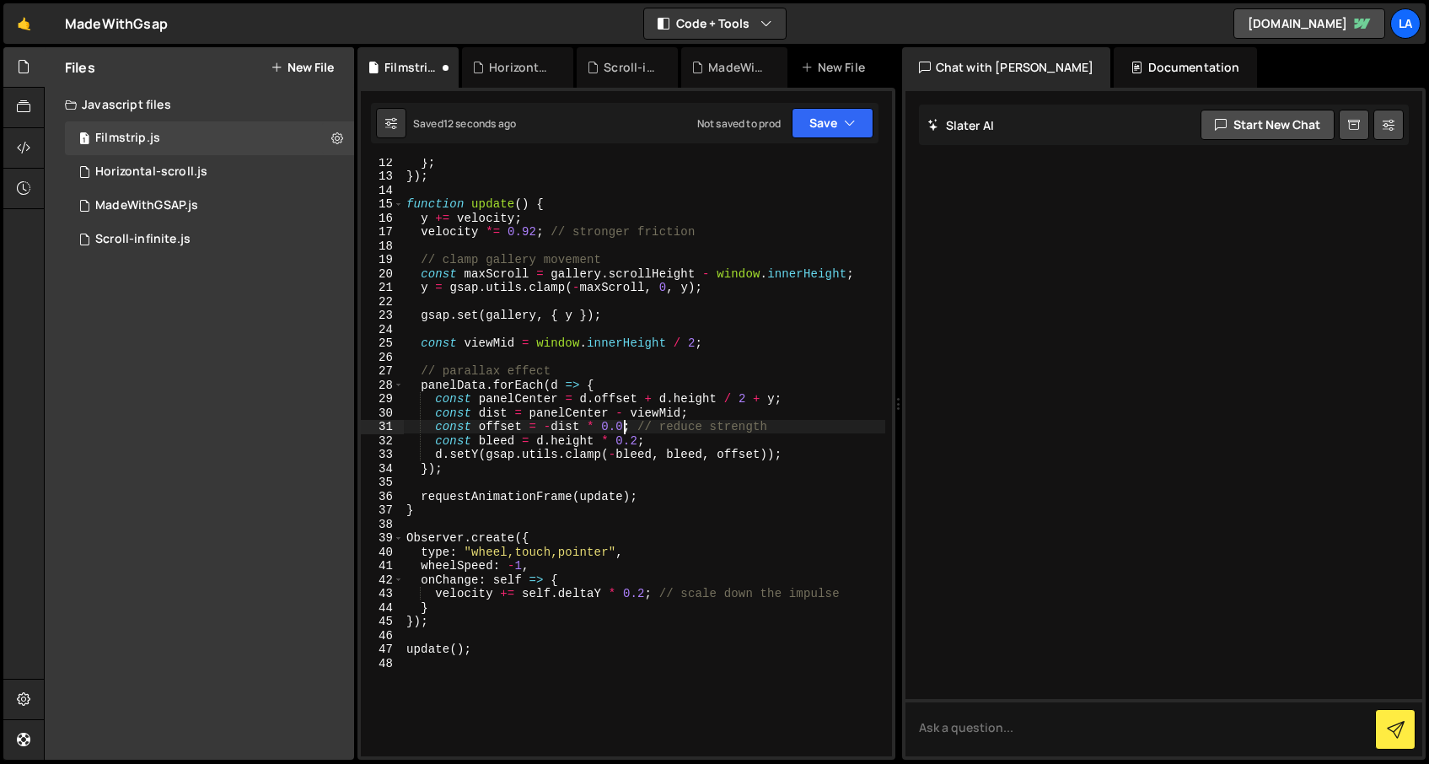
scroll to position [0, 15]
click at [770, 325] on div "} ; }) ; function update ( ) { y += velocity ; velocity *= 0.92 ; // stronger f…" at bounding box center [644, 468] width 482 height 626
click at [819, 124] on button "Save" at bounding box center [833, 123] width 82 height 30
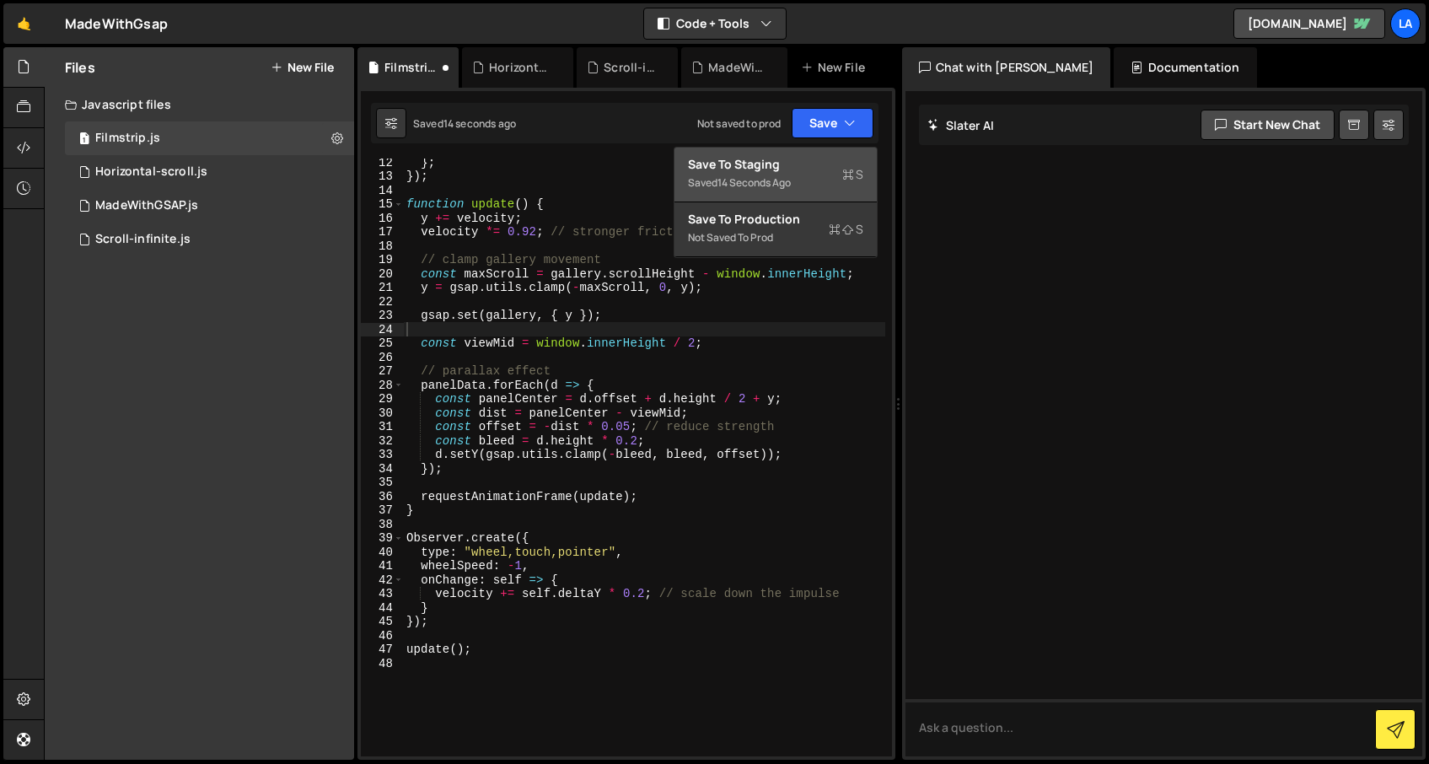
click at [803, 190] on div "Saved 14 seconds ago" at bounding box center [775, 183] width 175 height 20
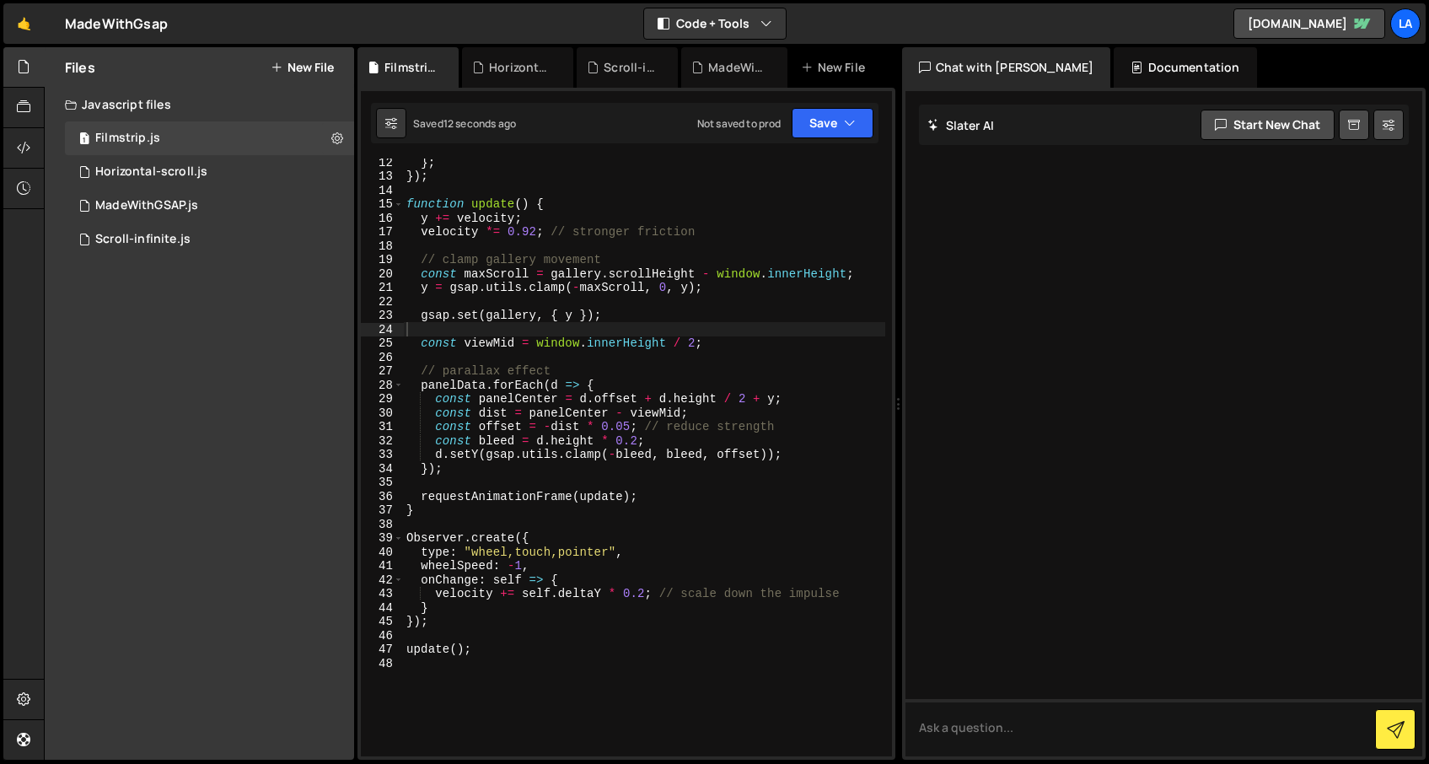
click at [626, 427] on div "} ; }) ; function update ( ) { y += velocity ; velocity *= 0.92 ; // stronger f…" at bounding box center [644, 468] width 482 height 626
click at [824, 122] on button "Save" at bounding box center [833, 123] width 82 height 30
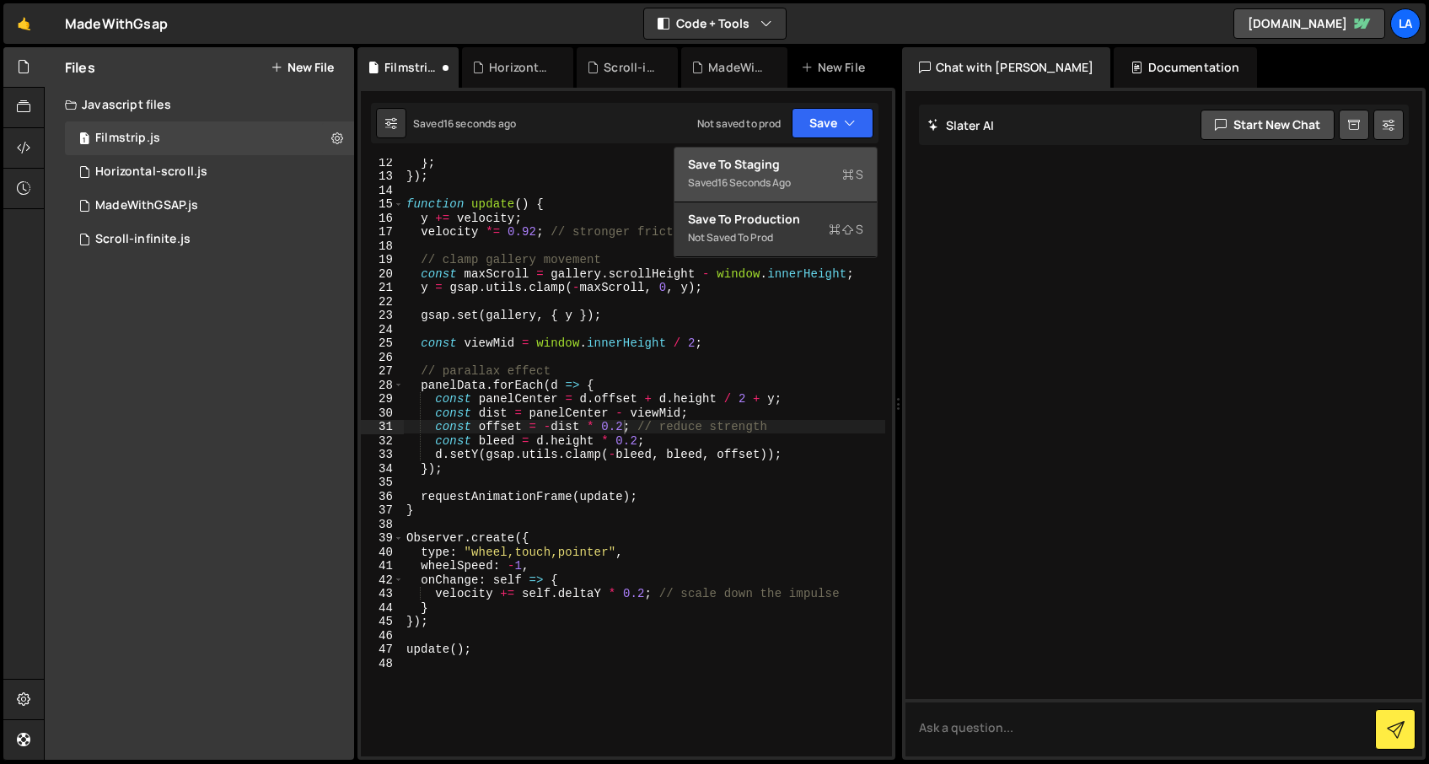
click at [797, 180] on div "Saved 16 seconds ago" at bounding box center [775, 183] width 175 height 20
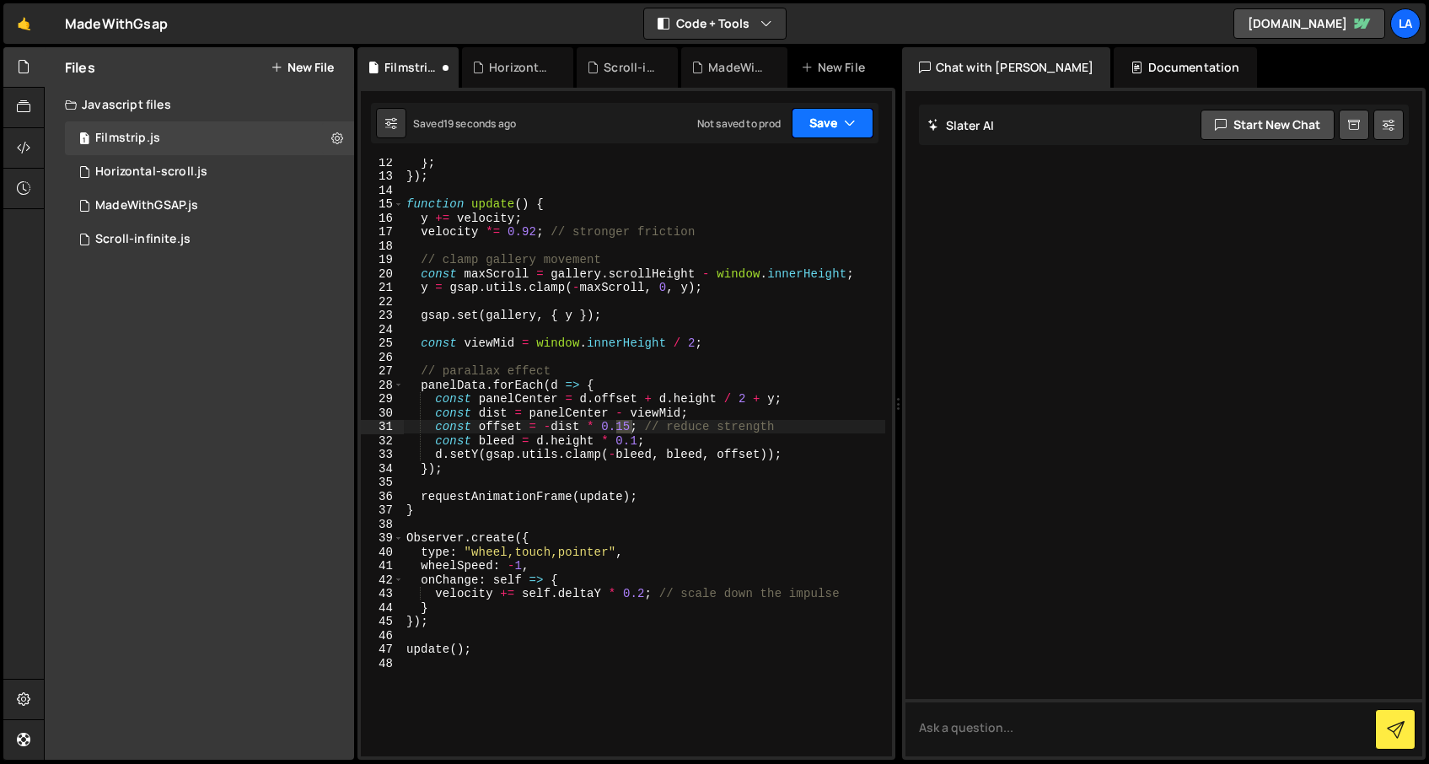
click at [829, 125] on button "Save" at bounding box center [833, 123] width 82 height 30
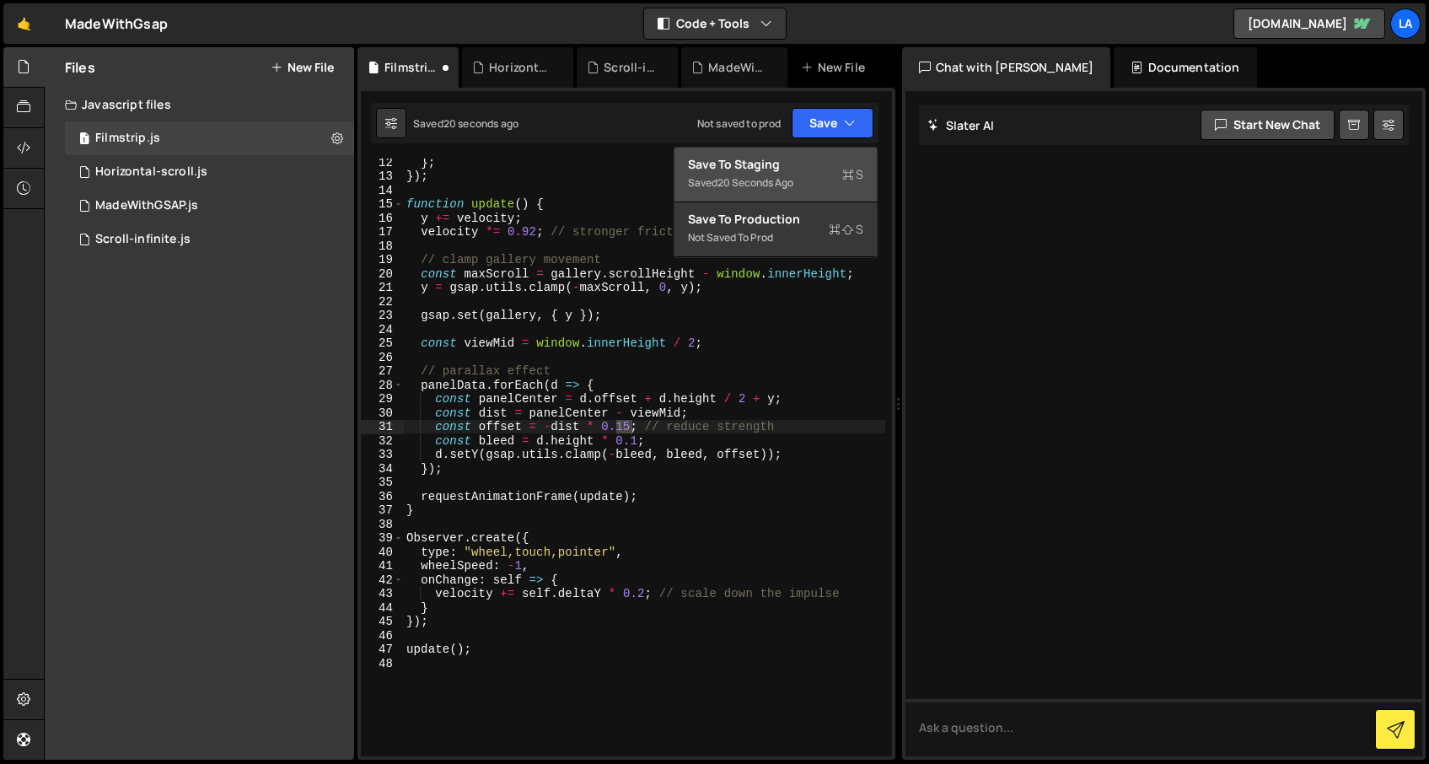
click at [812, 184] on div "Saved 20 seconds ago" at bounding box center [775, 183] width 175 height 20
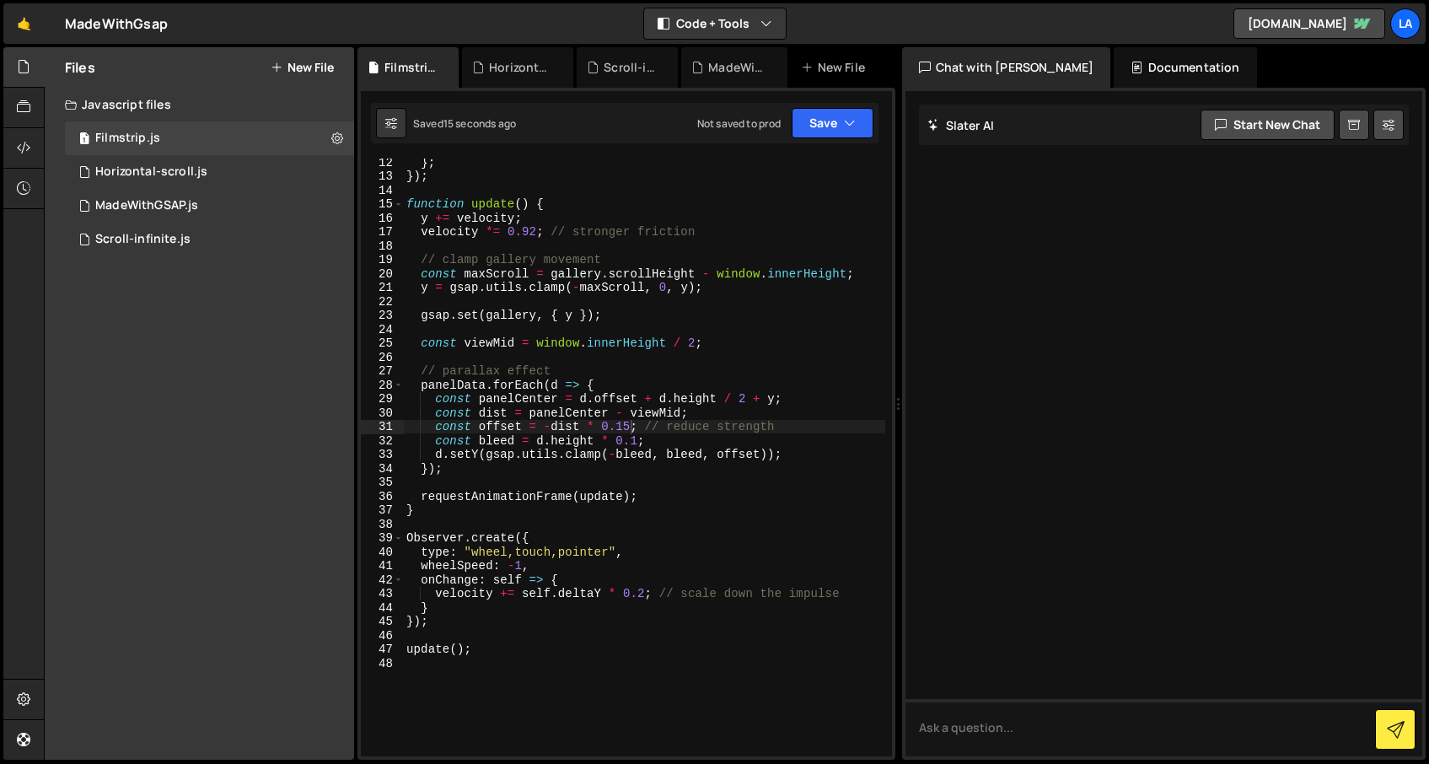
drag, startPoint x: 634, startPoint y: 439, endPoint x: 669, endPoint y: 443, distance: 34.7
click at [635, 438] on div "} ; }) ; function update ( ) { y += velocity ; velocity *= 0.92 ; // stronger f…" at bounding box center [644, 468] width 482 height 626
click at [797, 121] on button "Save" at bounding box center [833, 123] width 82 height 30
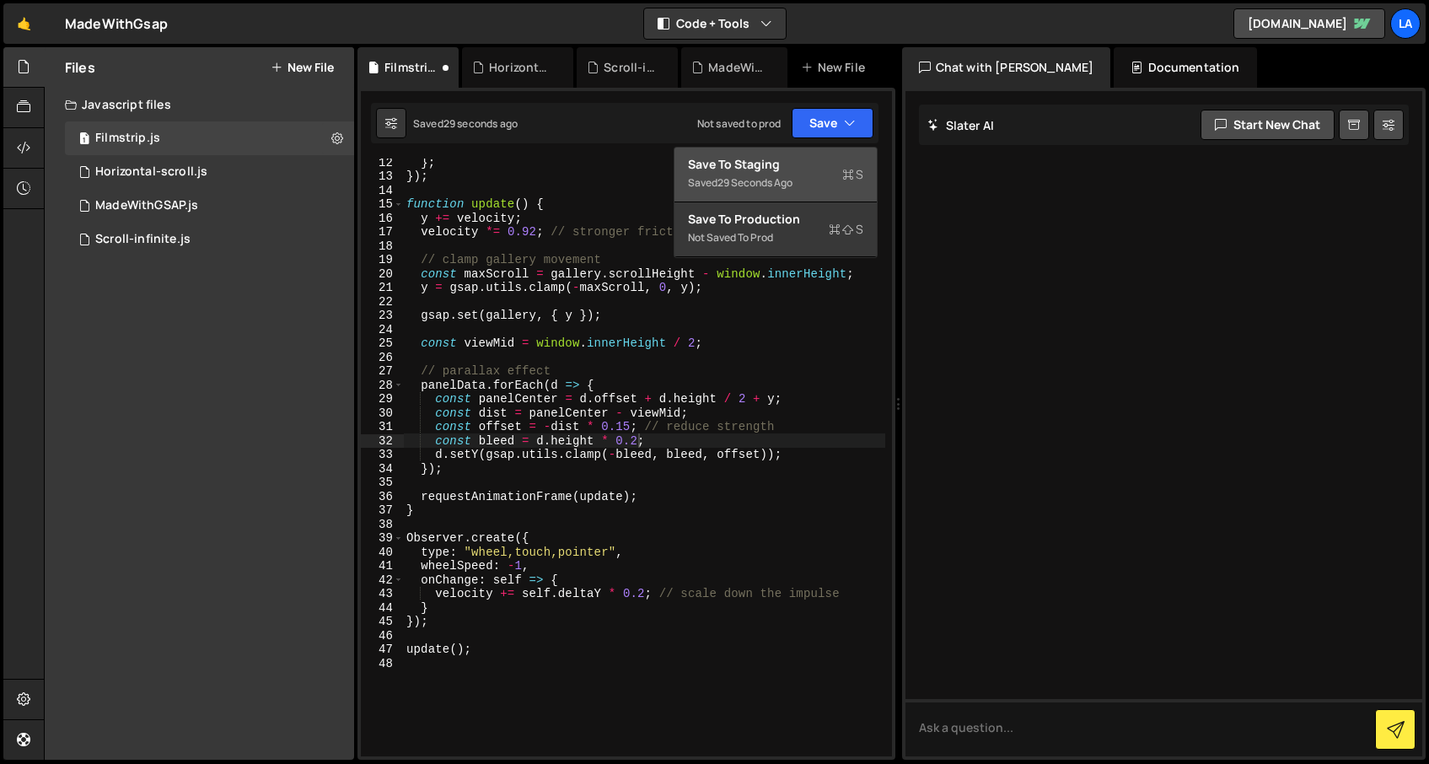
click at [787, 157] on div "Save to Staging S" at bounding box center [775, 164] width 175 height 17
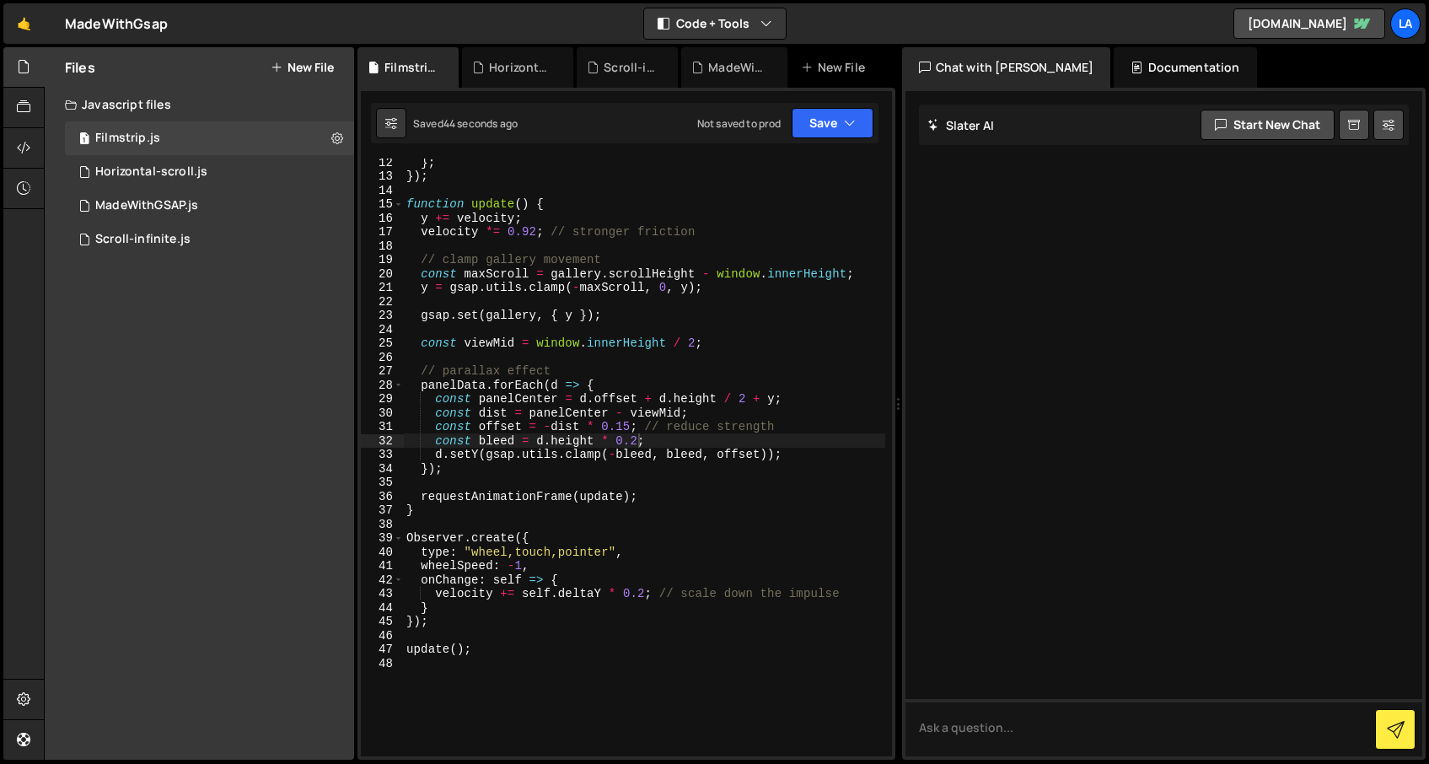
click at [518, 261] on div "} ; }) ; function update ( ) { y += velocity ; velocity *= 0.92 ; // stronger f…" at bounding box center [644, 468] width 482 height 626
type textarea "update();"
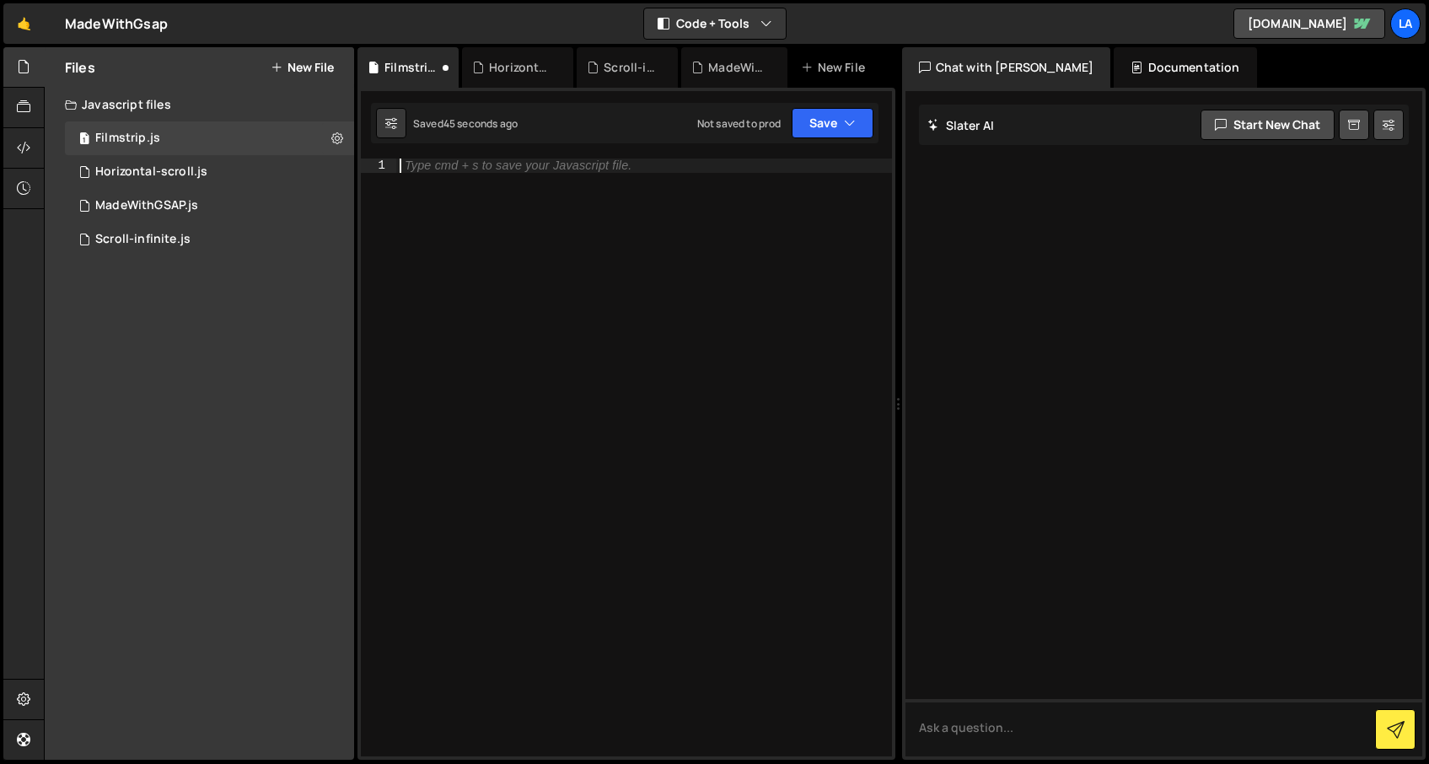
scroll to position [0, 0]
paste textarea "</script>"
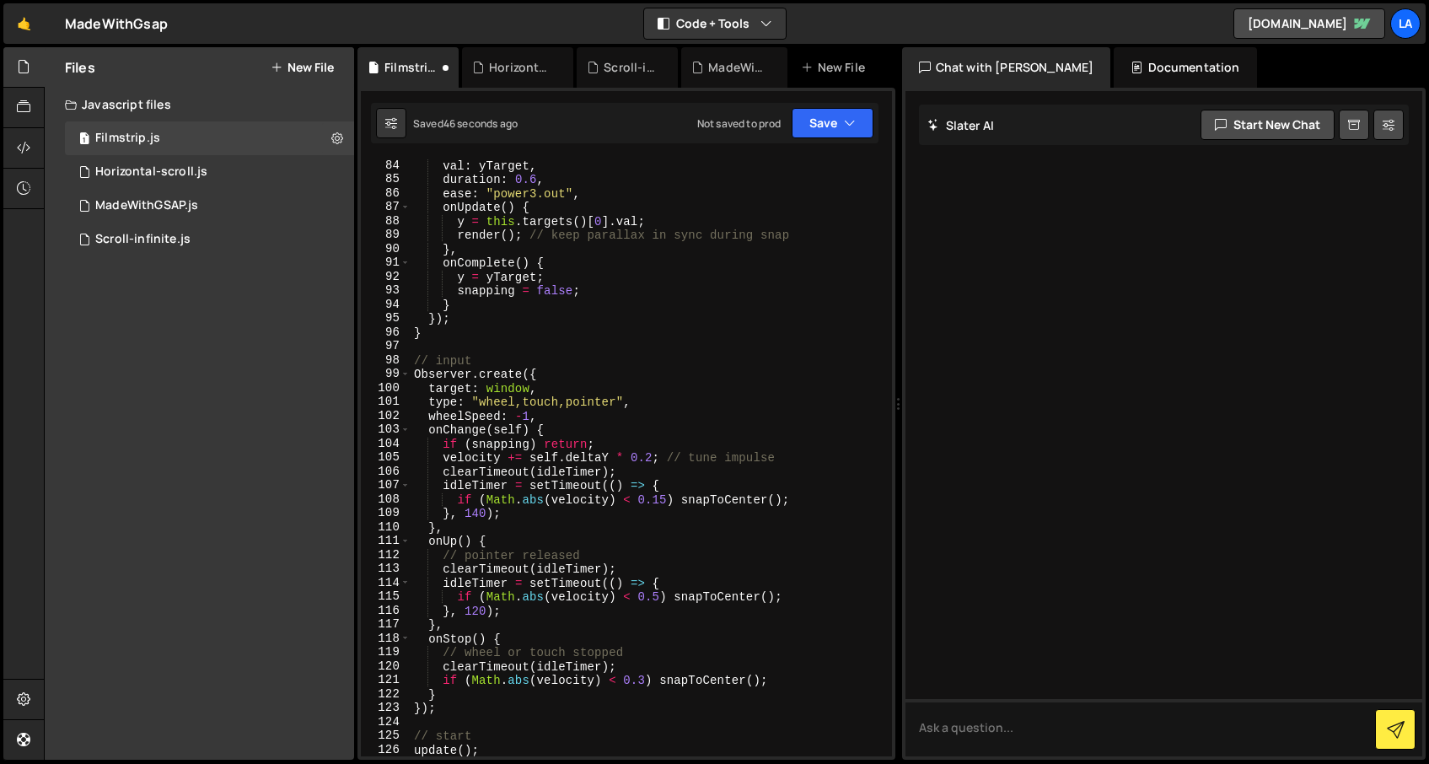
scroll to position [1211, 0]
click at [813, 132] on button "Save" at bounding box center [833, 123] width 82 height 30
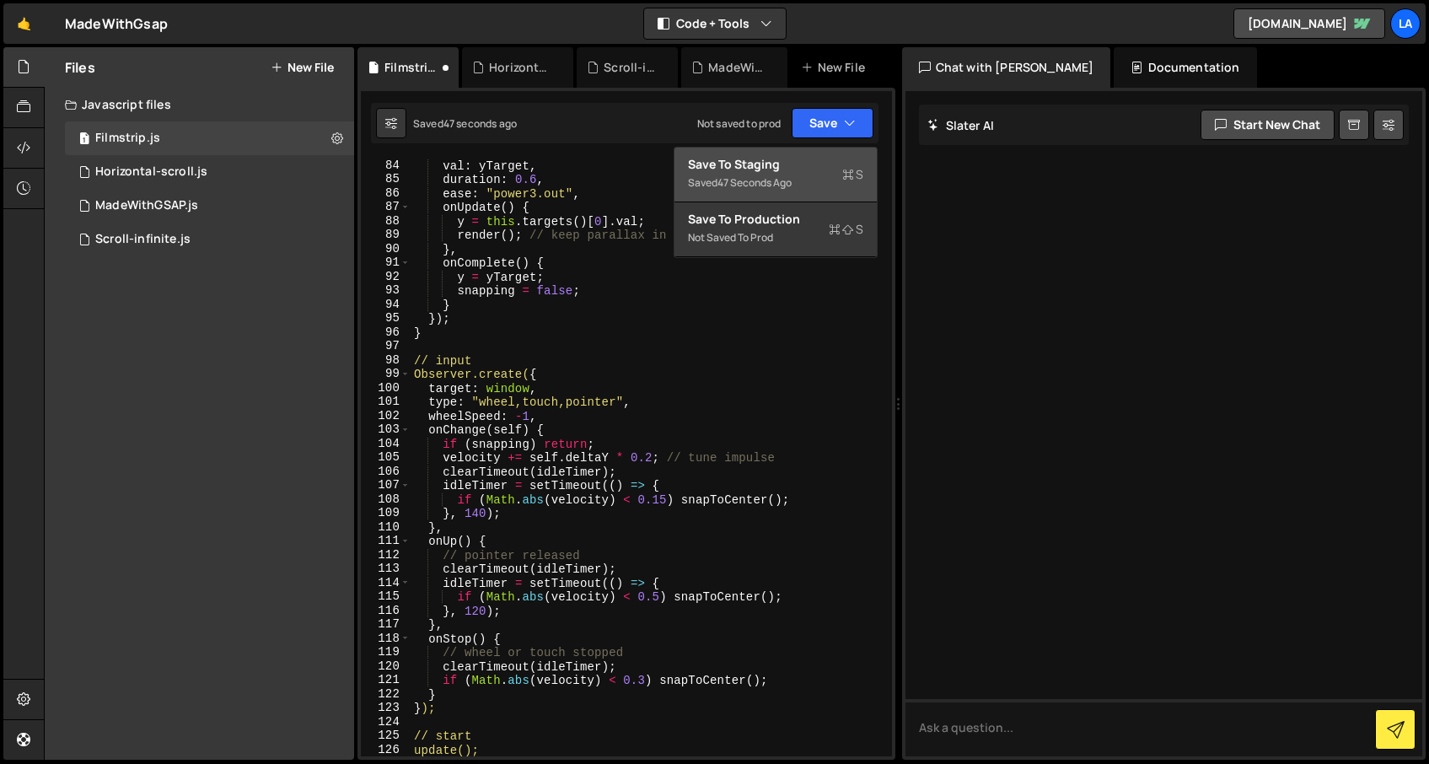
click at [800, 178] on div "Saved 47 seconds ago" at bounding box center [775, 183] width 175 height 20
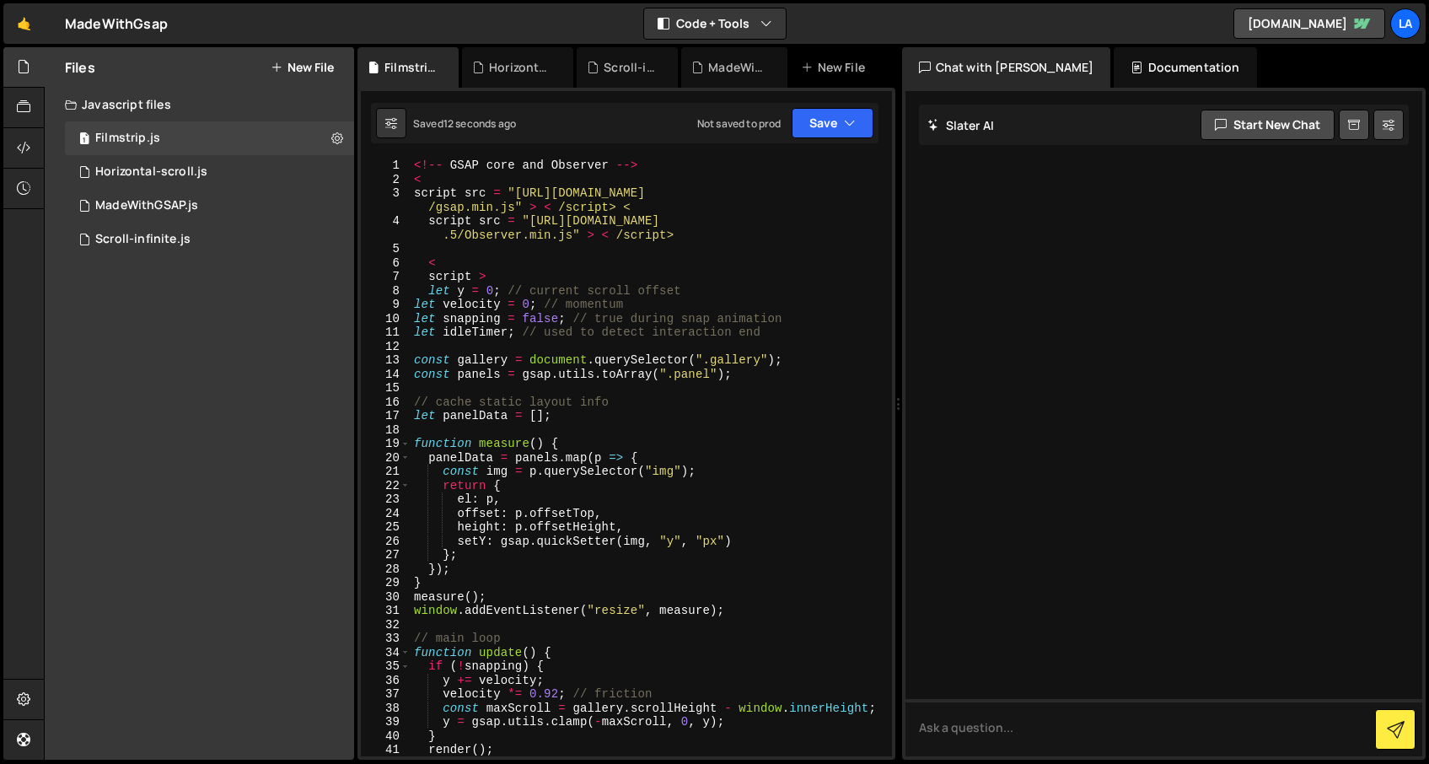
scroll to position [0, 0]
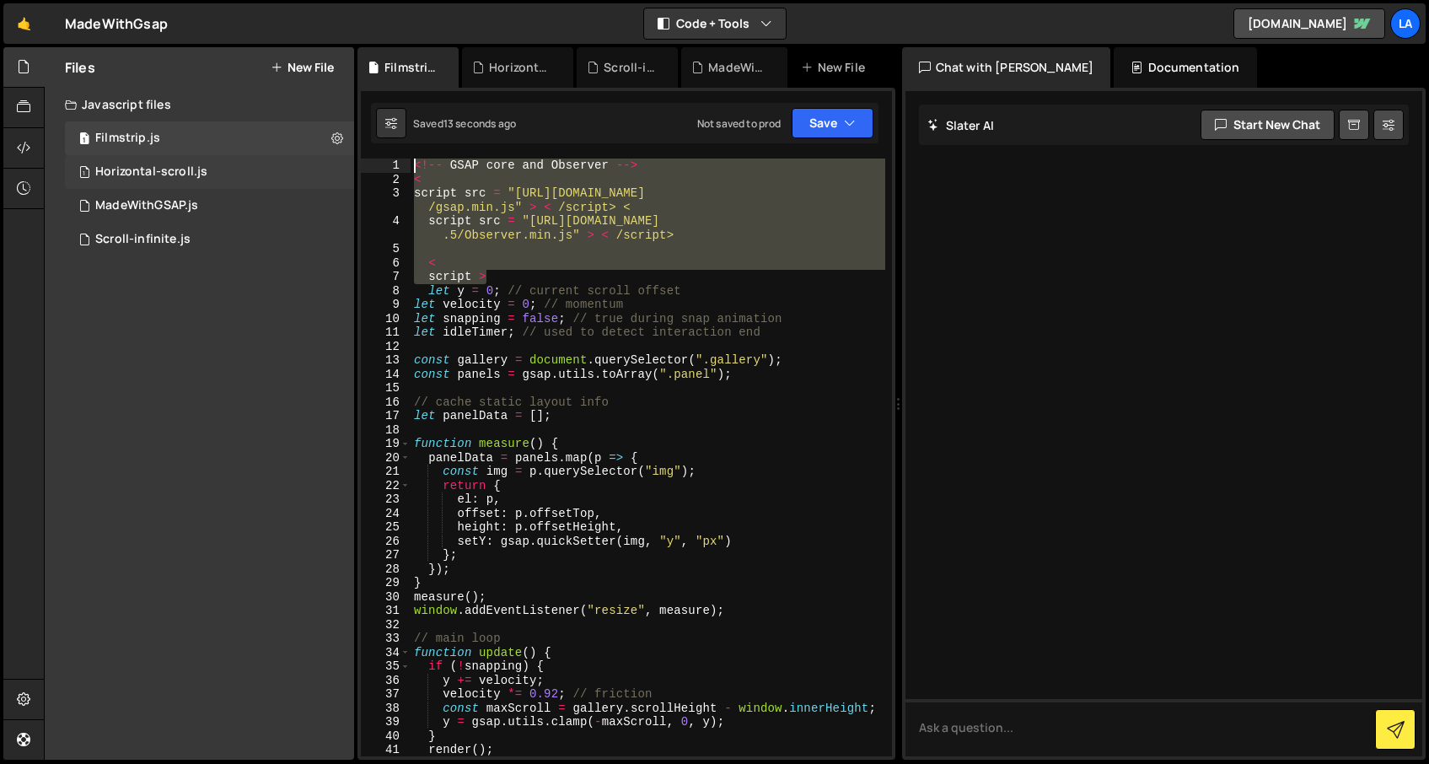
drag, startPoint x: 456, startPoint y: 256, endPoint x: 344, endPoint y: 157, distance: 149.9
click at [344, 157] on div "Files New File Javascript files 1 Filmstrip.js 0 1 Horizontal-scroll.js 0 1 Mad…" at bounding box center [736, 403] width 1385 height 713
type textarea "<!-- GSAP core and Observer --> <"
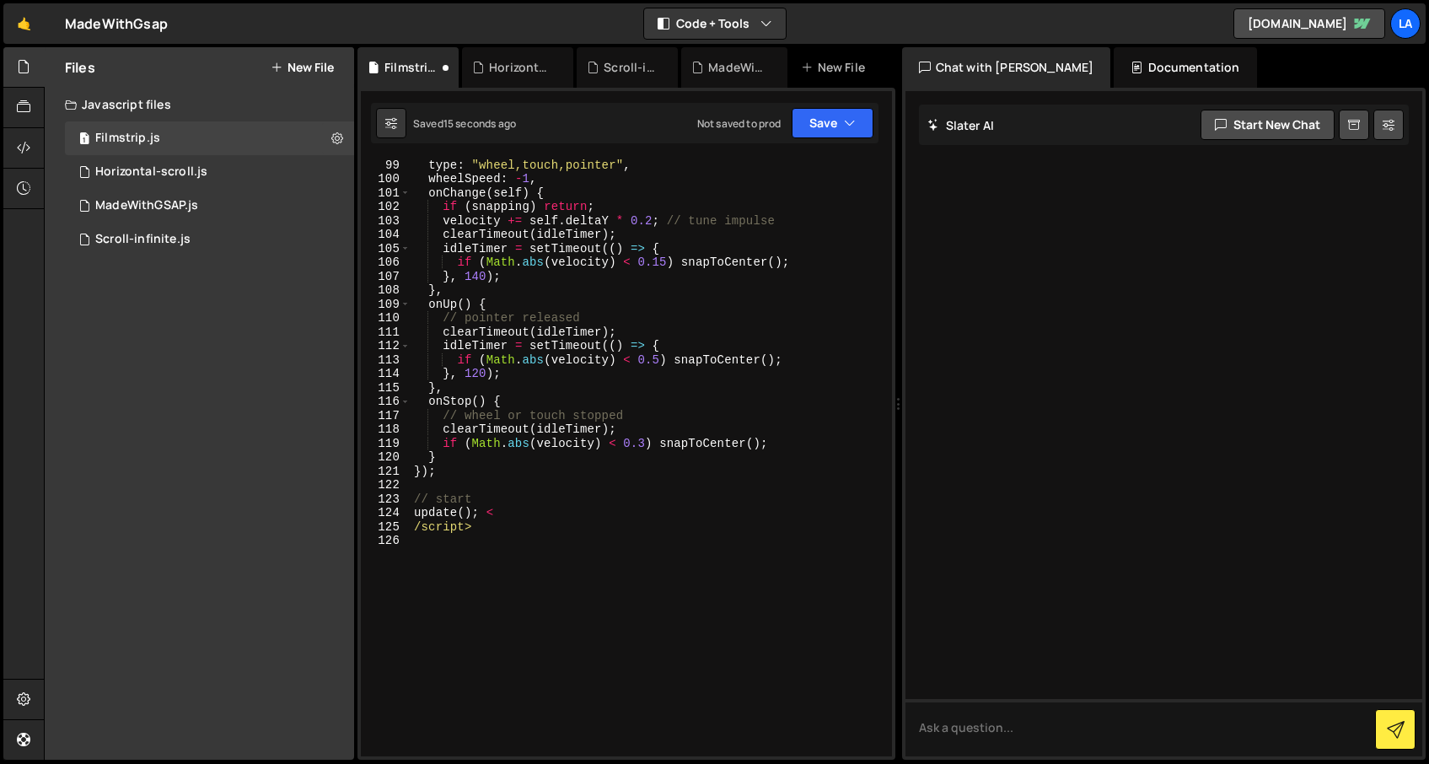
scroll to position [1461, 0]
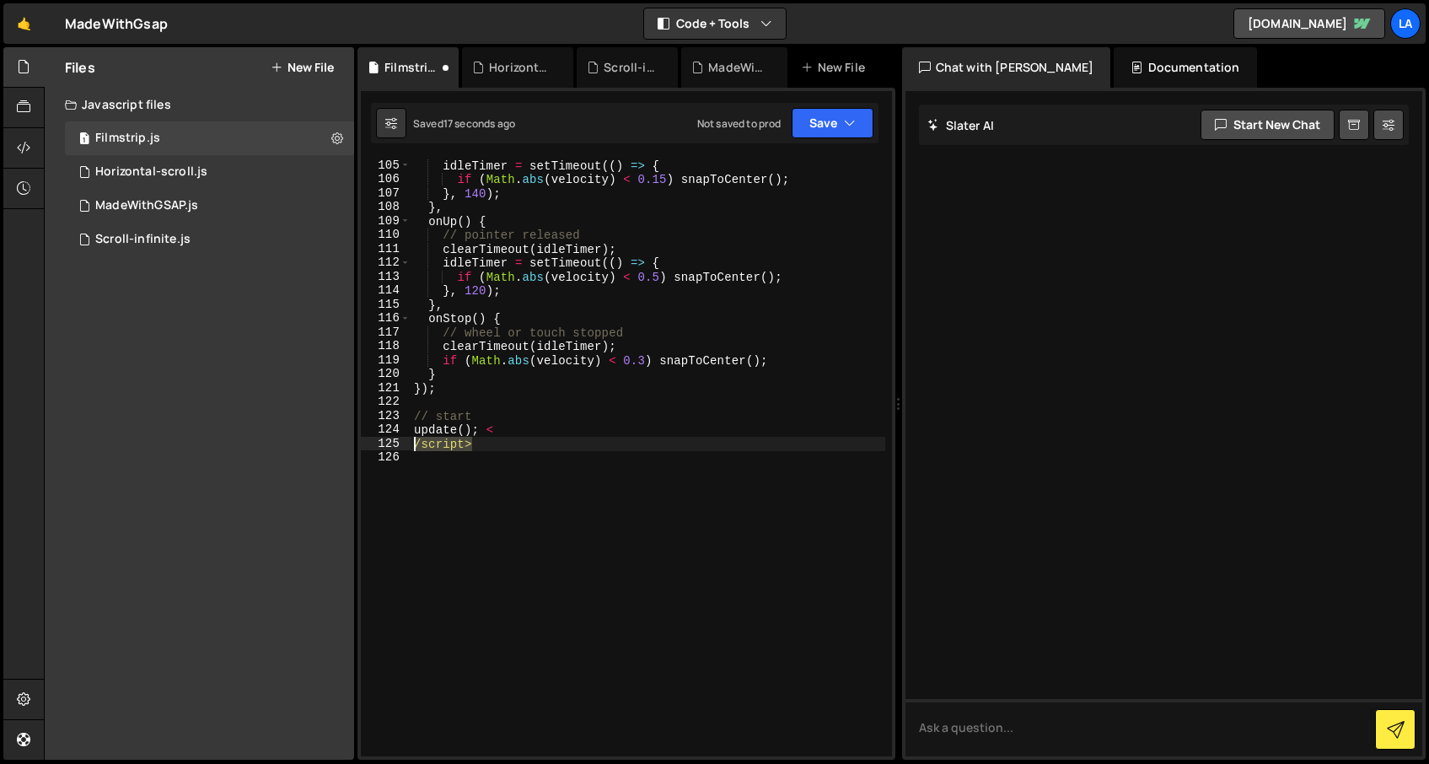
drag, startPoint x: 468, startPoint y: 442, endPoint x: 366, endPoint y: 443, distance: 102.0
click at [366, 443] on div "105 106 107 108 109 110 111 112 113 114 115 116 117 118 119 120 121 122 123 124…" at bounding box center [626, 458] width 531 height 598
type textarea "/script>"
click at [524, 422] on div "idleTimer = setTimeout (( ) => { if ( Math . abs ( velocity ) < 0.15 ) snapToCe…" at bounding box center [648, 472] width 475 height 626
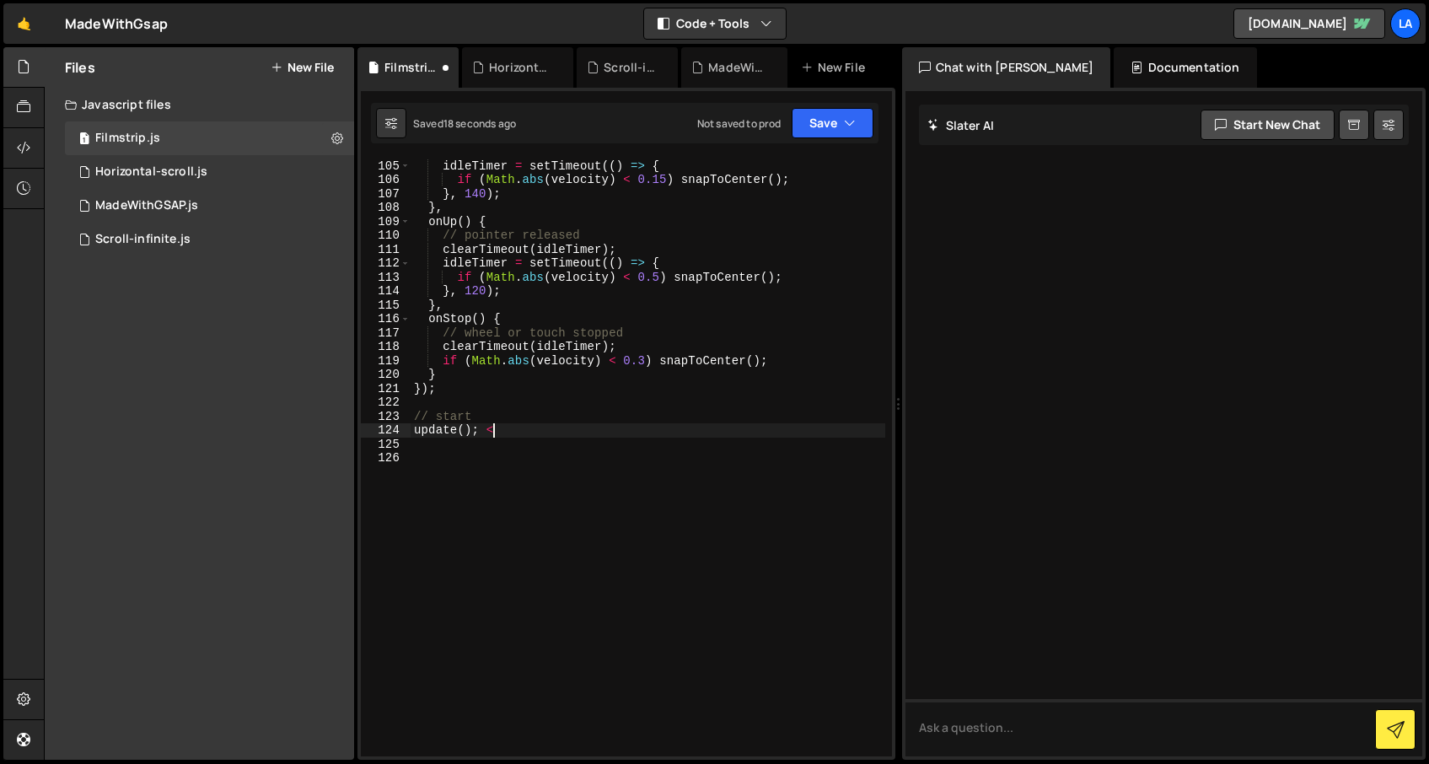
click at [525, 434] on div "clearTimeout ( idleTimer ) ; idleTimer = setTimeout (( ) => { if ( Math . abs (…" at bounding box center [648, 458] width 475 height 626
type textarea "update();"
click at [811, 139] on div "Saved 20 seconds ago Not saved to prod Upgrade to Edit Save Save to Staging S S…" at bounding box center [625, 123] width 508 height 40
click at [812, 121] on button "Save" at bounding box center [833, 123] width 82 height 30
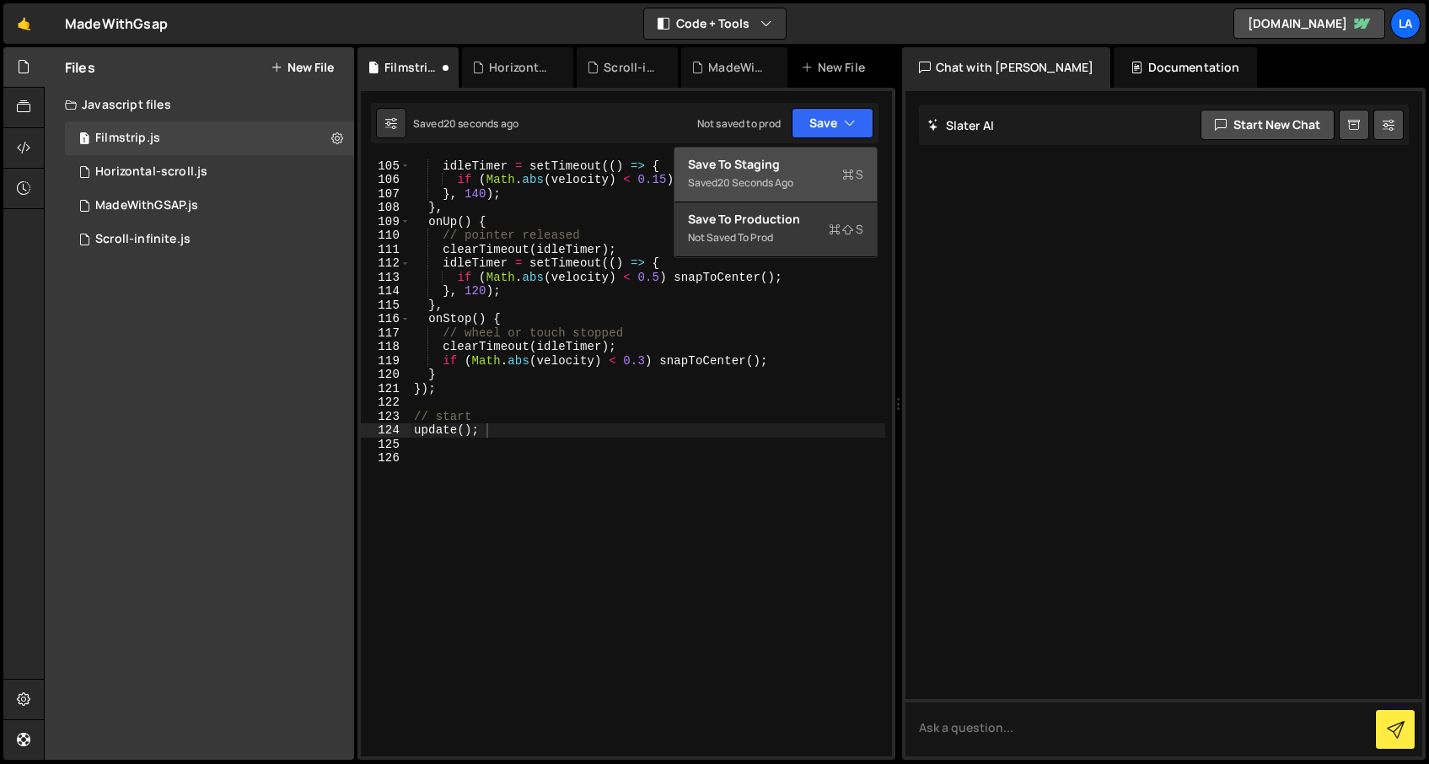
click at [801, 166] on div "Save to Staging S" at bounding box center [775, 164] width 175 height 17
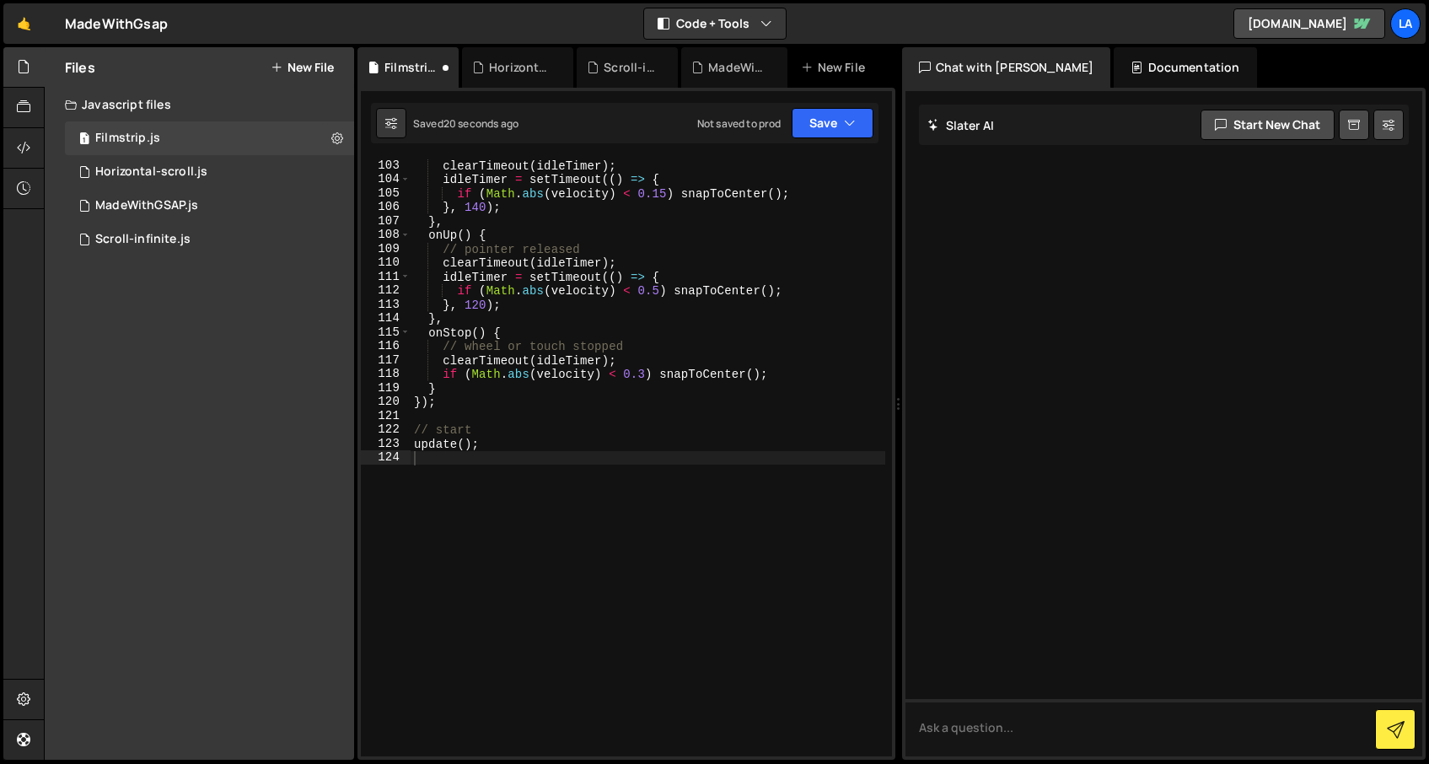
scroll to position [1433, 0]
click at [576, 419] on div "clearTimeout ( idleTimer ) ; idleTimer = setTimeout (( ) => { if ( Math . abs (…" at bounding box center [648, 472] width 475 height 626
type textarea "update();"
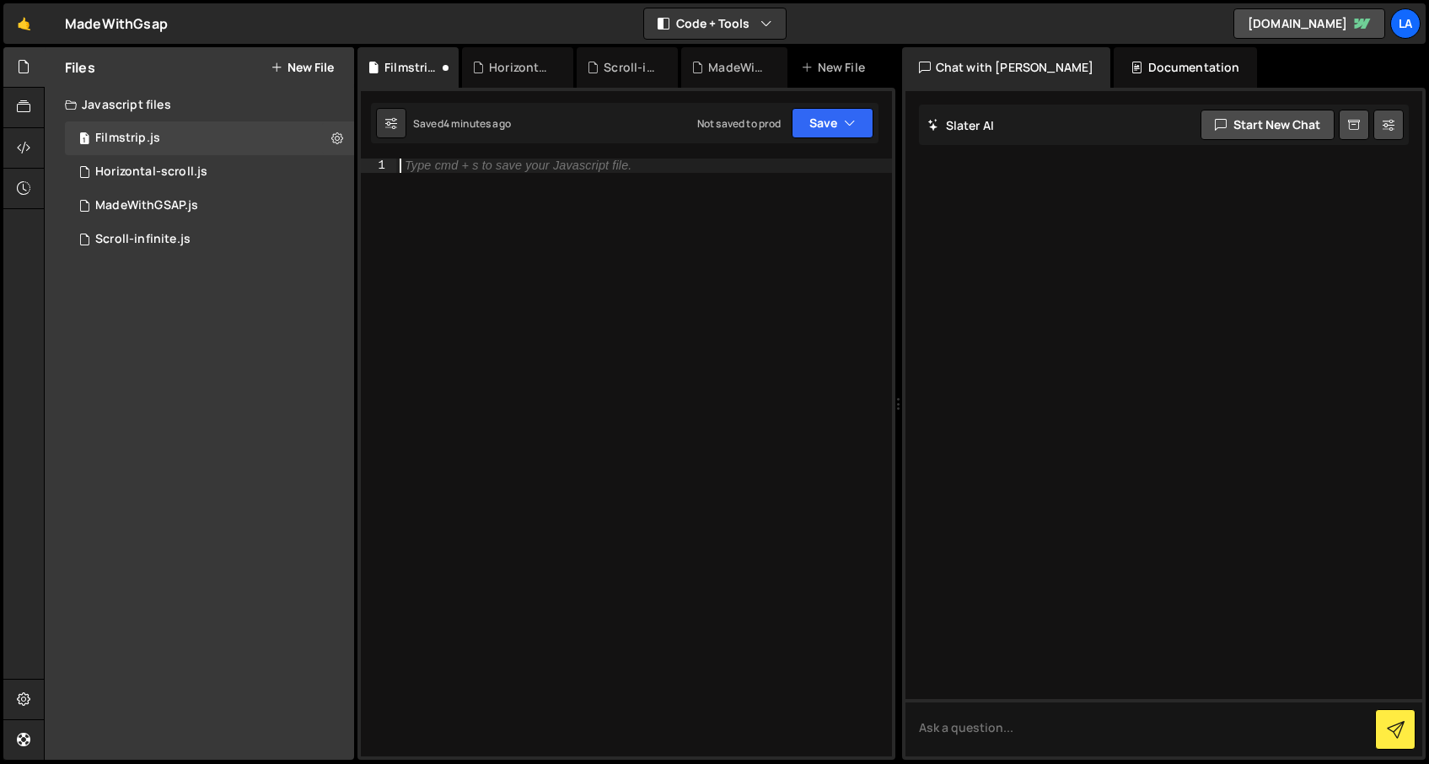
paste textarea "loop();"
type textarea "loop();"
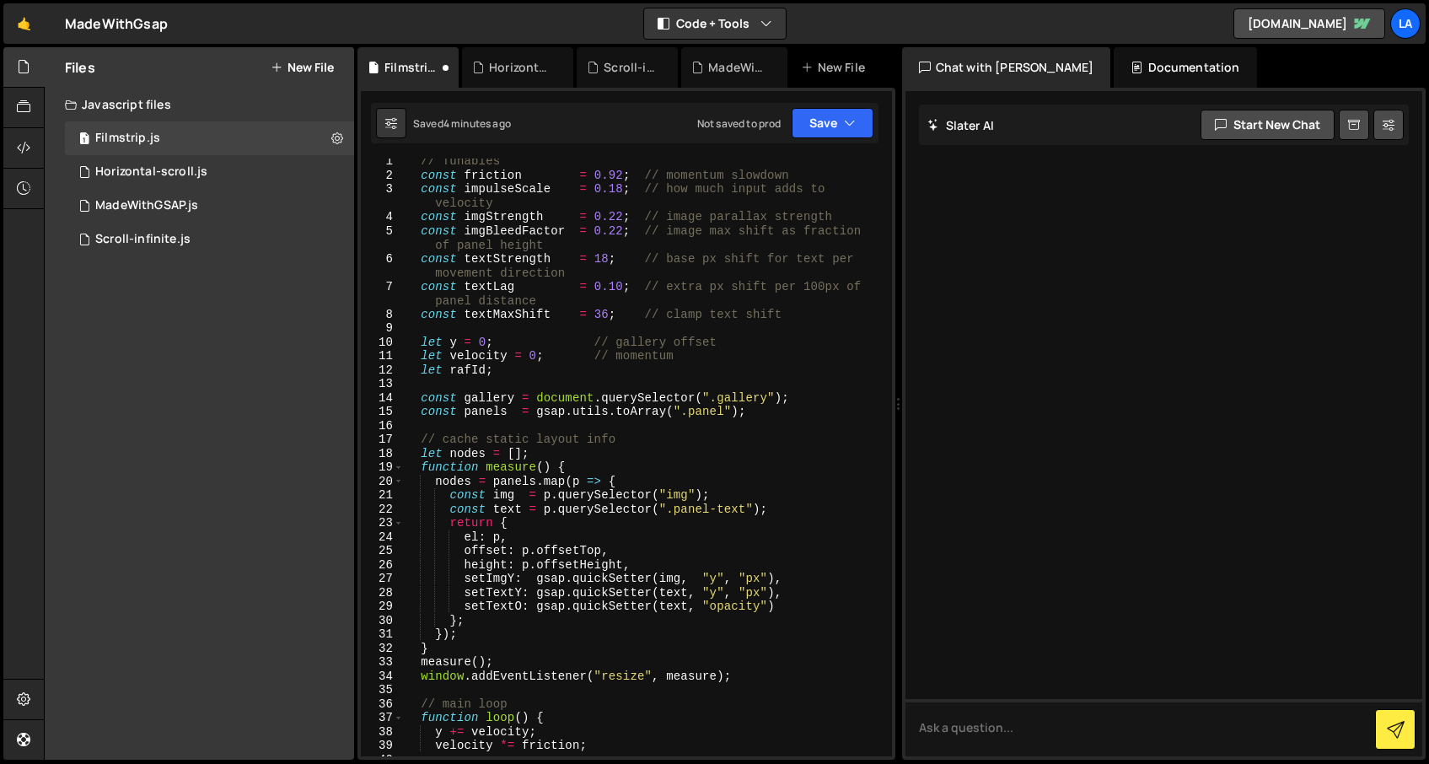
scroll to position [0, 0]
click at [828, 116] on button "Save" at bounding box center [833, 123] width 82 height 30
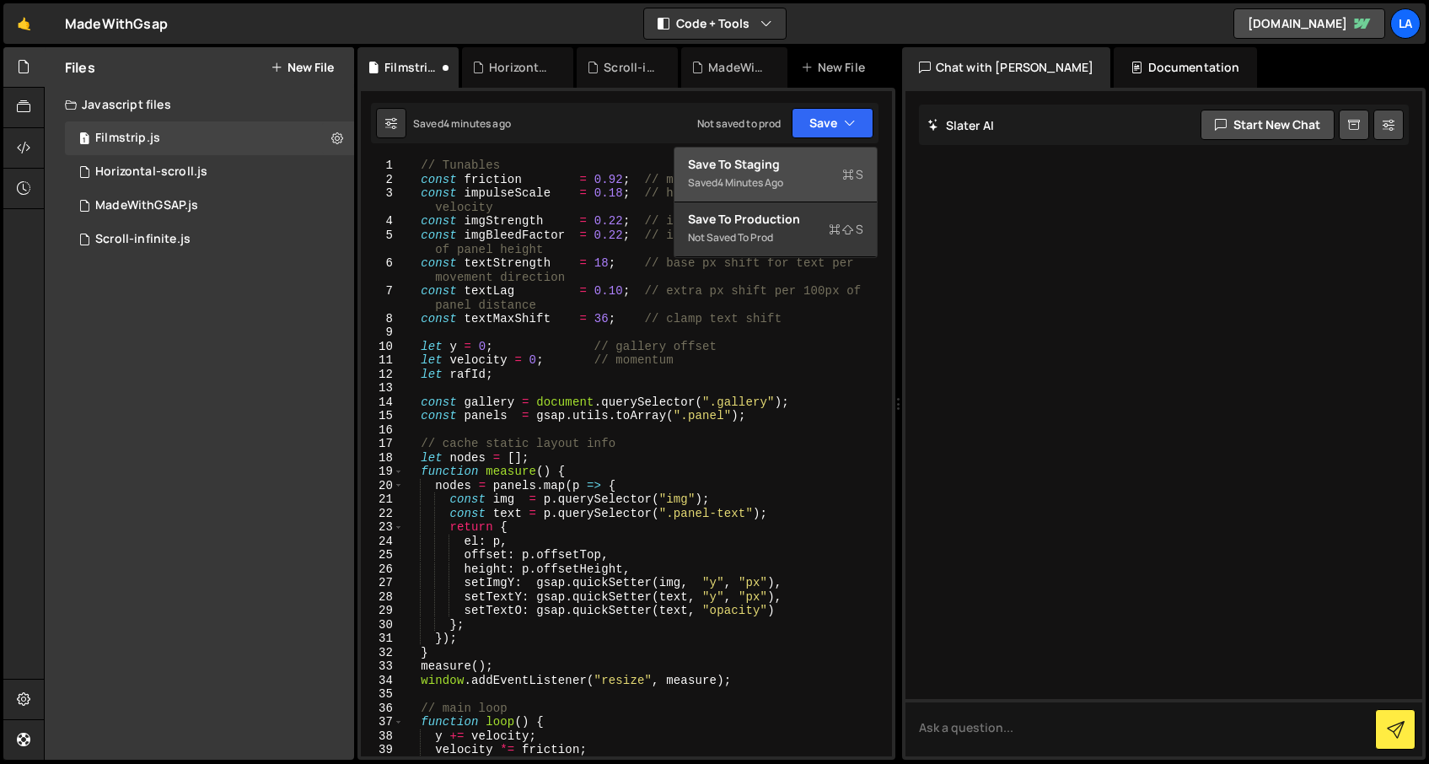
click at [805, 169] on div "Save to Staging S" at bounding box center [775, 164] width 175 height 17
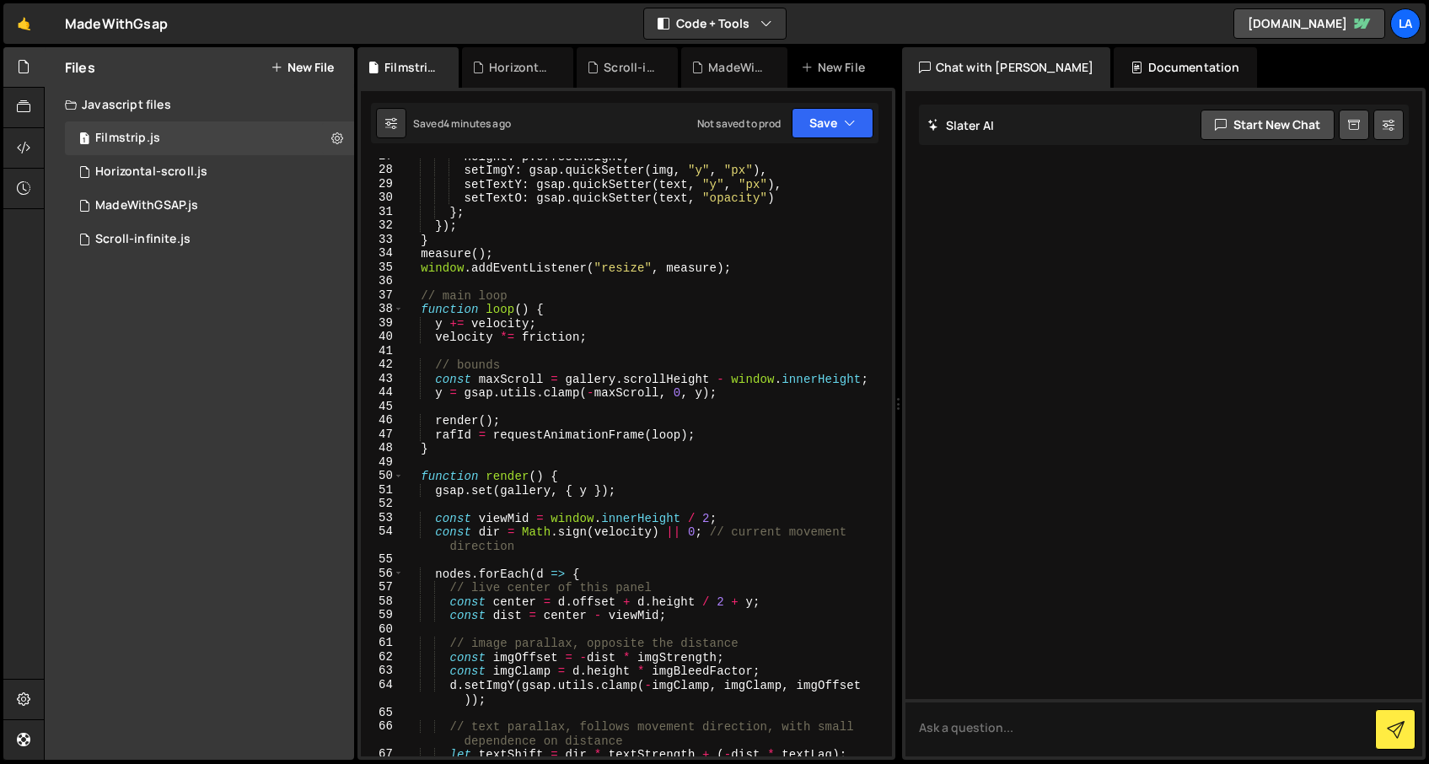
scroll to position [413, 0]
click at [661, 501] on div "height : p . offsetHeight , setImgY : gsap . quickSetter ( img , "y" , "px" ) ,…" at bounding box center [644, 461] width 482 height 626
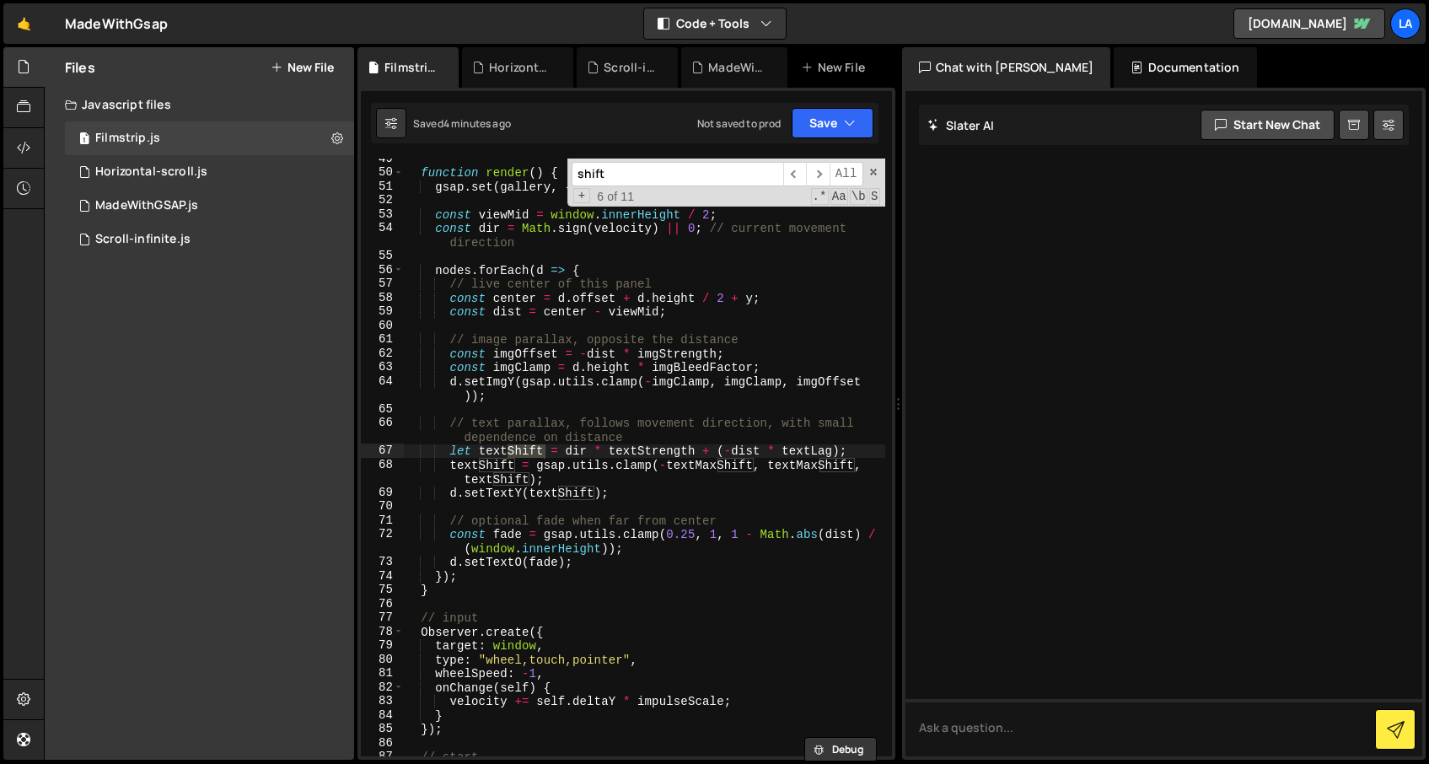
scroll to position [717, 0]
type input "shift"
click at [558, 449] on div "function render ( ) { gsap . set ( gallery , { y }) ; const viewMid = window . …" at bounding box center [644, 465] width 482 height 626
click at [565, 449] on div "function render ( ) { gsap . set ( gallery , { y }) ; const viewMid = window . …" at bounding box center [644, 465] width 482 height 626
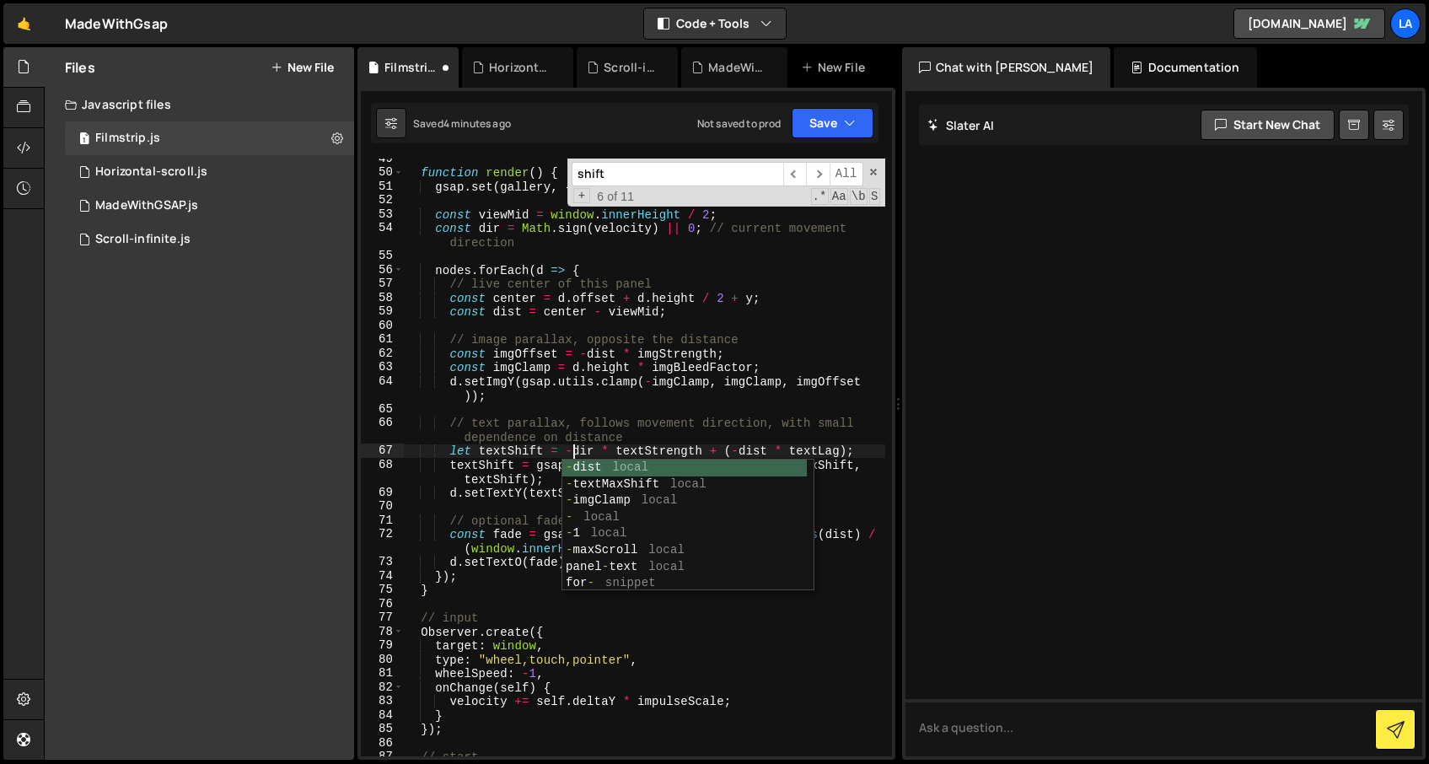
click at [785, 390] on div "function render ( ) { gsap . set ( gallery , { y }) ; const viewMid = window . …" at bounding box center [644, 465] width 482 height 626
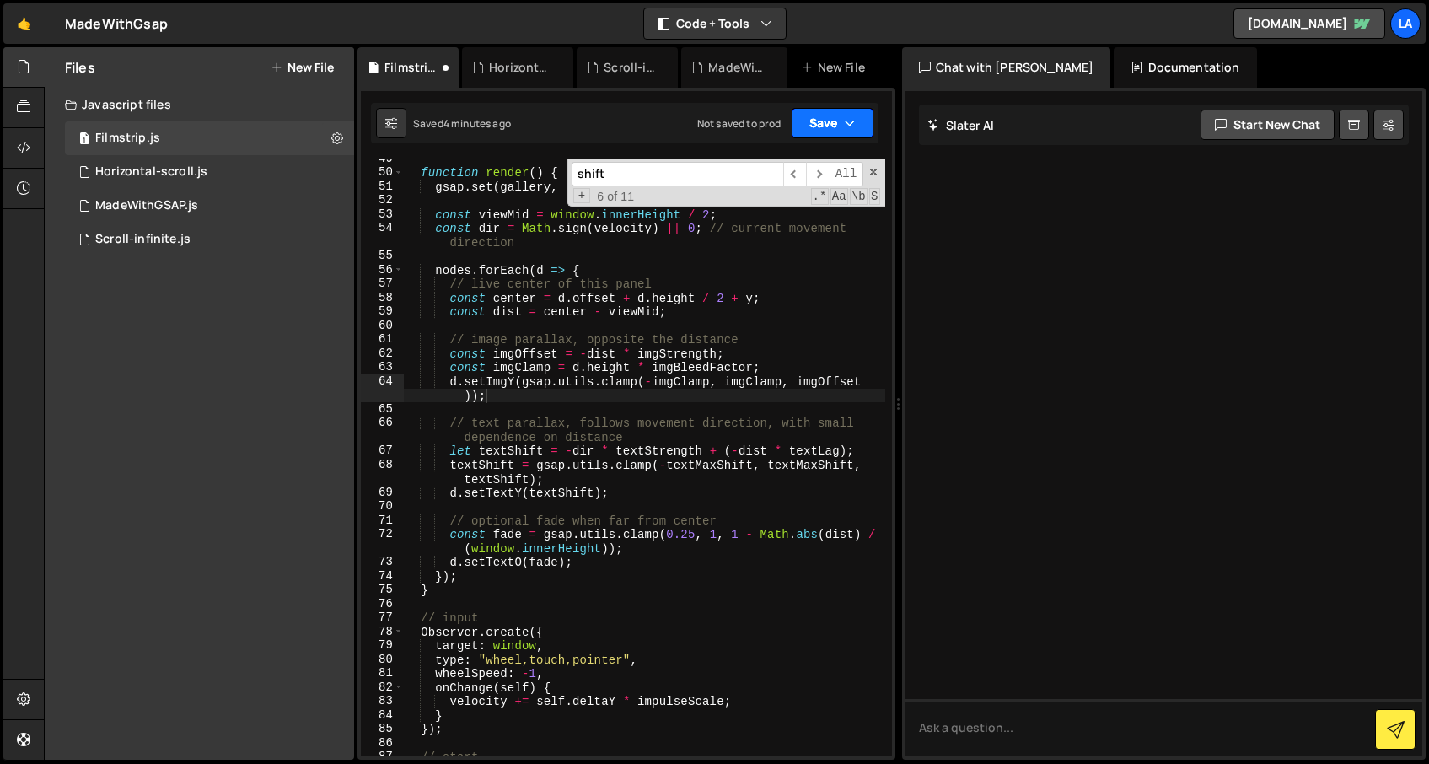
click at [818, 124] on button "Save" at bounding box center [833, 123] width 82 height 30
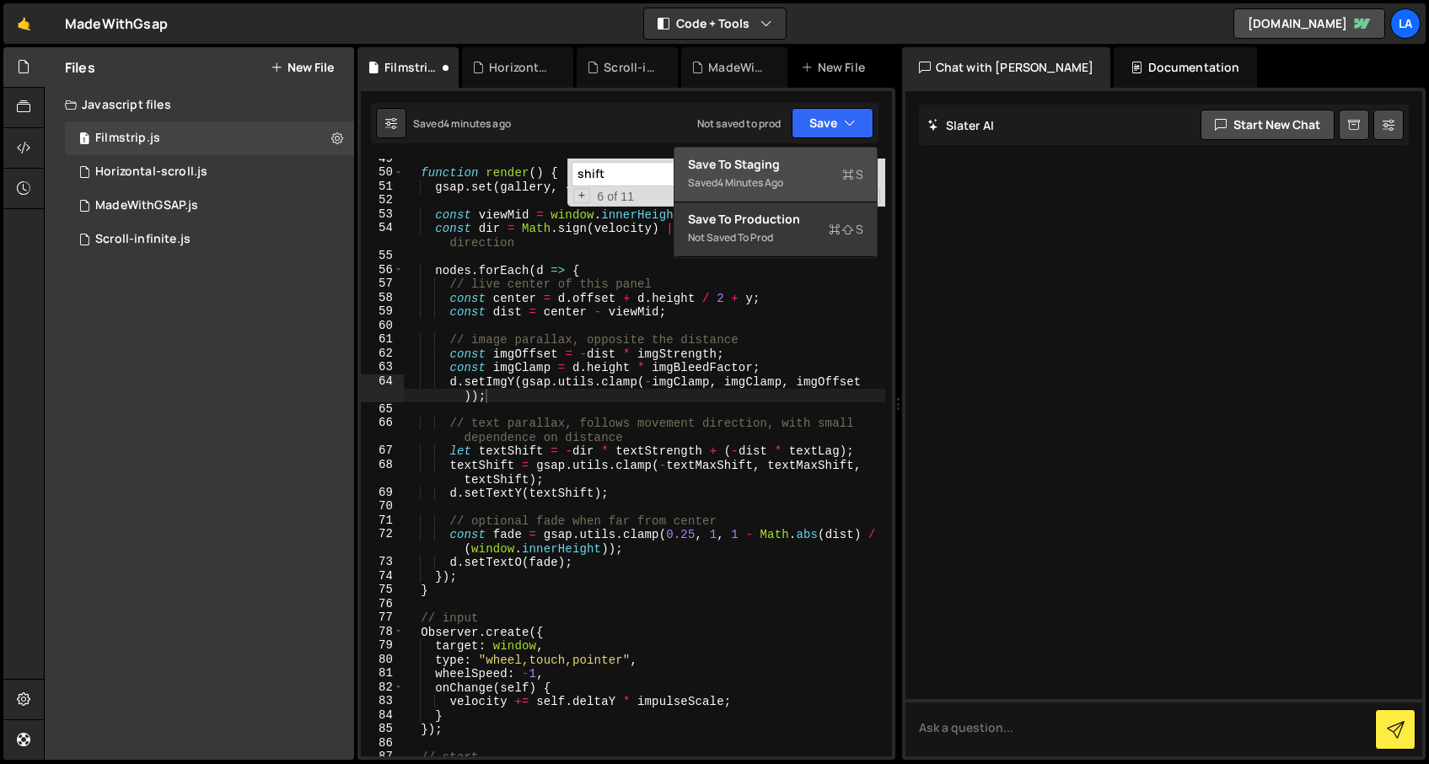
click at [786, 175] on div "Saved 4 minutes ago" at bounding box center [775, 183] width 175 height 20
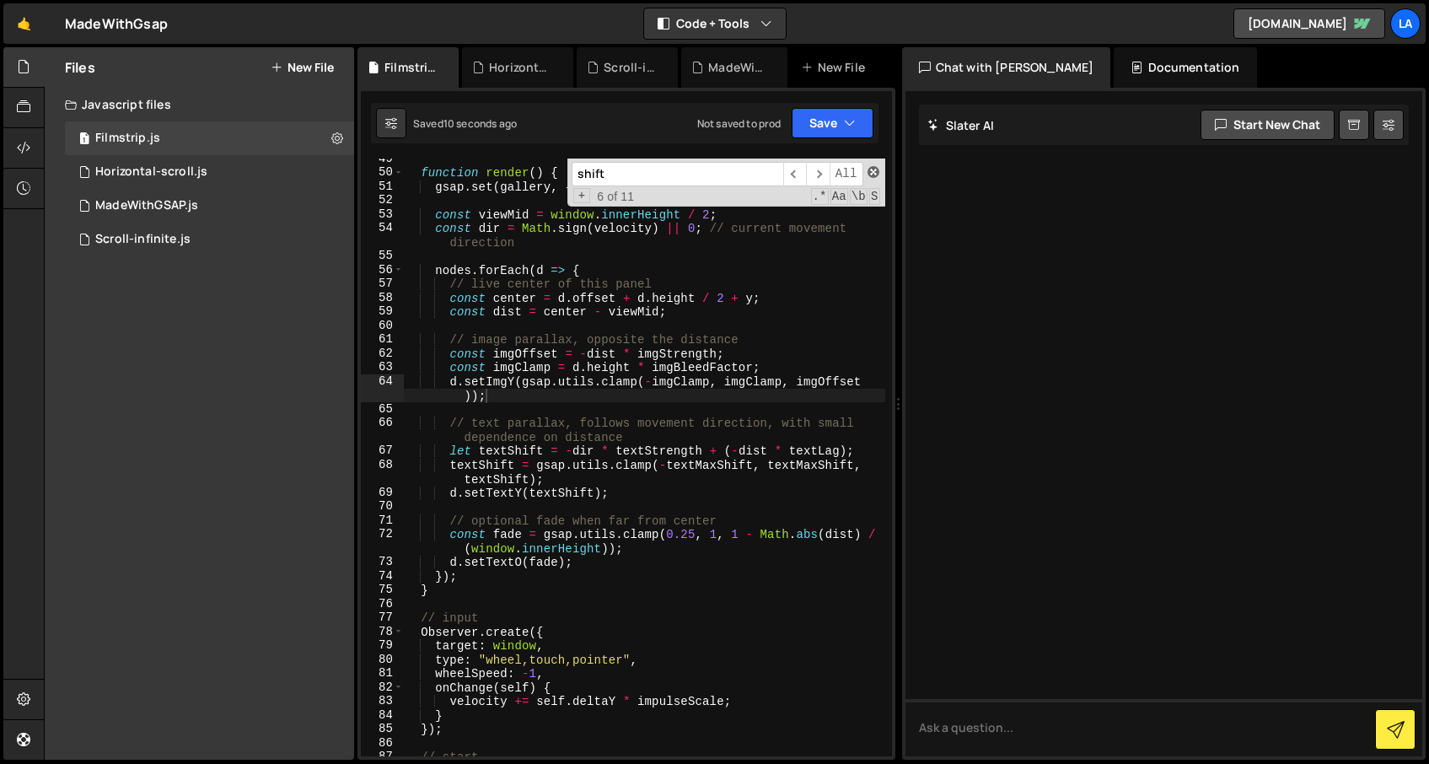
click at [868, 168] on span at bounding box center [874, 172] width 12 height 12
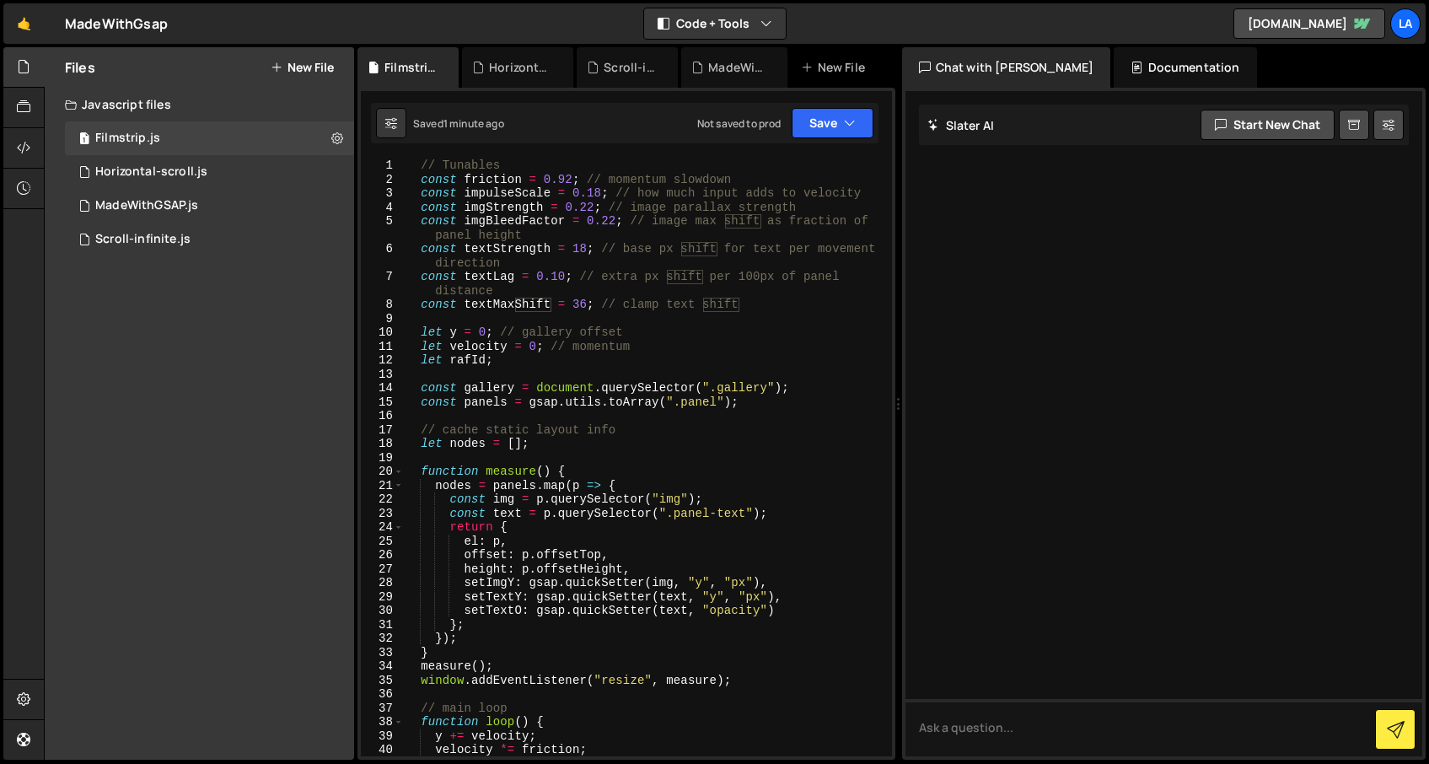
scroll to position [0, 0]
click at [619, 221] on div "// Tunables const friction = 0.92 ; // momentum slowdown const impulseScale = 0…" at bounding box center [644, 472] width 482 height 626
click at [699, 340] on div "// Tunables const friction = 0.92 ; // momentum slowdown const impulseScale = 0…" at bounding box center [644, 472] width 482 height 626
click at [841, 116] on button "Save" at bounding box center [833, 123] width 82 height 30
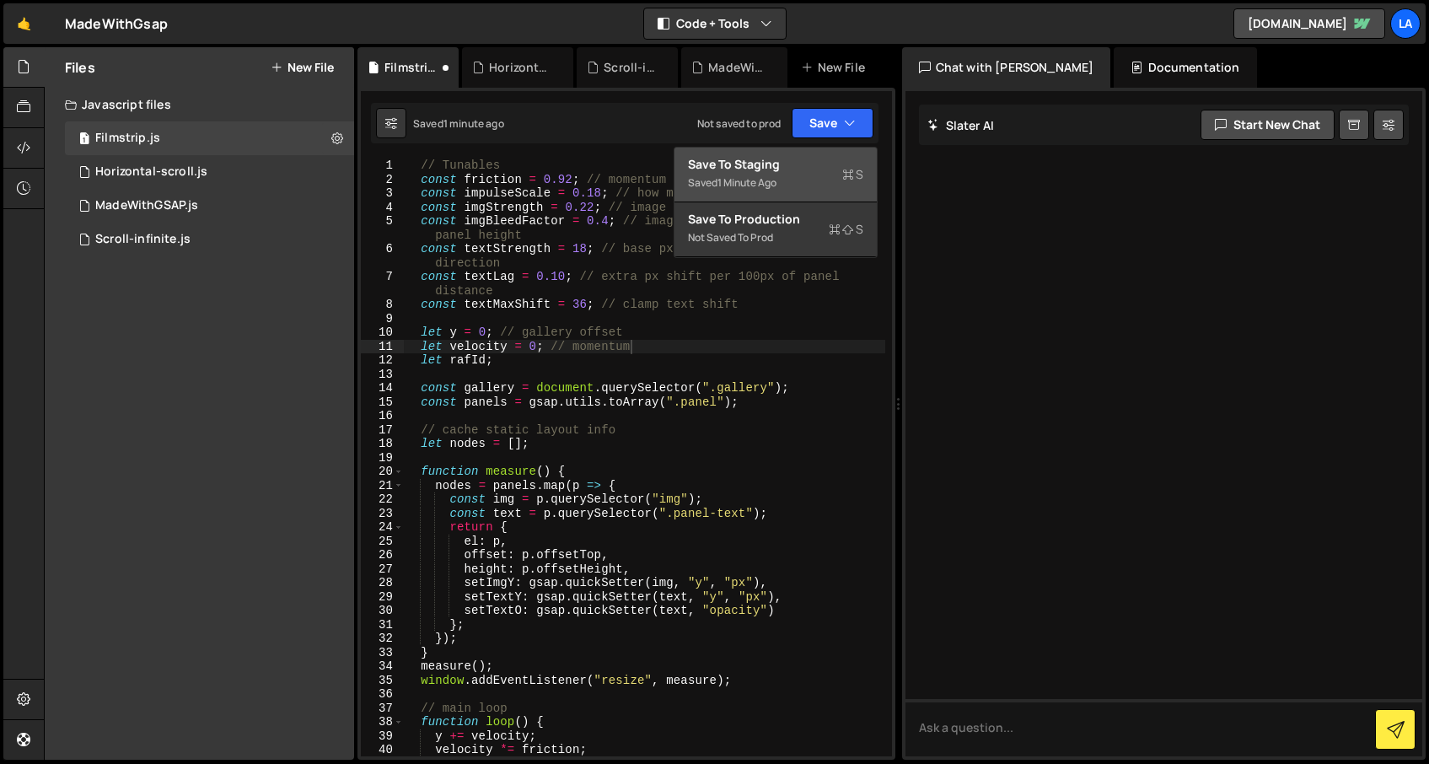
click at [819, 183] on div "Saved 1 minute ago" at bounding box center [775, 183] width 175 height 20
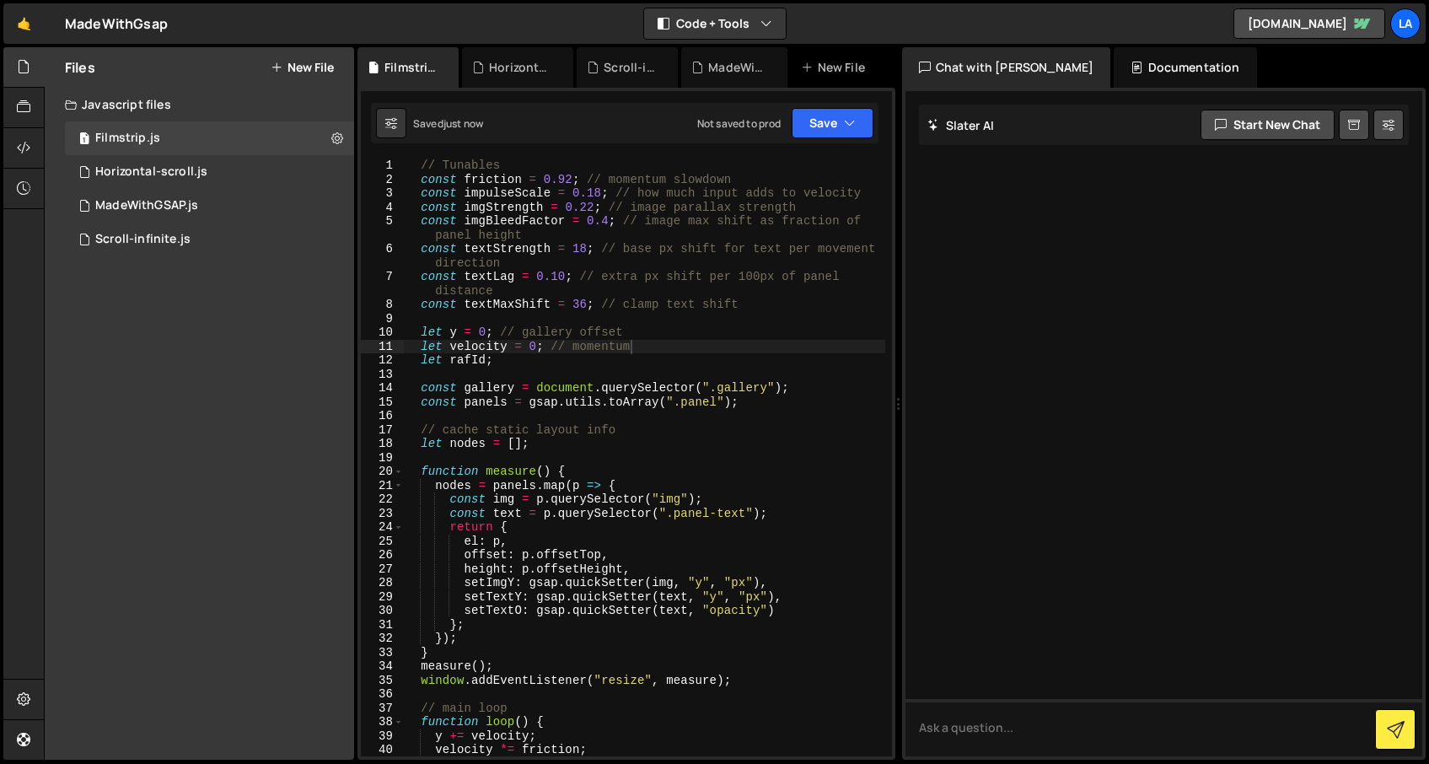
click at [599, 198] on div "// Tunables const friction = 0.92 ; // momentum slowdown const impulseScale = 0…" at bounding box center [644, 472] width 482 height 626
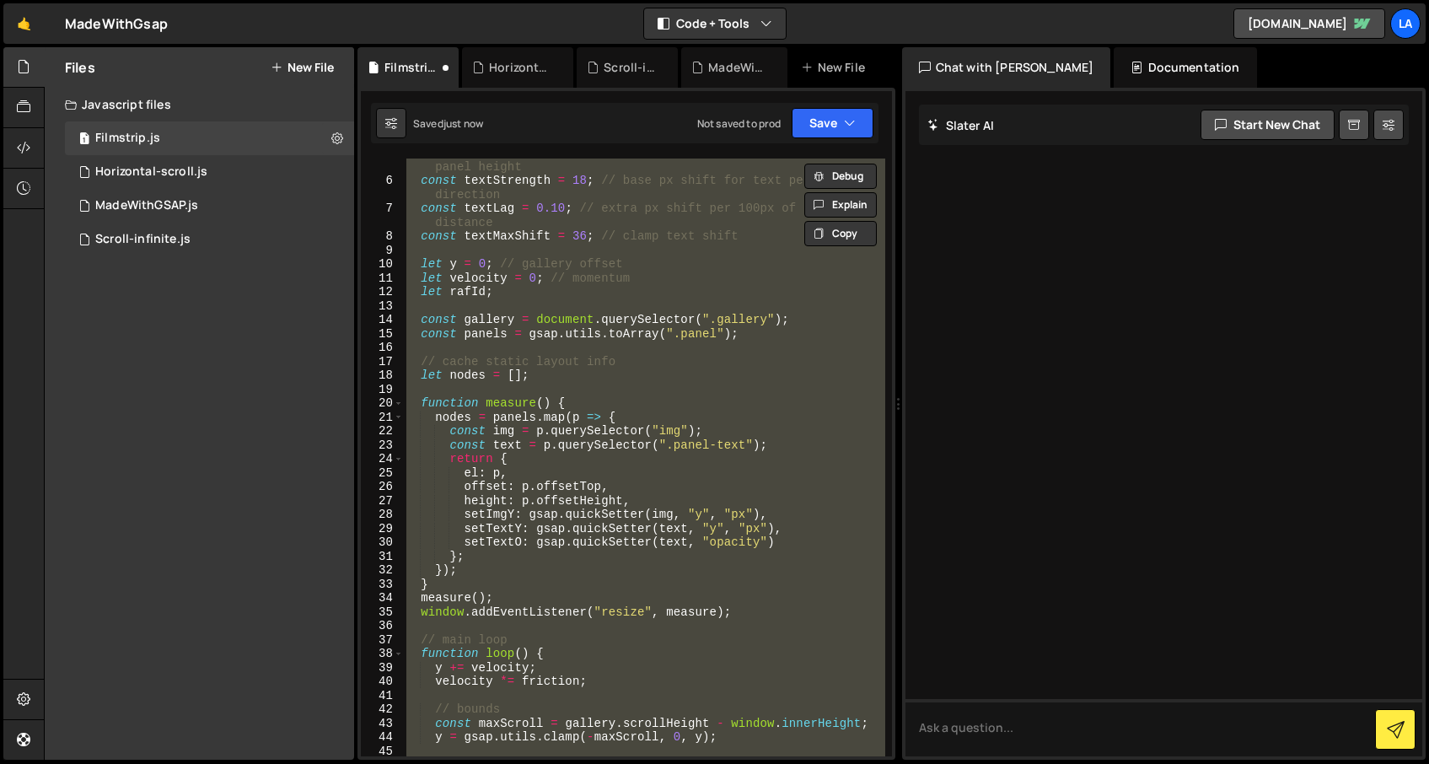
scroll to position [0, 0]
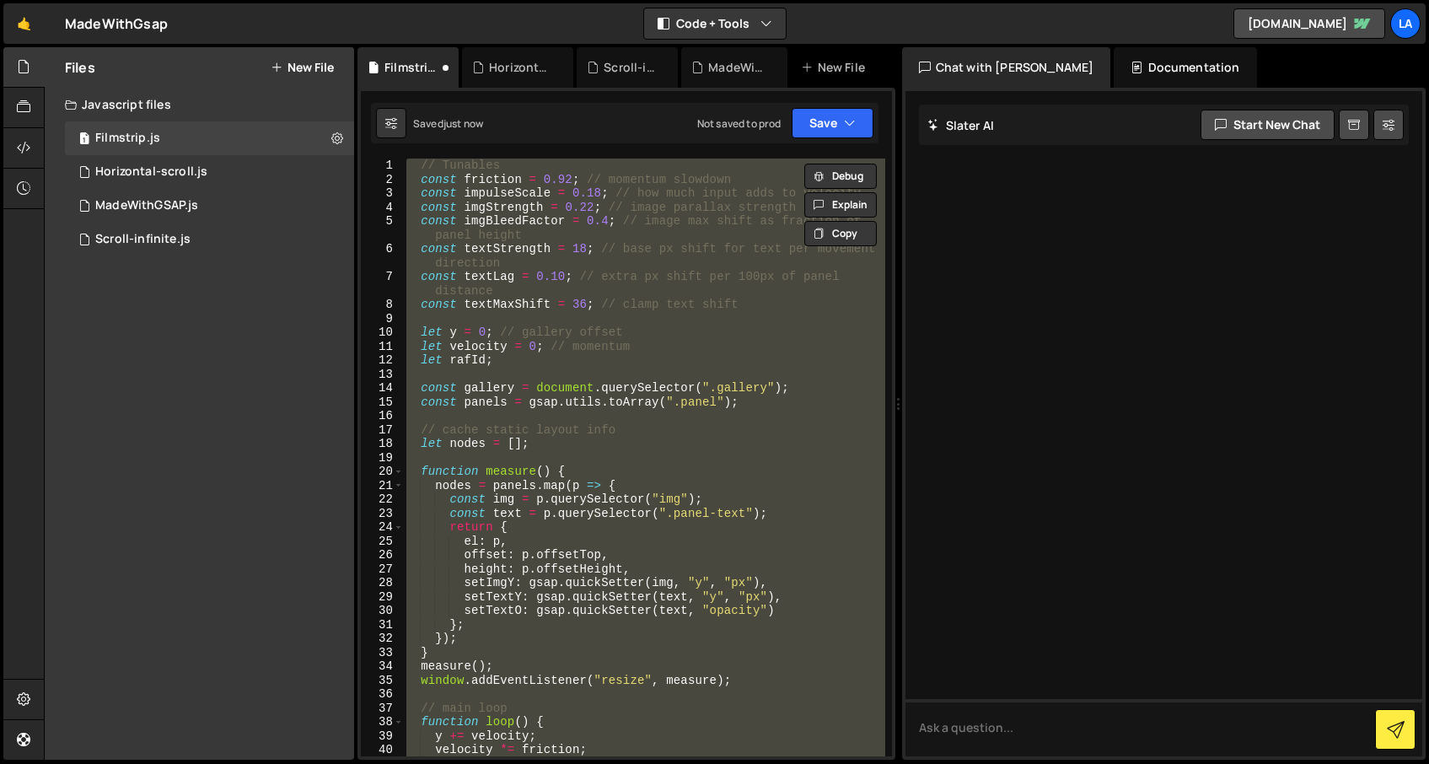
click at [664, 223] on div "// Tunables const friction = 0.92 ; // momentum slowdown const impulseScale = 0…" at bounding box center [643, 458] width 481 height 598
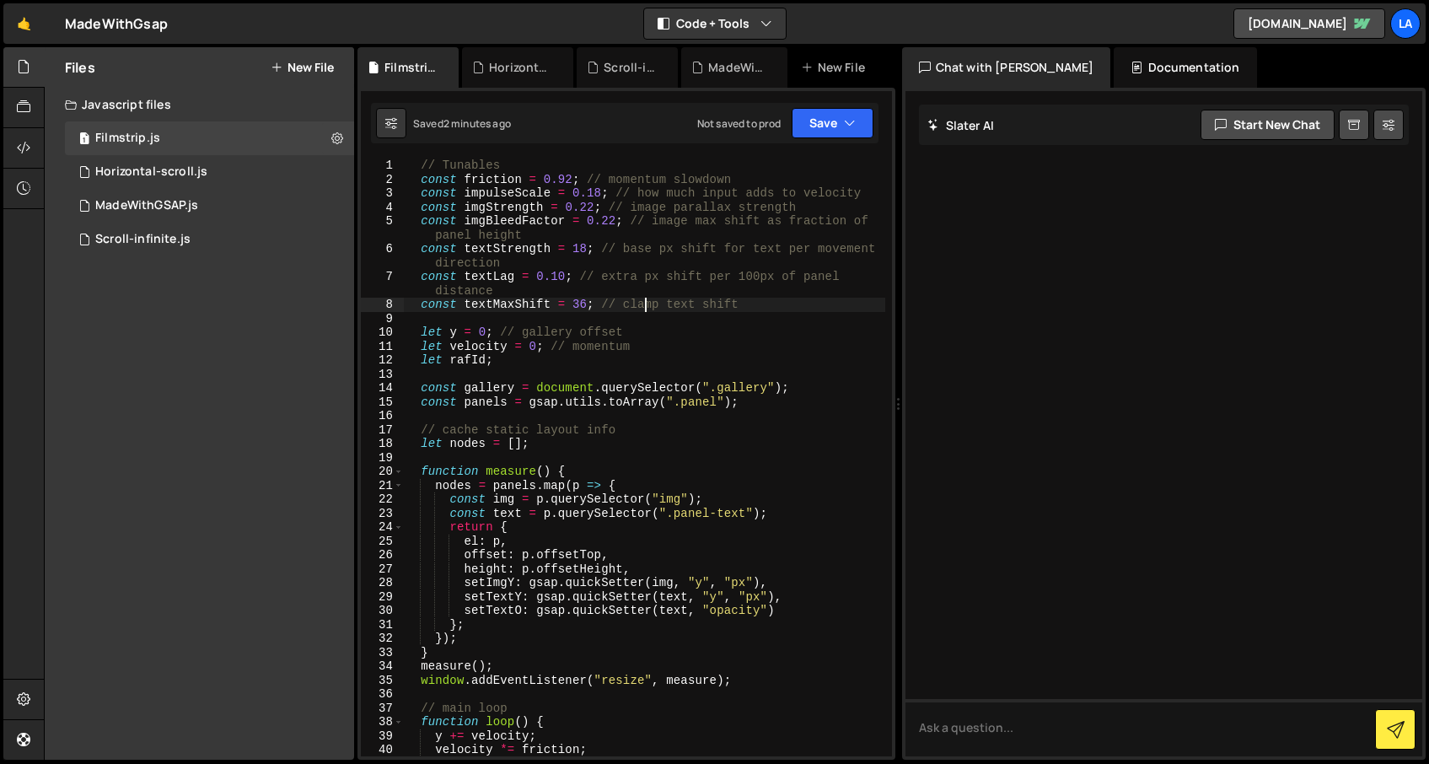
click at [648, 309] on div "// Tunables const friction = 0.92 ; // momentum slowdown const impulseScale = 0…" at bounding box center [644, 472] width 482 height 626
type textarea "loop();"
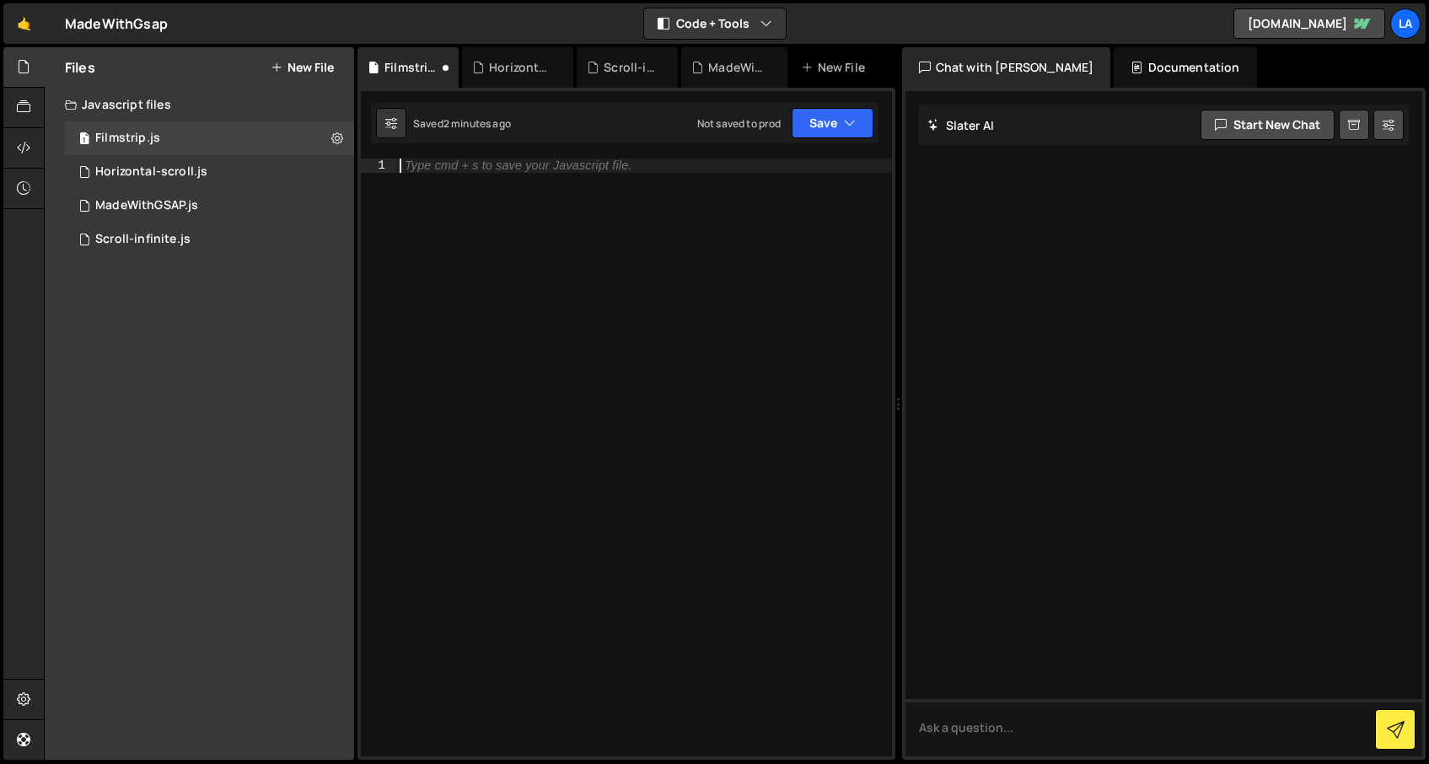
paste textarea "loop();"
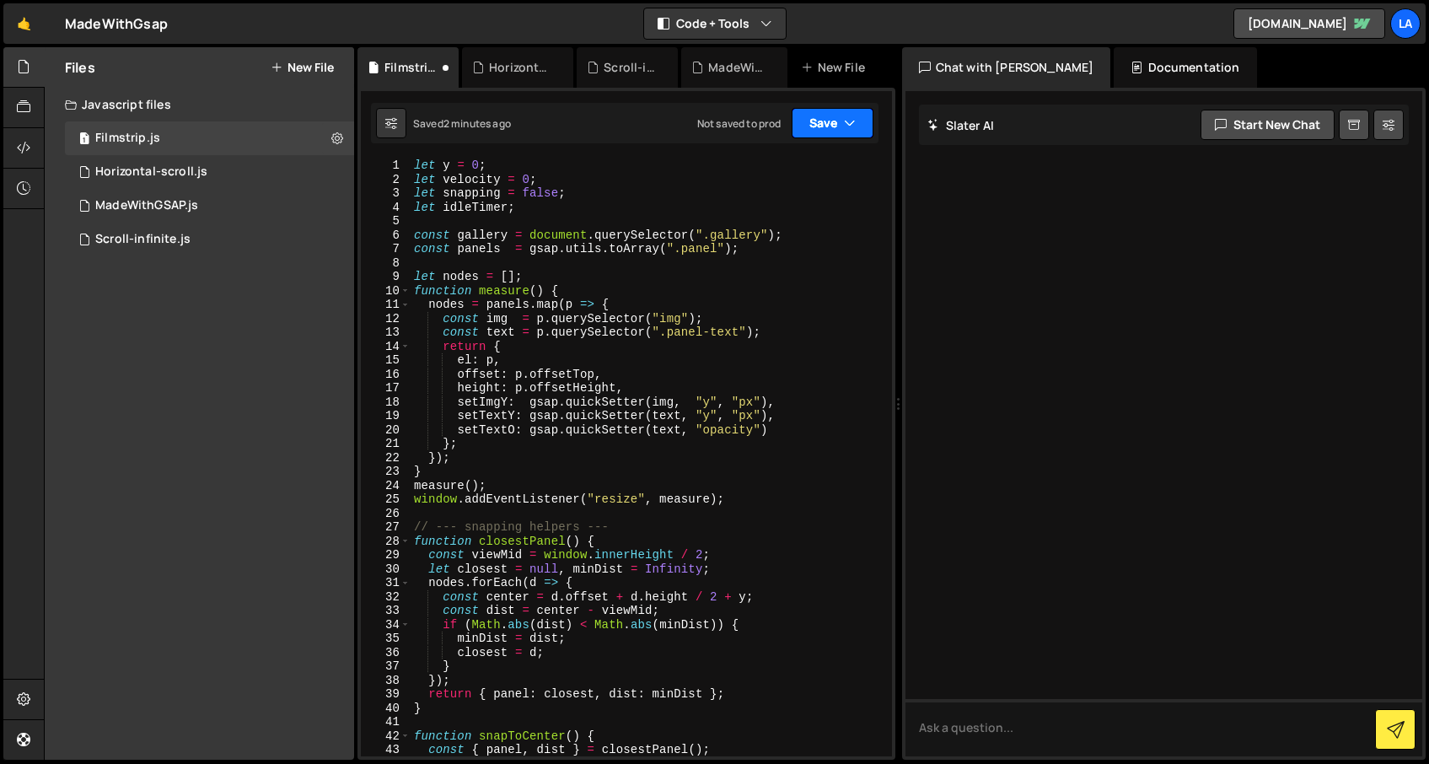
click at [843, 109] on button "Save" at bounding box center [833, 123] width 82 height 30
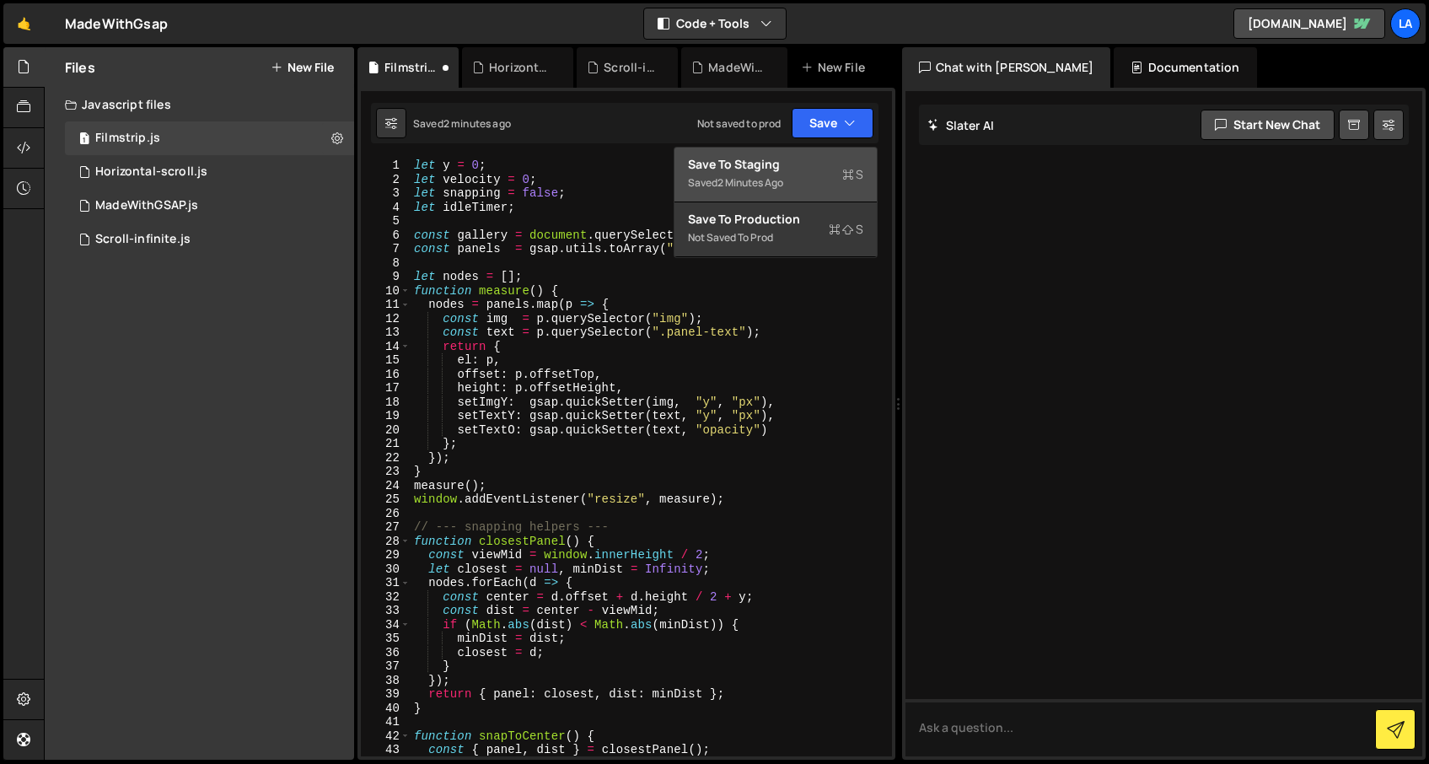
click at [809, 189] on div "Saved 2 minutes ago" at bounding box center [775, 183] width 175 height 20
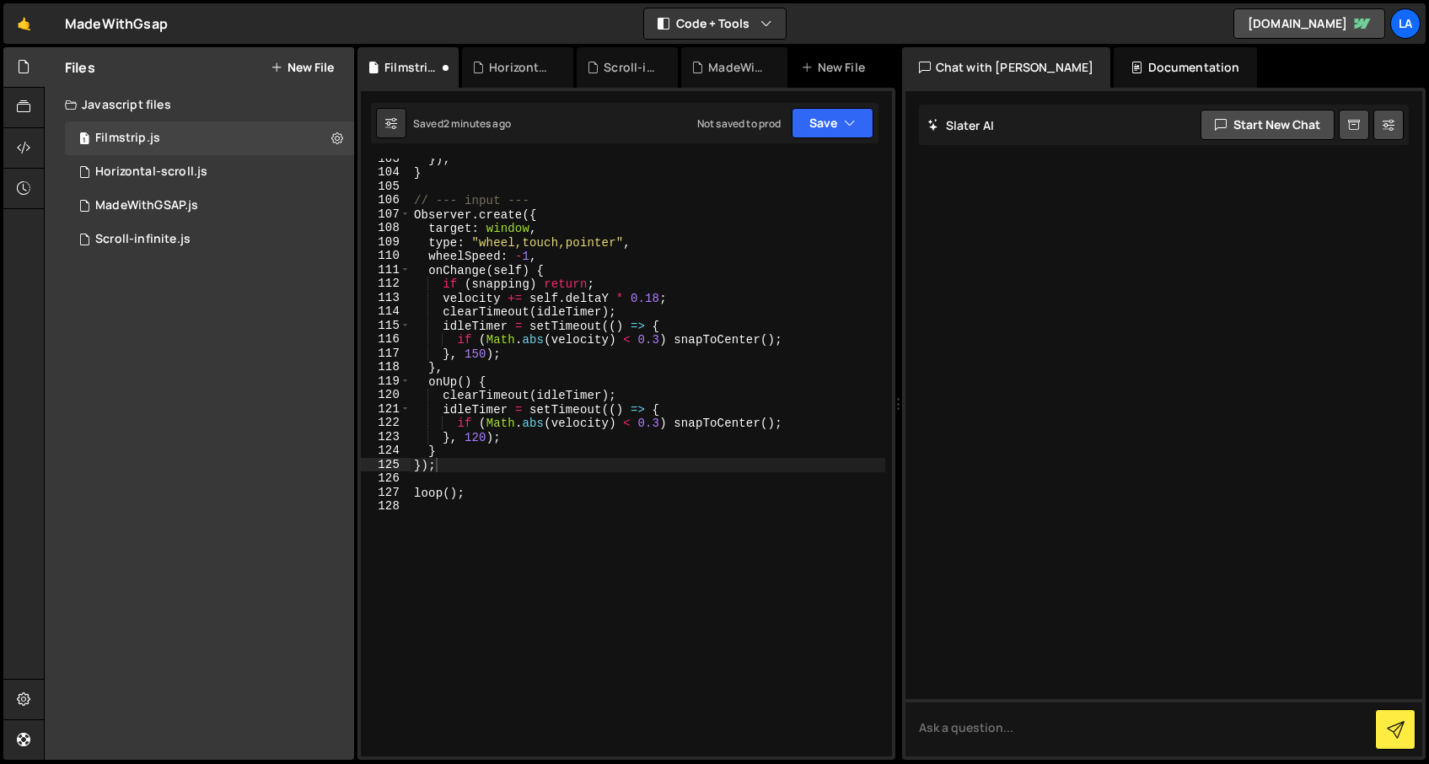
scroll to position [1440, 0]
click at [633, 206] on div "}) ; } // --- input --- Observer . create ({ target : window , type : "wheel,to…" at bounding box center [648, 465] width 475 height 626
type textarea "loop();"
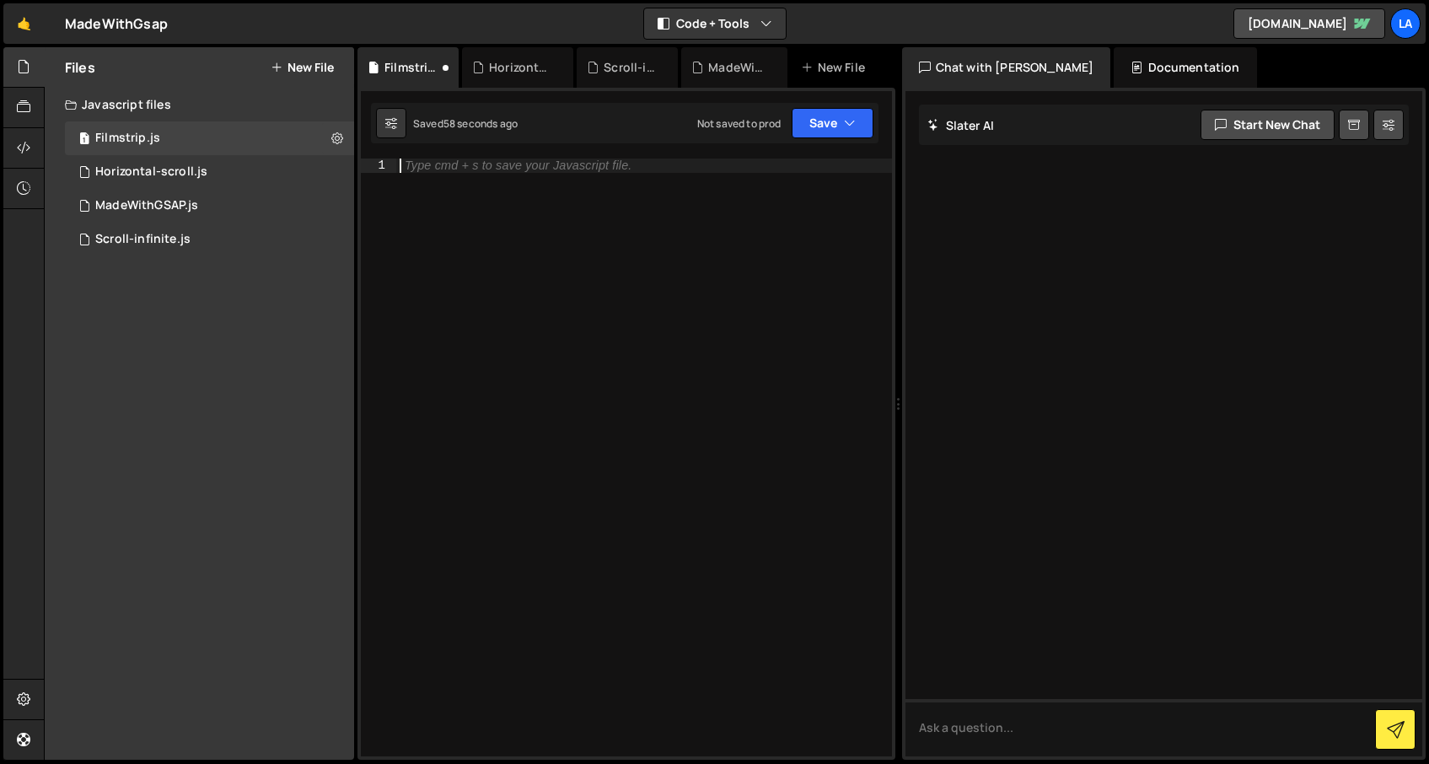
paste textarea "loop();"
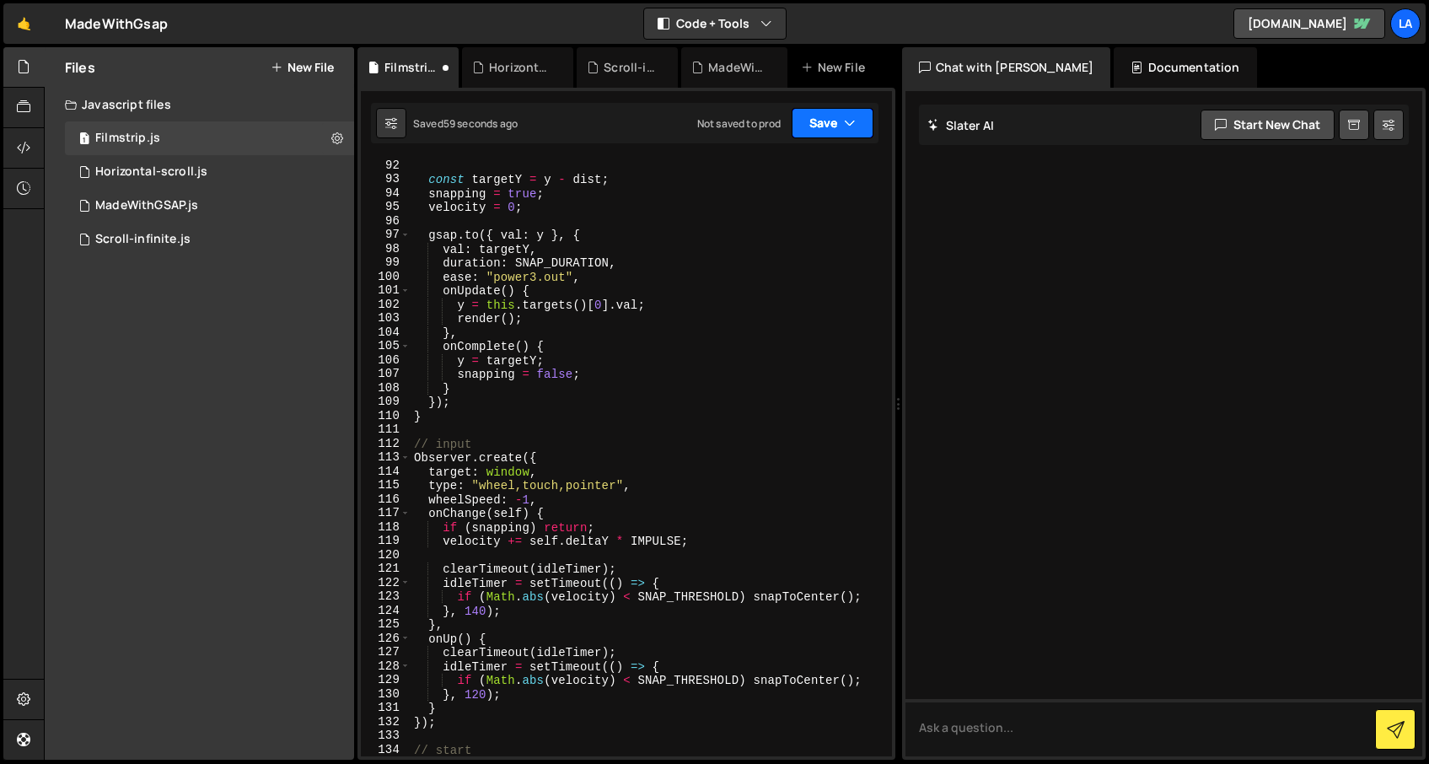
click at [824, 126] on button "Save" at bounding box center [833, 123] width 82 height 30
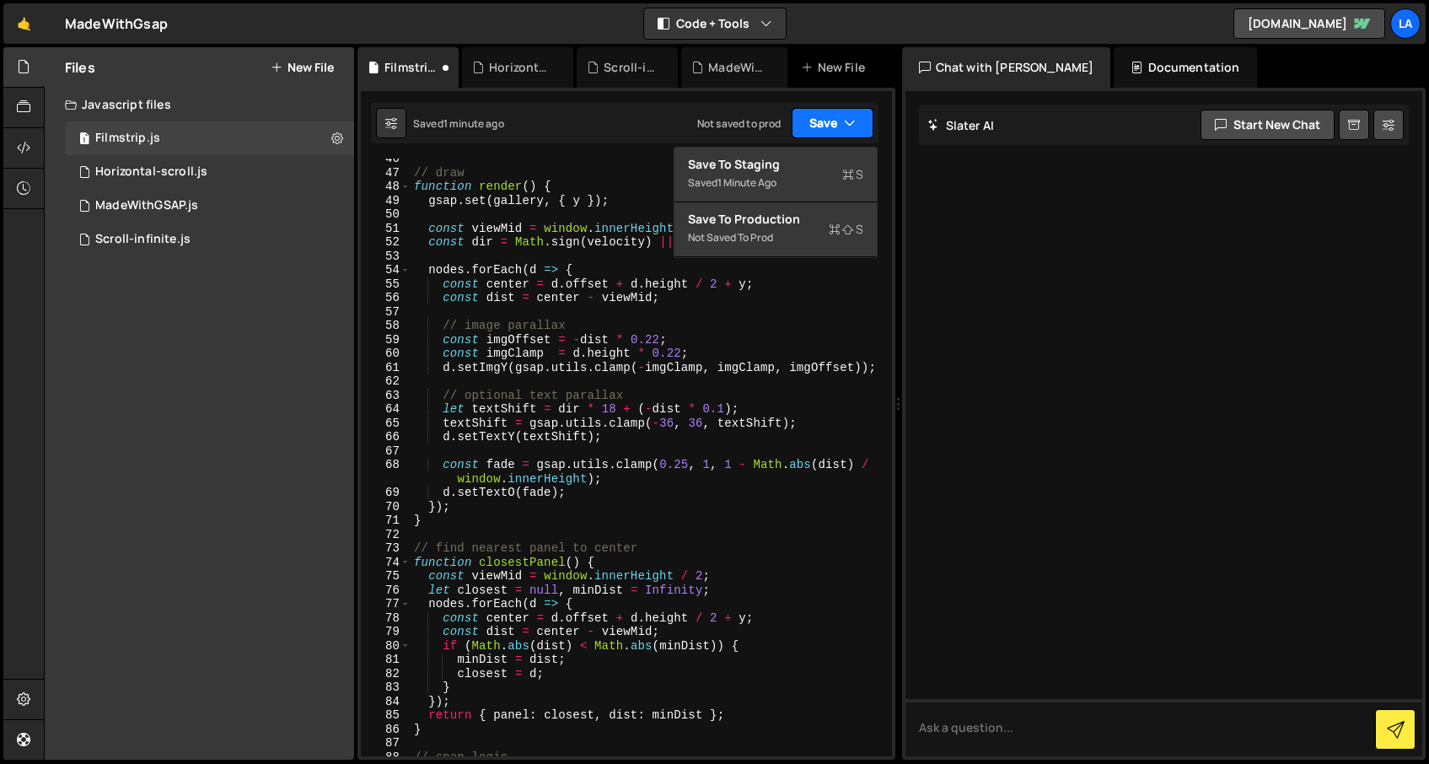
scroll to position [0, 0]
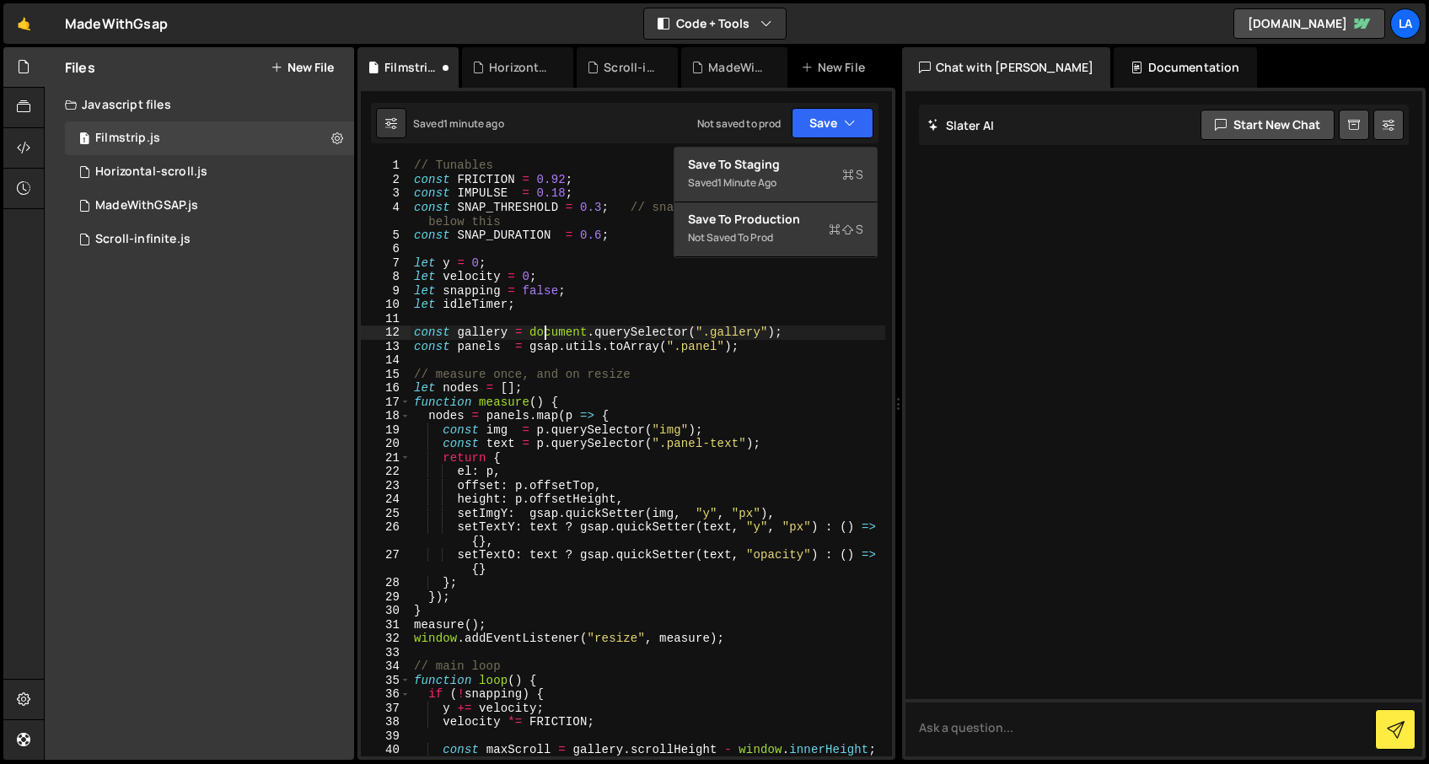
click at [545, 340] on div "// Tunables const FRICTION = 0.92 ; const IMPULSE = 0.18 ; const SNAP_THRESHOLD…" at bounding box center [648, 472] width 475 height 626
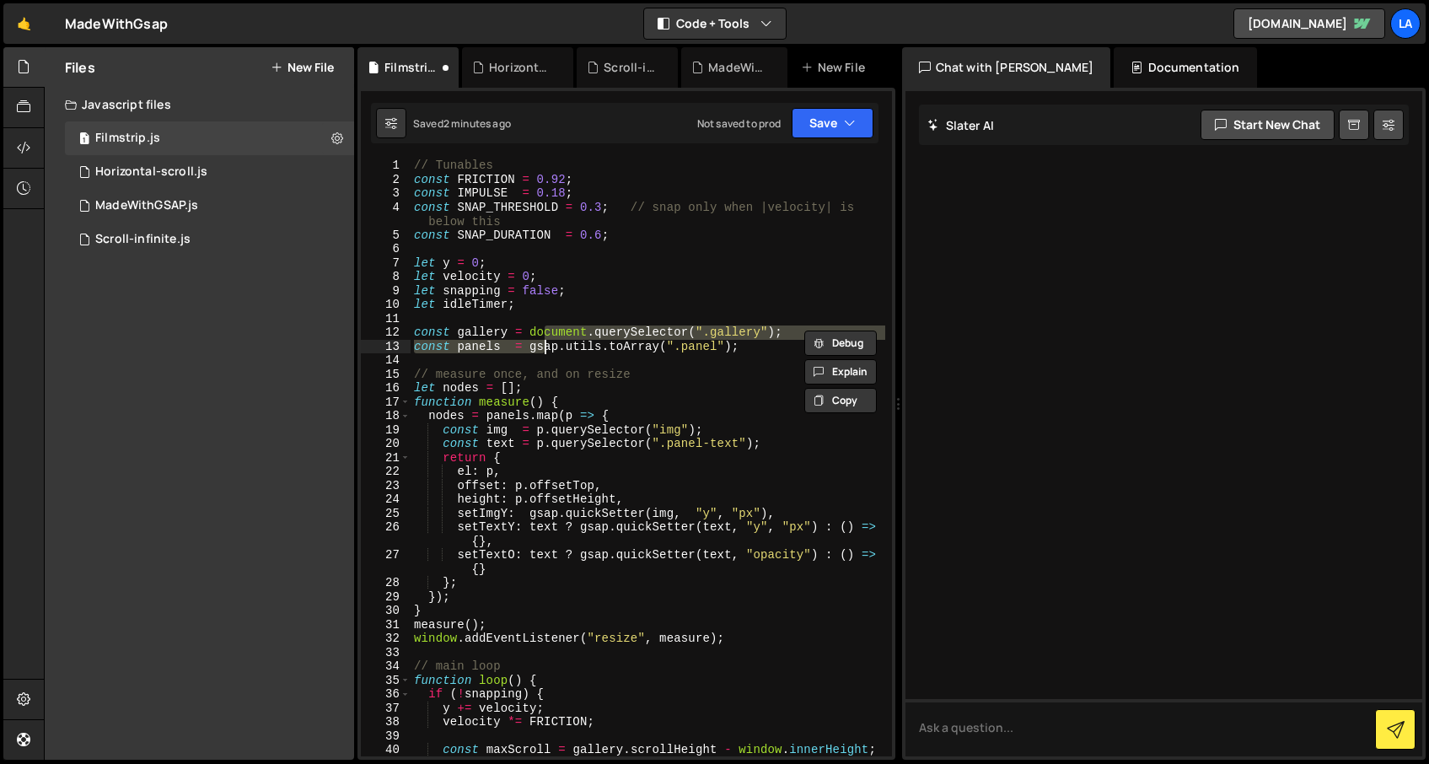
click at [613, 216] on div "// Tunables const FRICTION = 0.92 ; const IMPULSE = 0.18 ; const SNAP_THRESHOLD…" at bounding box center [648, 472] width 475 height 626
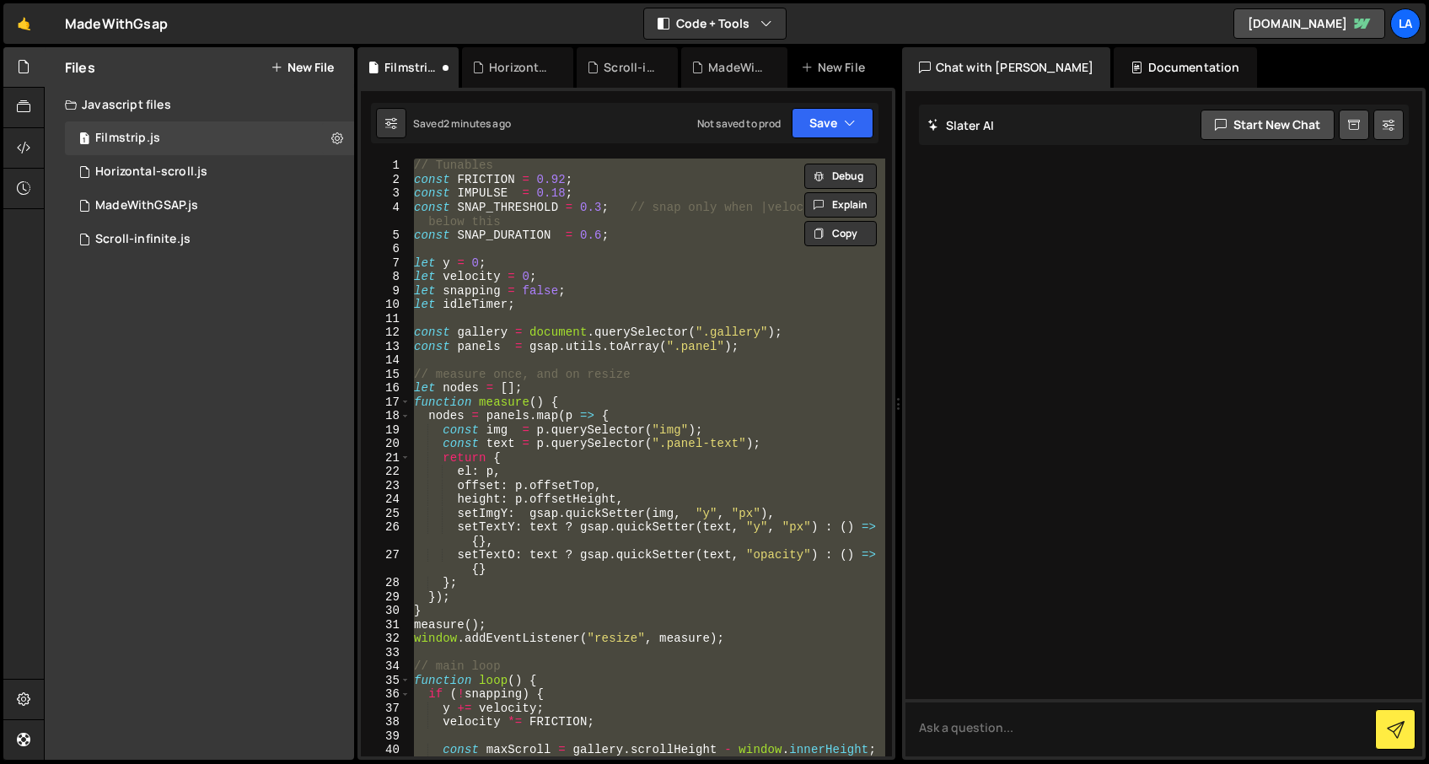
paste textarea
type textarea "loop();"
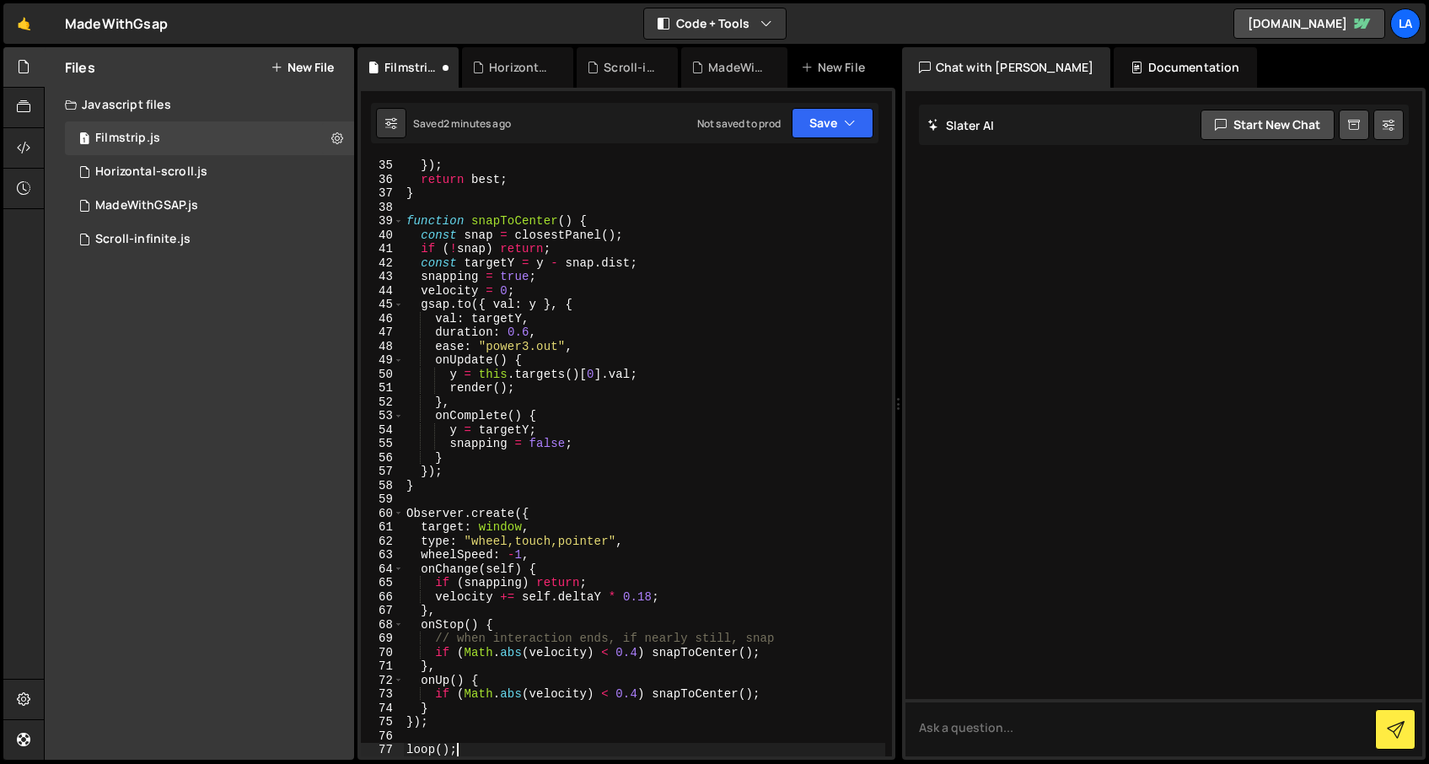
scroll to position [473, 0]
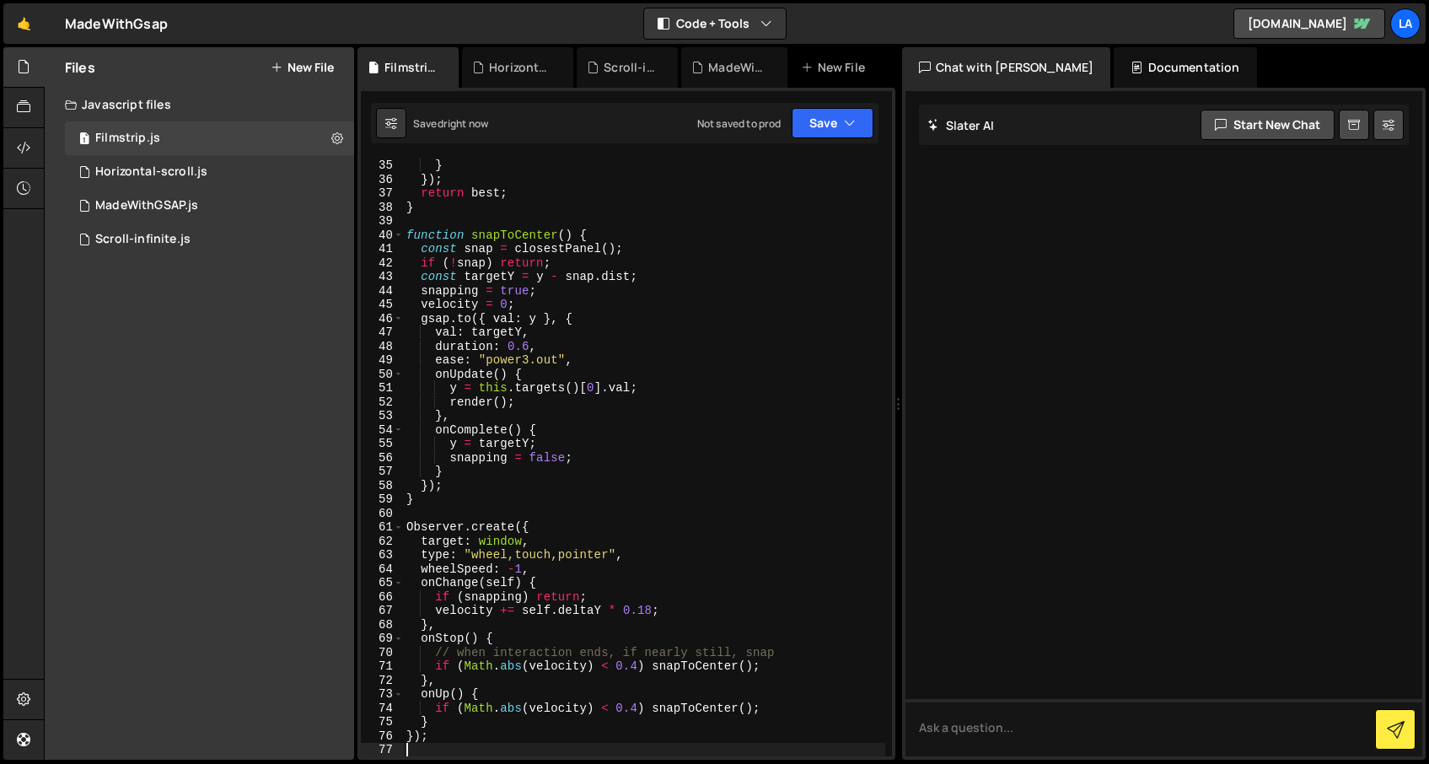
click at [831, 142] on div "Saved right now Not saved to prod Upgrade to Edit Save Save to Staging S Saved …" at bounding box center [625, 123] width 508 height 40
click at [832, 130] on button "Save" at bounding box center [833, 123] width 82 height 30
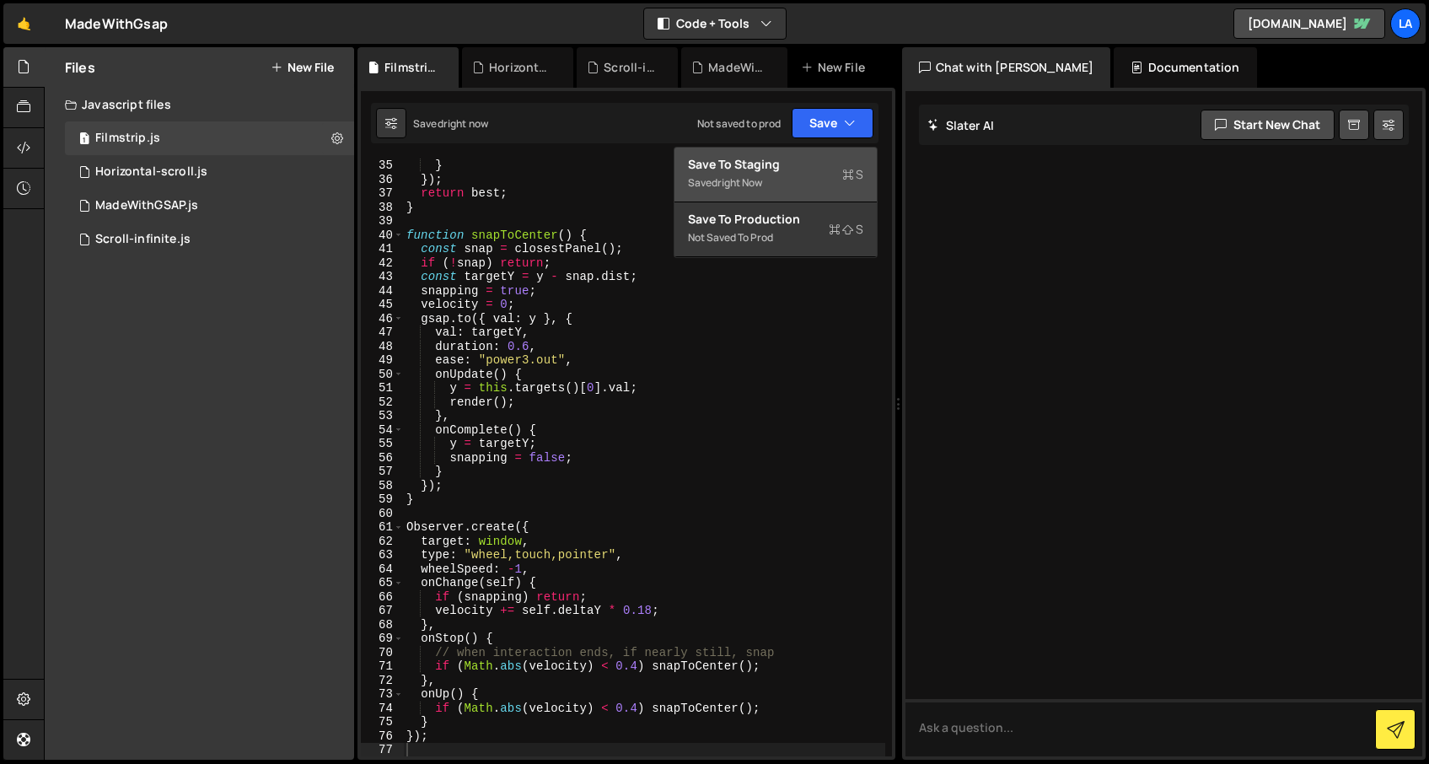
click at [811, 169] on div "Save to Staging S" at bounding box center [775, 164] width 175 height 17
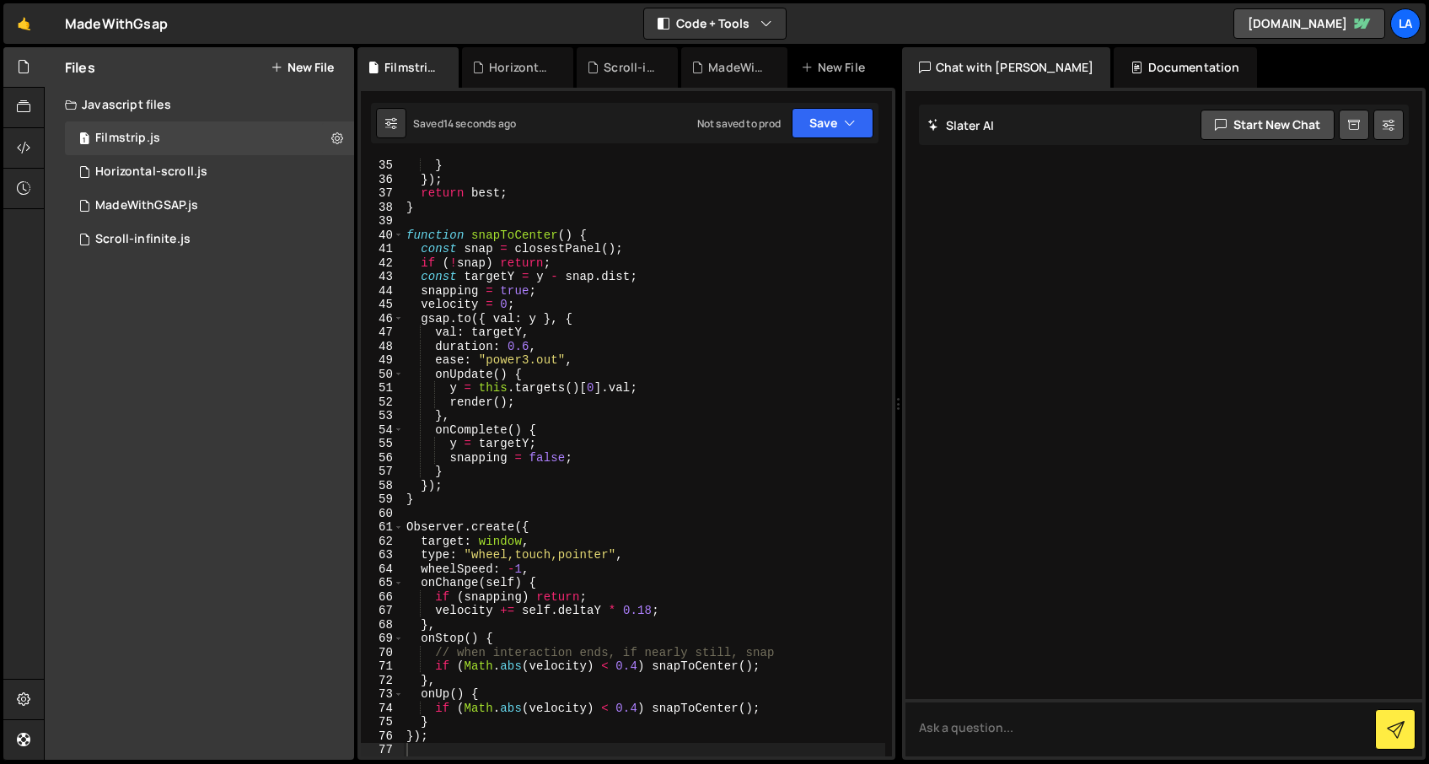
click at [771, 262] on div "} }) ; return best ; } function snapToCenter ( ) { const snap = closestPanel ( …" at bounding box center [644, 472] width 482 height 626
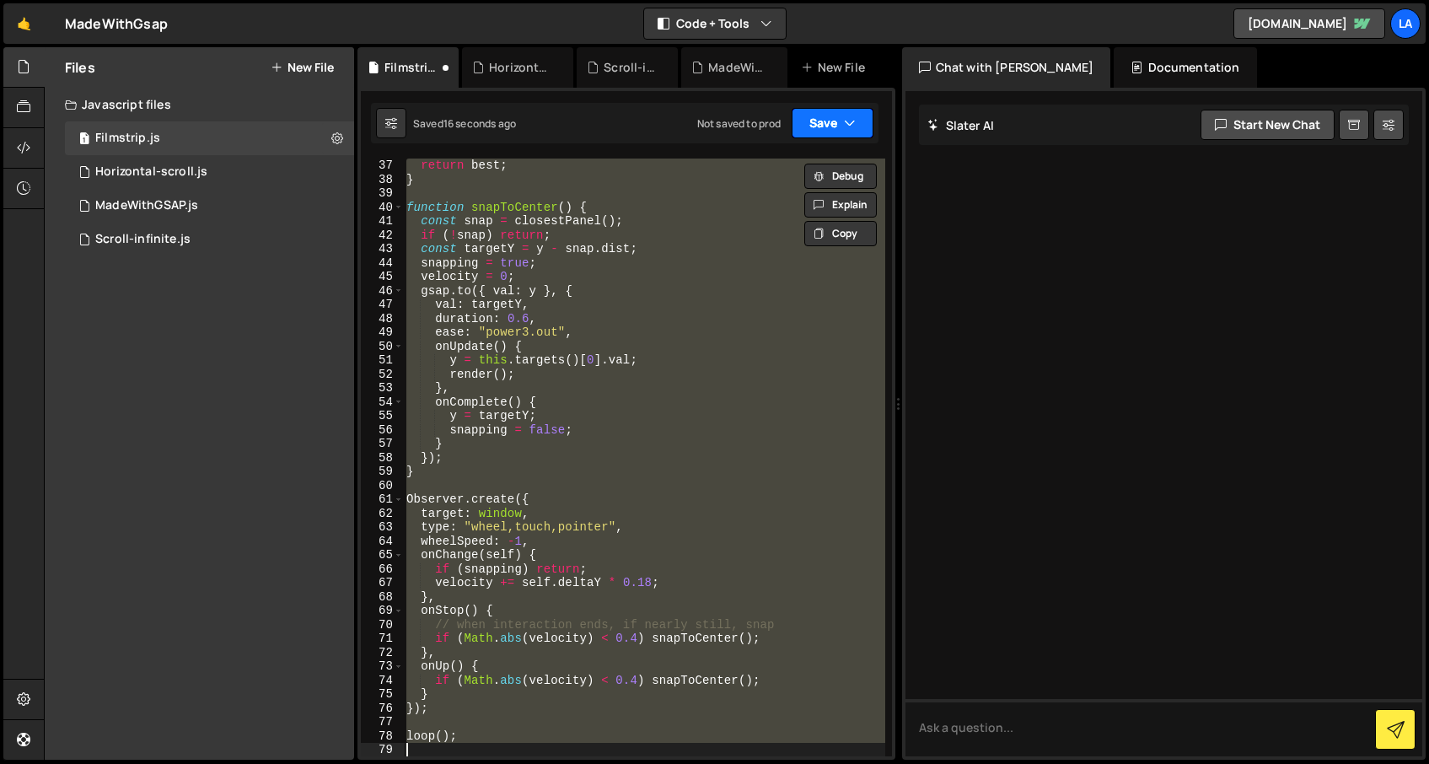
click at [833, 121] on button "Save" at bounding box center [833, 123] width 82 height 30
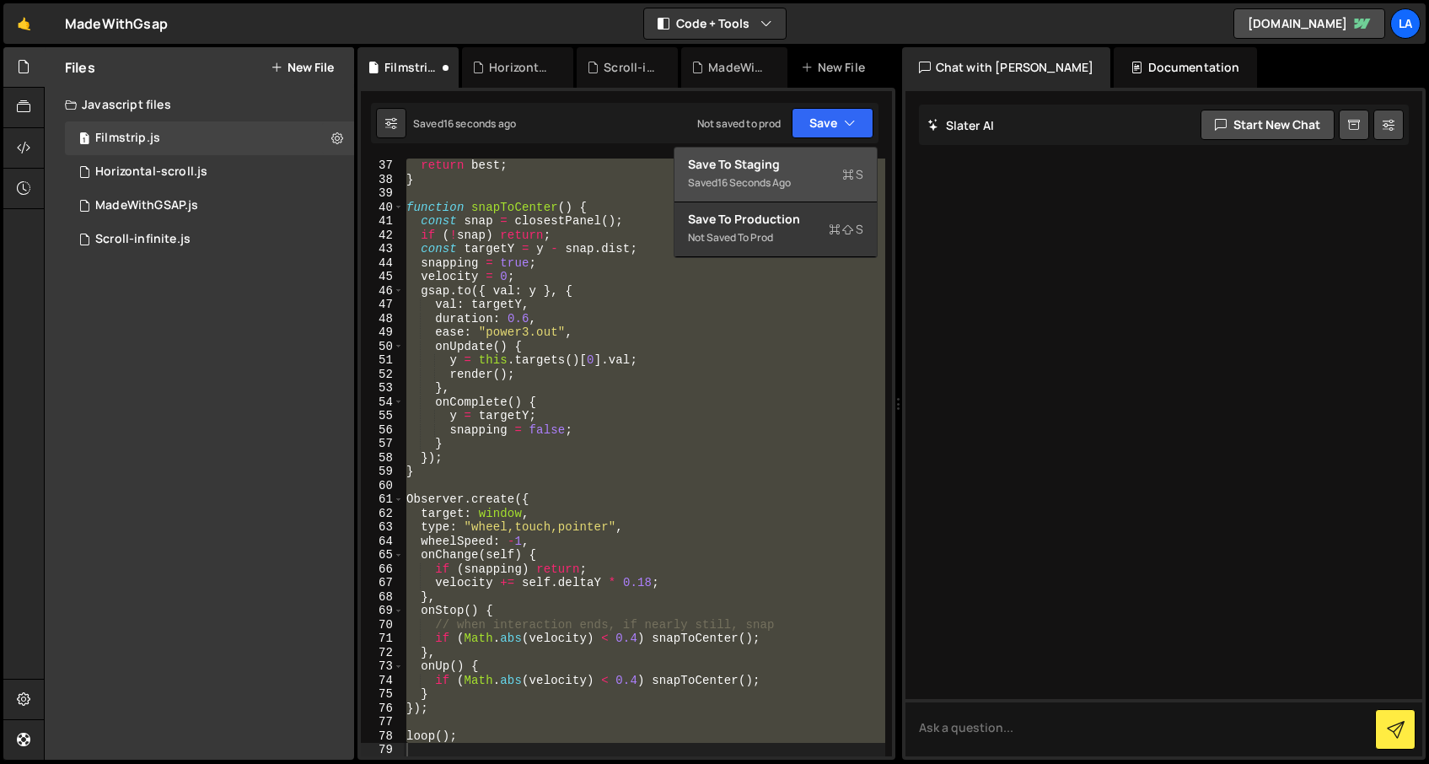
click at [810, 173] on div "Saved 16 seconds ago" at bounding box center [775, 183] width 175 height 20
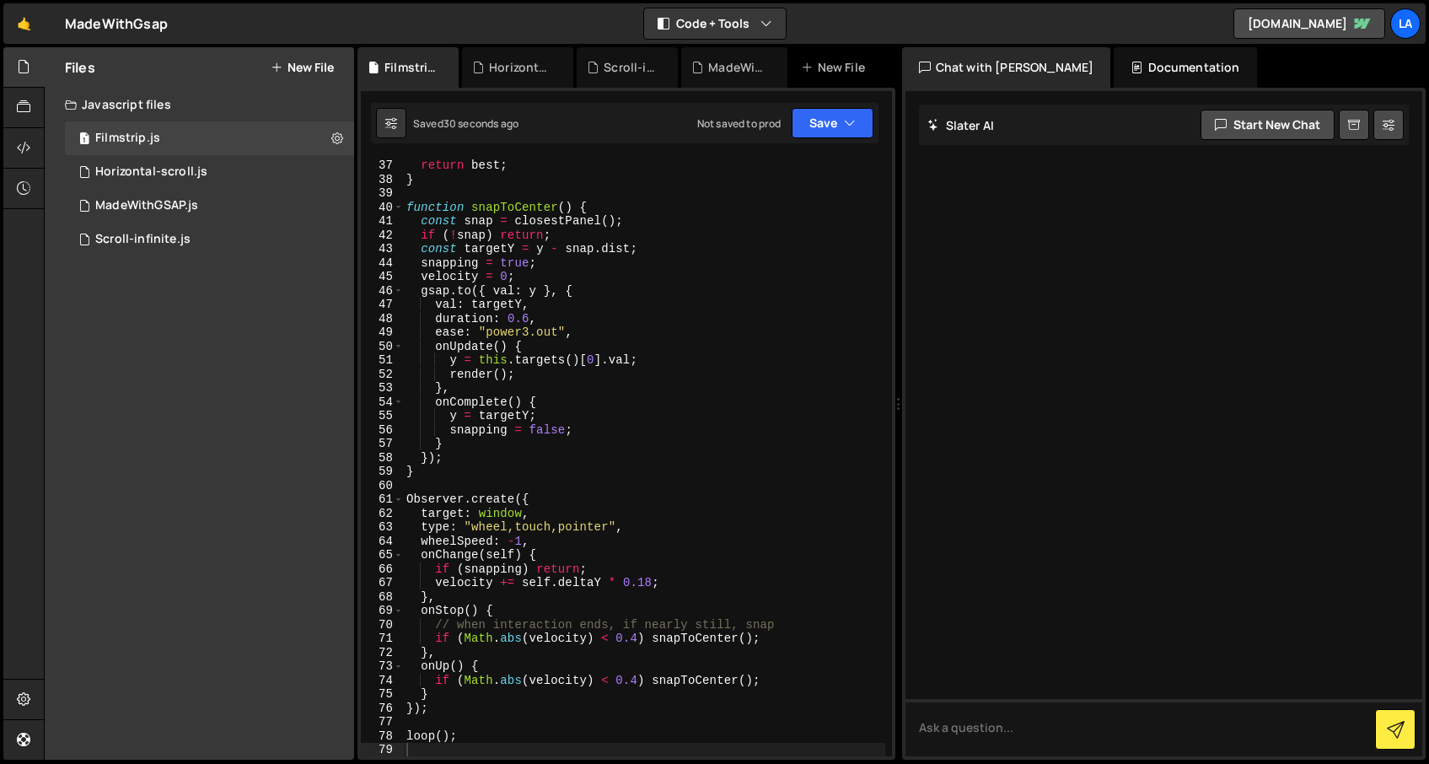
click at [569, 358] on div "return best ; } function snapToCenter ( ) { const snap = closestPanel ( ) ; if …" at bounding box center [644, 472] width 482 height 626
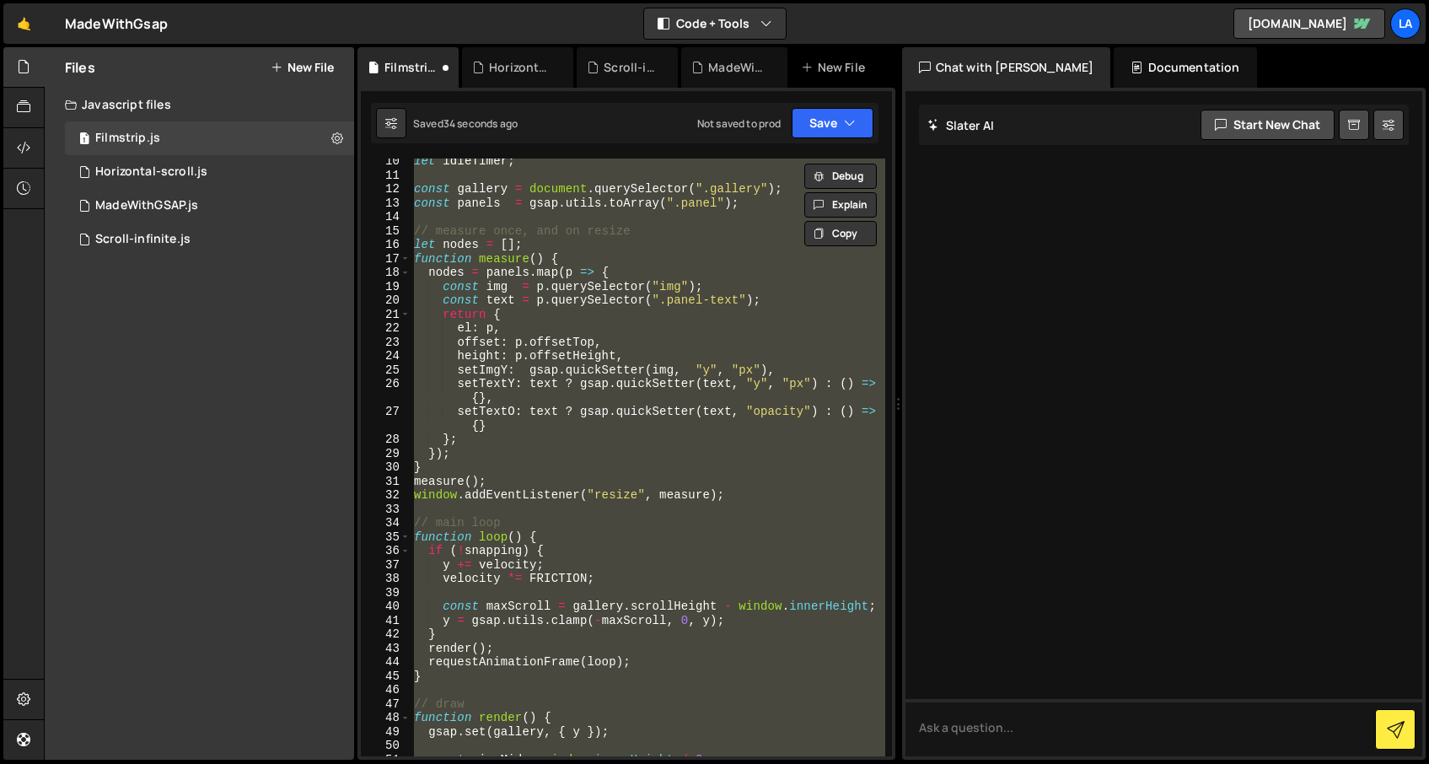
scroll to position [0, 0]
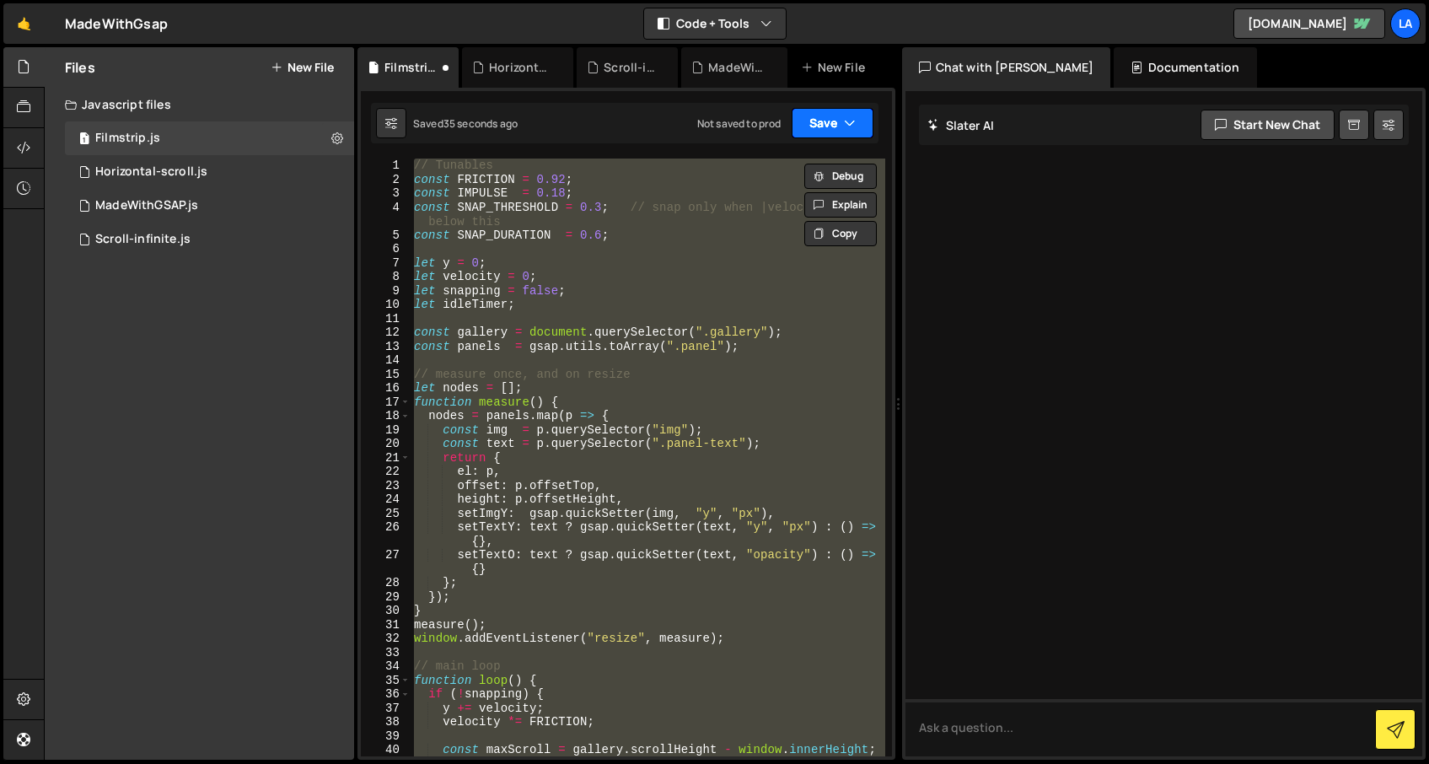
click at [822, 137] on button "Save" at bounding box center [833, 123] width 82 height 30
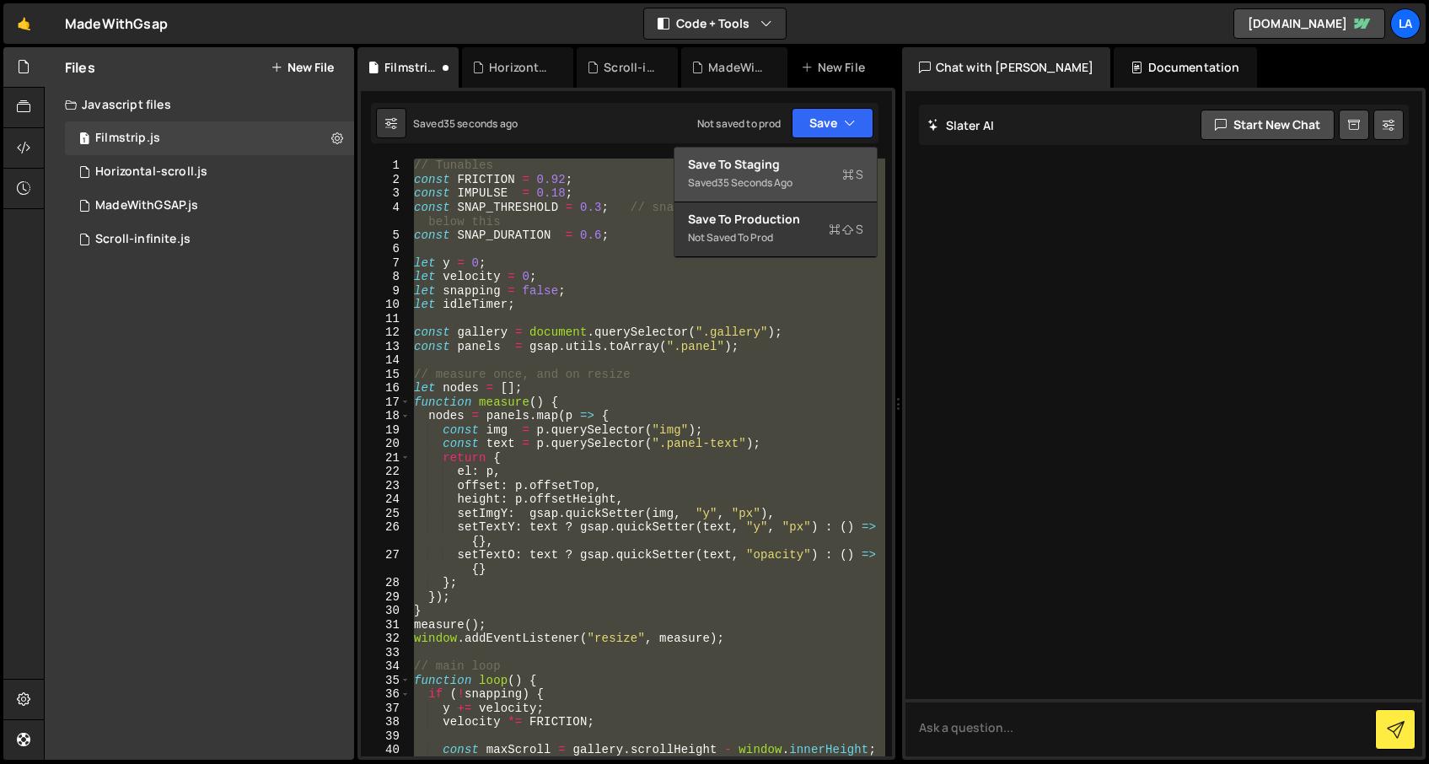
click at [793, 181] on div "35 seconds ago" at bounding box center [754, 182] width 75 height 14
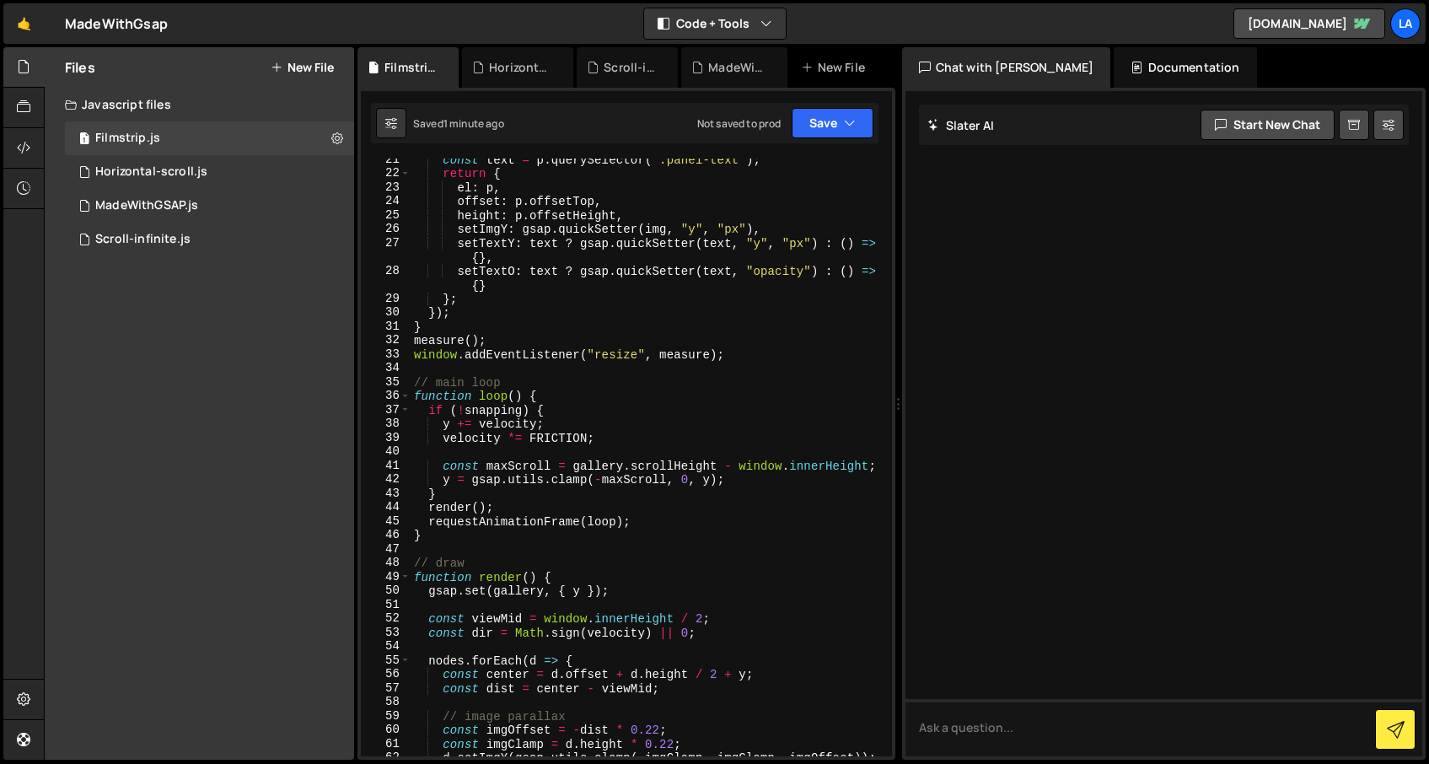
scroll to position [298, 0]
type textarea "}"
click at [461, 326] on div "const text = p . querySelector ( ".panel-text" ) ; return { el : p , offset : p…" at bounding box center [648, 466] width 475 height 626
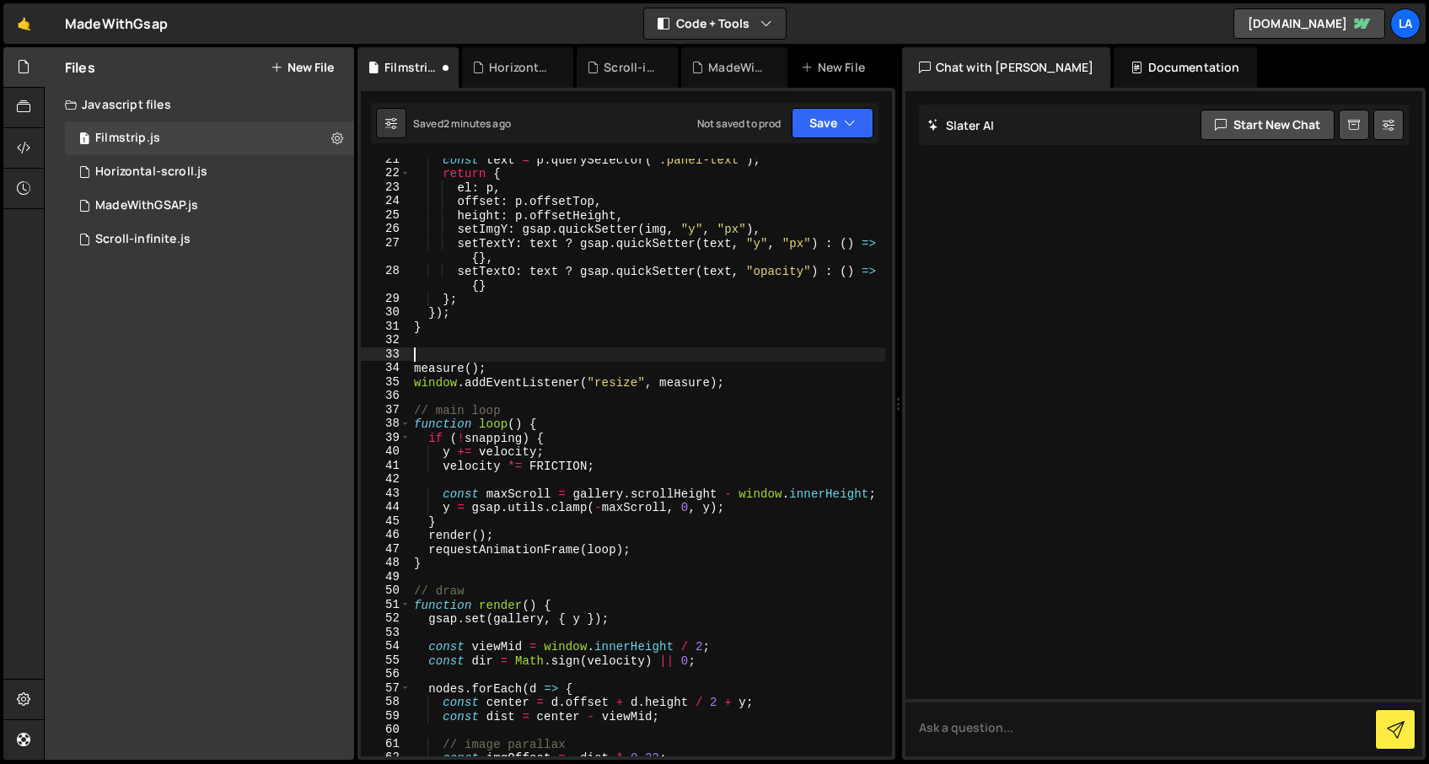
click at [427, 343] on div "const text = p . querySelector ( ".panel-text" ) ; return { el : p , offset : p…" at bounding box center [648, 466] width 475 height 626
paste textarea ");"
type textarea ");"
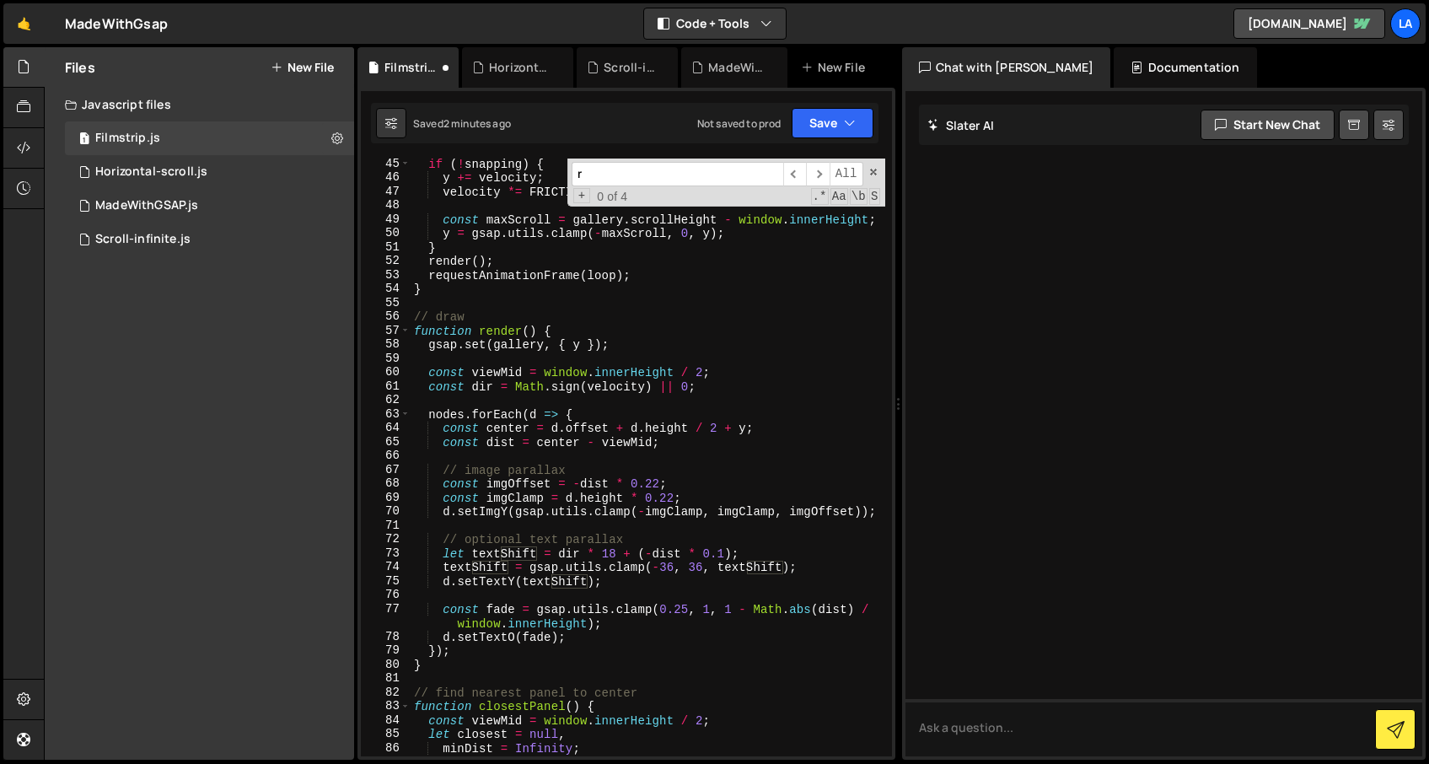
scroll to position [285, 0]
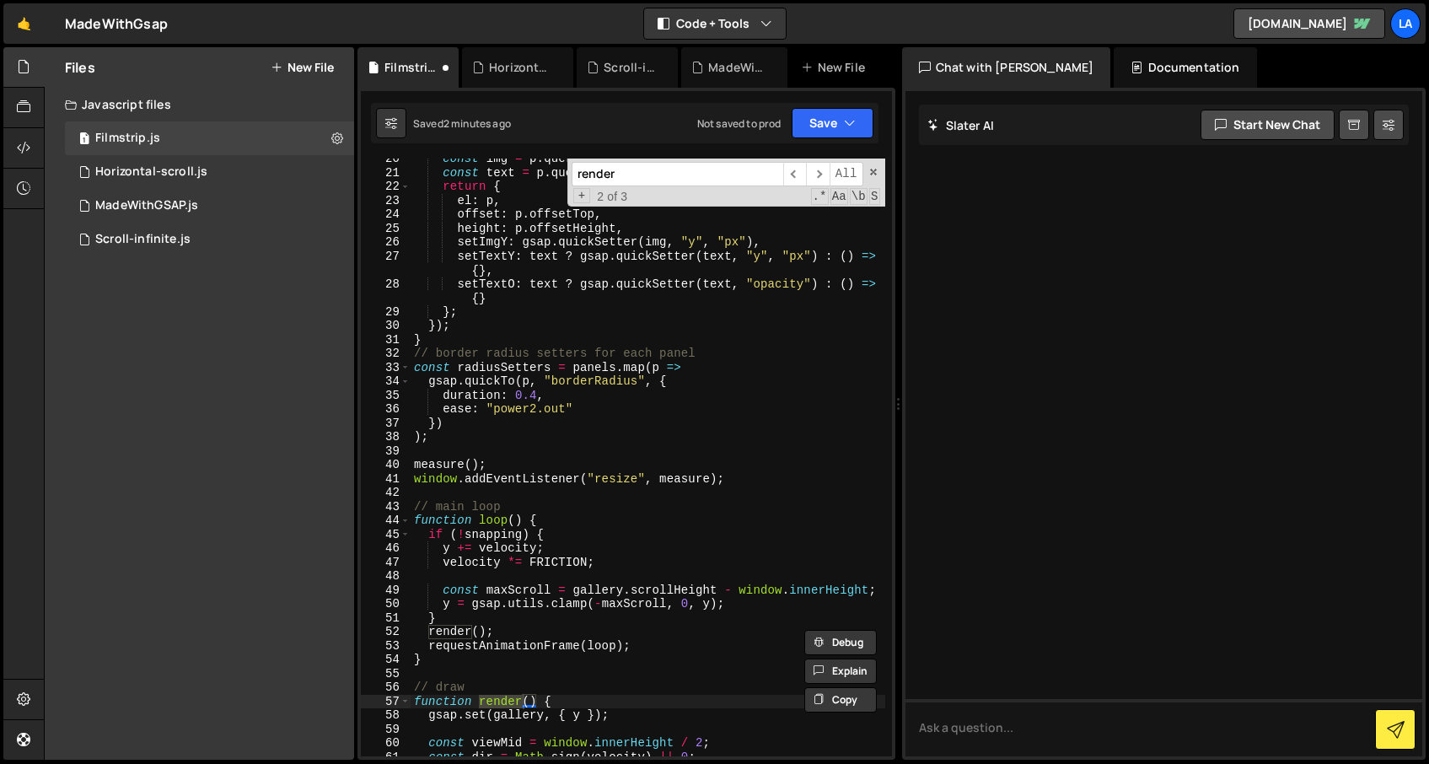
type input "render"
click at [599, 692] on div "const img = p . querySelector ( "img" ) ; const text = p . querySelector ( ".pa…" at bounding box center [648, 465] width 475 height 626
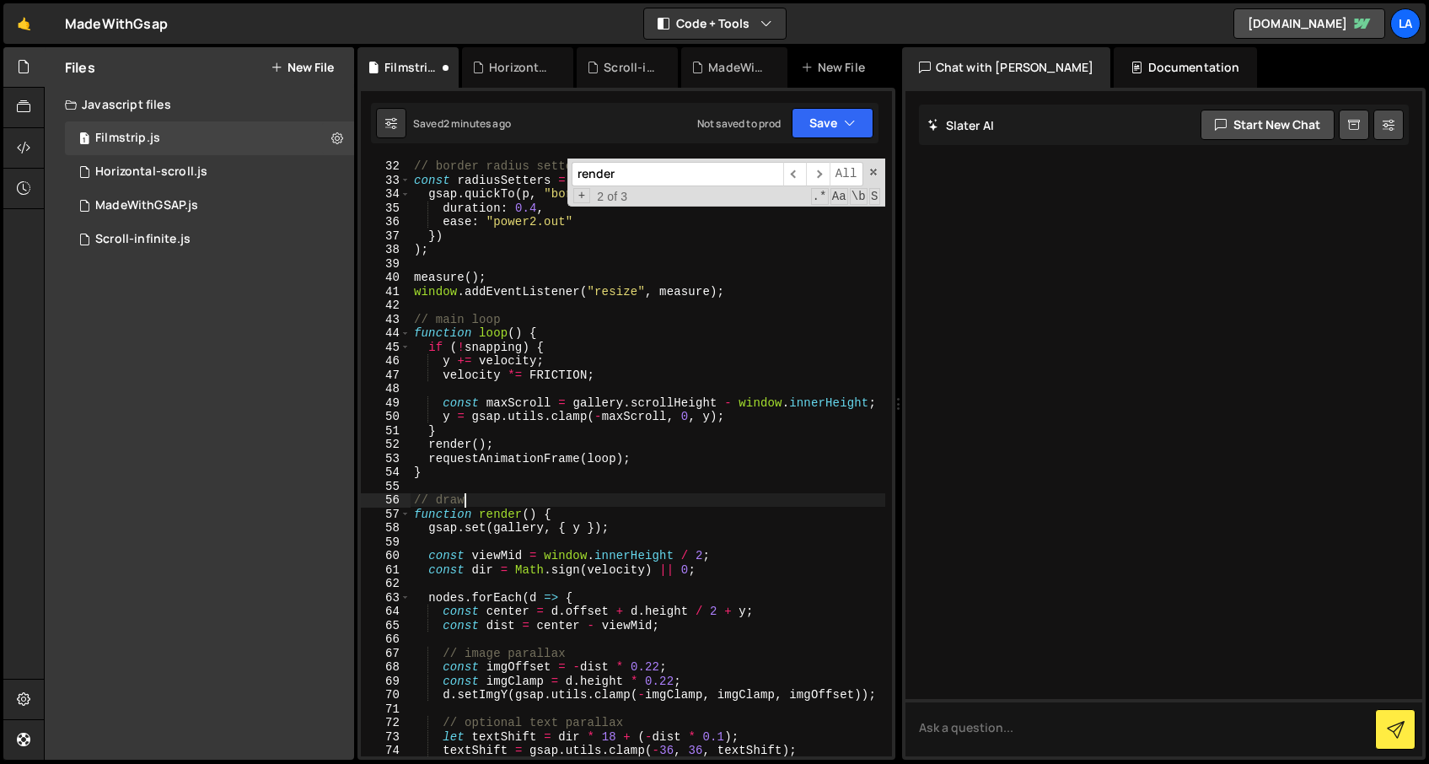
scroll to position [500, 0]
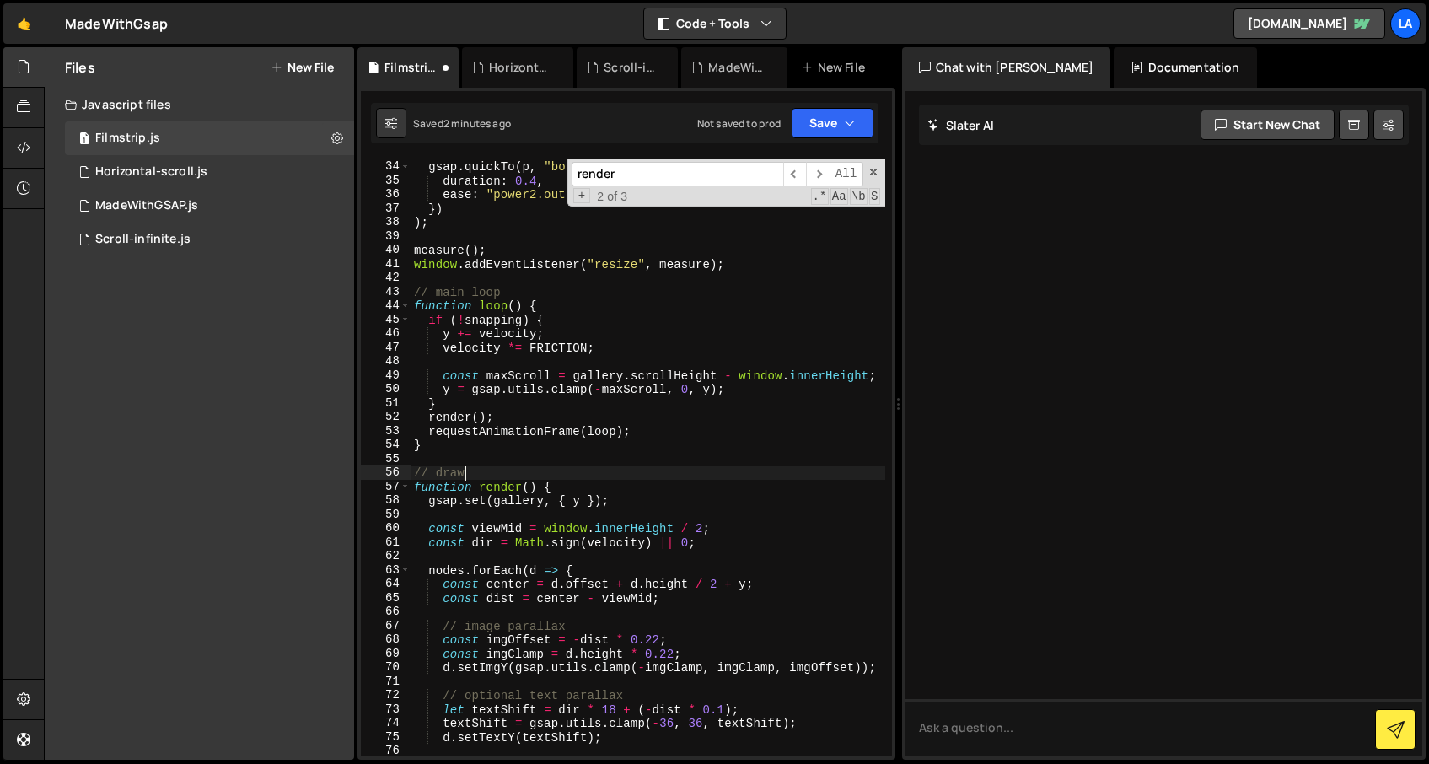
click at [576, 484] on div "const radiusSetters = panels . map ( p => gsap . quickTo ( p , "borderRadius" ,…" at bounding box center [648, 459] width 475 height 626
type textarea "function render() {"
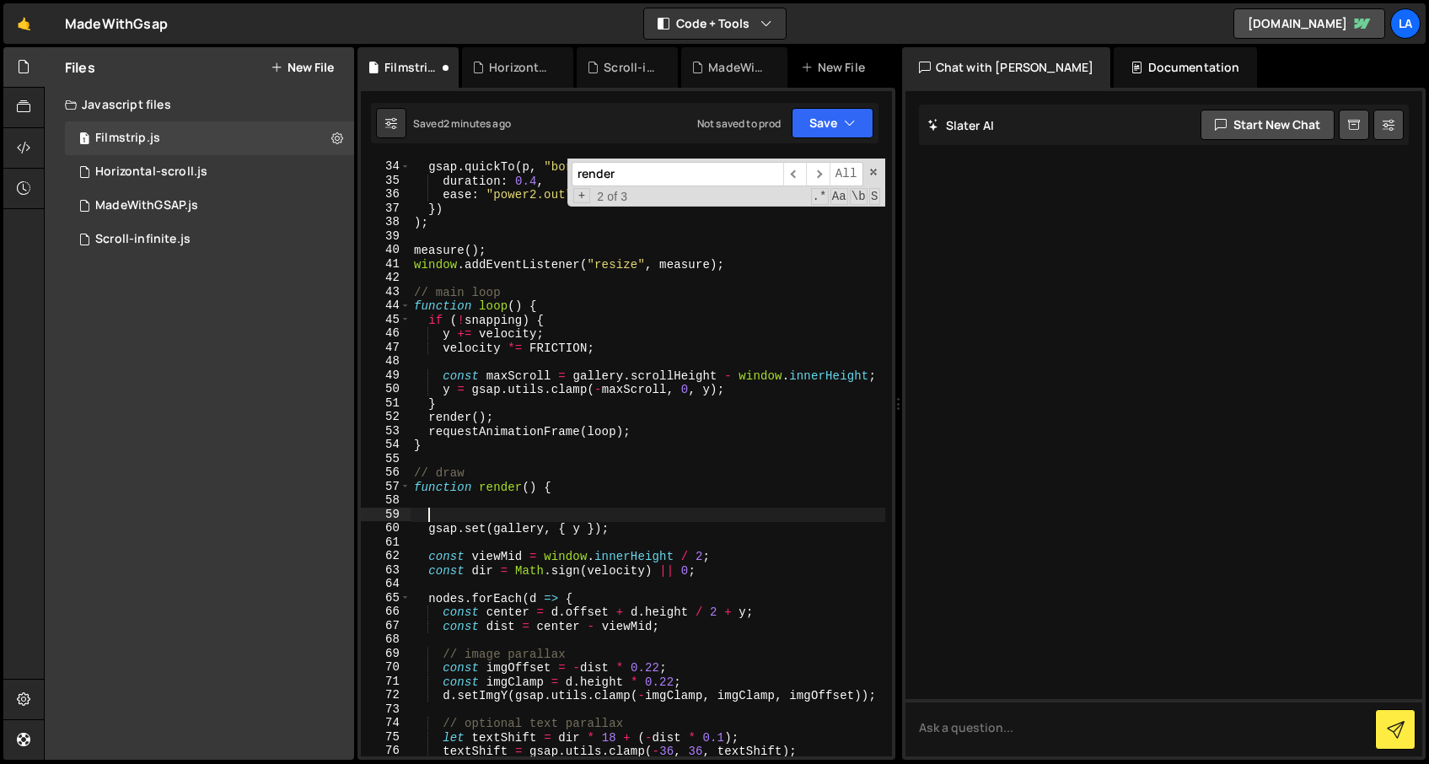
paste textarea "radiusSetters.forEach(set => set(radius + "px"));"
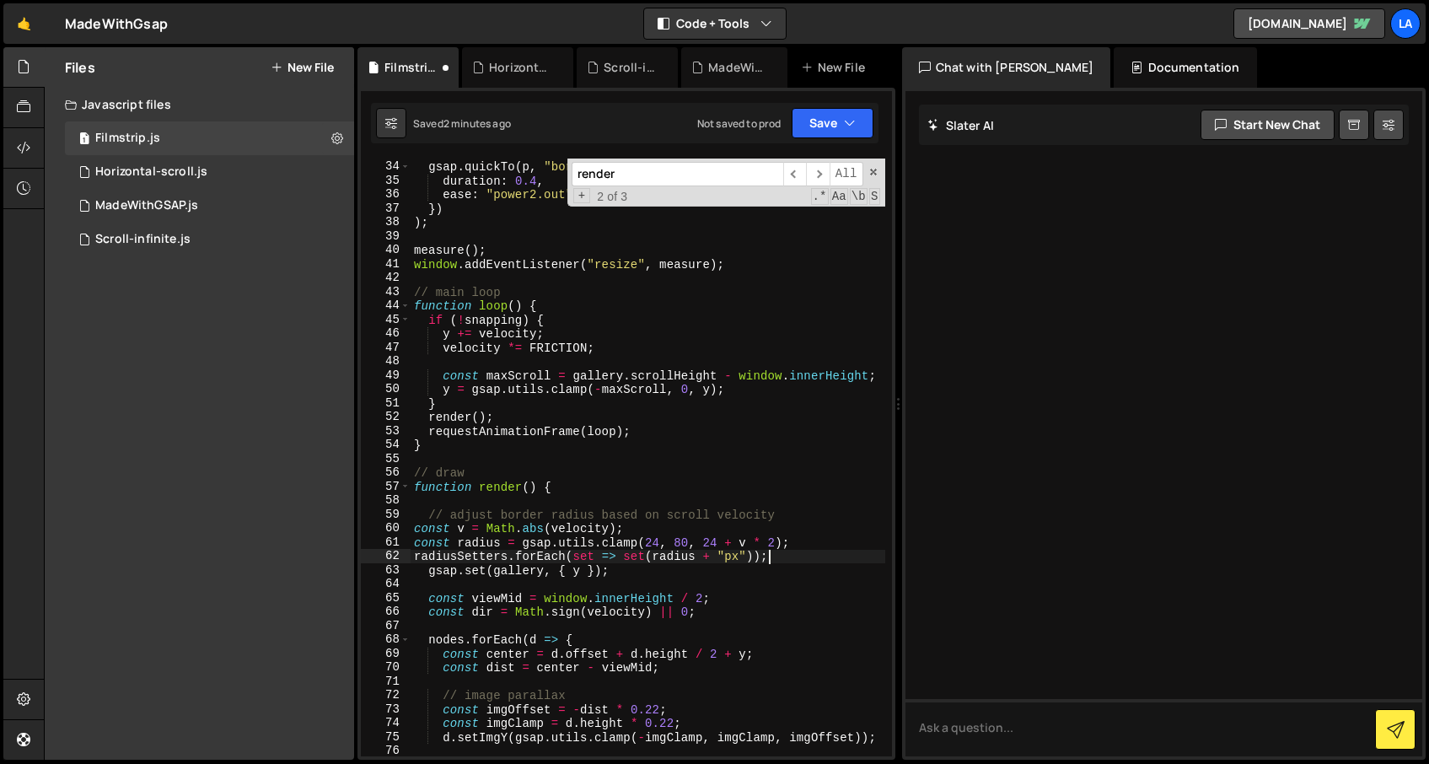
click at [414, 527] on div "const radiusSetters = panels . map ( p => gsap . quickTo ( p , "borderRadius" ,…" at bounding box center [648, 459] width 475 height 626
click at [413, 542] on div "const radiusSetters = panels . map ( p => gsap . quickTo ( p , "borderRadius" ,…" at bounding box center [648, 459] width 475 height 626
click at [415, 553] on div "const radiusSetters = panels . map ( p => gsap . quickTo ( p , "borderRadius" ,…" at bounding box center [648, 459] width 475 height 626
type textarea "radiusSetters.forEach(set => set(radius + "px"));"
click at [836, 106] on div "Saved 2 minutes ago Not saved to prod Upgrade to Edit Save Save to Staging S Sa…" at bounding box center [625, 123] width 508 height 40
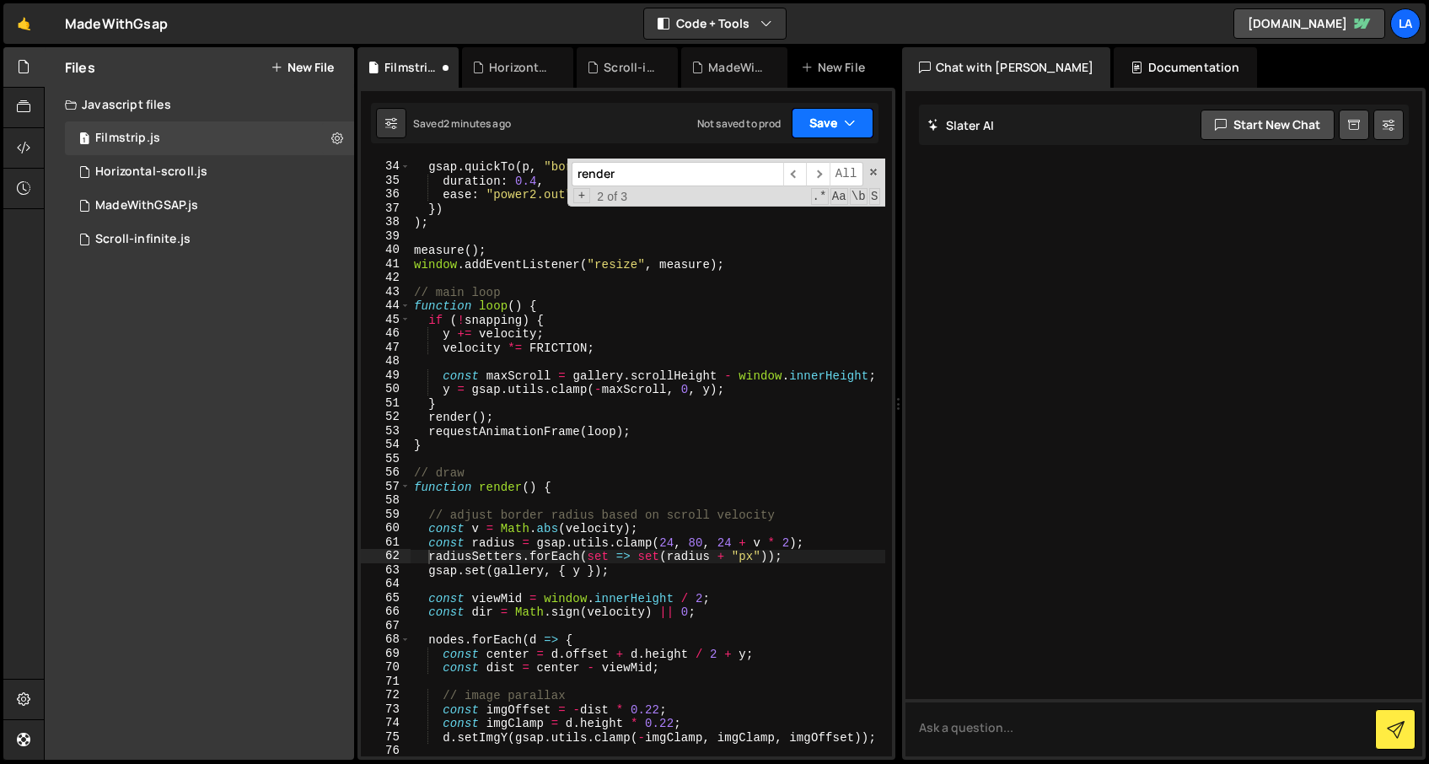
click at [831, 120] on button "Save" at bounding box center [833, 123] width 82 height 30
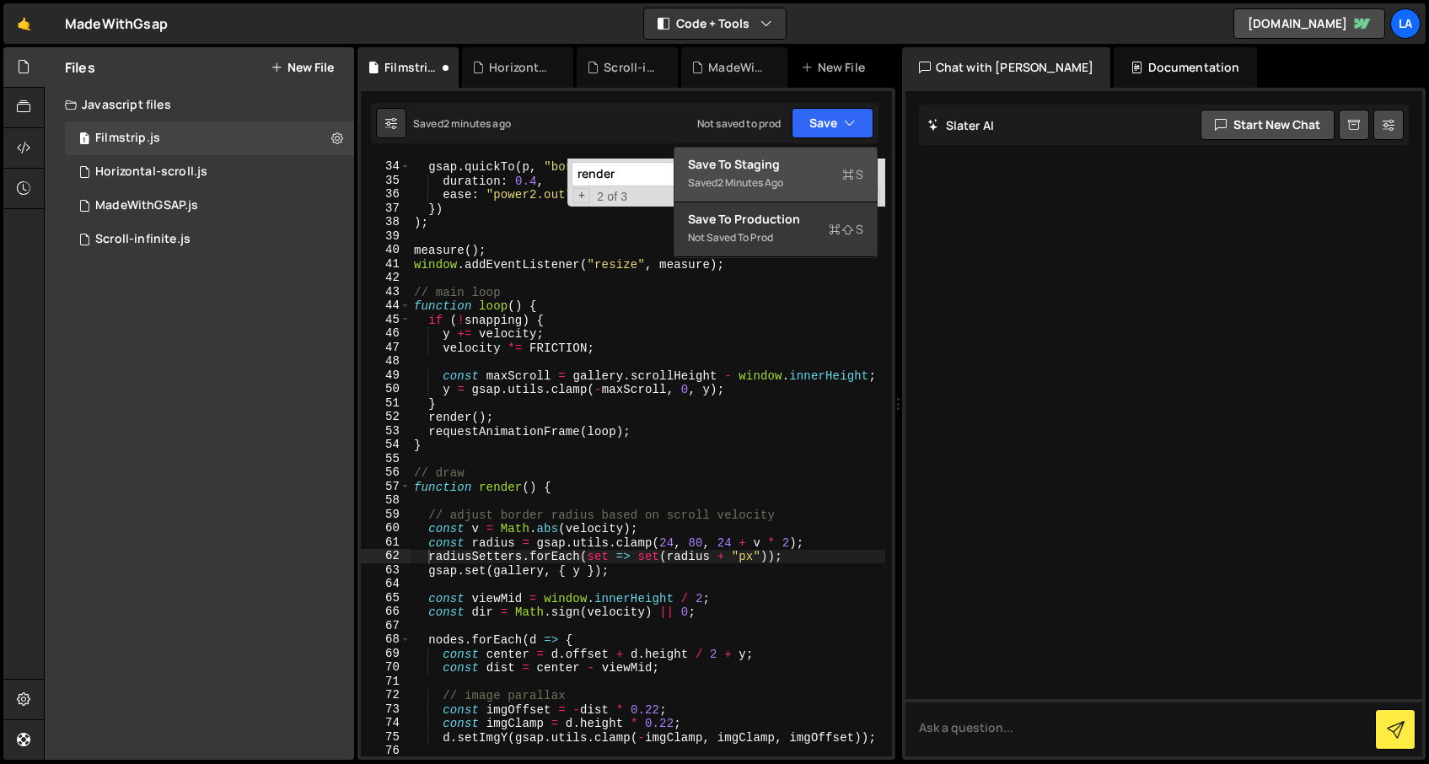
click at [770, 161] on div "Save to Staging S" at bounding box center [775, 164] width 175 height 17
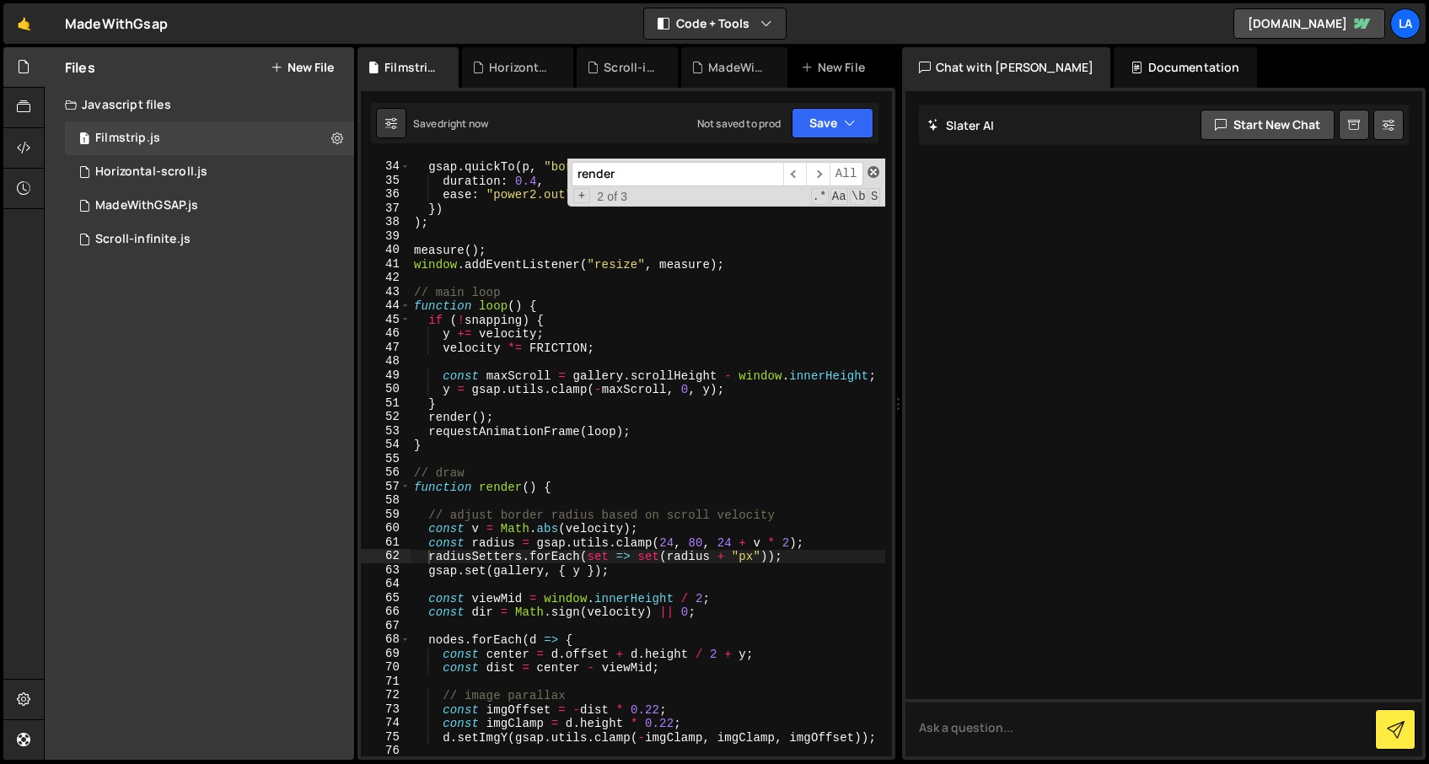
click at [873, 167] on span at bounding box center [874, 172] width 12 height 12
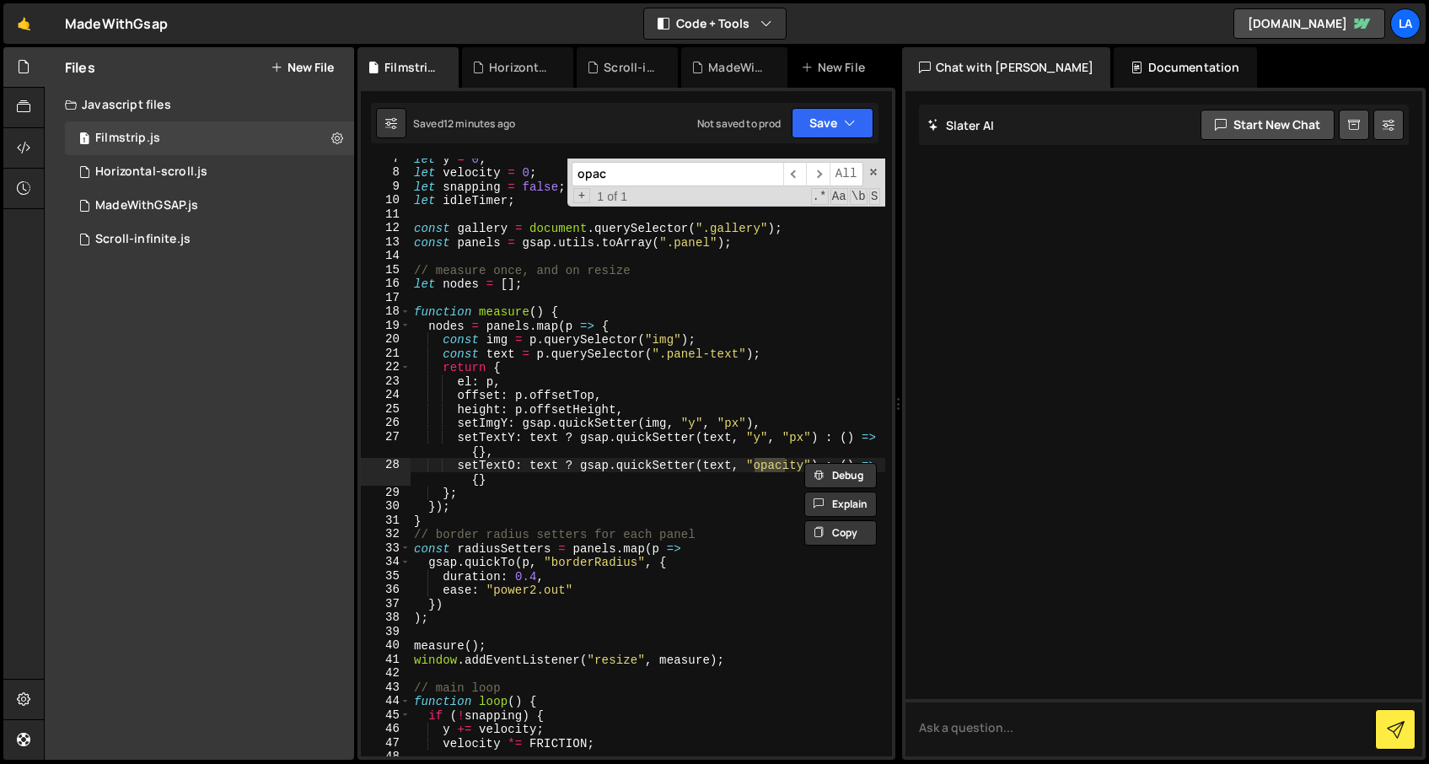
scroll to position [105, 0]
type input "opacity"
click at [732, 462] on div "let y = 0 ; let velocity = 0 ; let snapping = false ; let idleTimer ; const gal…" at bounding box center [648, 465] width 475 height 626
click at [745, 495] on div "let y = 0 ; let velocity = 0 ; let snapping = false ; let idleTimer ; const gal…" at bounding box center [648, 465] width 475 height 626
click at [741, 281] on div "let y = 0 ; let velocity = 0 ; let snapping = false ; let idleTimer ; const gal…" at bounding box center [648, 465] width 475 height 626
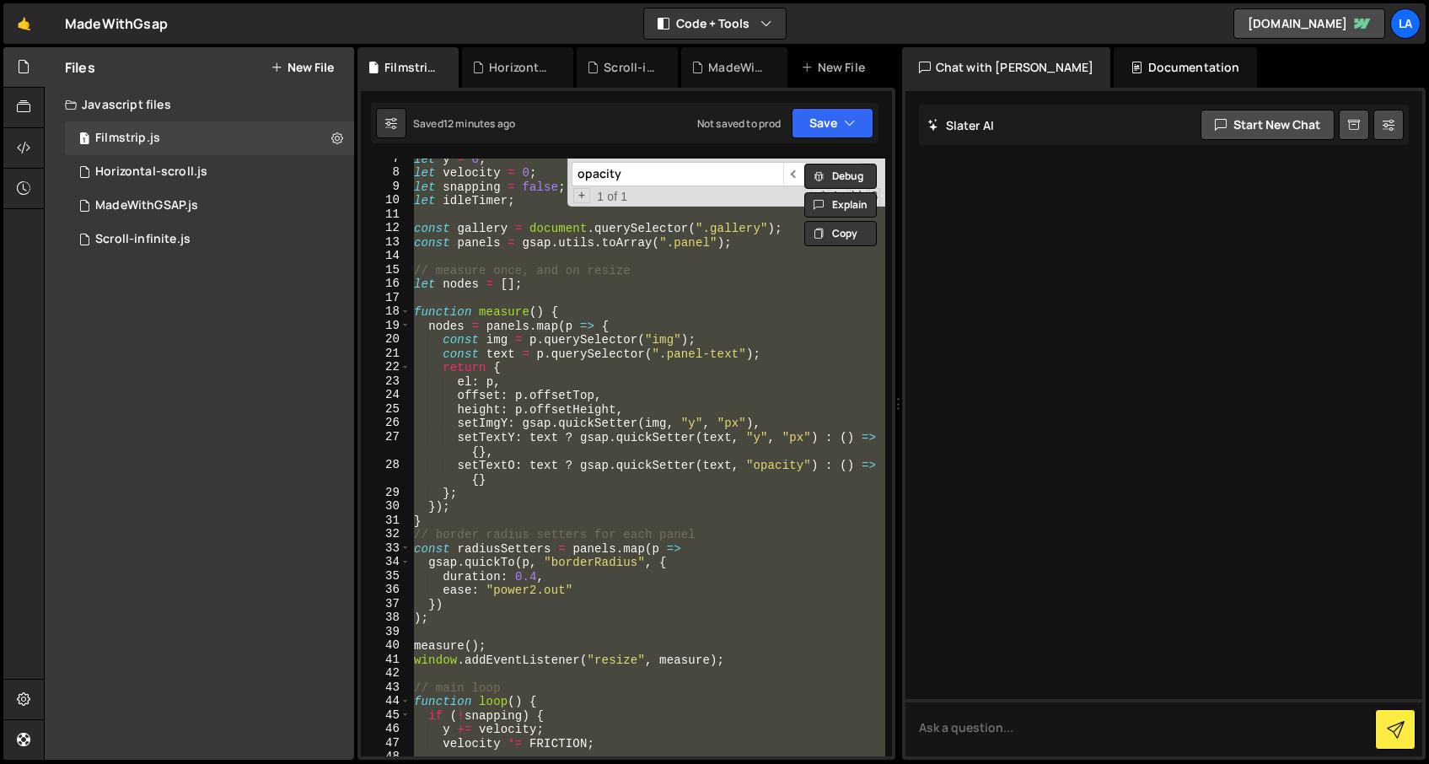
click at [645, 497] on div "let y = 0 ; let velocity = 0 ; let snapping = false ; let idleTimer ; const gal…" at bounding box center [648, 458] width 475 height 598
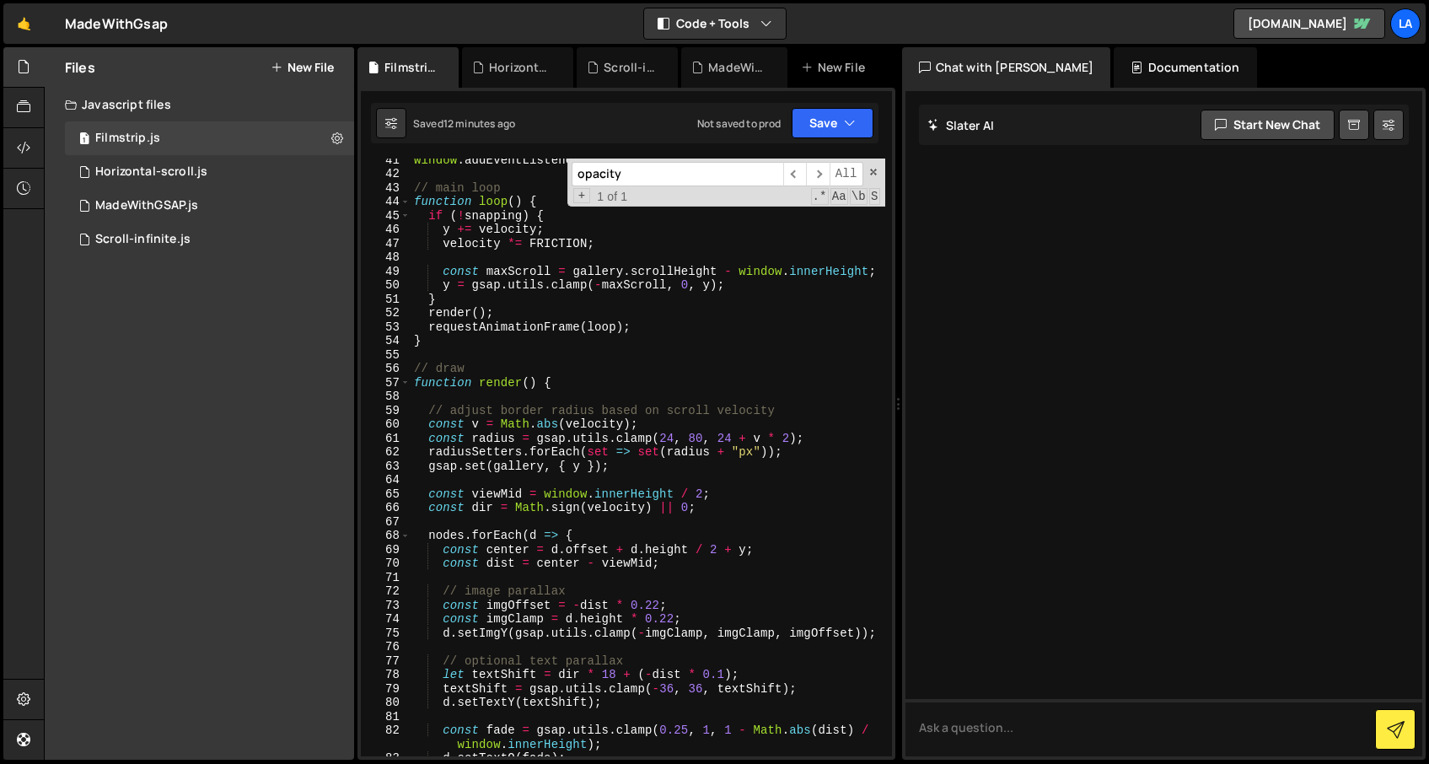
scroll to position [602, 0]
click at [875, 169] on span at bounding box center [874, 172] width 12 height 12
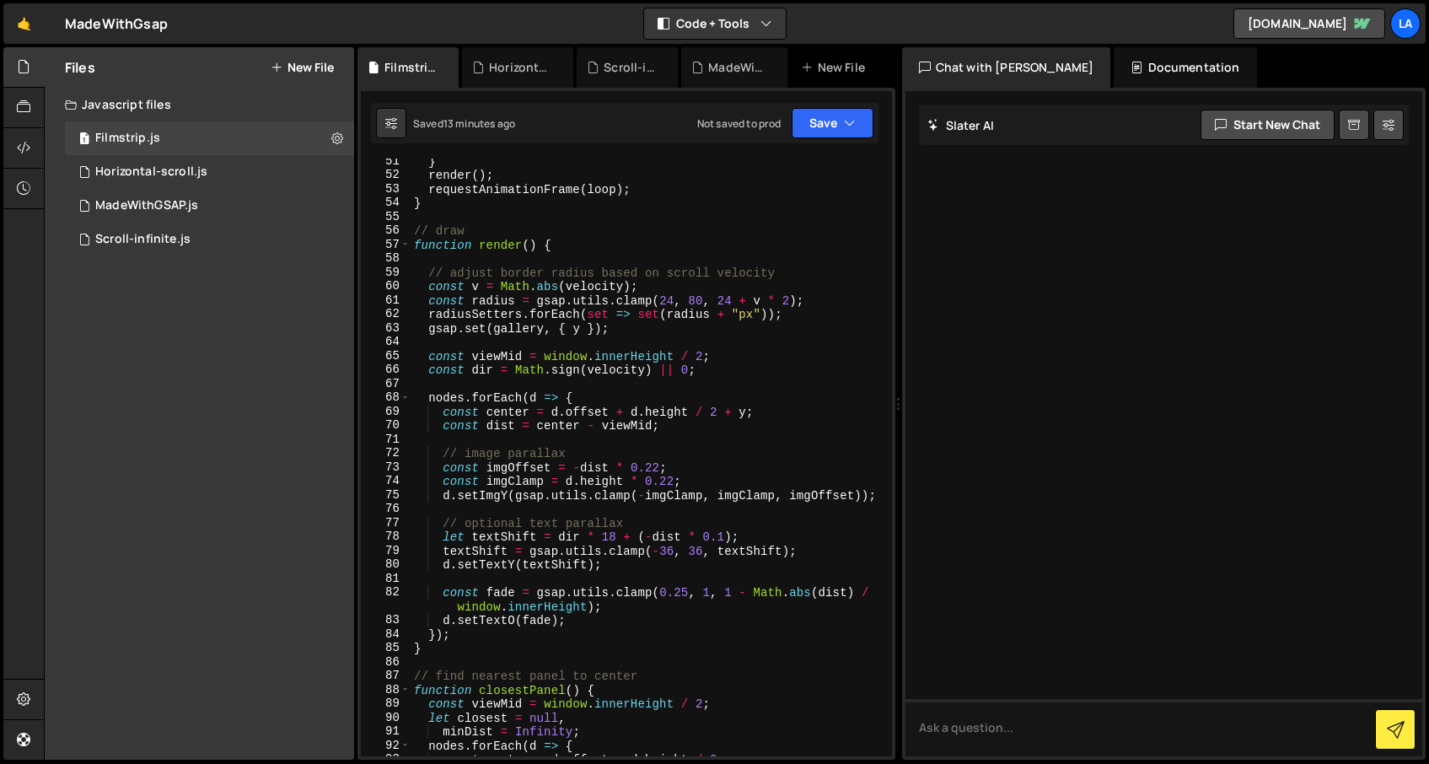
scroll to position [746, 0]
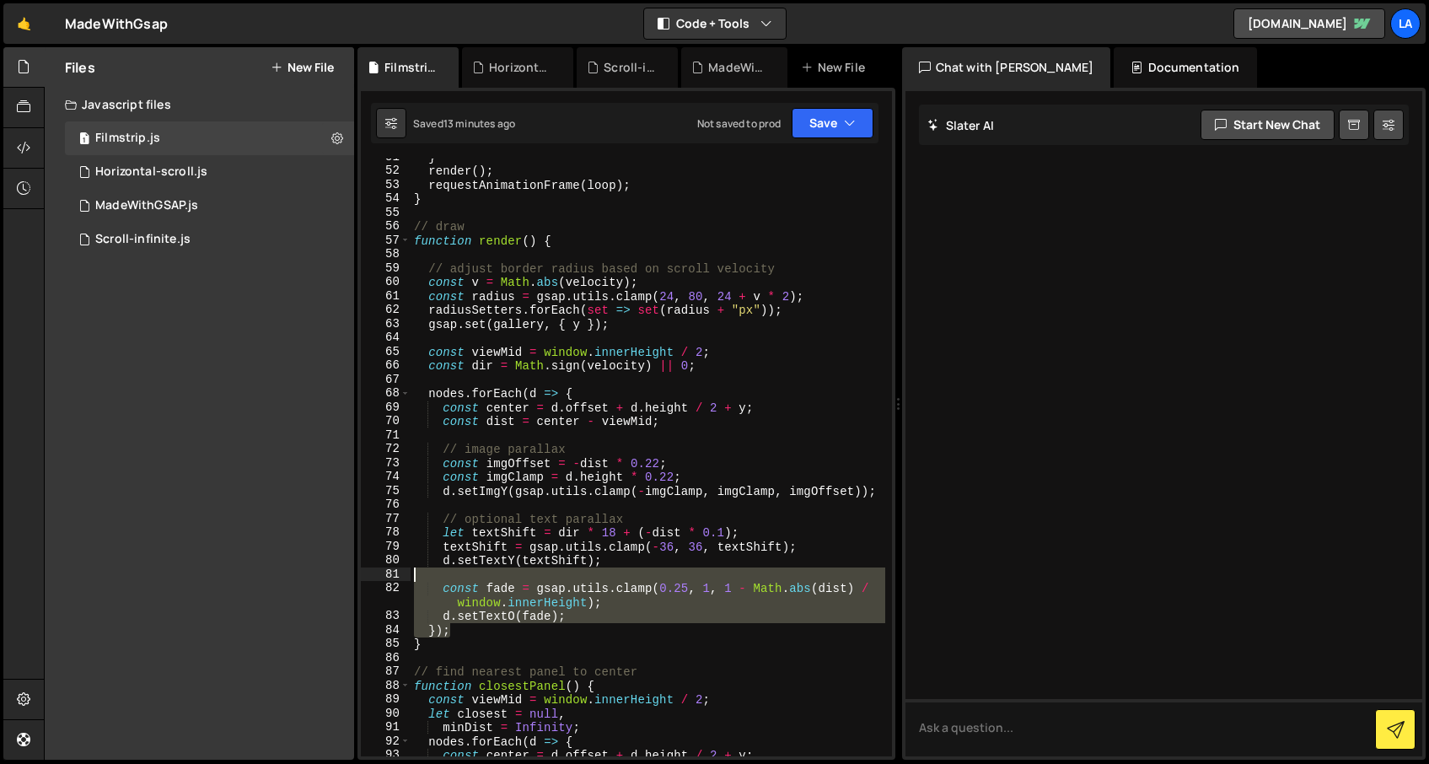
drag, startPoint x: 475, startPoint y: 635, endPoint x: 390, endPoint y: 576, distance: 102.9
click at [390, 576] on div "}; 51 52 53 54 55 56 57 58 59 60 61 62 63 64 65 66 67 68 69 70 71 72 73 74 75 7…" at bounding box center [626, 458] width 531 height 598
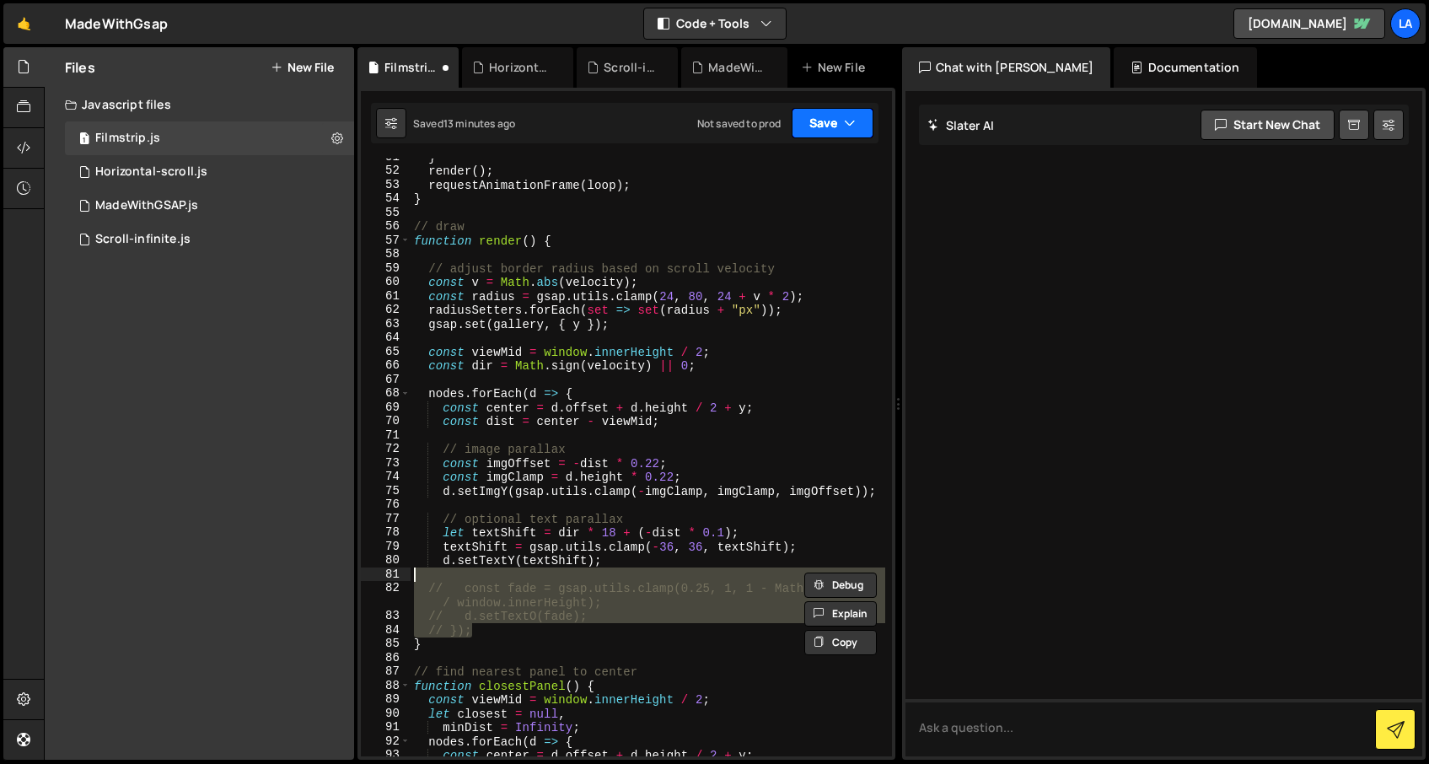
click at [809, 121] on button "Save" at bounding box center [833, 123] width 82 height 30
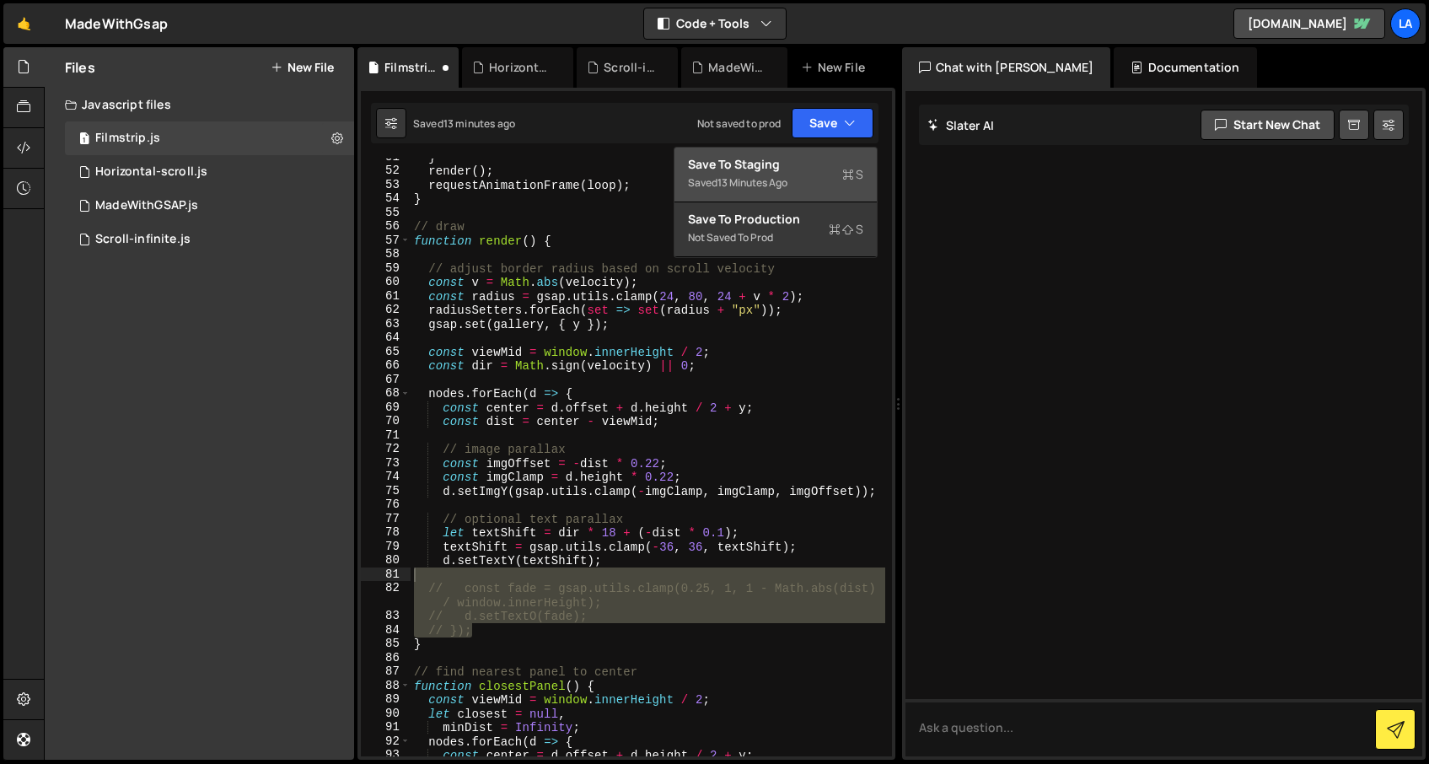
click at [798, 163] on div "Save to Staging S" at bounding box center [775, 164] width 175 height 17
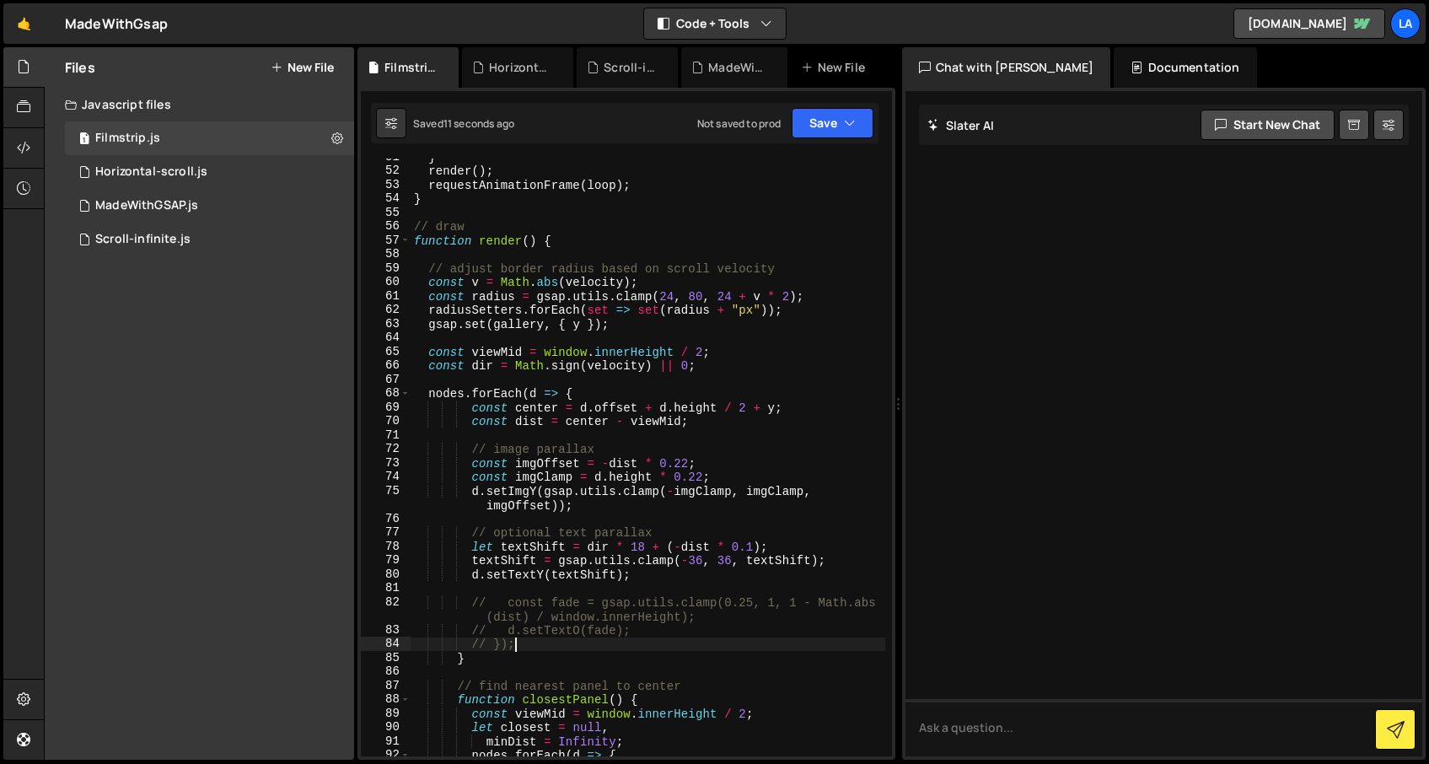
click at [539, 645] on div "} render ( ) ; requestAnimationFrame ( loop ) ; } // draw function render ( ) {…" at bounding box center [648, 463] width 475 height 626
drag, startPoint x: 522, startPoint y: 644, endPoint x: 394, endPoint y: 642, distance: 128.2
click at [394, 642] on div "// }); 51 52 53 54 55 56 57 58 59 60 61 62 63 64 65 66 67 68 69 70 71 72 73 74 …" at bounding box center [626, 458] width 531 height 598
type textarea "});"
click at [830, 132] on button "Save" at bounding box center [833, 123] width 82 height 30
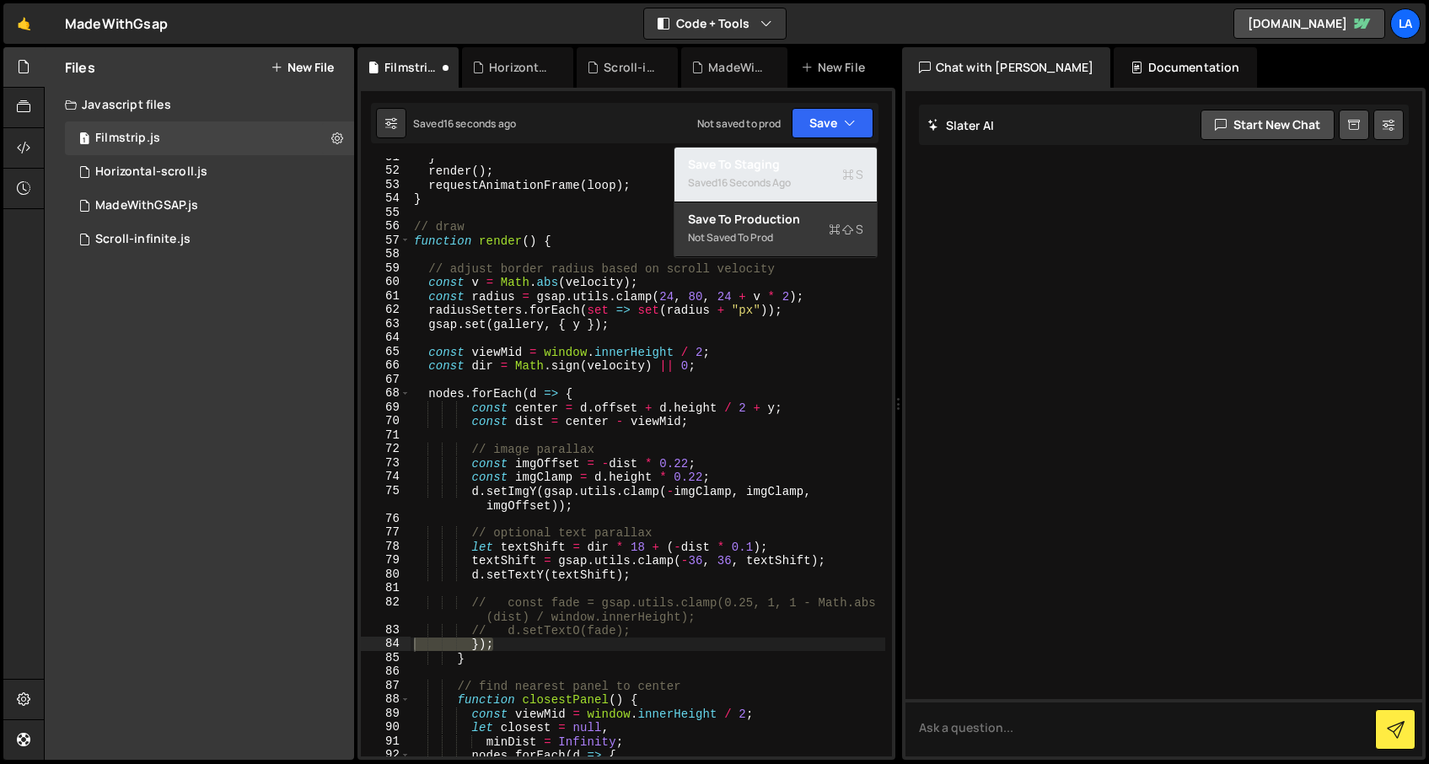
click at [814, 178] on div "Saved 16 seconds ago" at bounding box center [775, 183] width 175 height 20
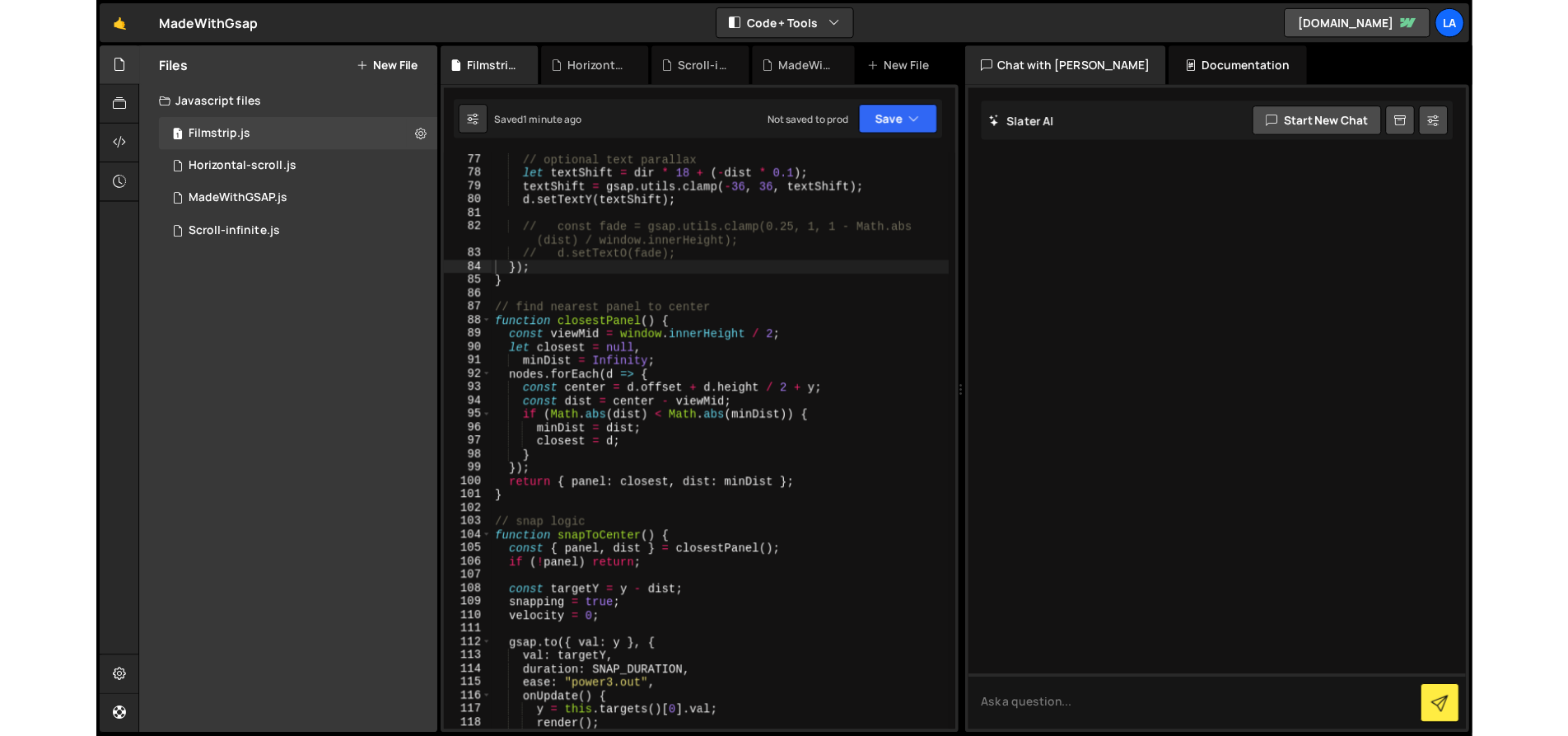
scroll to position [1011, 0]
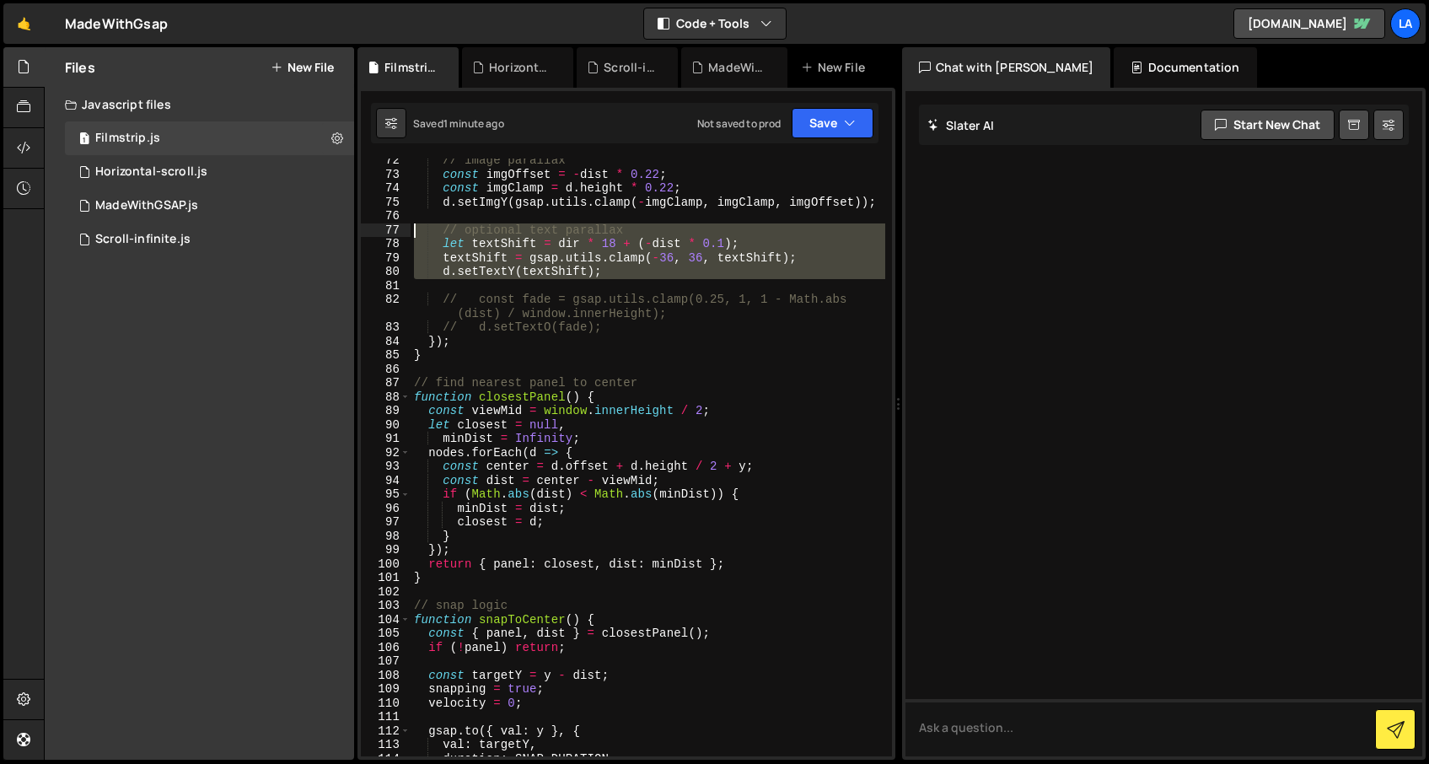
drag, startPoint x: 456, startPoint y: 277, endPoint x: 369, endPoint y: 224, distance: 101.8
click at [369, 224] on div "72 73 74 75 76 77 78 79 80 81 82 83 84 85 86 87 88 89 90 91 92 93 94 95 96 97 9…" at bounding box center [626, 458] width 531 height 598
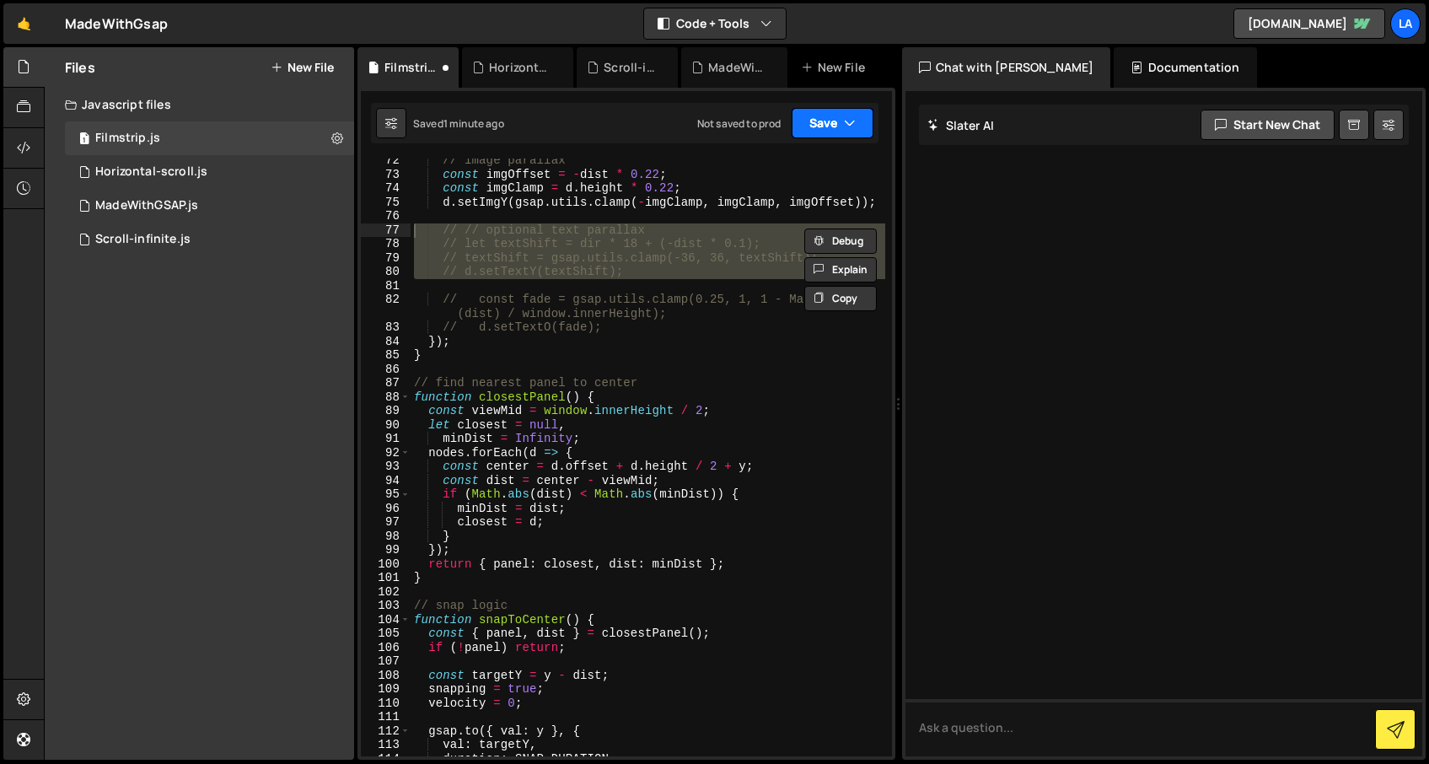
click at [823, 131] on button "Save" at bounding box center [833, 123] width 82 height 30
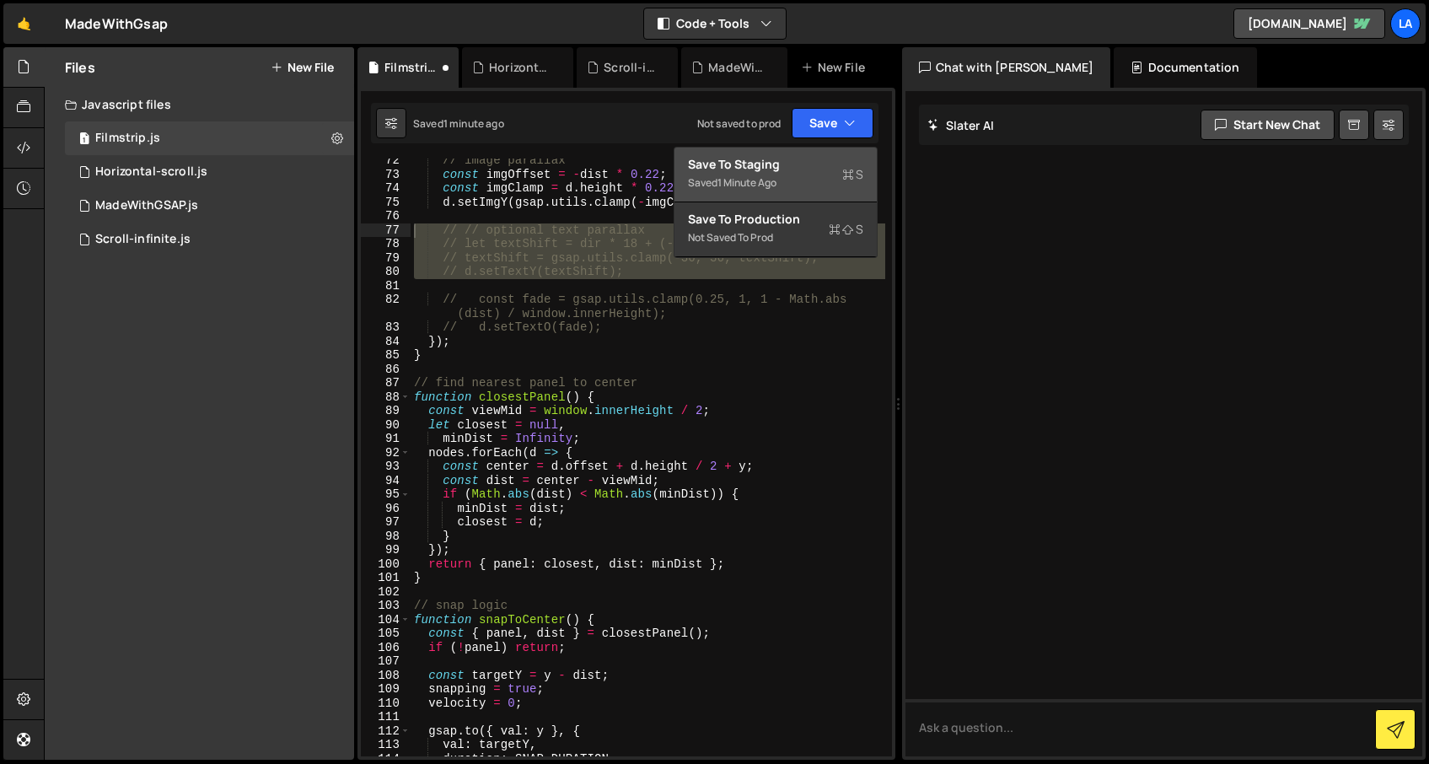
click at [798, 168] on div "Save to Staging S" at bounding box center [775, 164] width 175 height 17
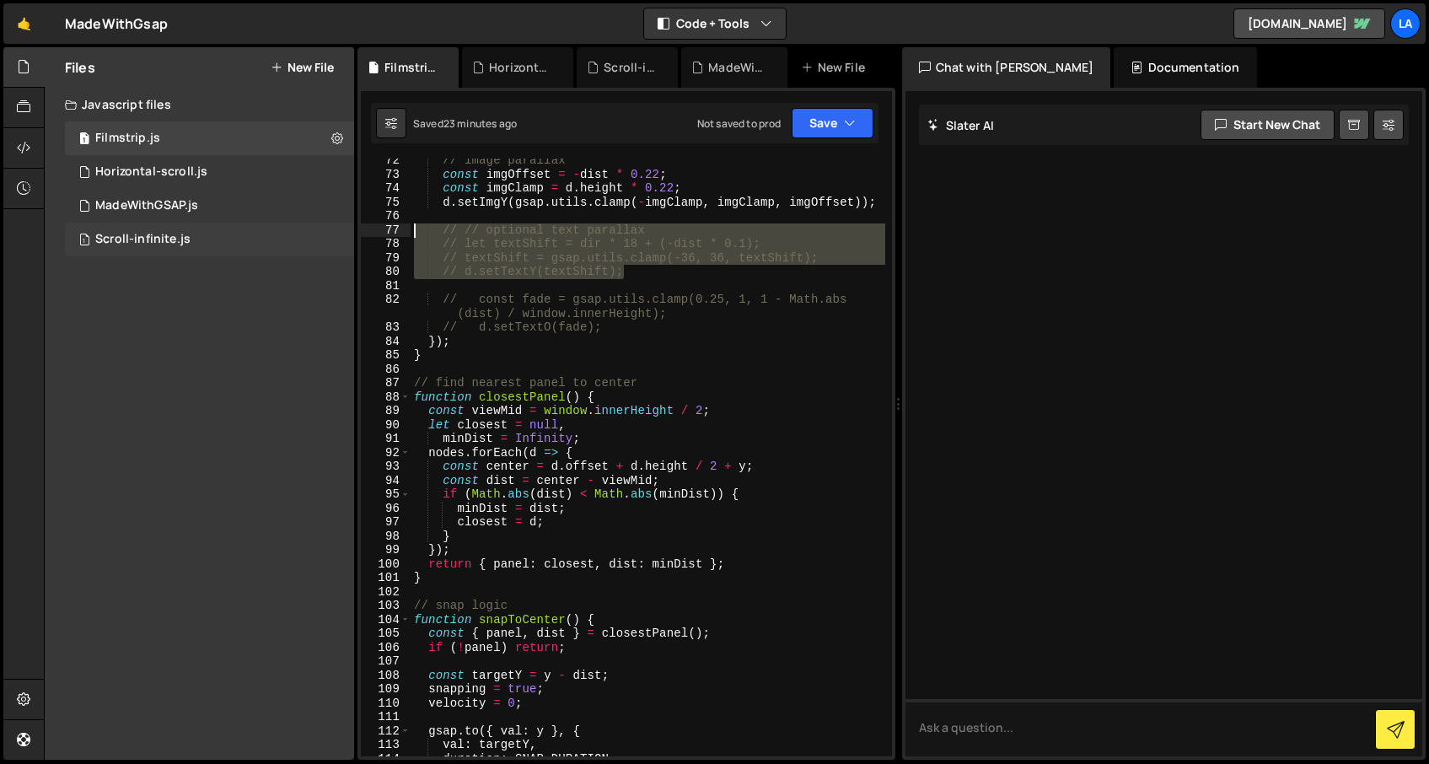
drag, startPoint x: 658, startPoint y: 278, endPoint x: 331, endPoint y: 231, distance: 330.5
click at [331, 231] on div "Files New File Javascript files 1 Filmstrip.js 0 1 Horizontal-scroll.js 0 1 Mad…" at bounding box center [736, 403] width 1385 height 713
type textarea "// optional text parallax let textShift = dir * 18 + (-dist * 0.1);"
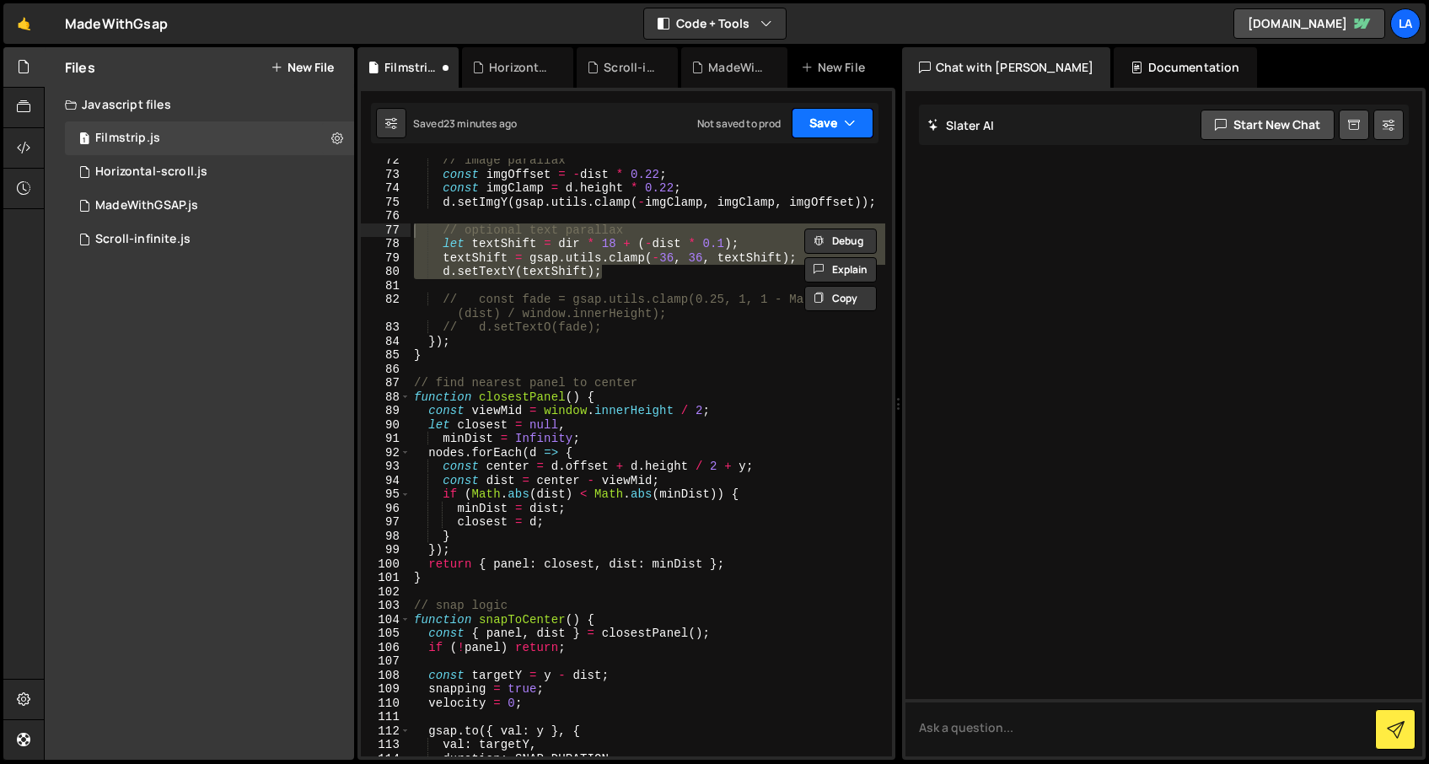
click at [818, 130] on button "Save" at bounding box center [833, 123] width 82 height 30
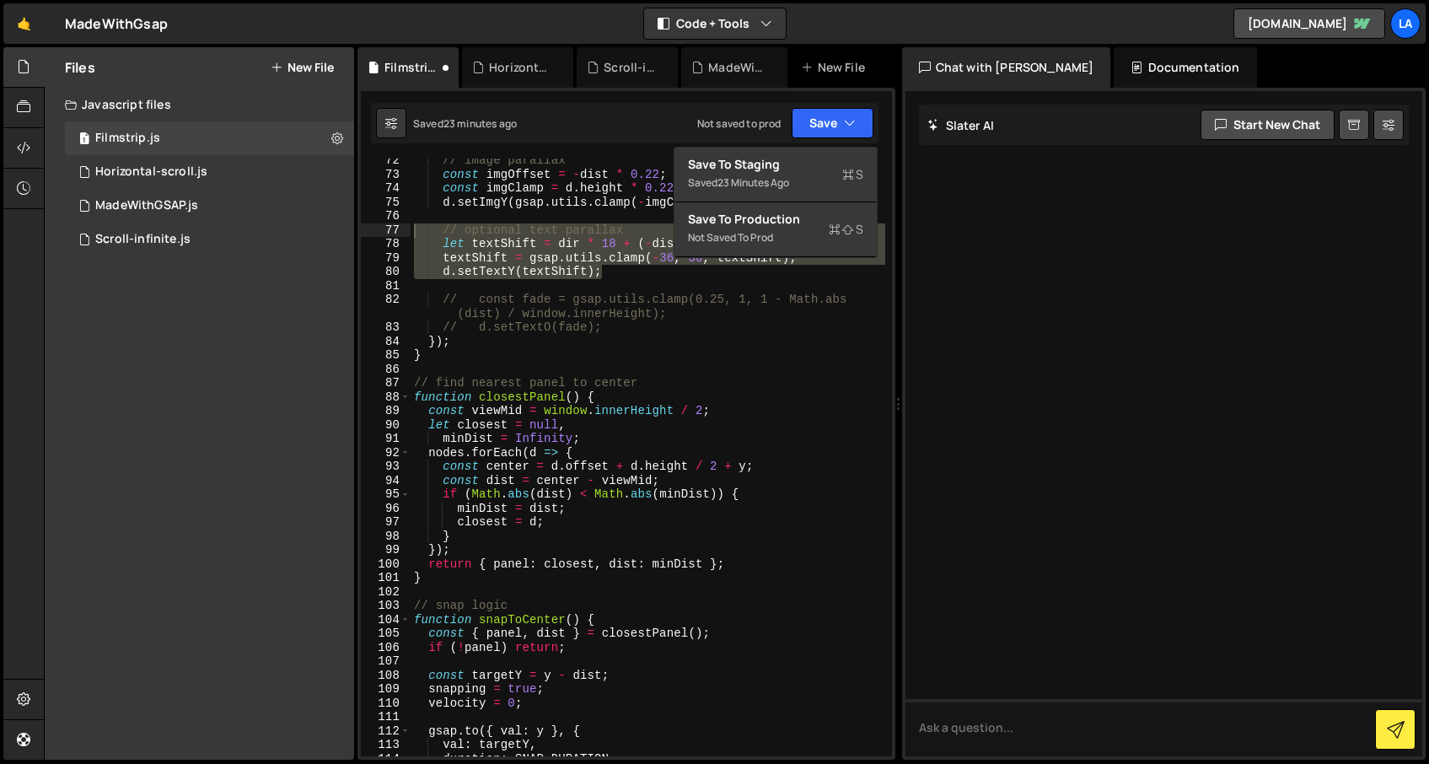
click at [715, 369] on div "// image parallax const imgOffset = - dist * 0.22 ; const imgClamp = d . height…" at bounding box center [648, 466] width 475 height 626
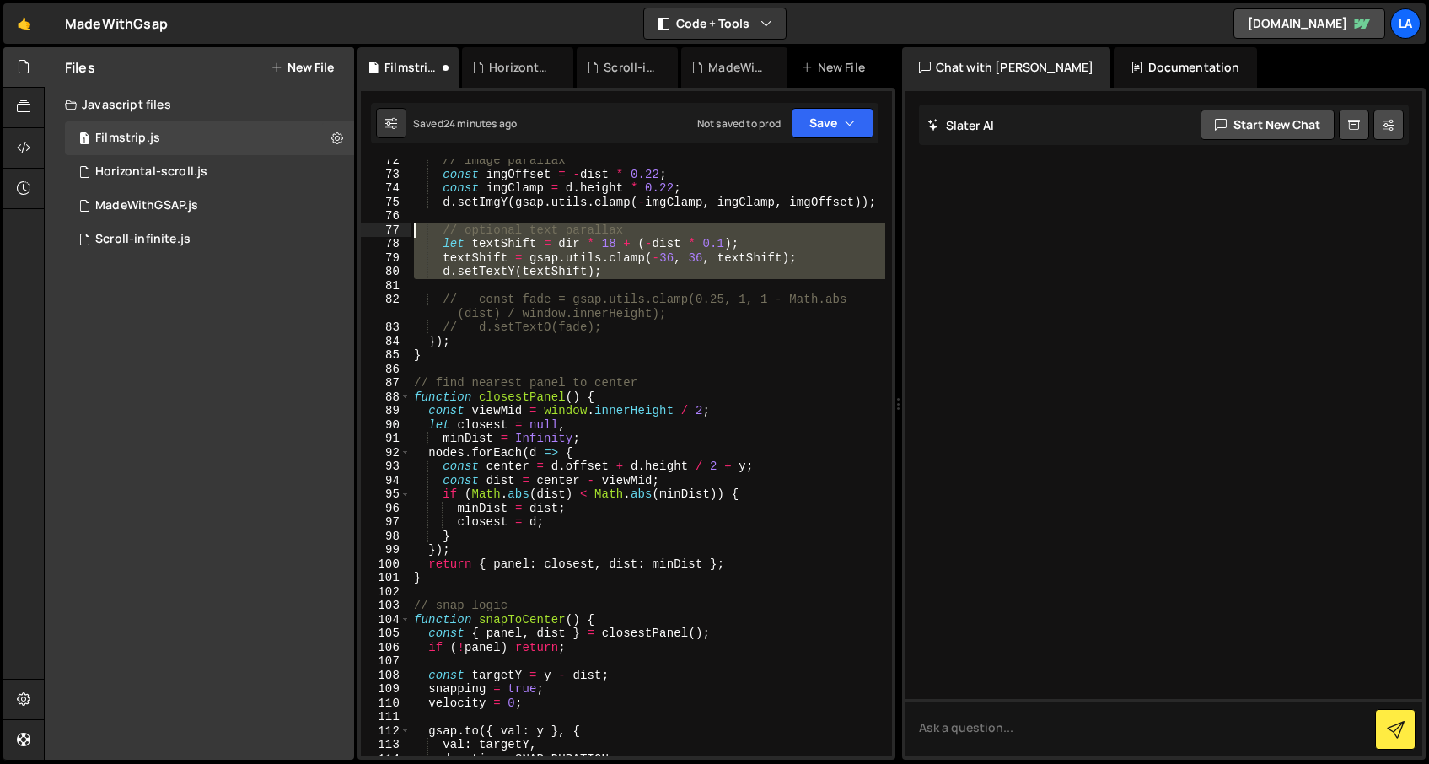
drag, startPoint x: 609, startPoint y: 279, endPoint x: 387, endPoint y: 233, distance: 226.5
click at [387, 233] on div "72 73 74 75 76 77 78 79 80 81 82 83 84 85 86 87 88 89 90 91 92 93 94 95 96 97 9…" at bounding box center [626, 458] width 531 height 598
type textarea "// optional text parallax let textShift = dir * 18 + (-dist * 0.1);"
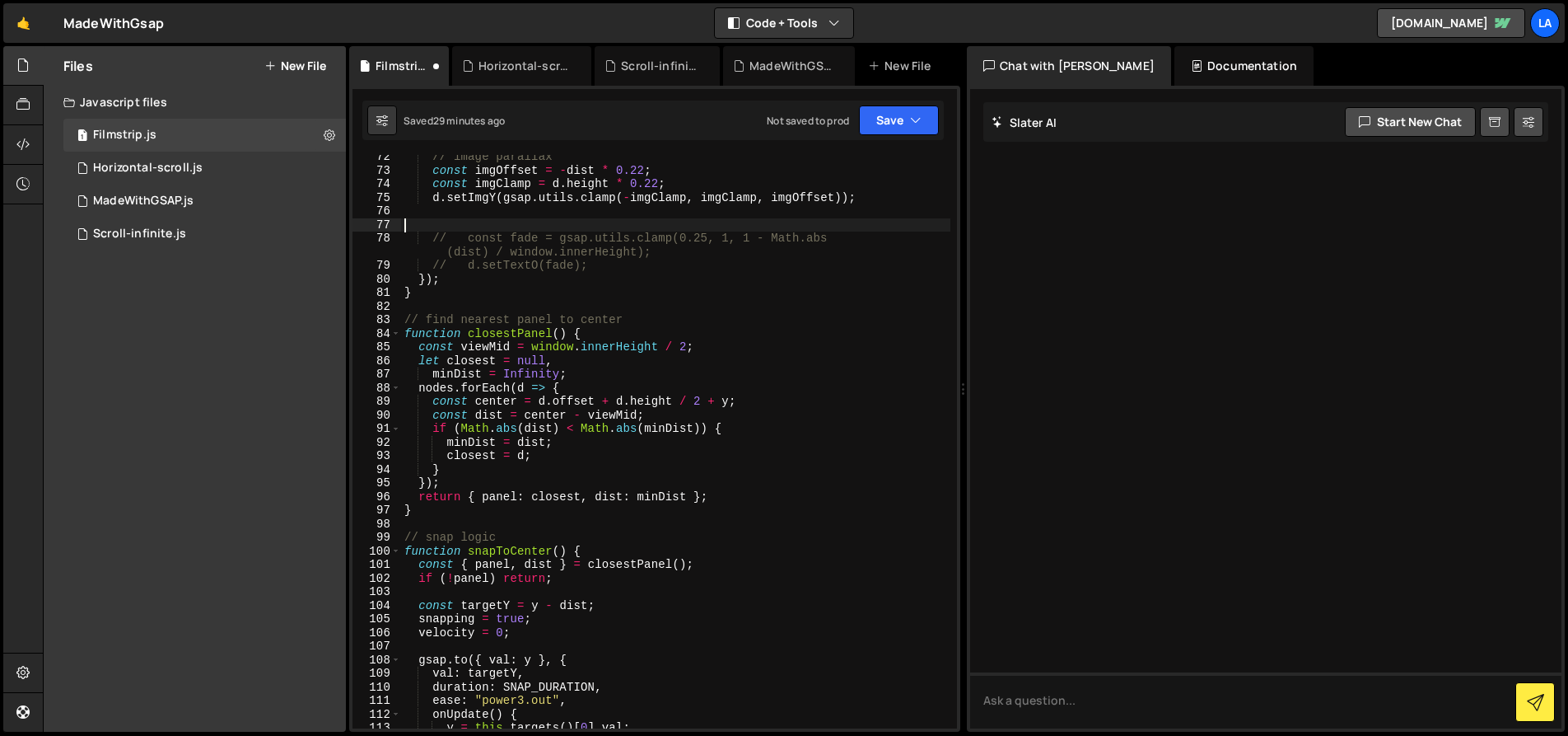
scroll to position [970, 0]
